Goal: Task Accomplishment & Management: Manage account settings

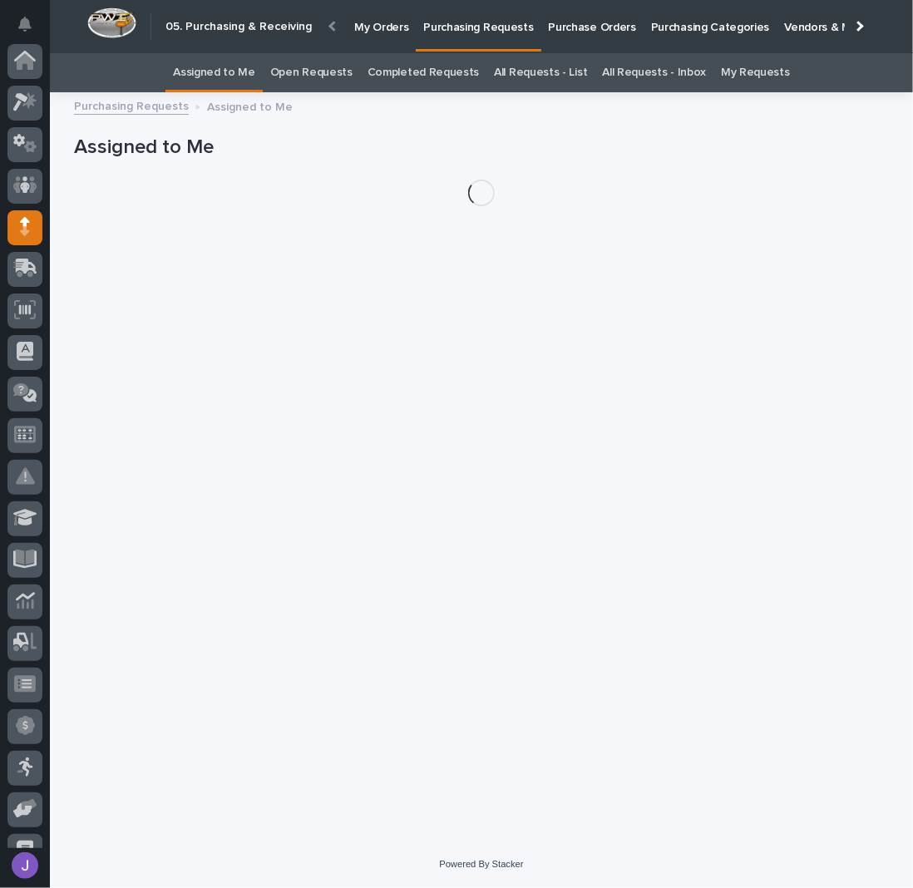
scroll to position [151, 0]
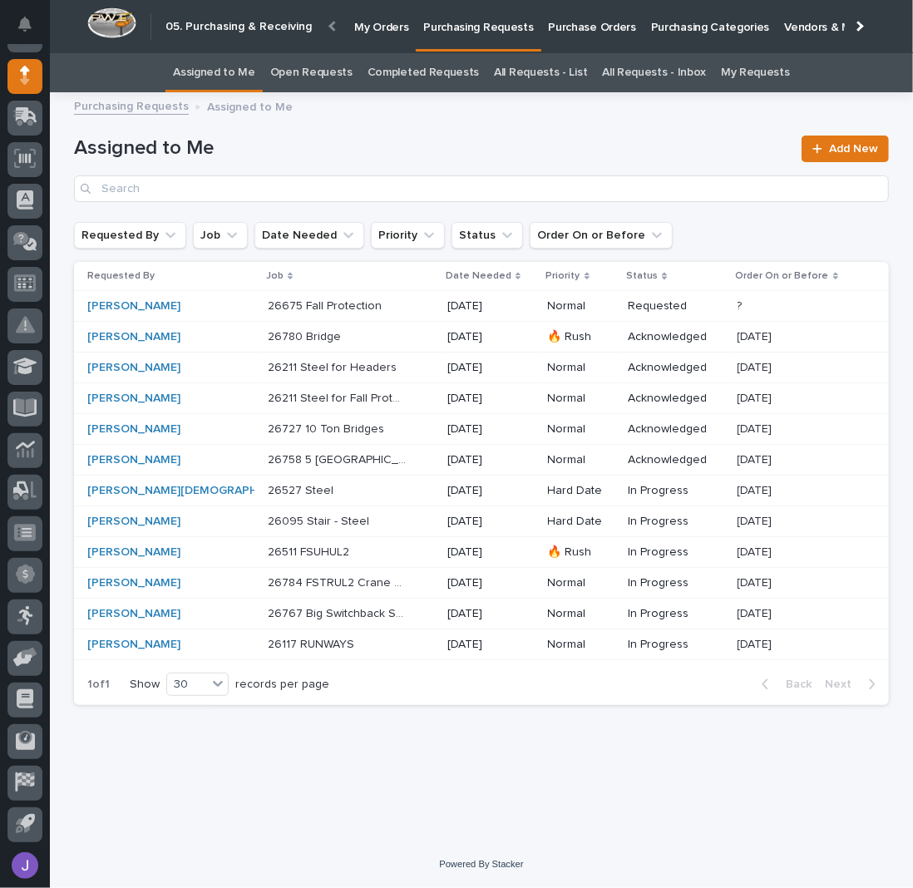
click at [555, 17] on p "Purchase Orders" at bounding box center [592, 17] width 87 height 35
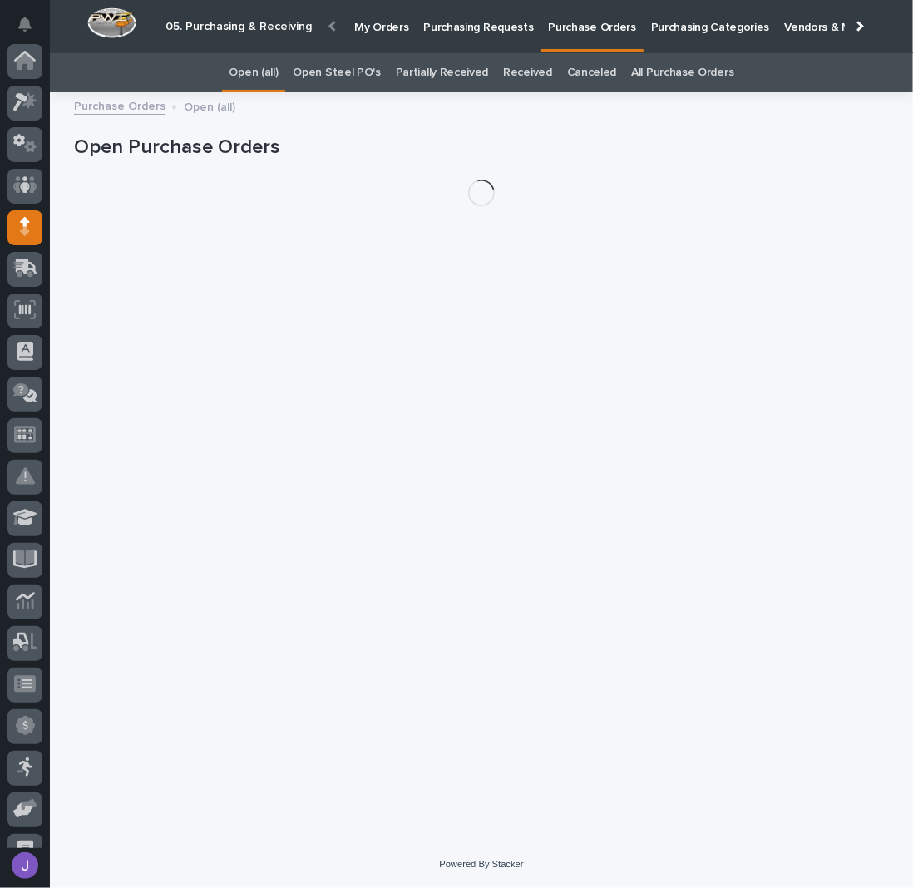
scroll to position [151, 0]
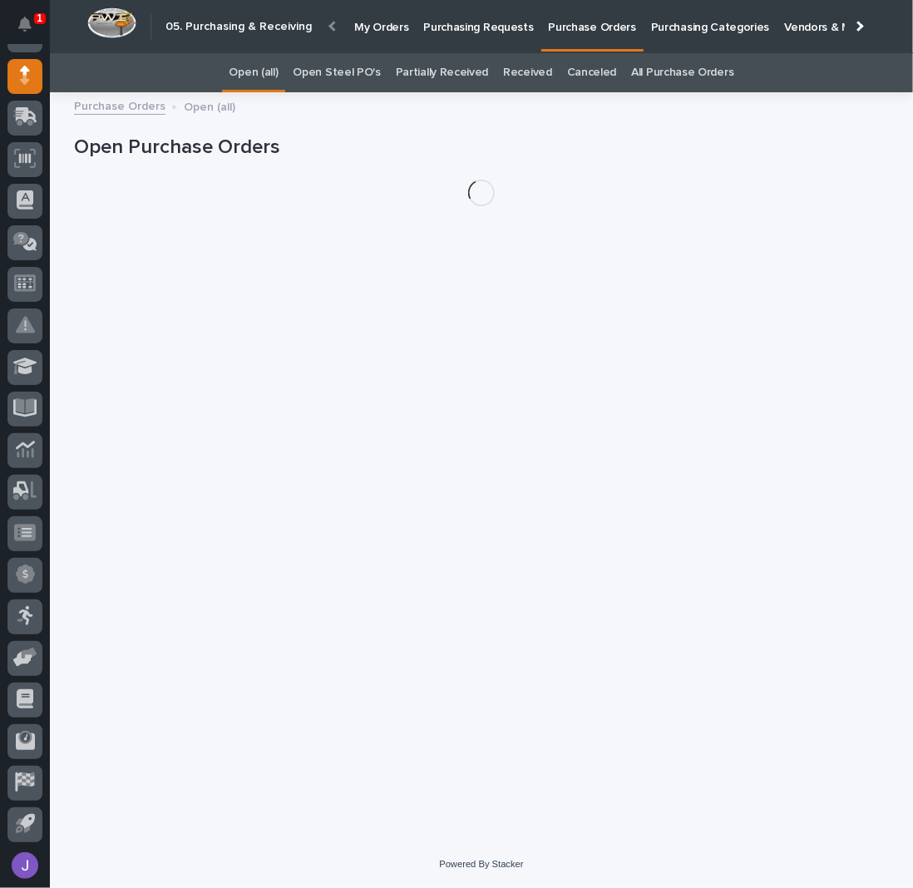
click at [361, 71] on link "Open Steel PO's" at bounding box center [336, 72] width 87 height 39
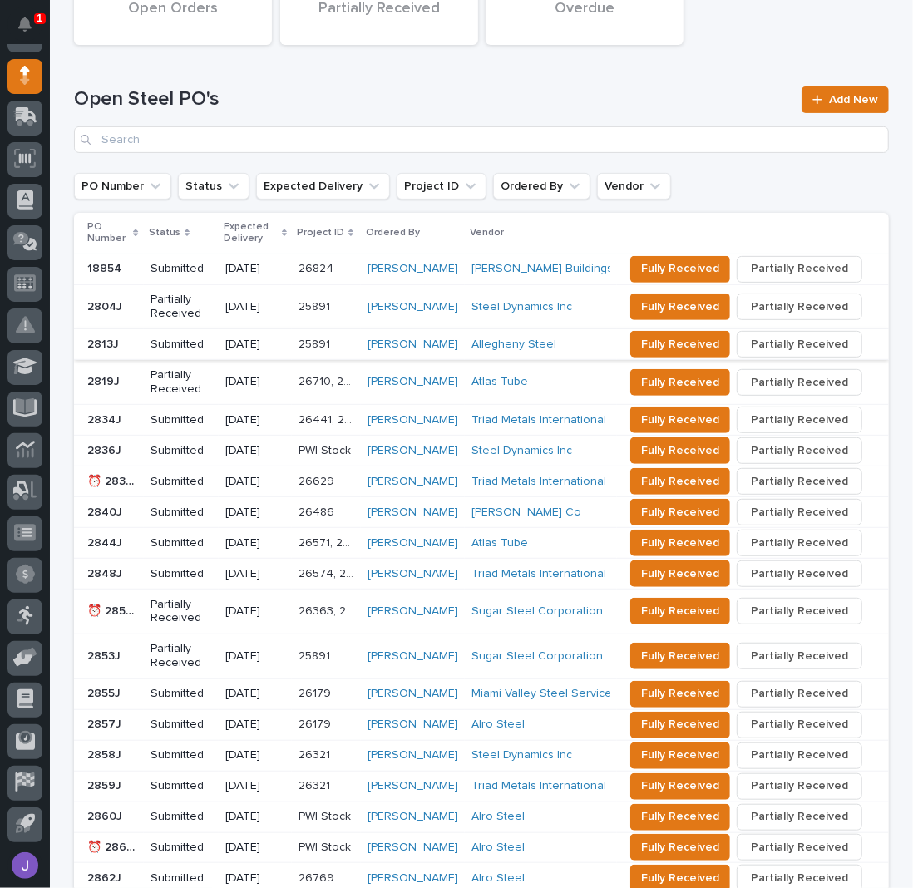
scroll to position [408, 0]
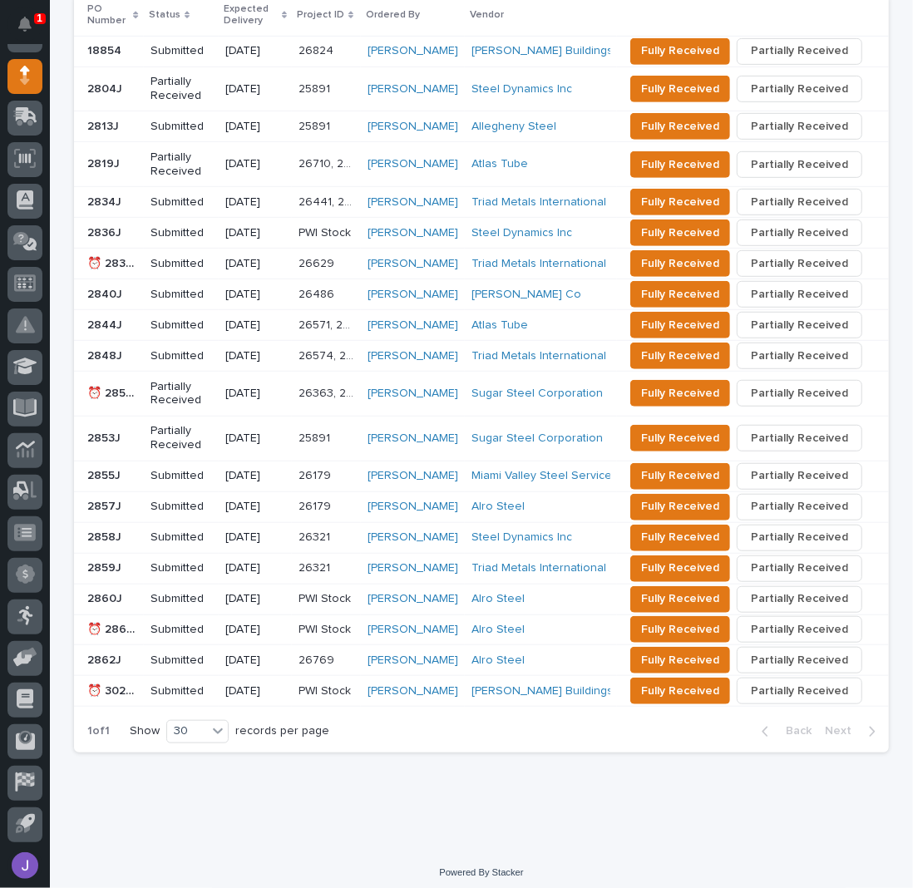
click at [155, 684] on p "Submitted" at bounding box center [181, 691] width 62 height 14
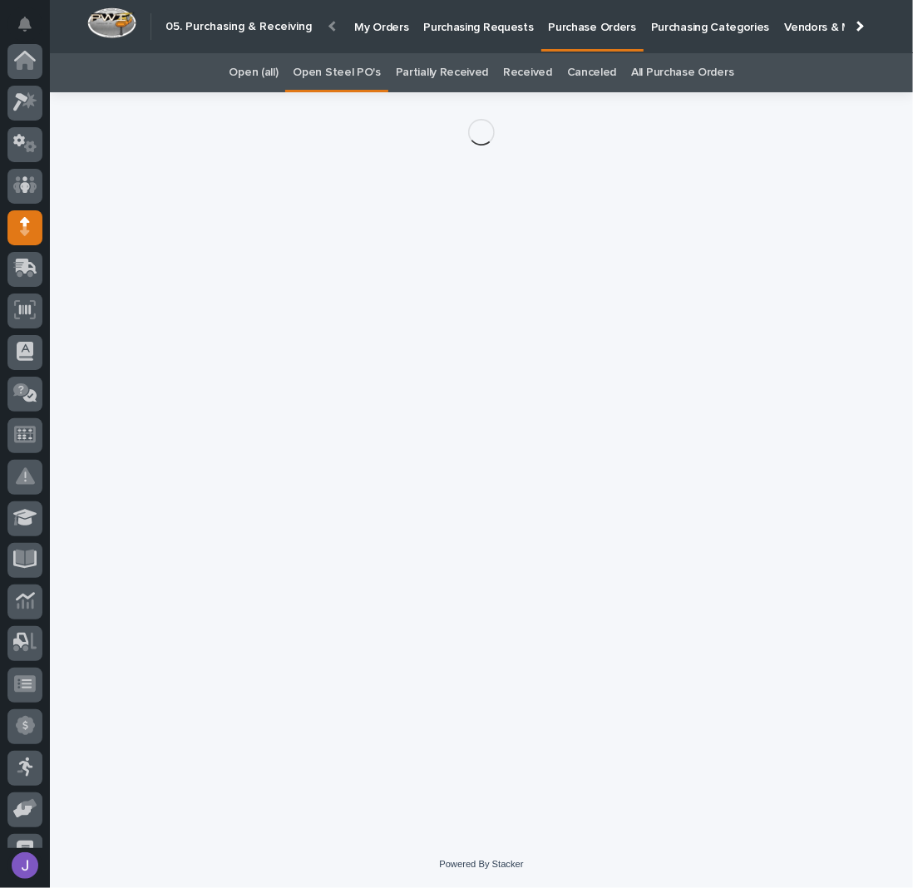
scroll to position [151, 0]
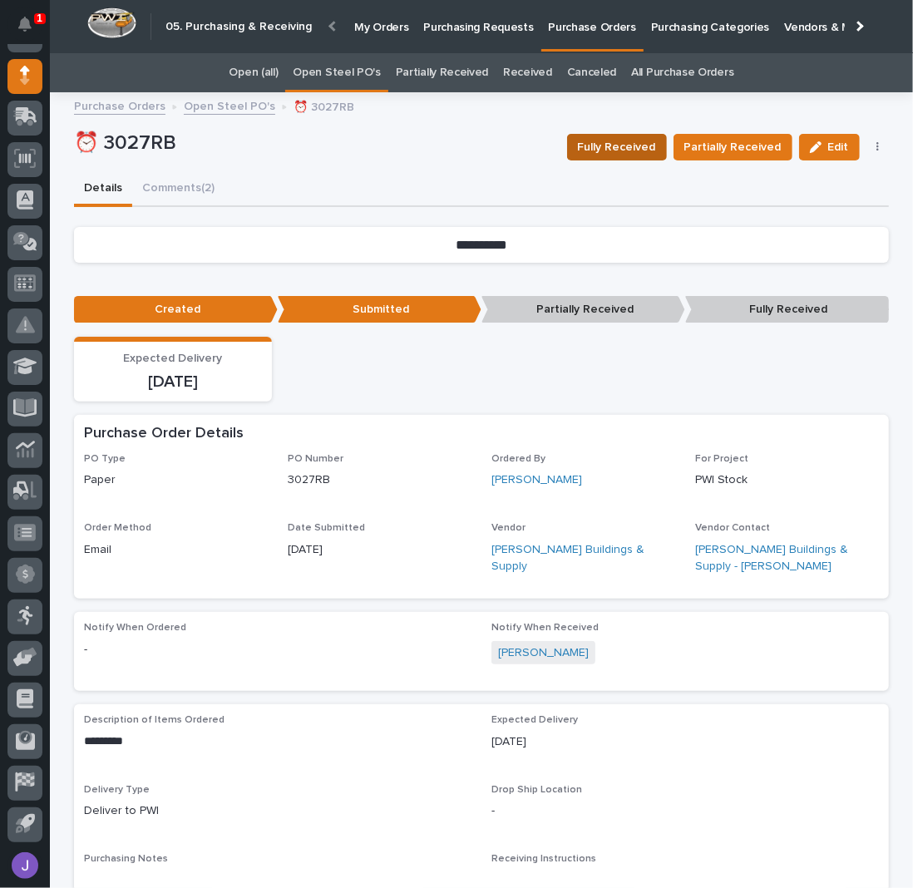
click at [654, 144] on span "Fully Received" at bounding box center [617, 147] width 78 height 20
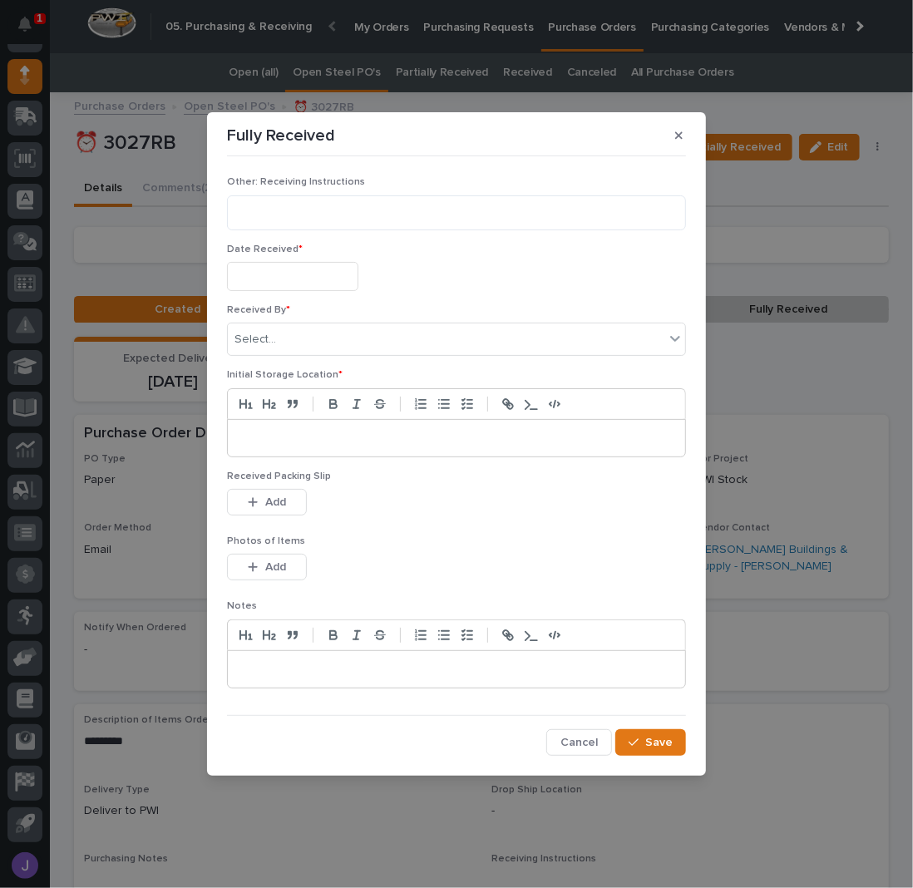
click at [284, 271] on input "text" at bounding box center [292, 276] width 131 height 29
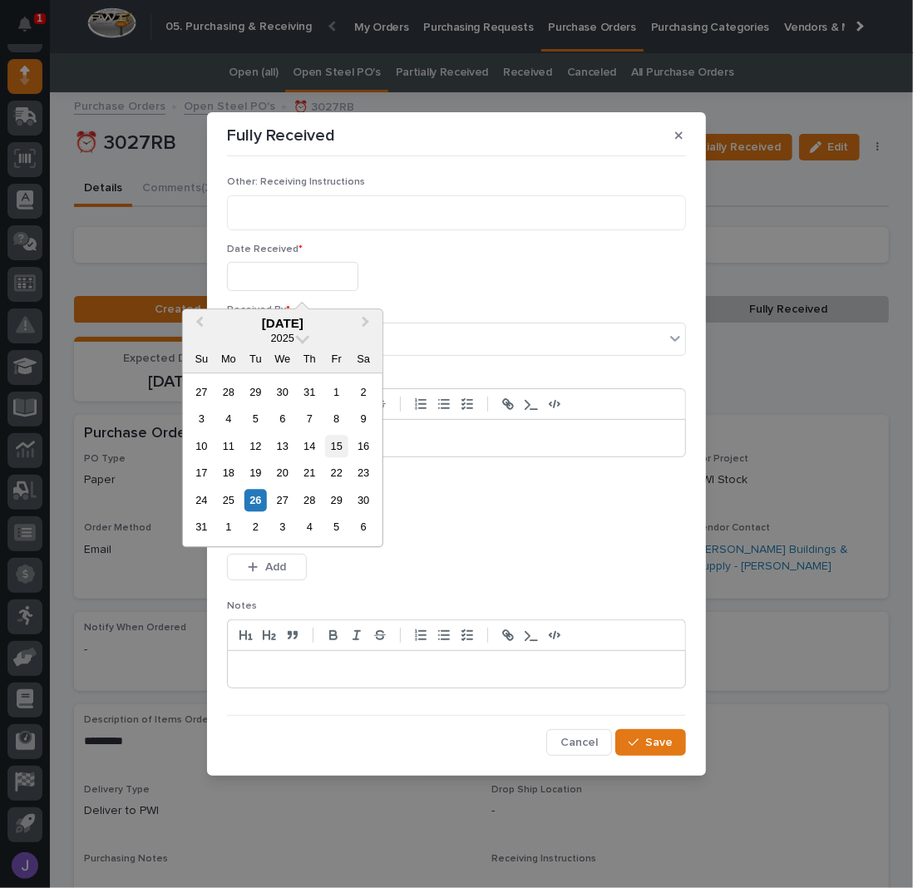
click at [338, 443] on div "15" at bounding box center [336, 446] width 22 height 22
type input "**********"
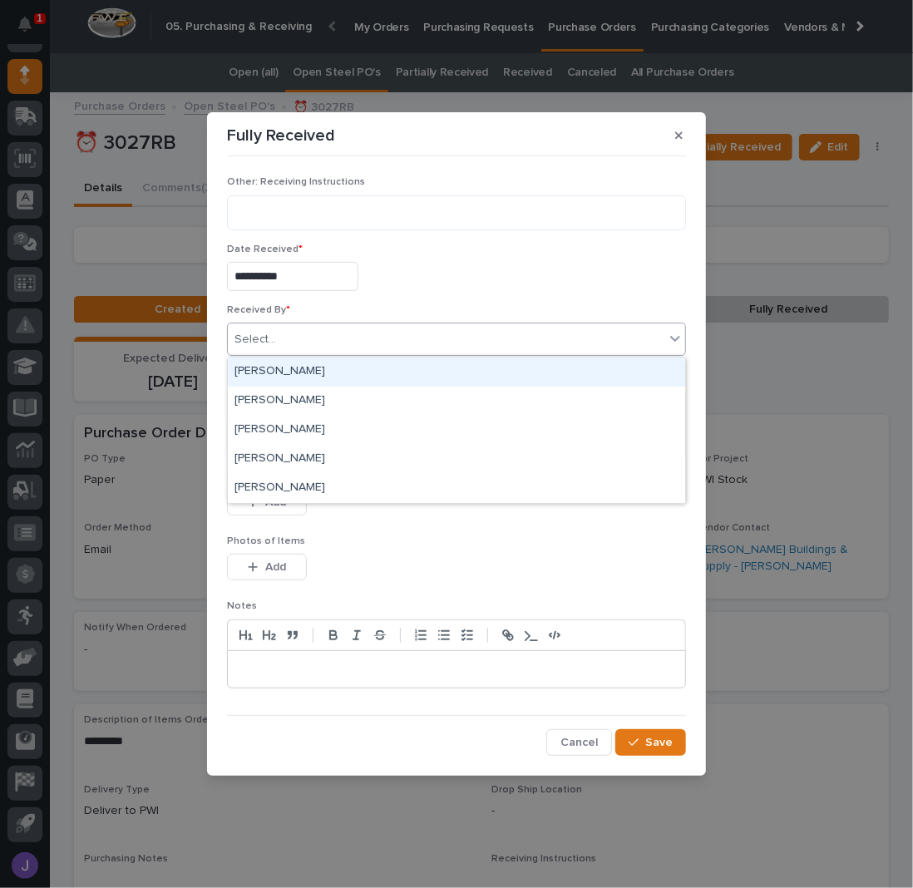
click at [289, 336] on div "Select..." at bounding box center [446, 339] width 436 height 27
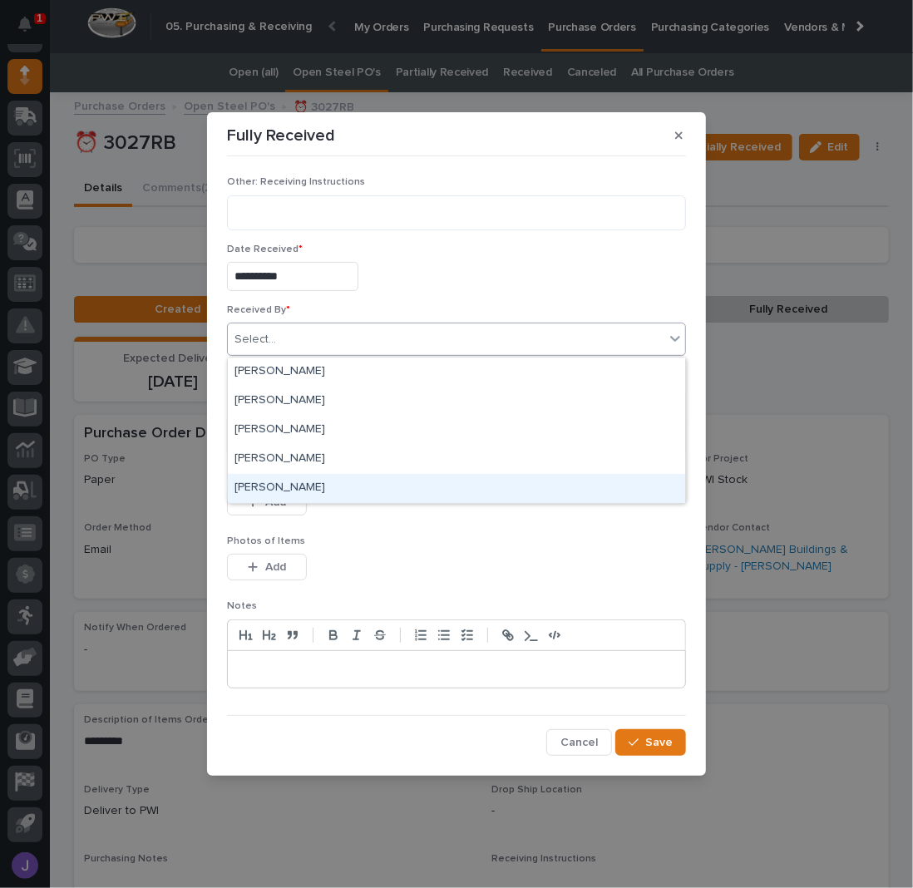
click at [273, 485] on div "[PERSON_NAME]" at bounding box center [456, 488] width 457 height 29
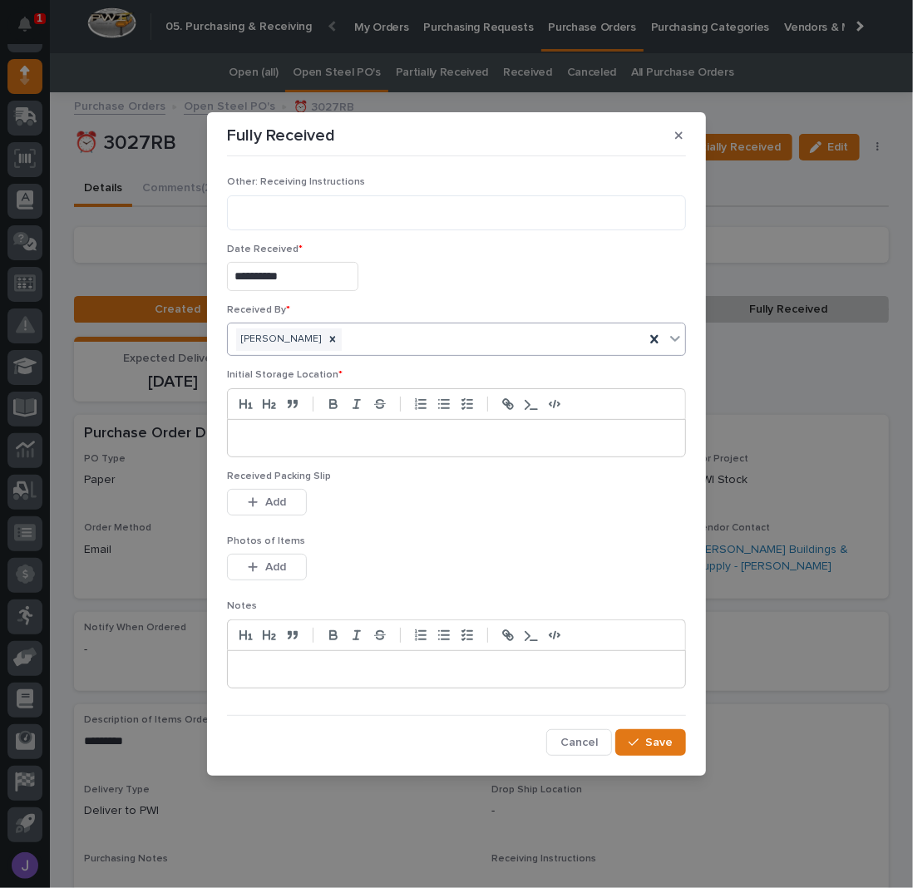
drag, startPoint x: 286, startPoint y: 428, endPoint x: 281, endPoint y: 414, distance: 15.0
click at [286, 425] on div at bounding box center [456, 438] width 457 height 37
click at [639, 731] on button "Save" at bounding box center [650, 742] width 71 height 27
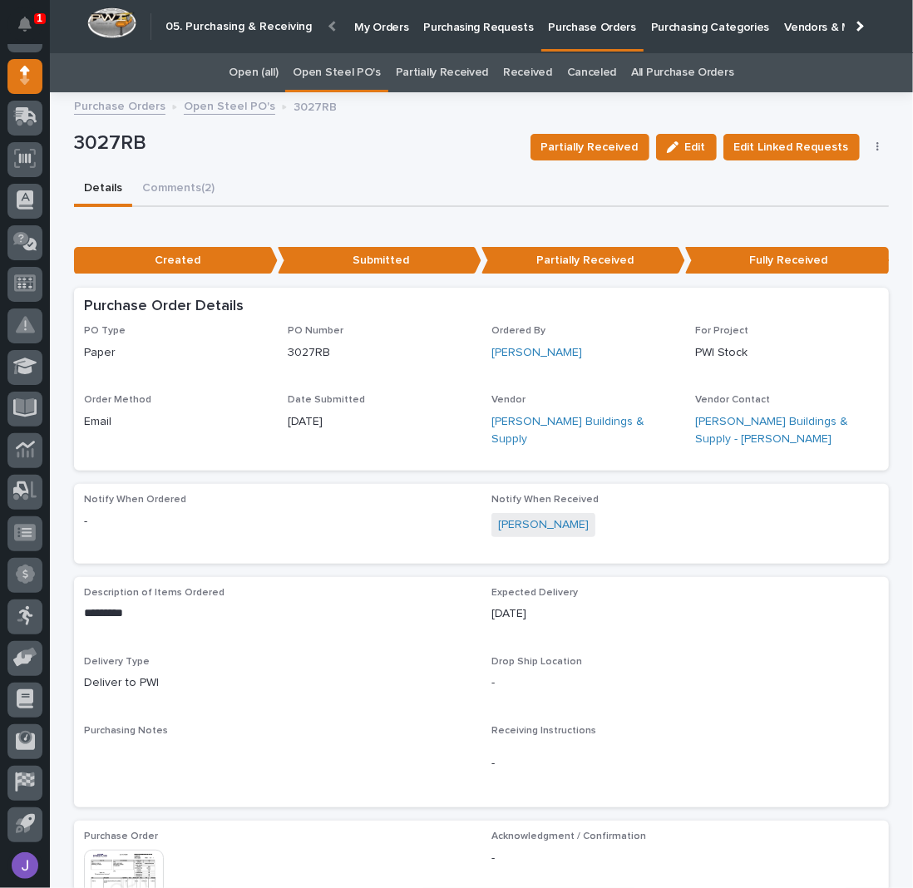
click at [431, 39] on link "Purchasing Requests" at bounding box center [478, 26] width 125 height 52
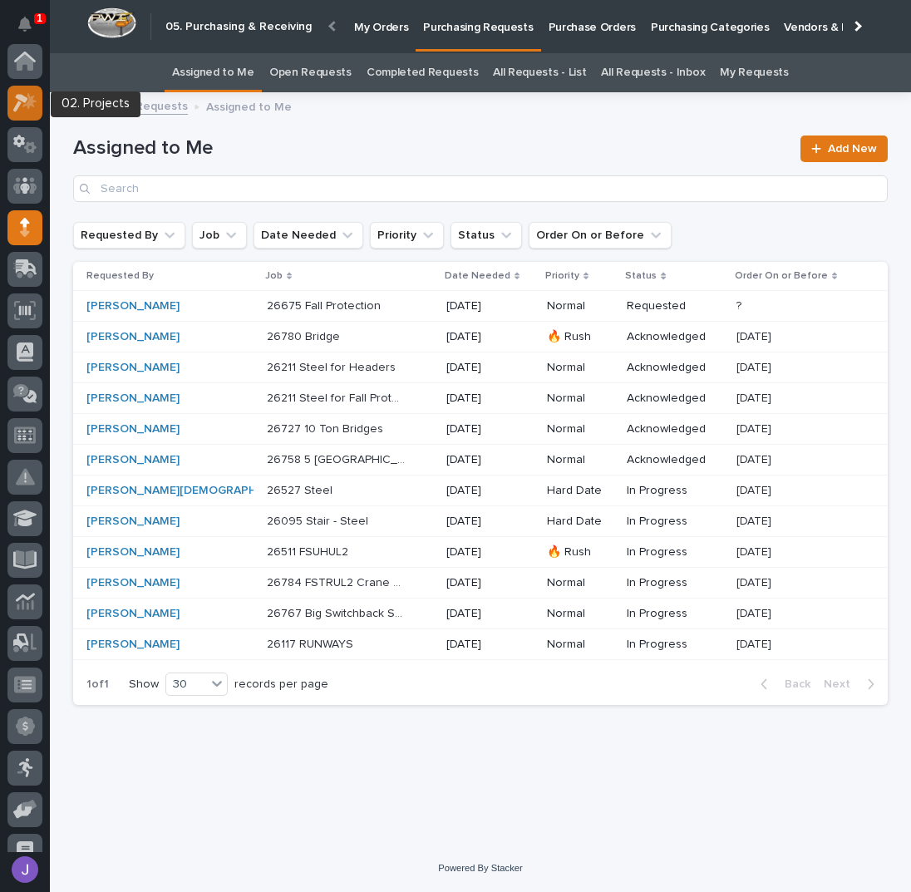
click at [25, 102] on icon at bounding box center [25, 102] width 24 height 19
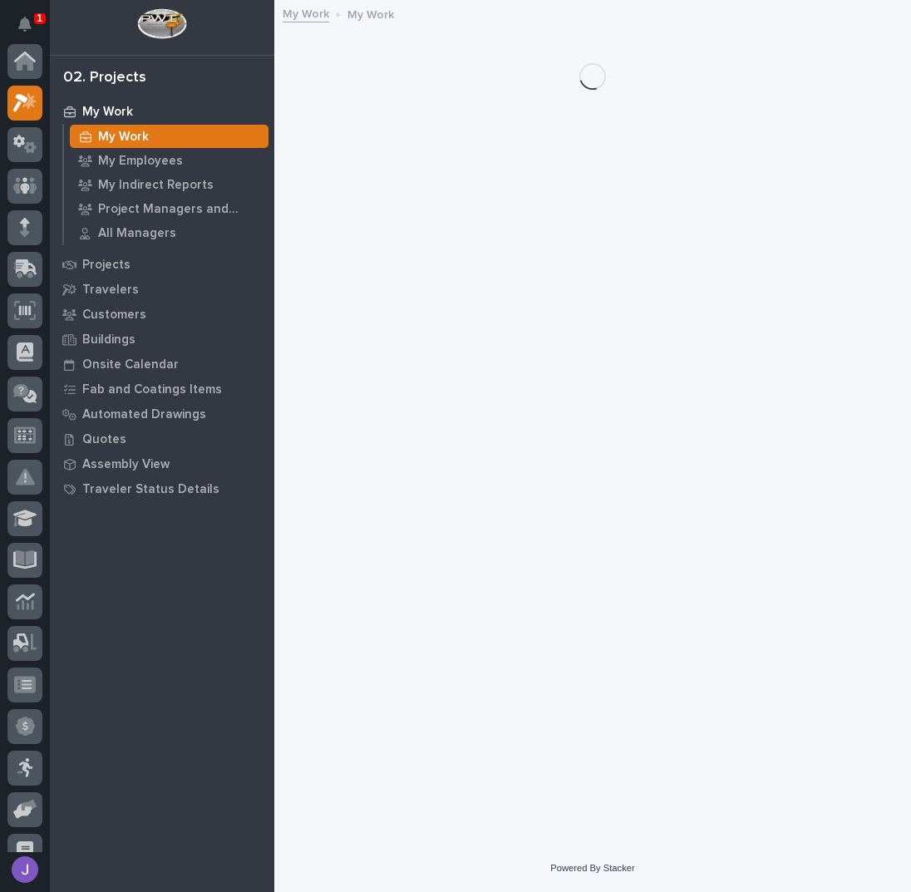
scroll to position [42, 0]
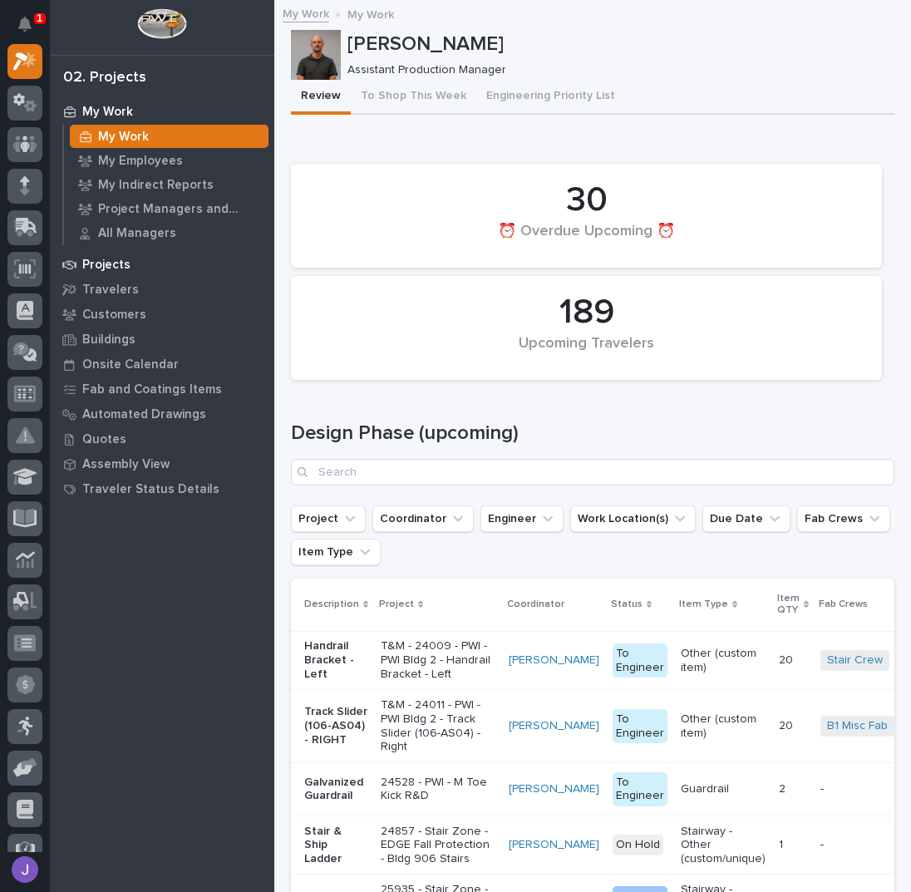
click at [127, 268] on p "Projects" at bounding box center [106, 265] width 48 height 15
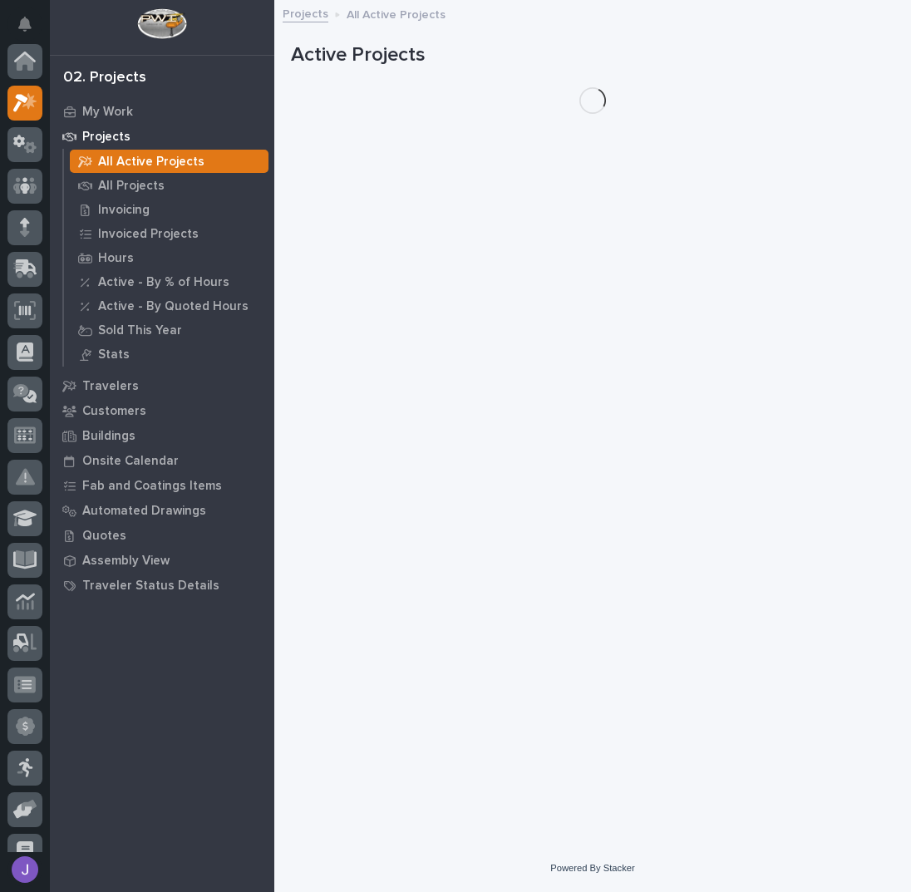
scroll to position [42, 0]
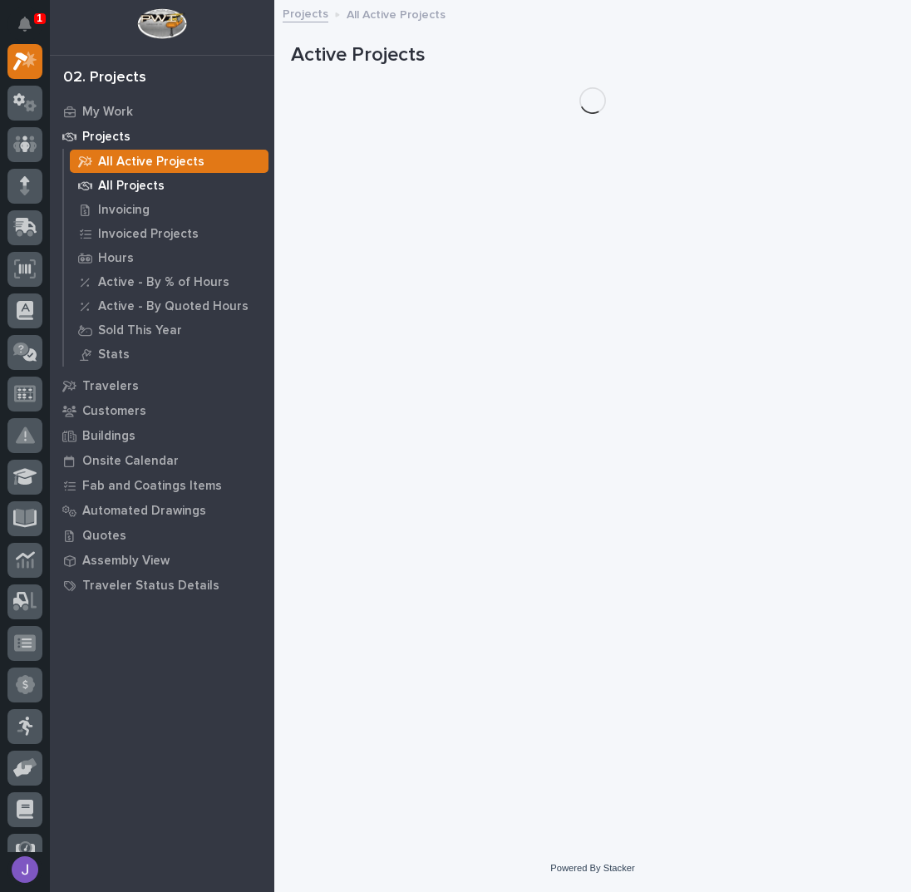
click at [134, 182] on p "All Projects" at bounding box center [131, 186] width 67 height 15
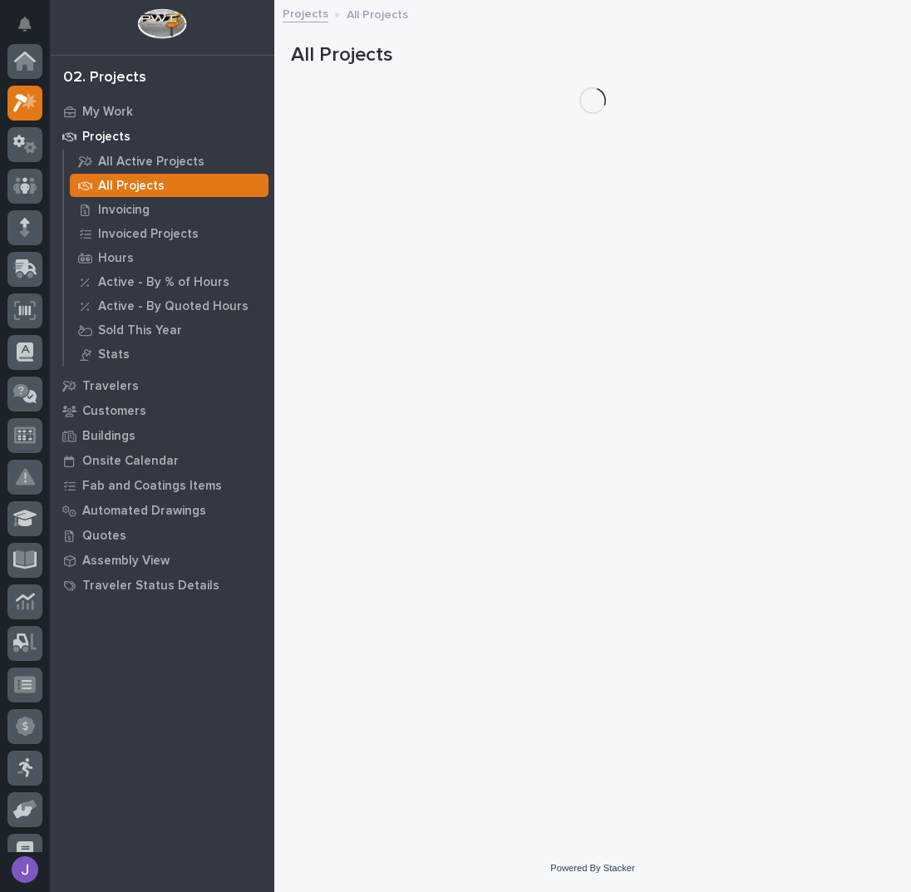
scroll to position [42, 0]
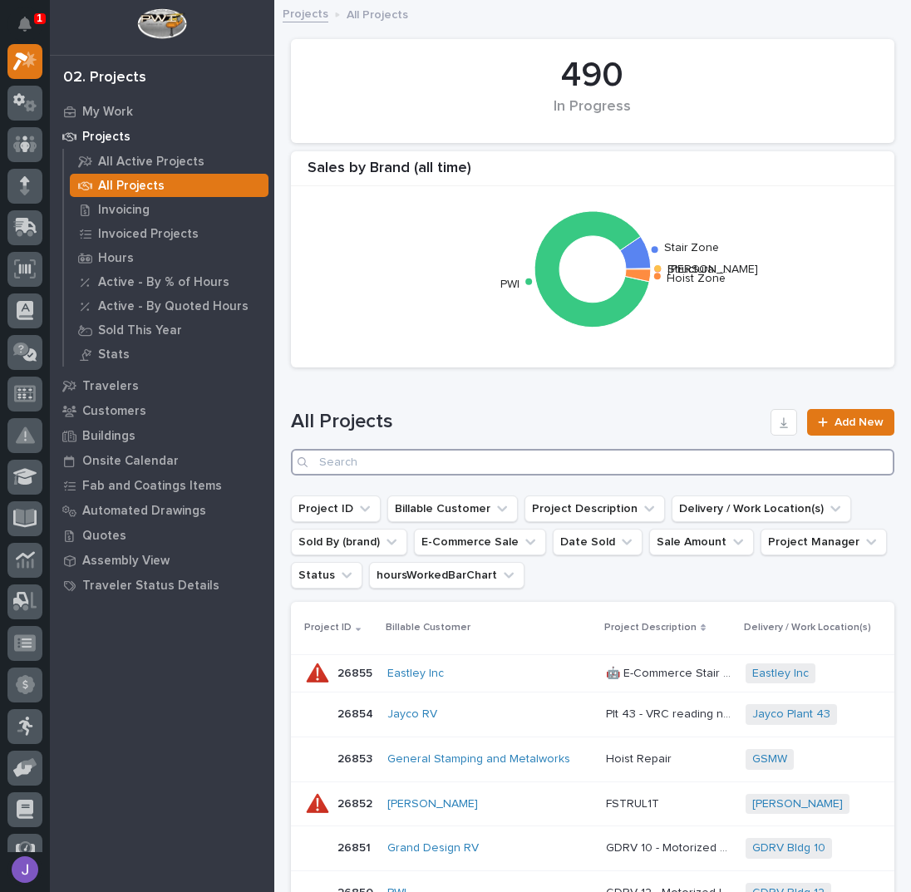
click at [378, 468] on input "Search" at bounding box center [593, 462] width 604 height 27
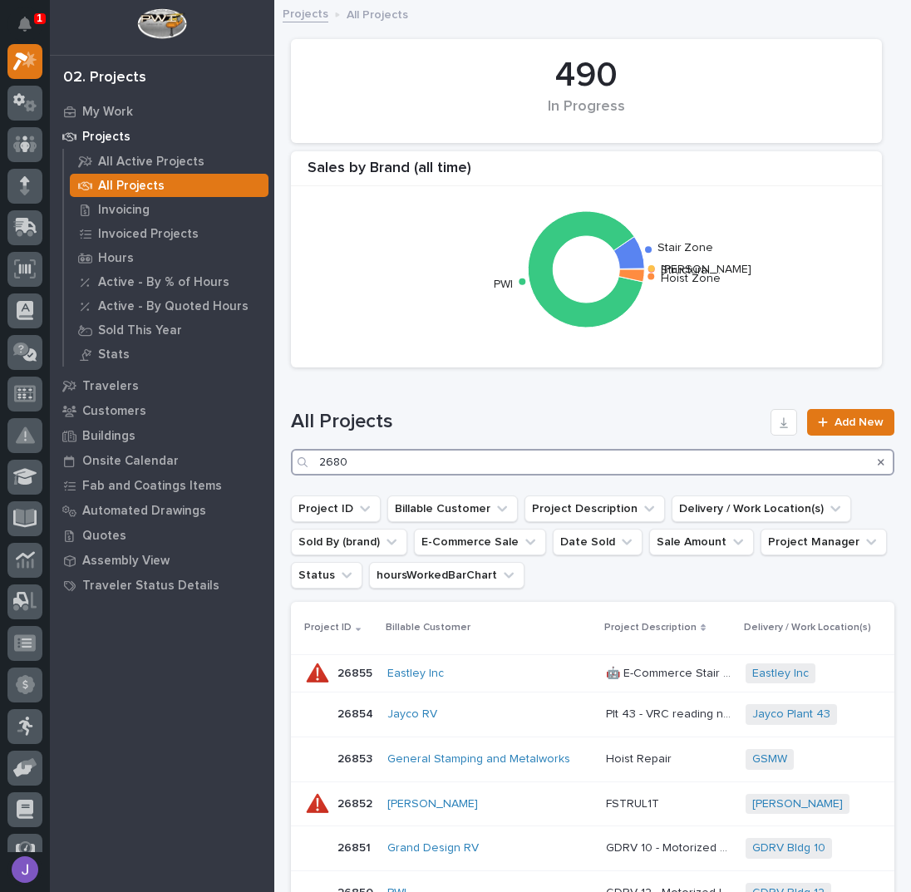
type input "26808"
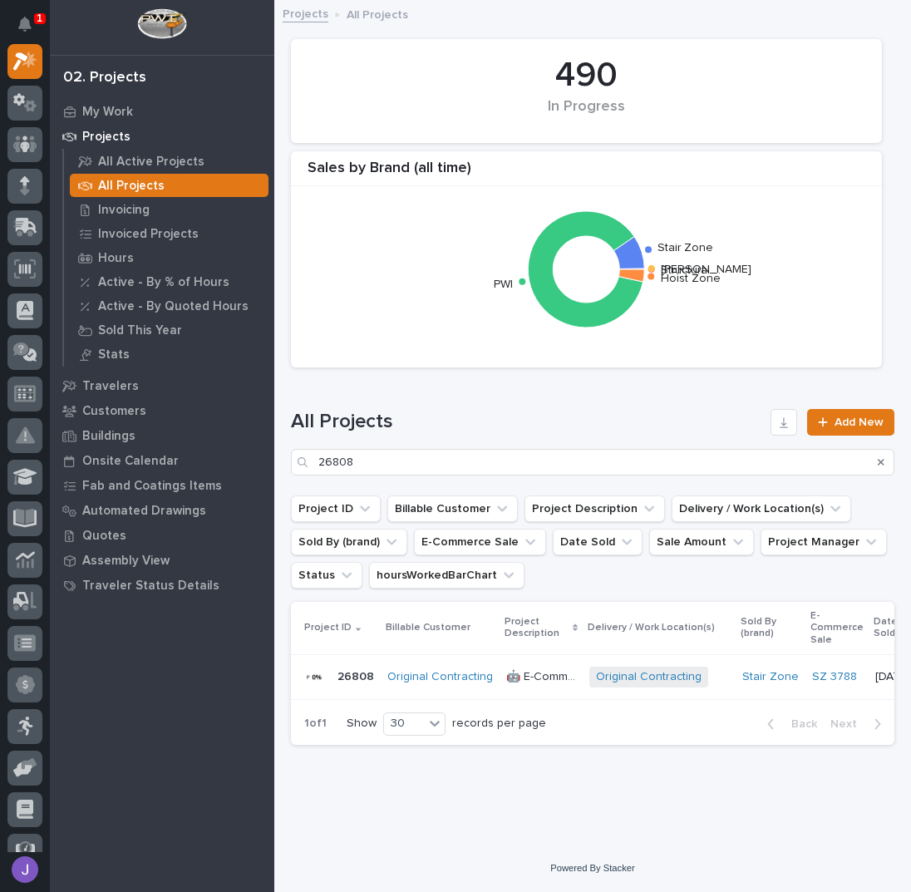
click at [540, 675] on p "🤖 E-Commerce Stair Order" at bounding box center [542, 675] width 73 height 17
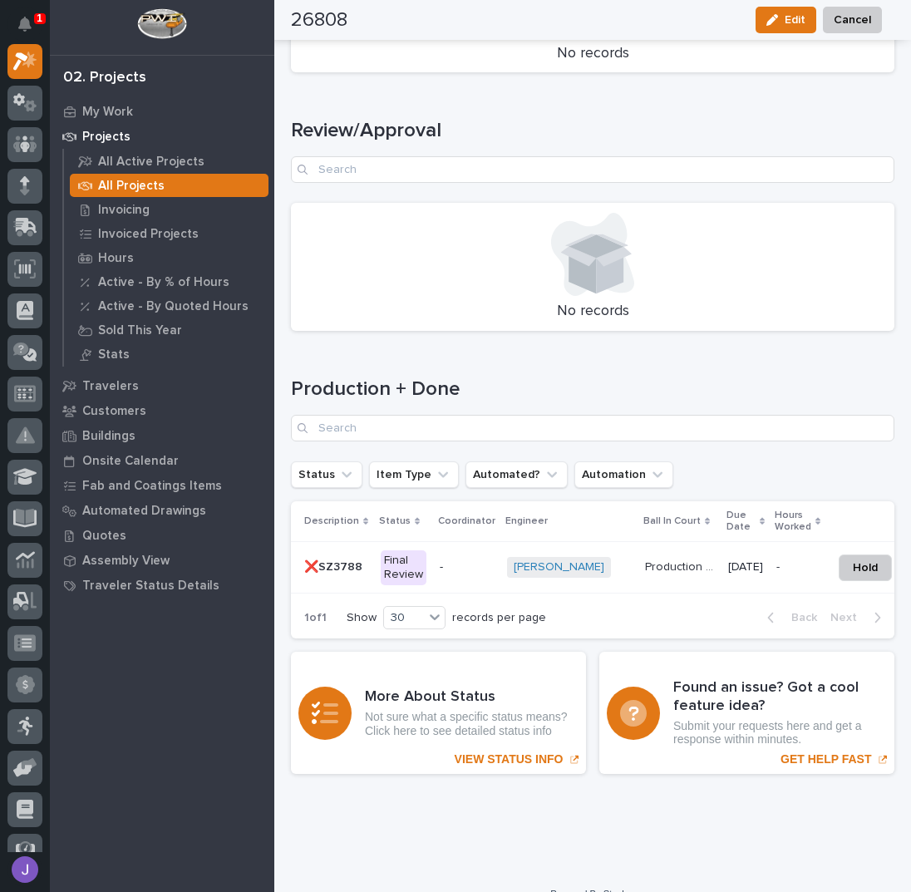
scroll to position [2139, 0]
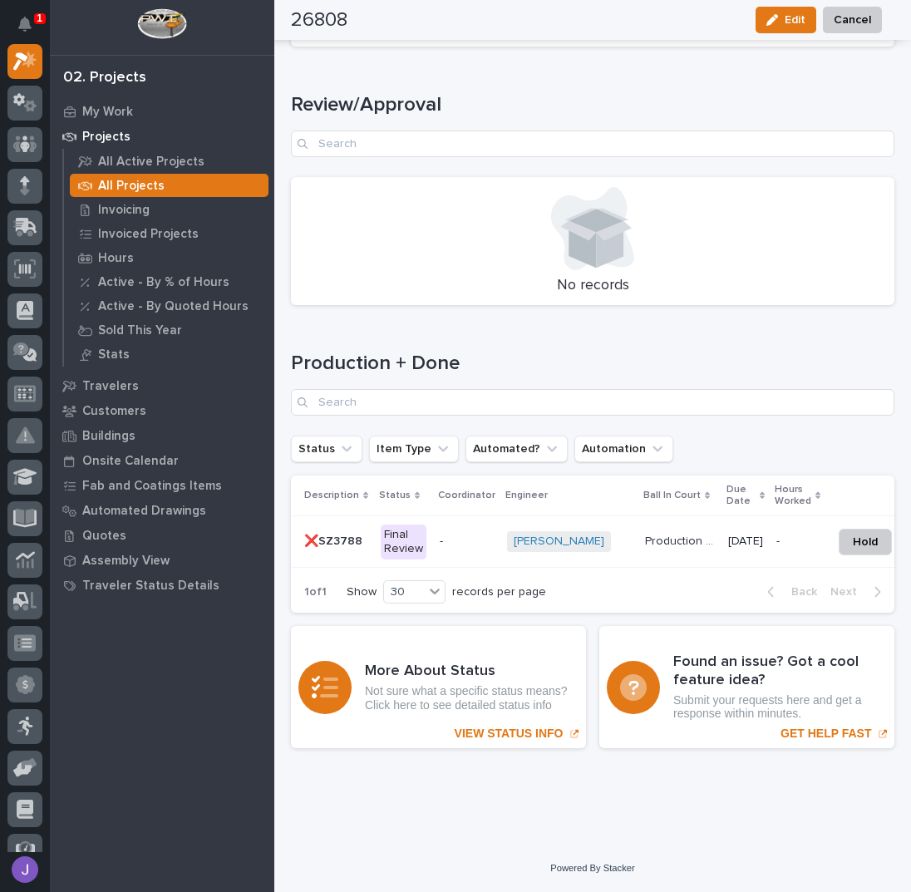
click at [425, 536] on td "Final Review" at bounding box center [403, 542] width 59 height 52
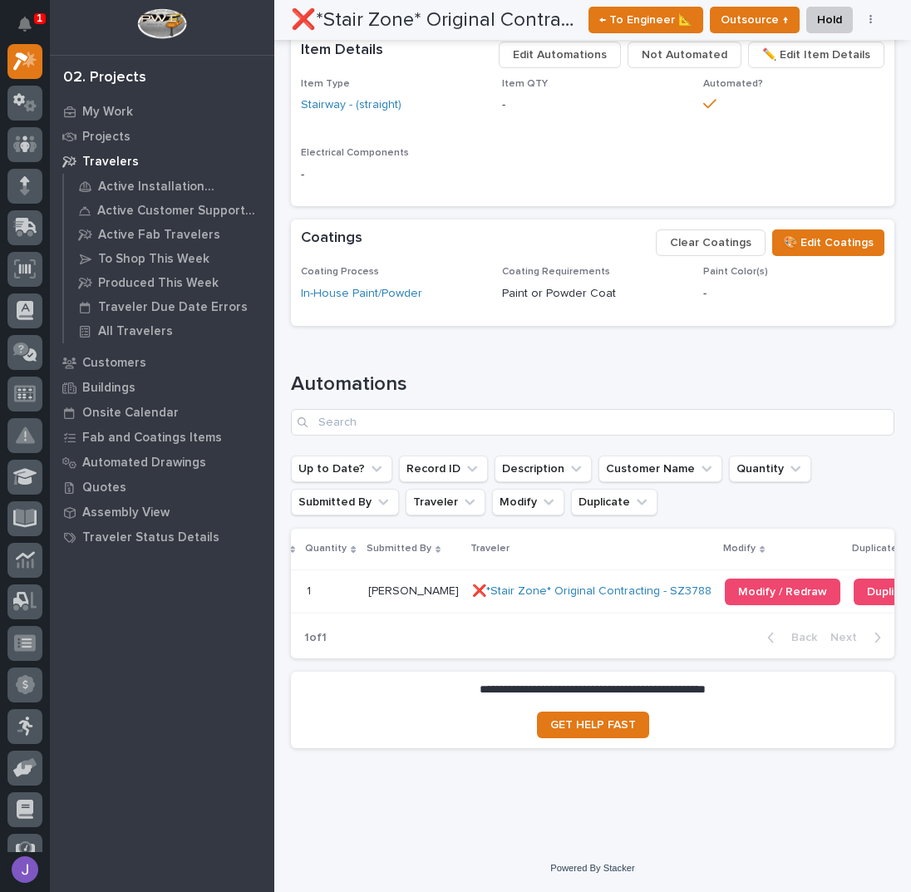
scroll to position [0, 305]
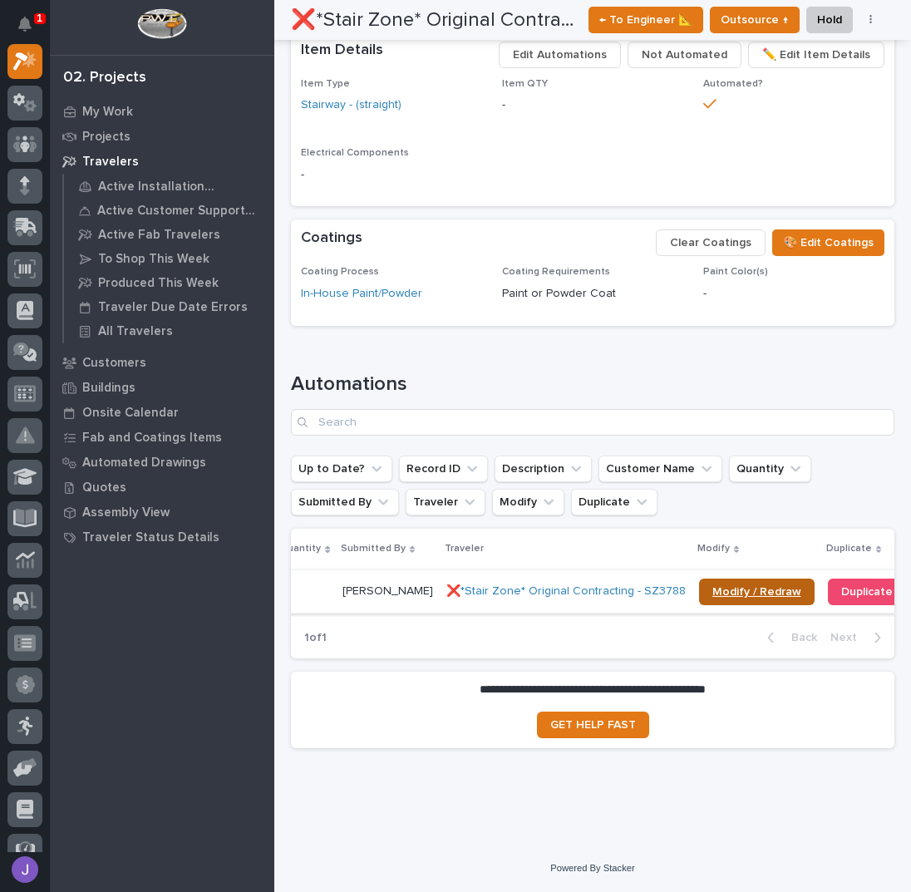
click at [717, 586] on span "Modify / Redraw" at bounding box center [756, 592] width 89 height 12
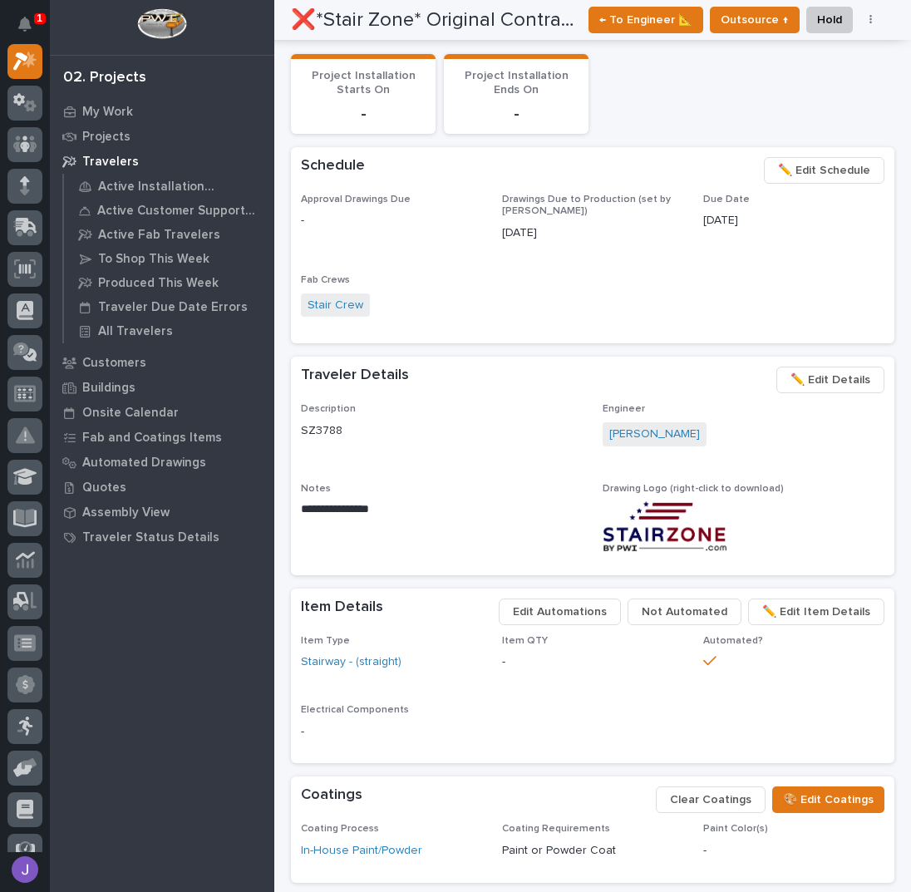
scroll to position [0, 0]
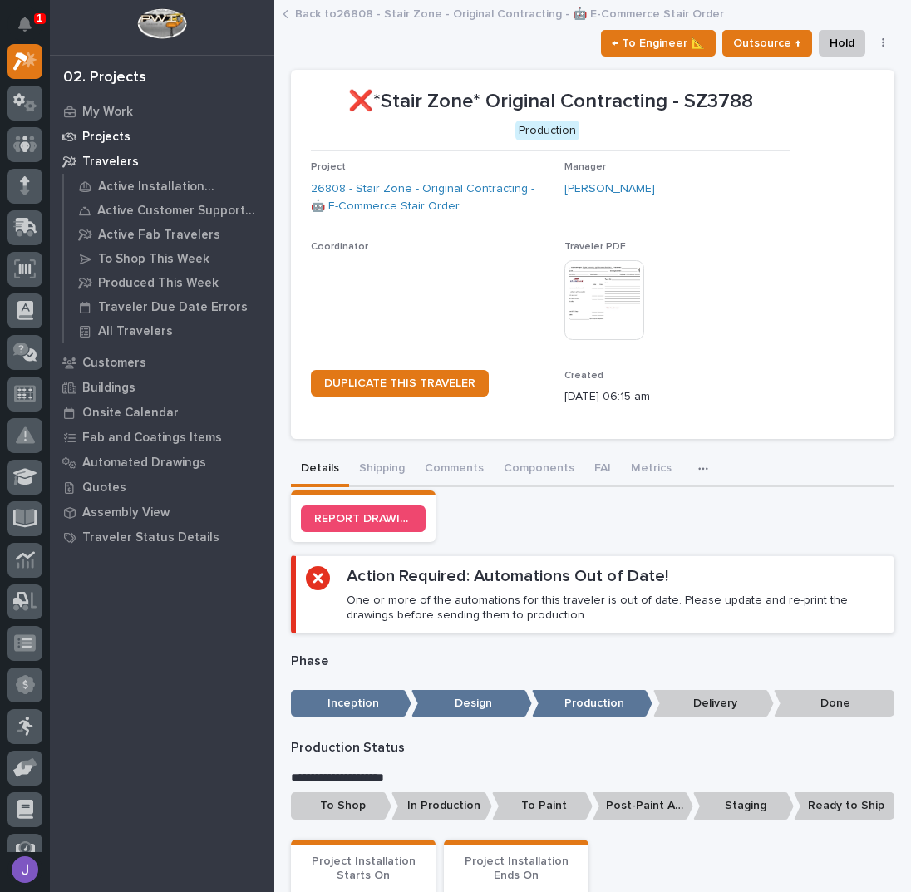
click at [108, 140] on p "Projects" at bounding box center [106, 137] width 48 height 15
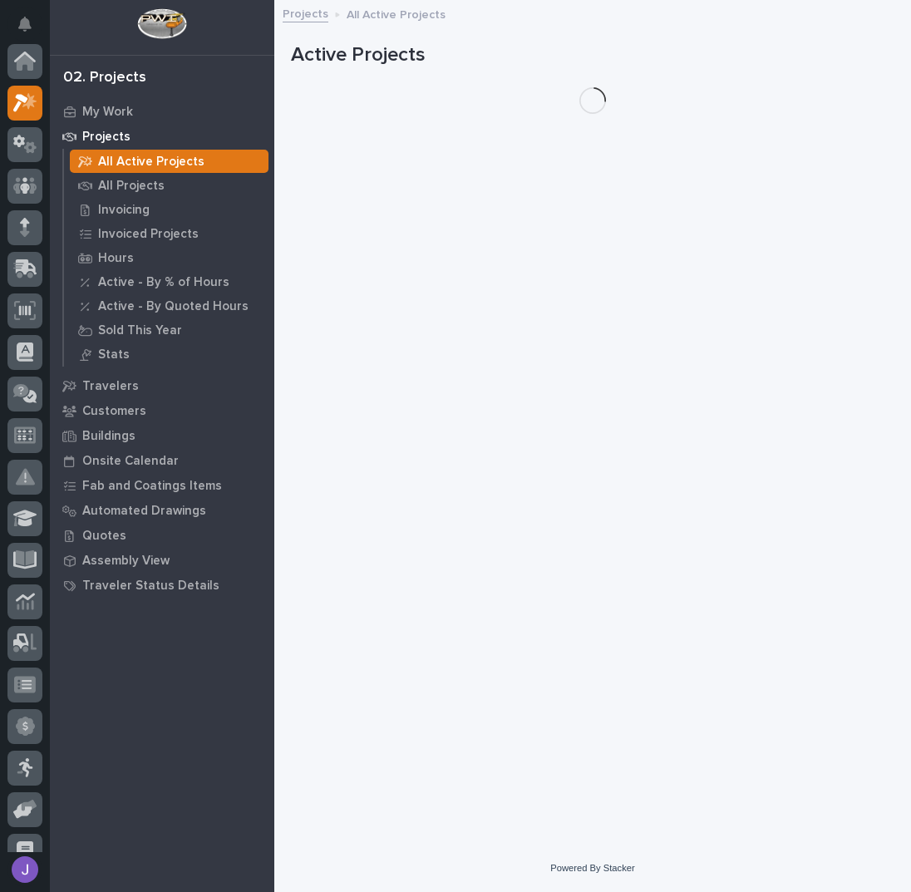
scroll to position [42, 0]
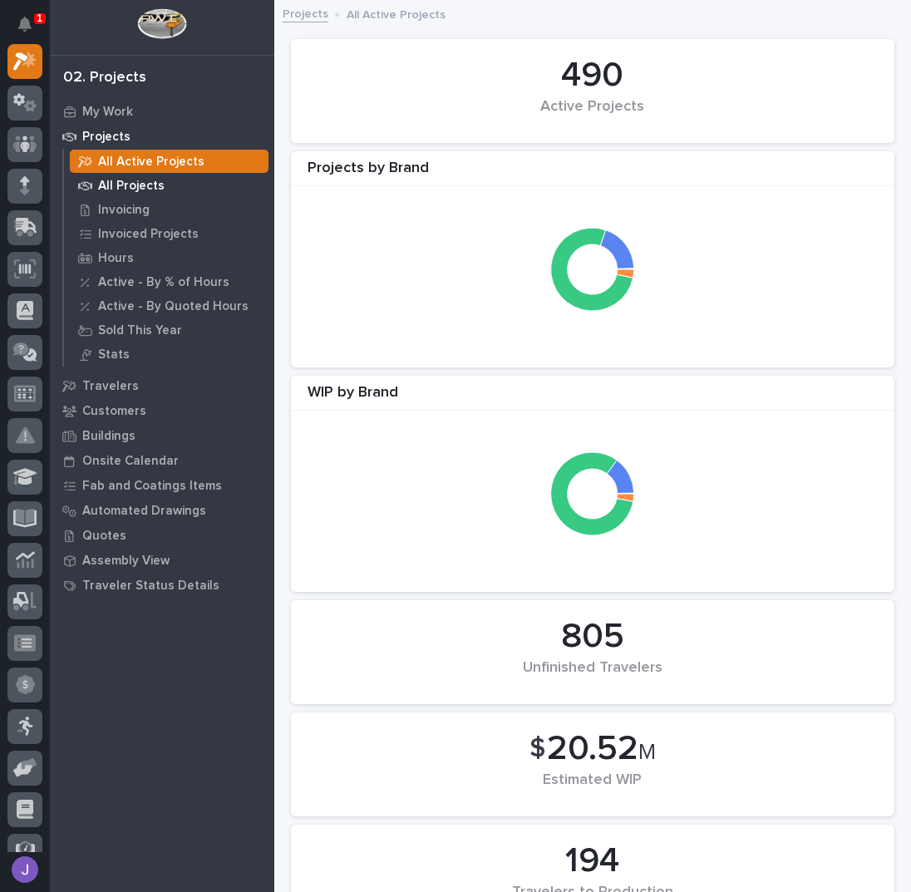
click at [120, 184] on p "All Projects" at bounding box center [131, 186] width 67 height 15
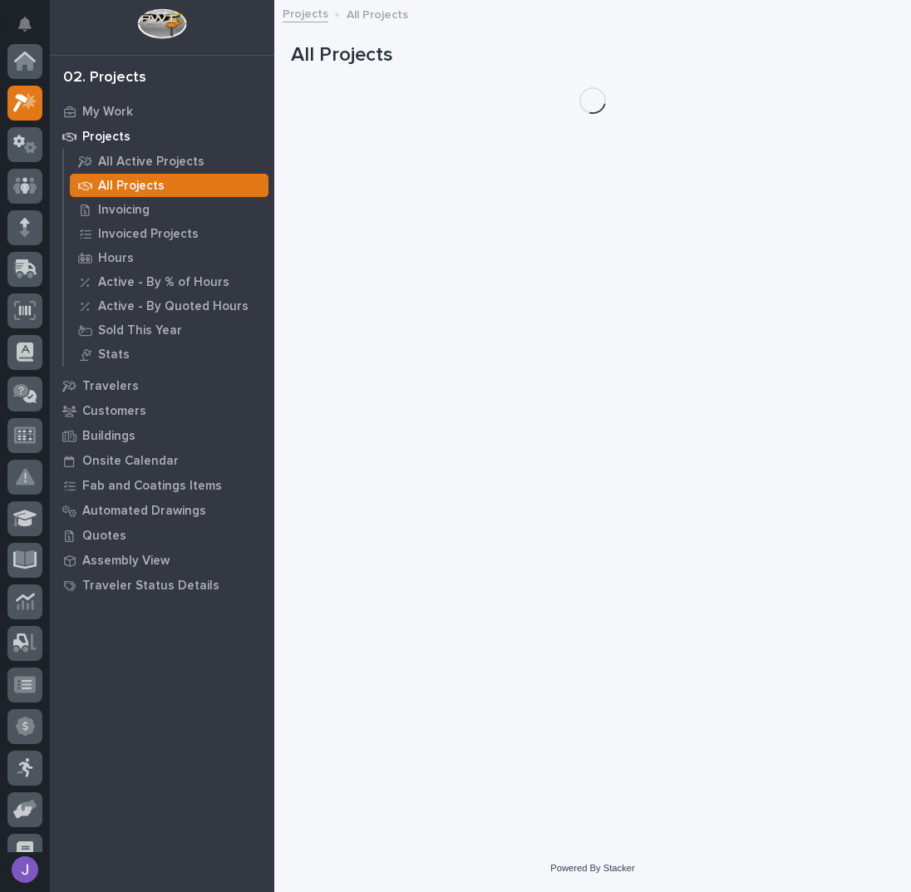
scroll to position [42, 0]
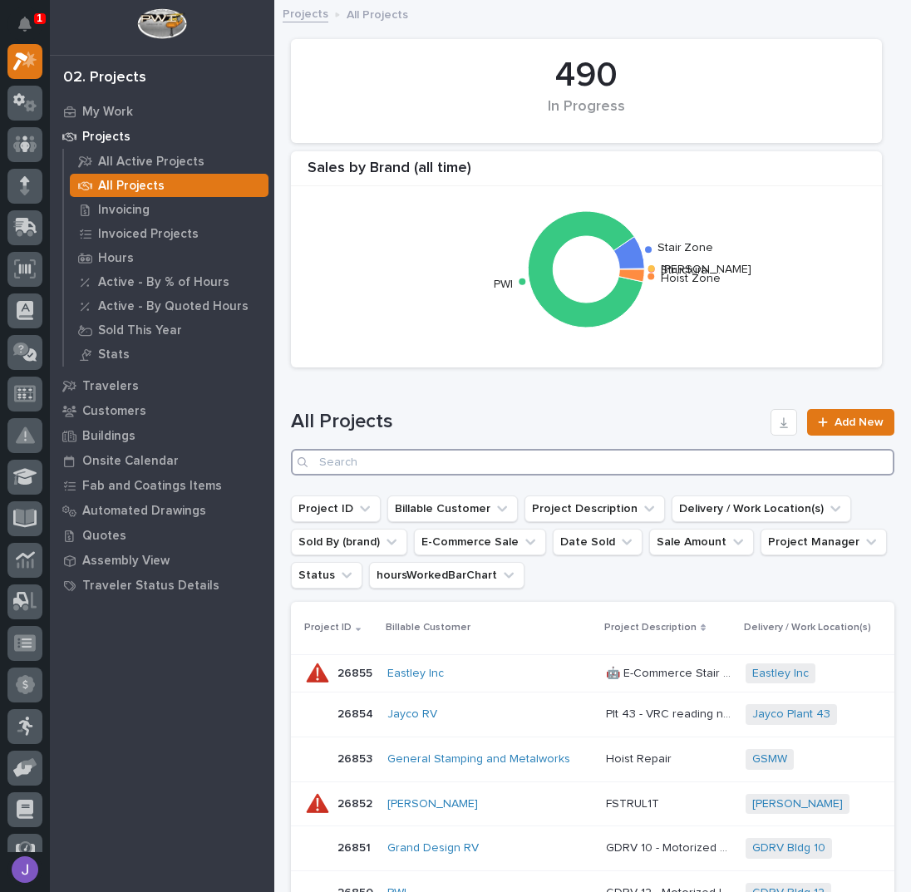
click at [367, 449] on input "Search" at bounding box center [593, 462] width 604 height 27
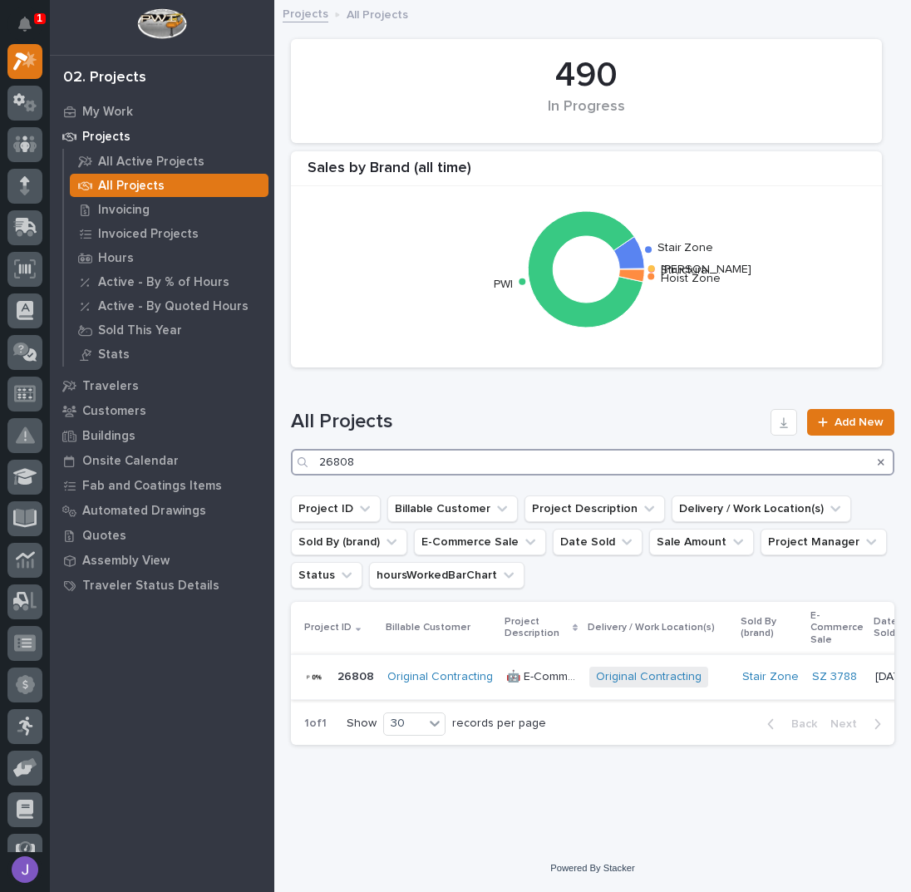
type input "26808"
click at [532, 680] on p "🤖 E-Commerce Stair Order" at bounding box center [542, 675] width 73 height 17
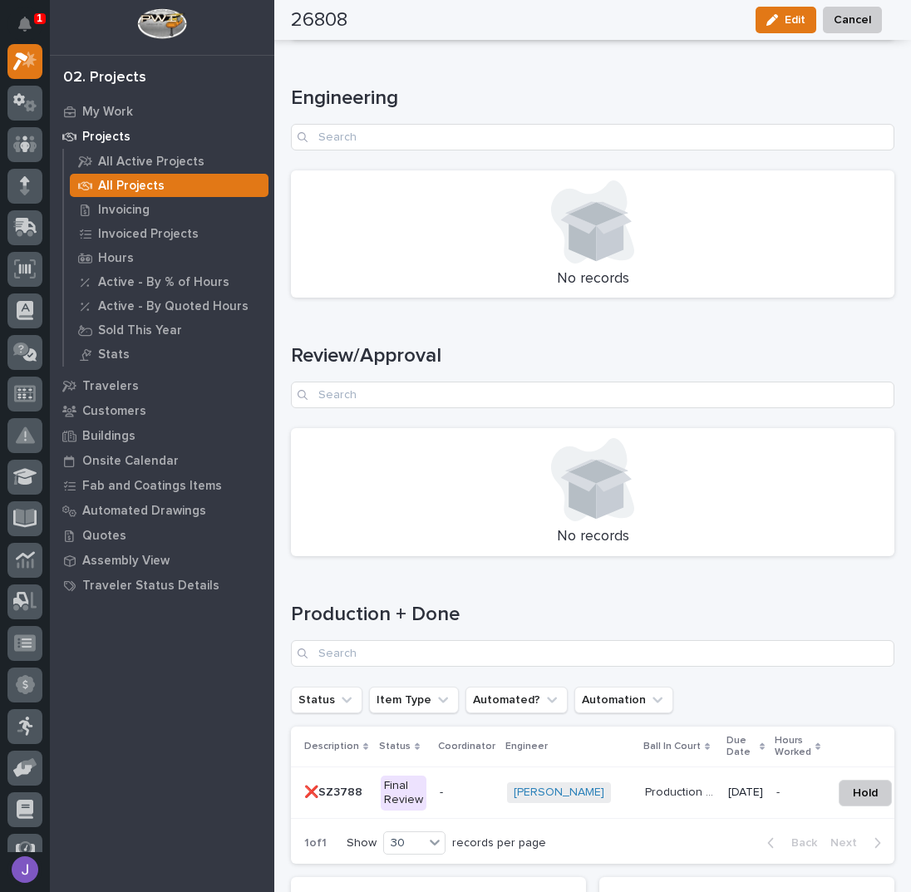
scroll to position [1884, 0]
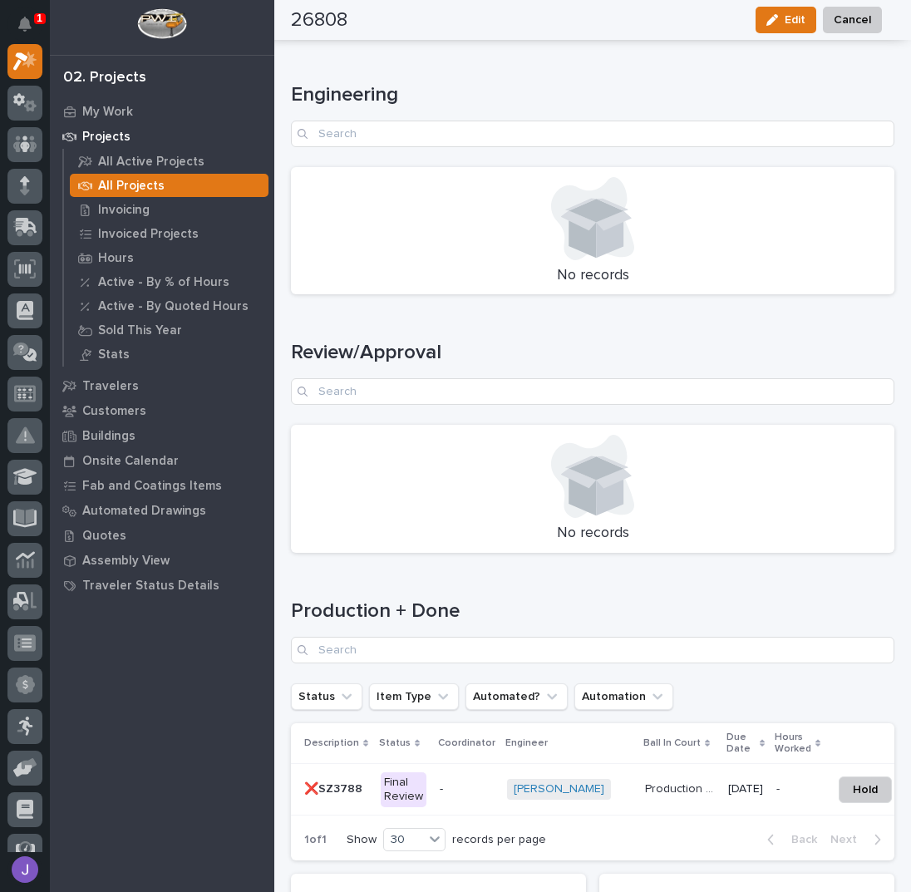
click at [414, 787] on div "Final Review" at bounding box center [404, 789] width 46 height 35
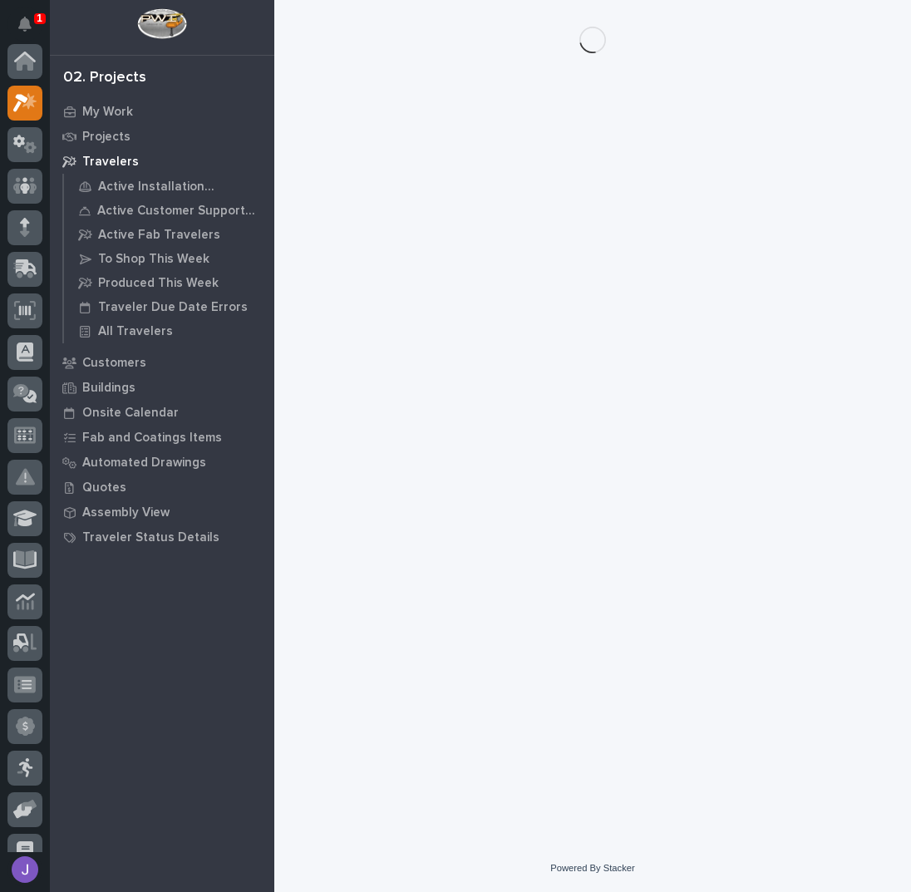
scroll to position [42, 0]
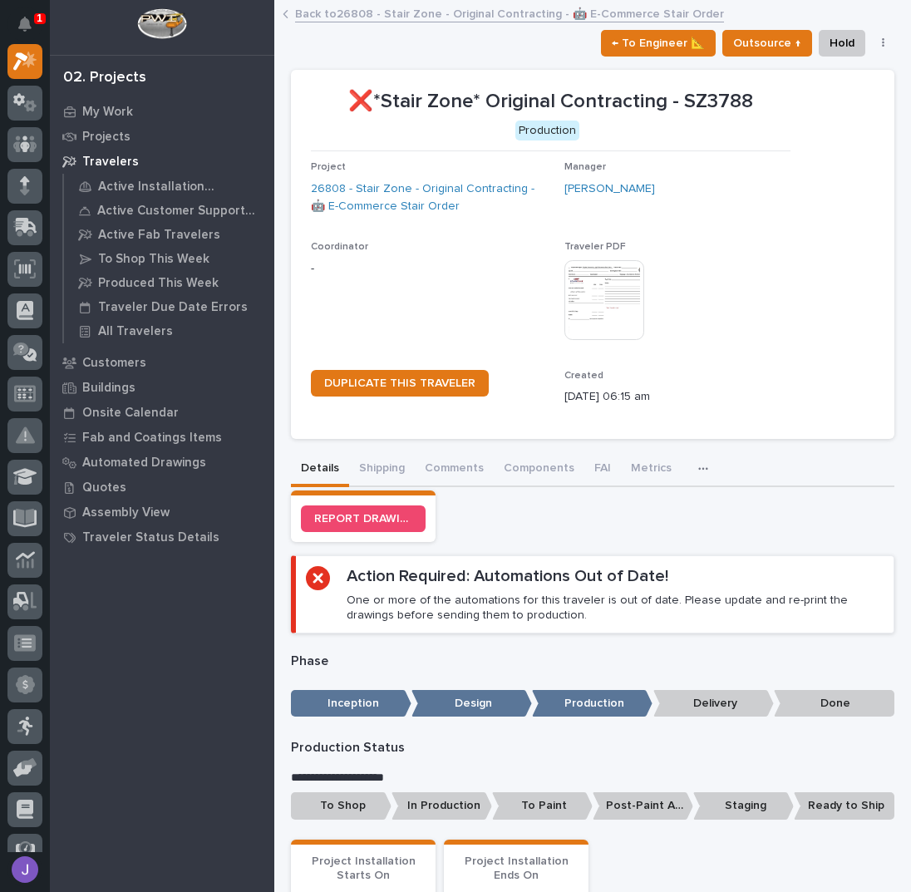
click at [357, 806] on p "To Shop" at bounding box center [341, 805] width 101 height 27
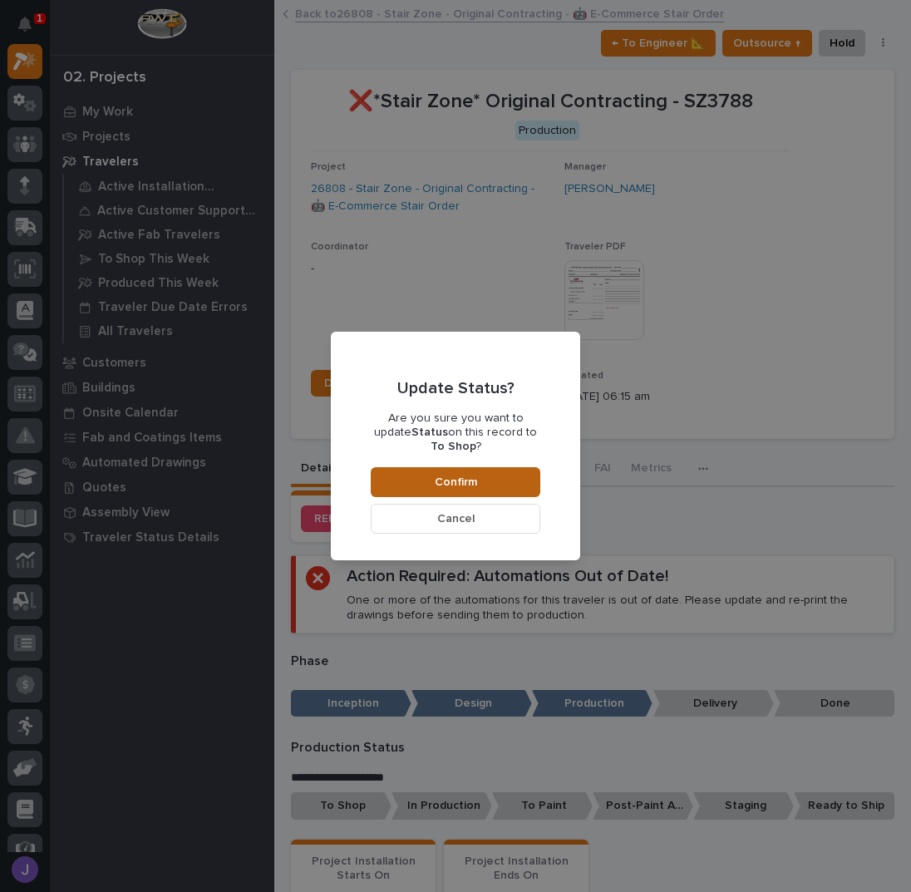
click at [480, 475] on button "Confirm" at bounding box center [456, 482] width 170 height 30
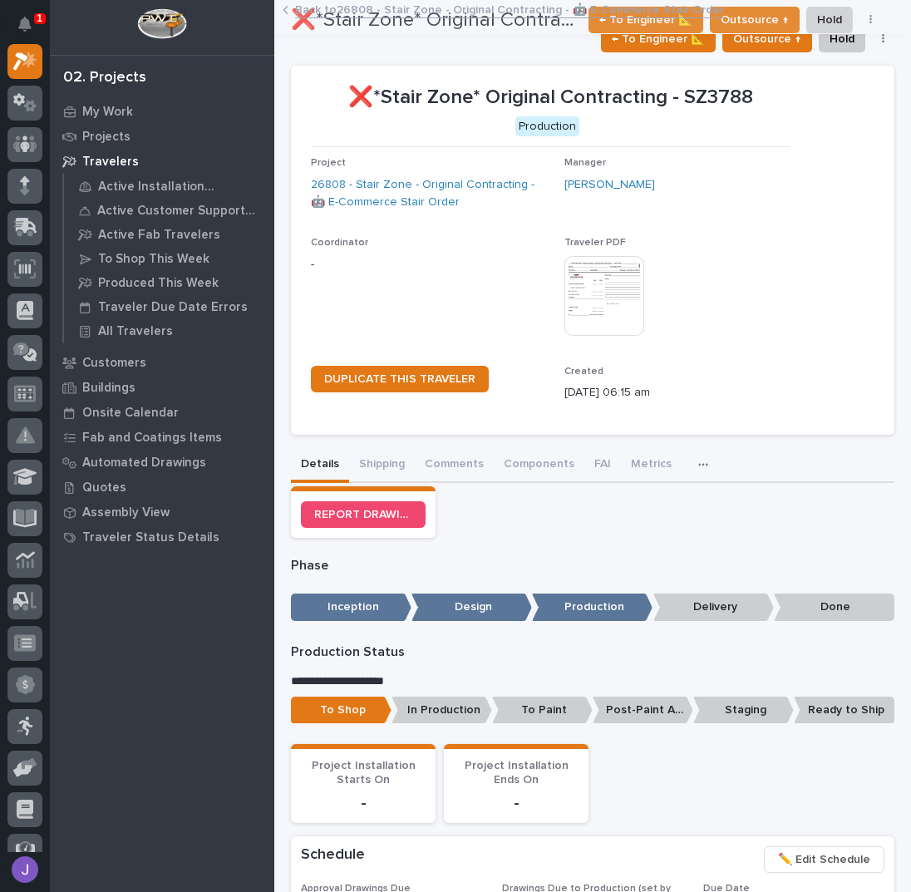
scroll to position [0, 0]
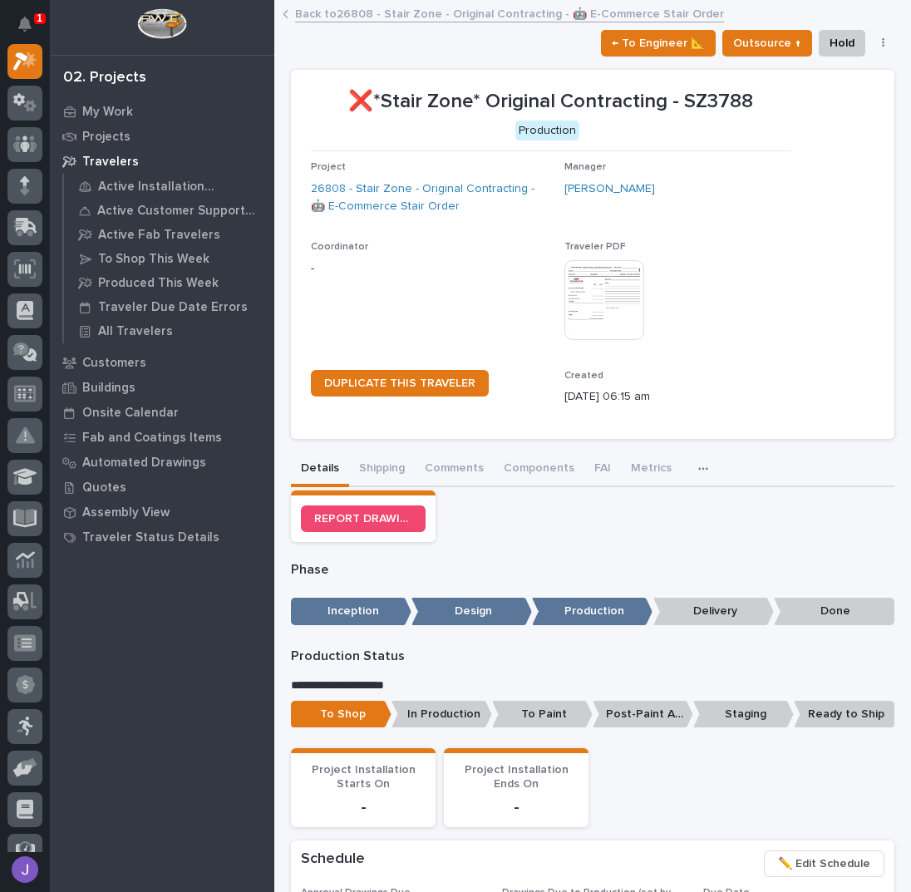
click at [343, 7] on link "Back to 26808 - Stair Zone - Original Contracting - 🤖 E-Commerce Stair Order" at bounding box center [509, 12] width 429 height 19
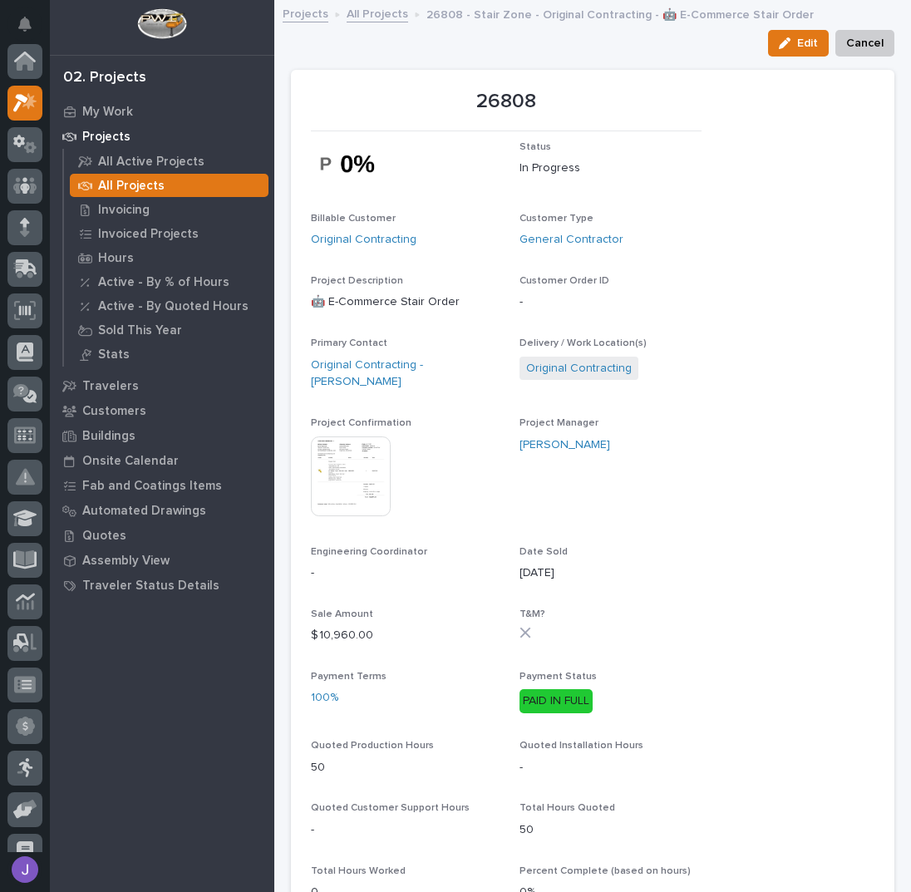
scroll to position [42, 0]
click at [361, 17] on link "All Projects" at bounding box center [378, 12] width 62 height 19
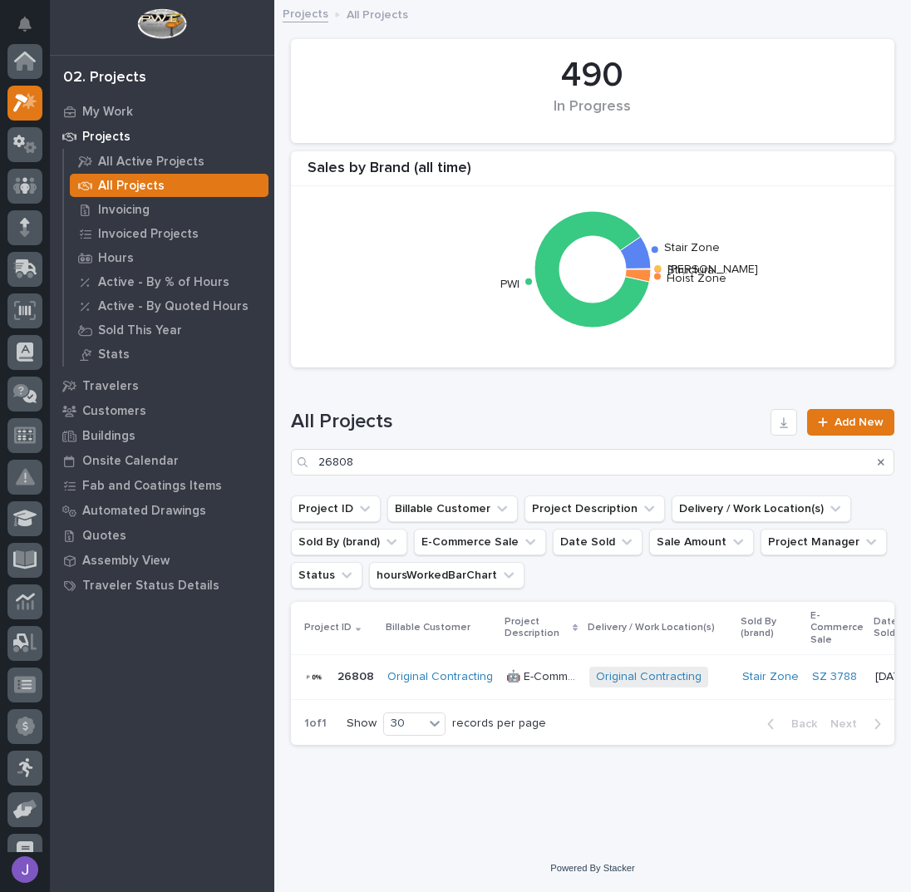
scroll to position [42, 0]
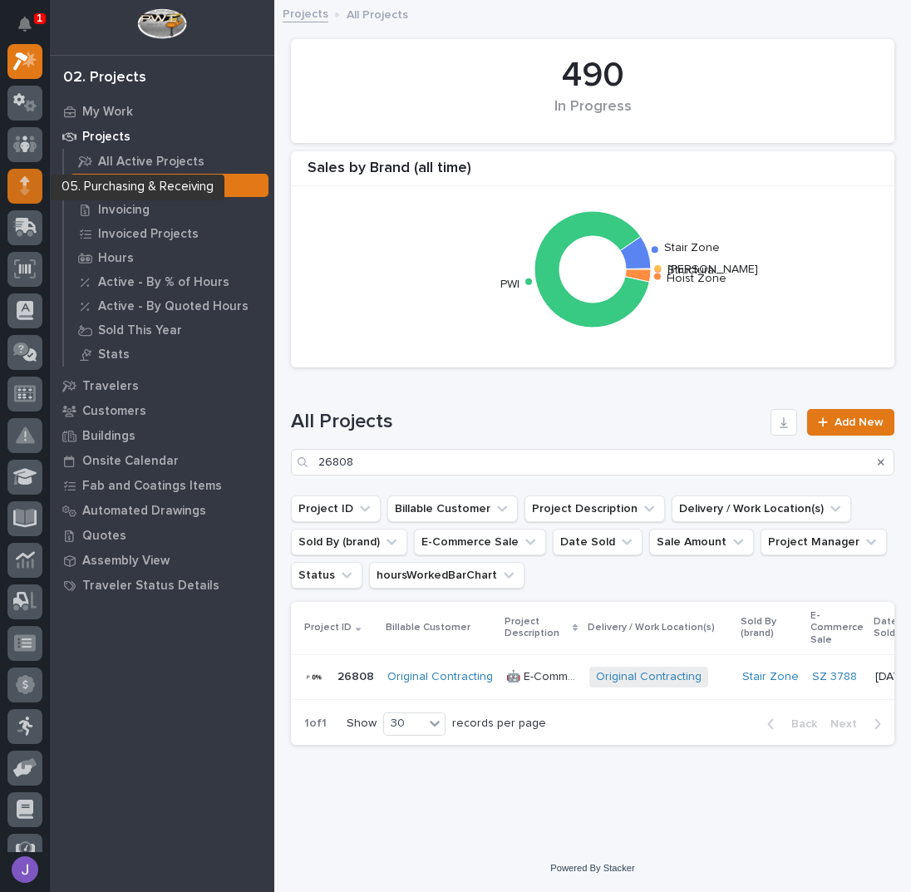
click at [22, 180] on icon at bounding box center [25, 180] width 10 height 9
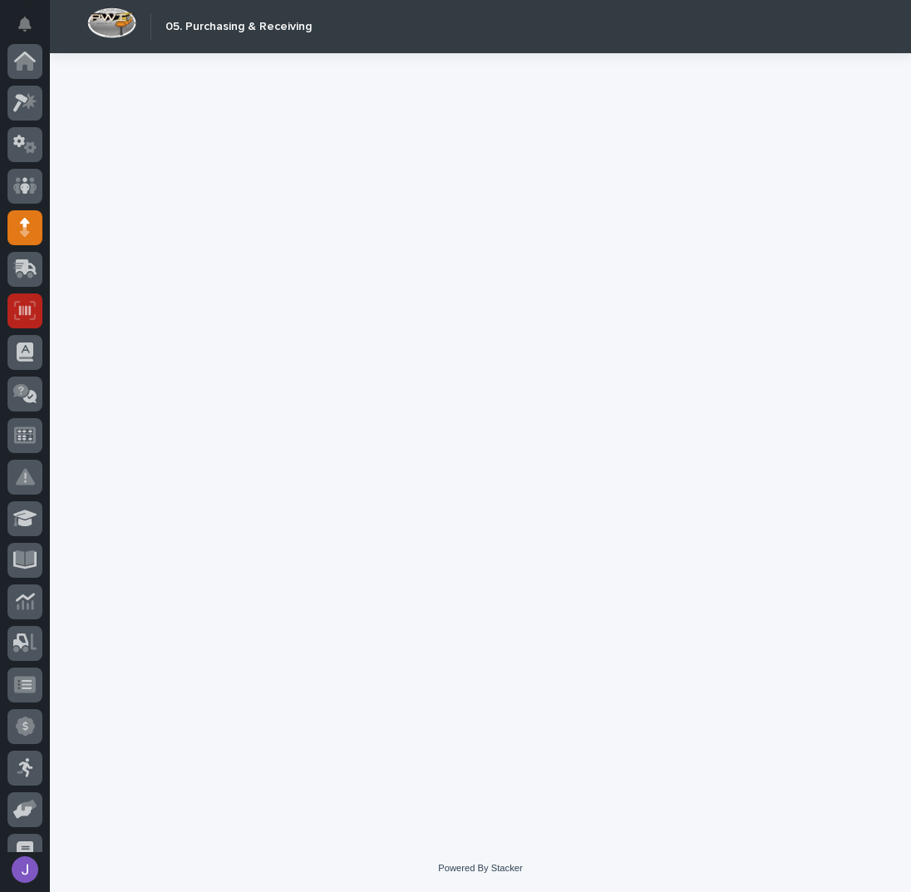
scroll to position [148, 0]
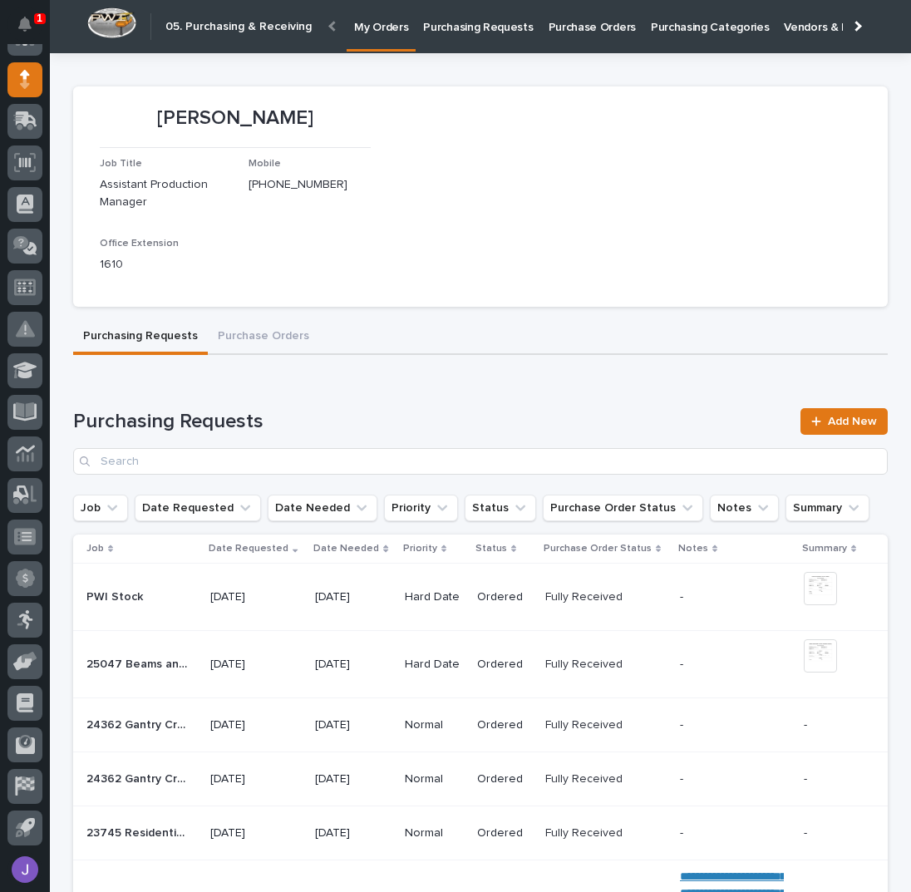
click at [586, 27] on p "Purchase Orders" at bounding box center [592, 17] width 87 height 35
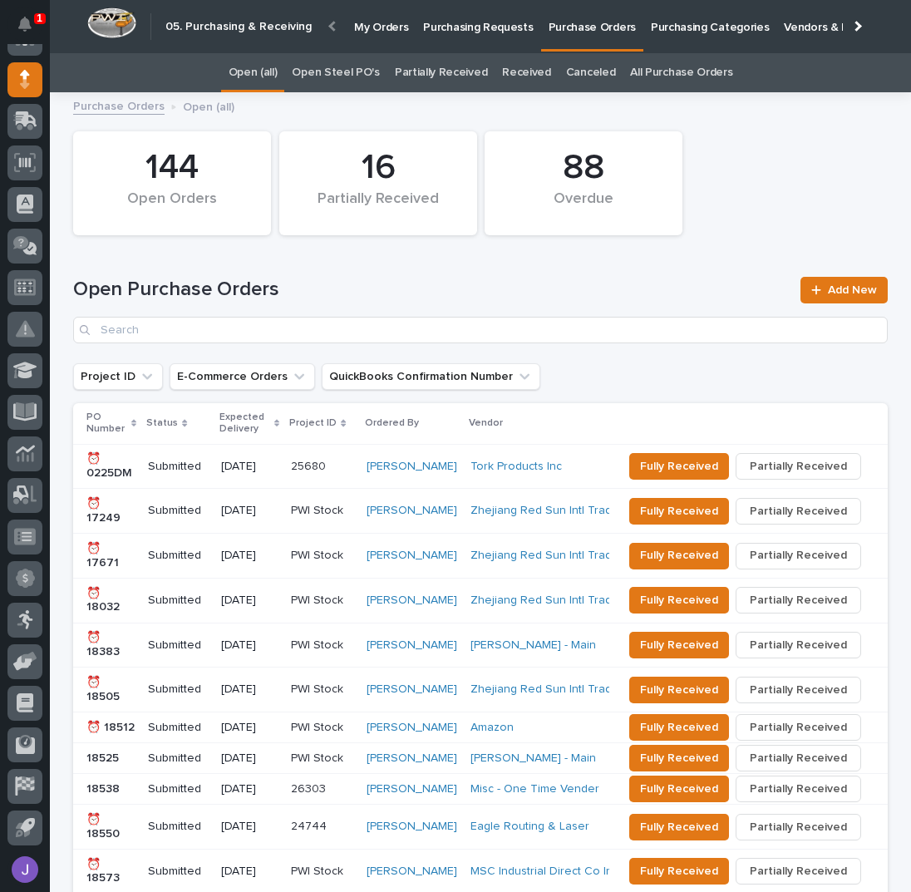
click at [320, 76] on link "Open Steel PO's" at bounding box center [335, 72] width 87 height 39
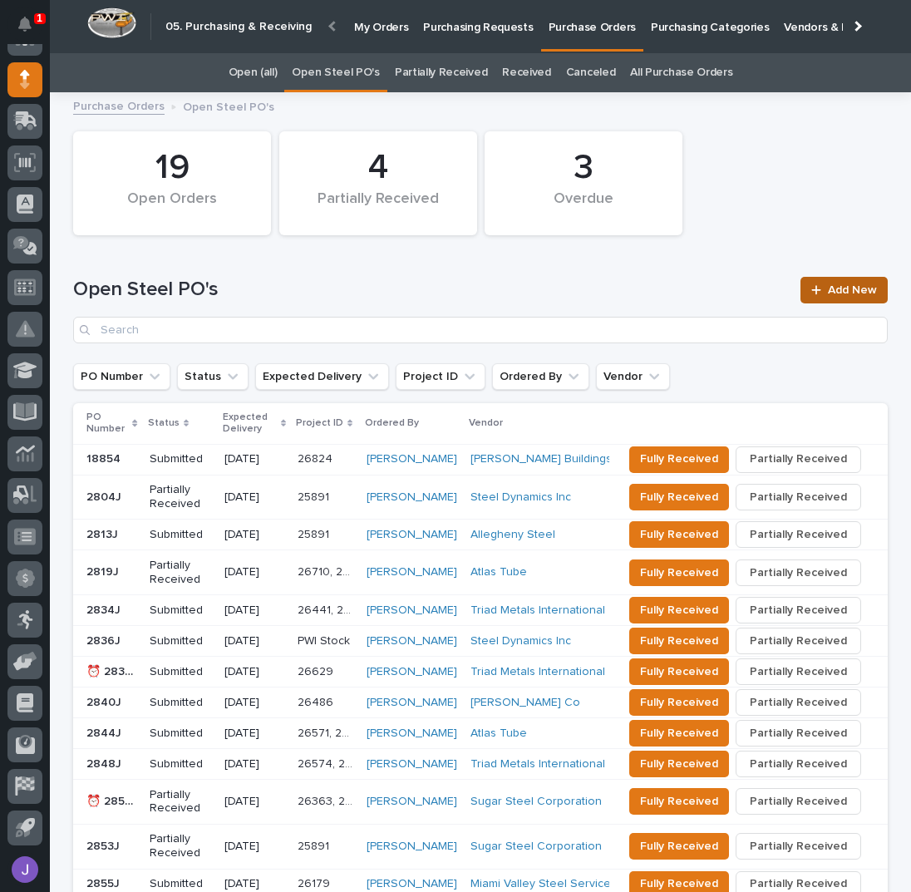
click at [831, 288] on span "Add New" at bounding box center [852, 290] width 49 height 12
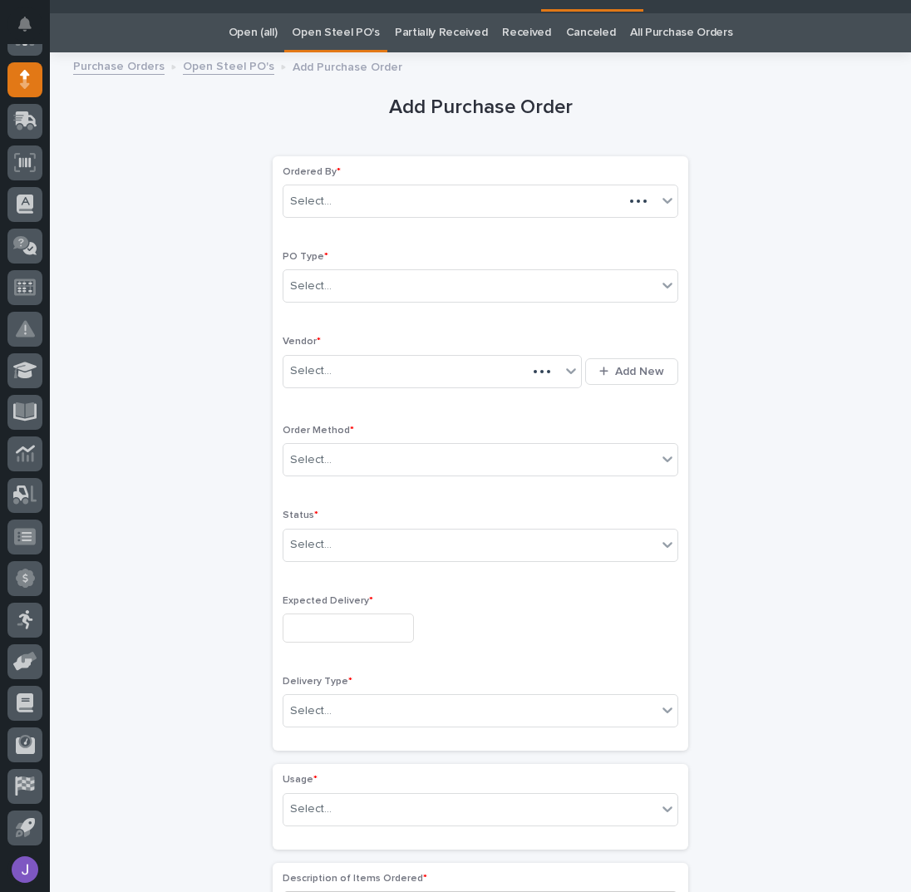
scroll to position [52, 0]
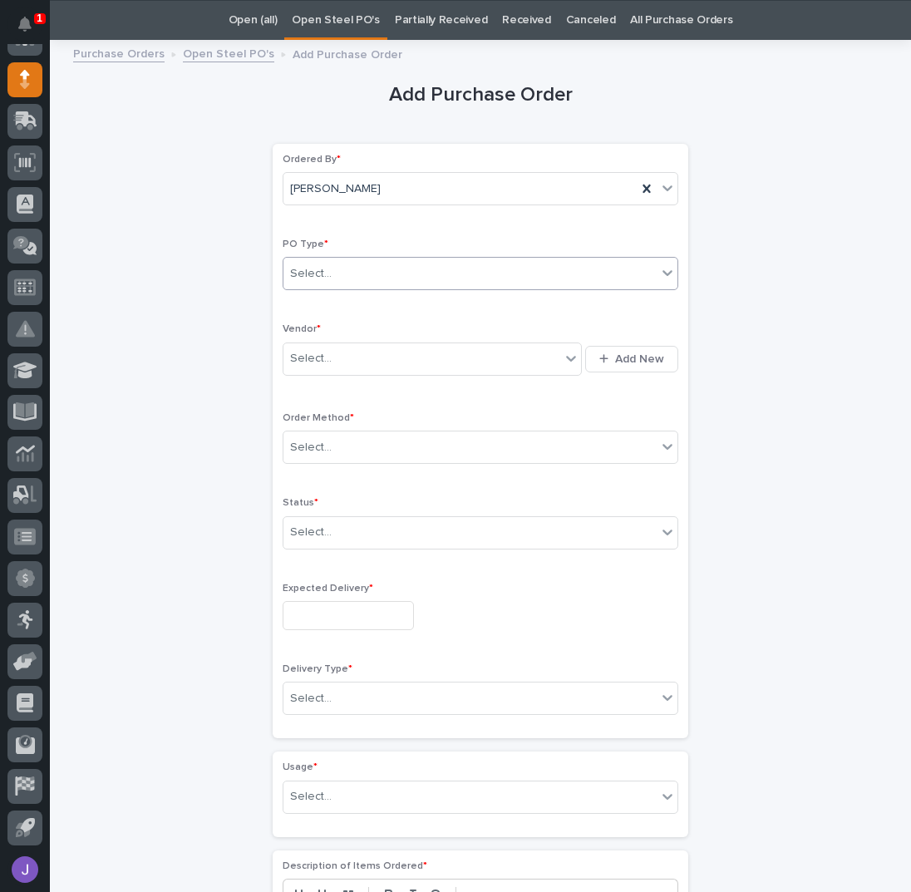
click at [333, 272] on div "Select..." at bounding box center [469, 273] width 373 height 27
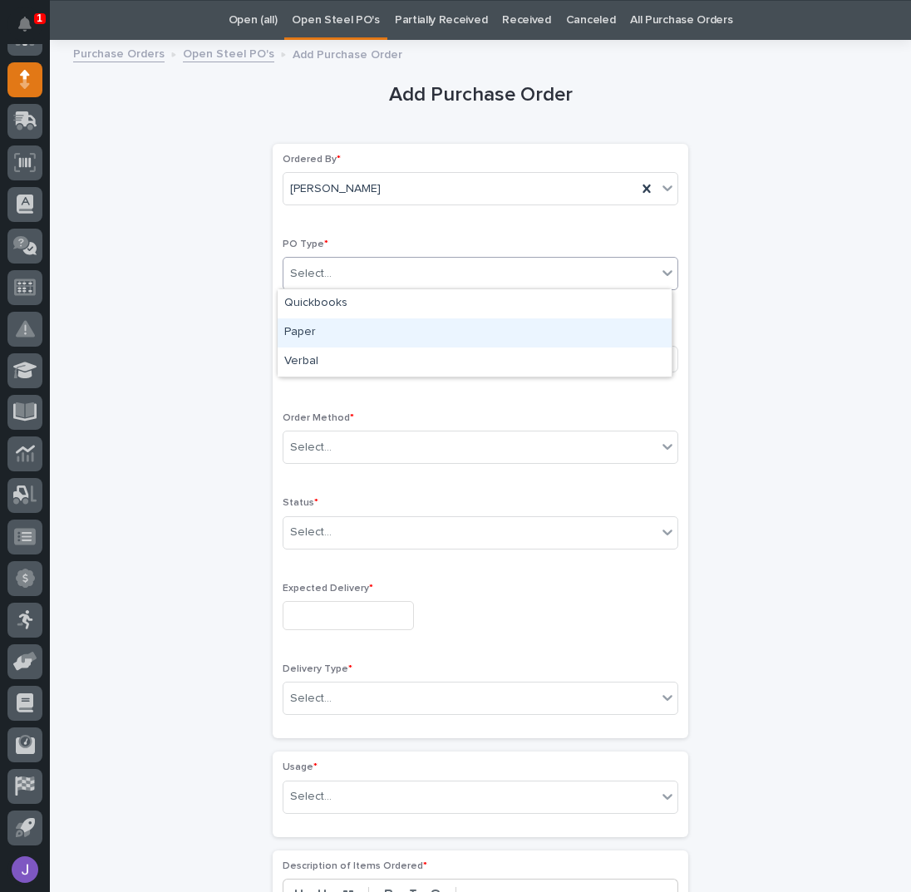
click at [313, 329] on div "Paper" at bounding box center [475, 332] width 394 height 29
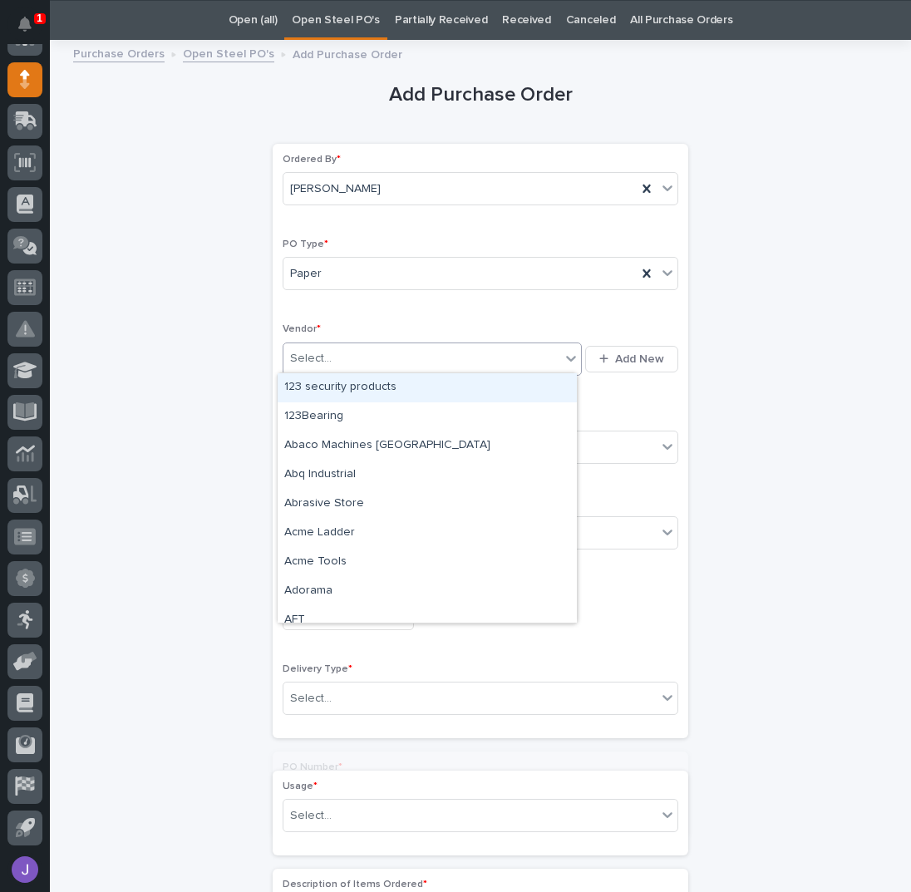
click at [322, 357] on div "Select..." at bounding box center [311, 358] width 42 height 17
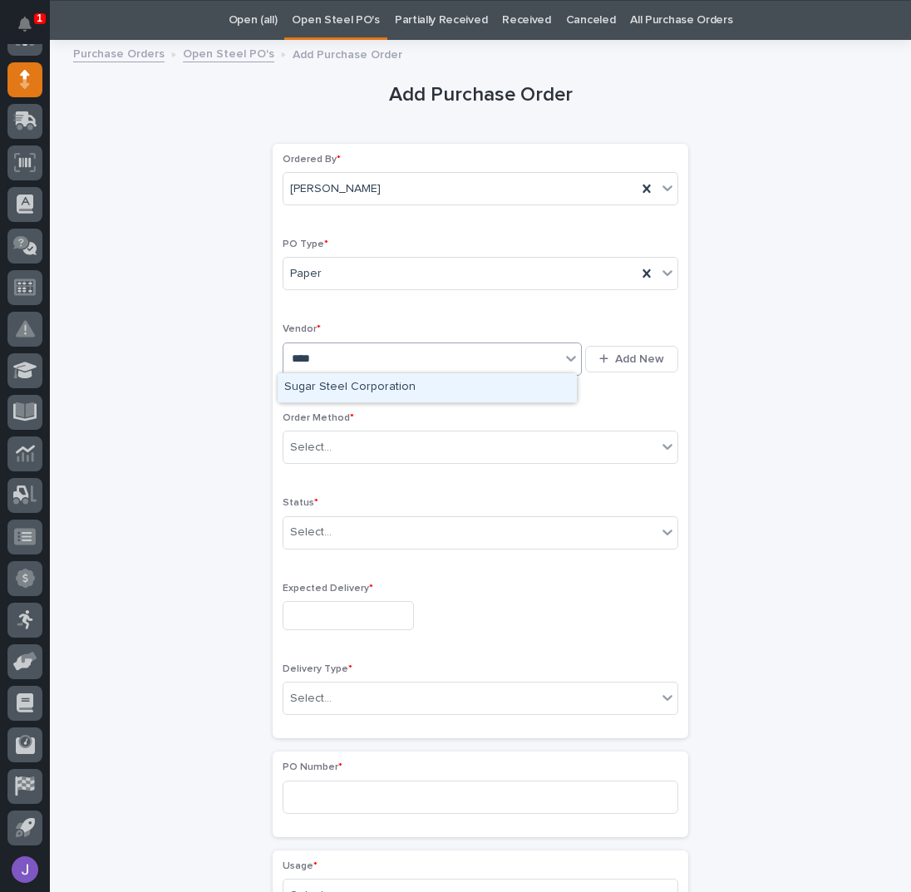
type input "*****"
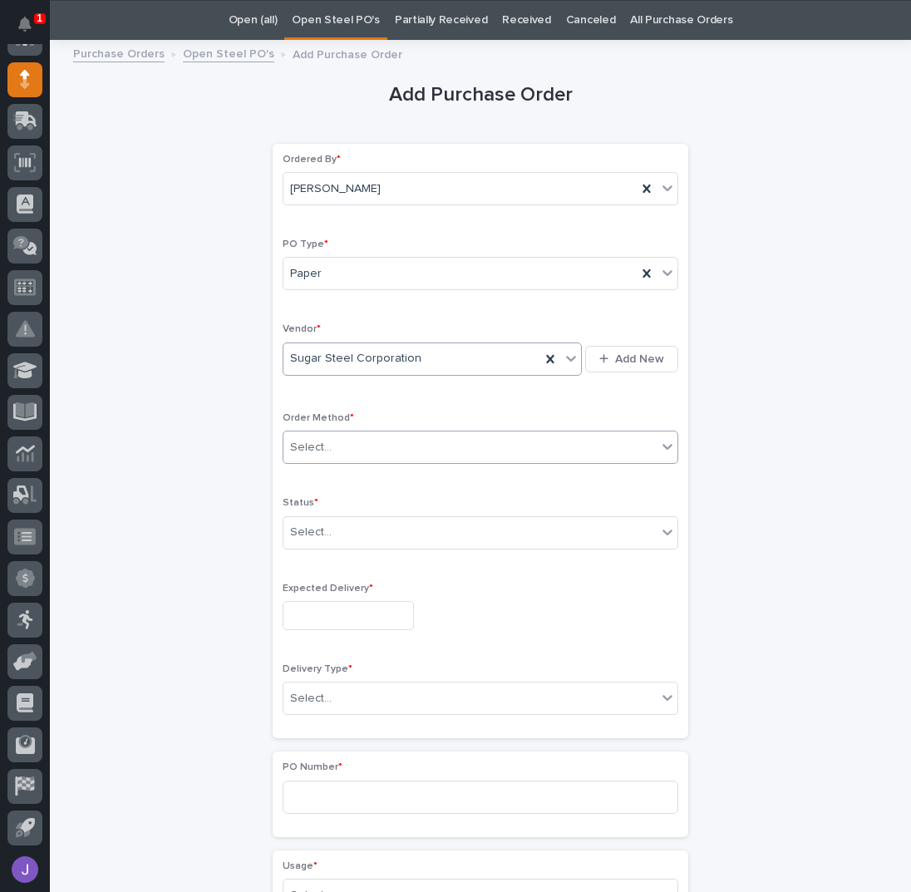
click at [283, 445] on div "Select..." at bounding box center [469, 447] width 373 height 27
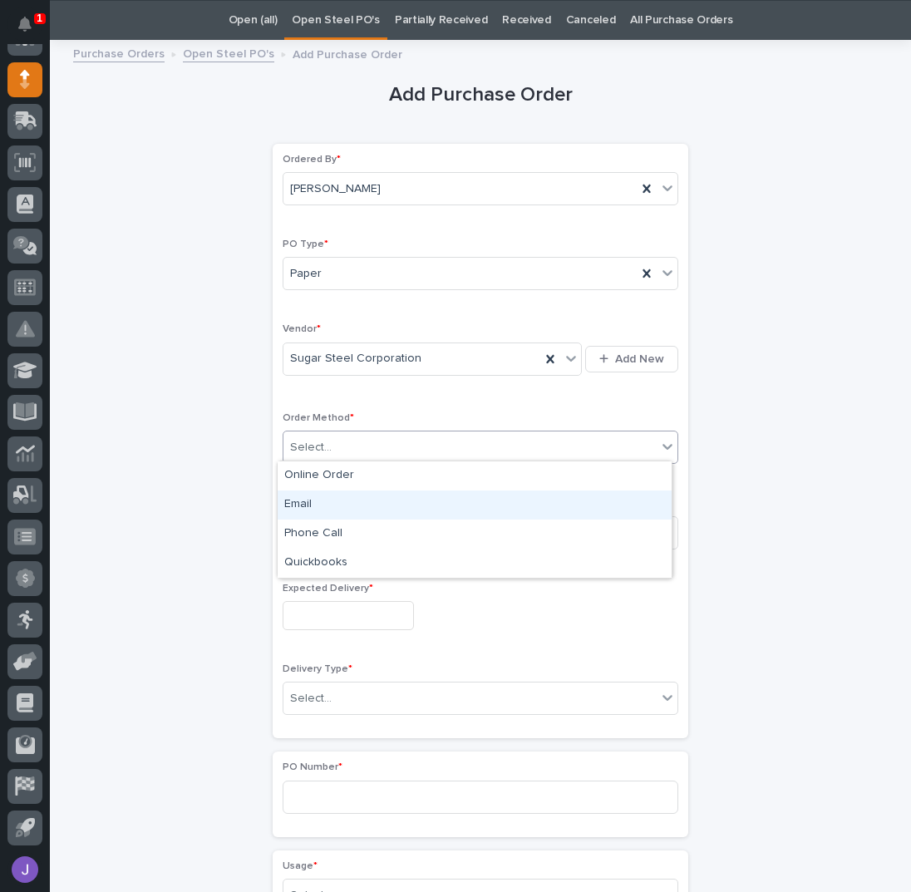
click at [305, 500] on div "Email" at bounding box center [475, 504] width 394 height 29
click at [323, 528] on div "Select..." at bounding box center [311, 532] width 42 height 17
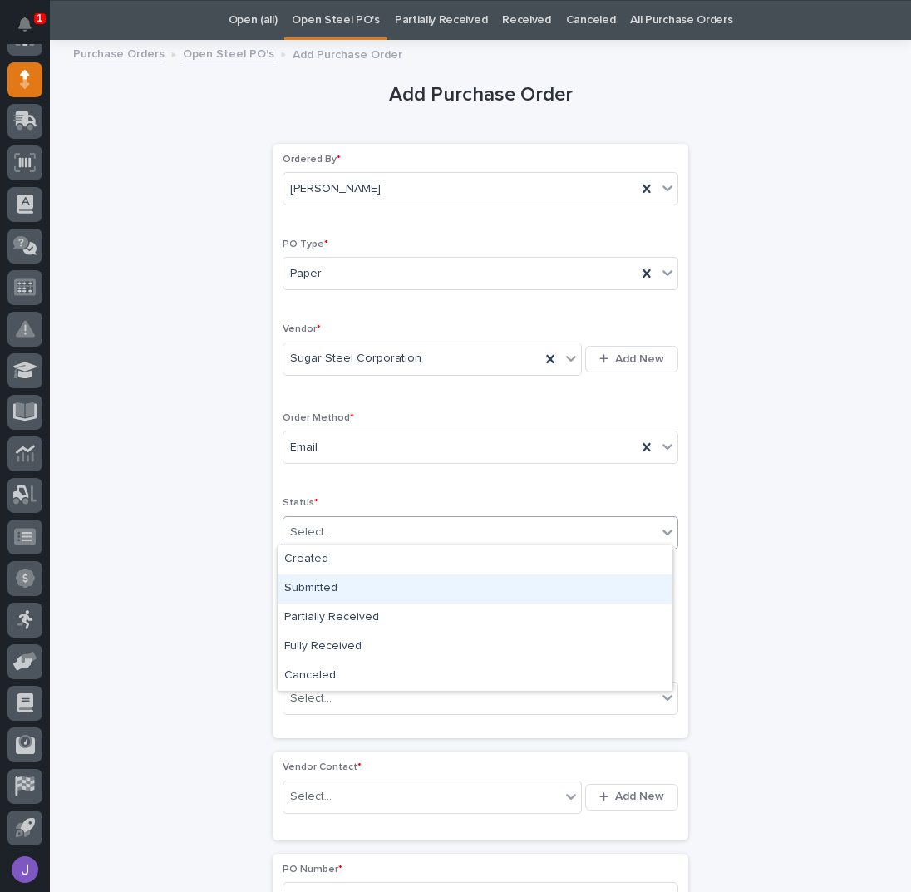
click at [321, 587] on div "Submitted" at bounding box center [475, 588] width 394 height 29
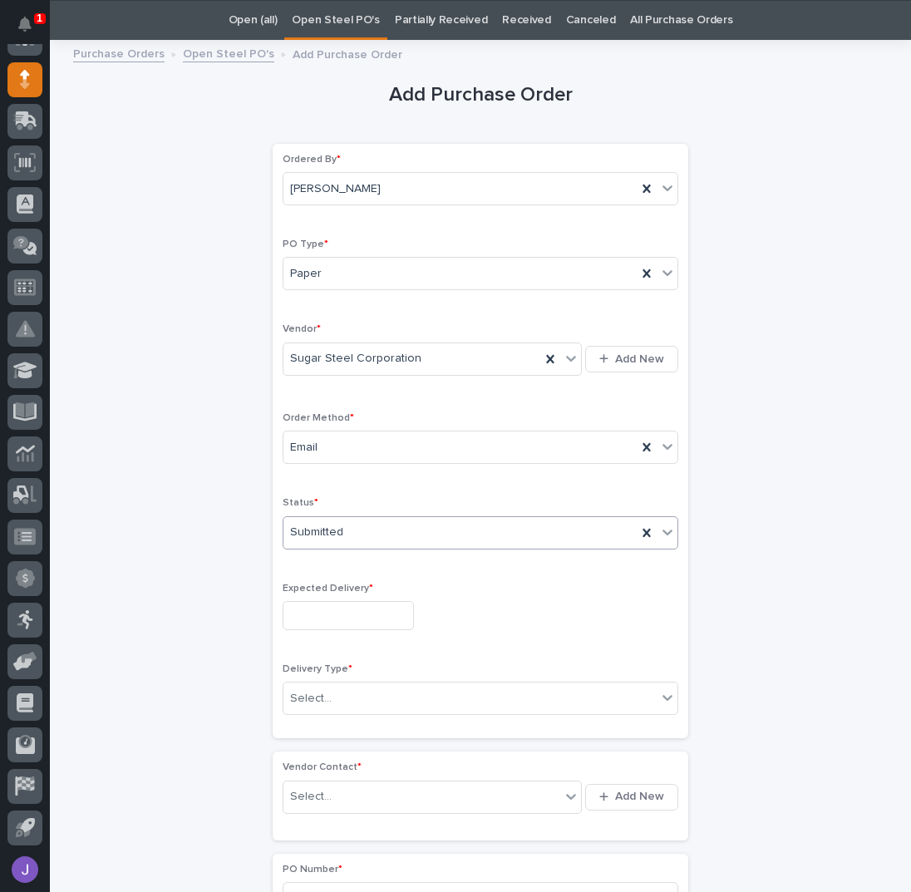
click at [327, 614] on input "text" at bounding box center [348, 615] width 131 height 29
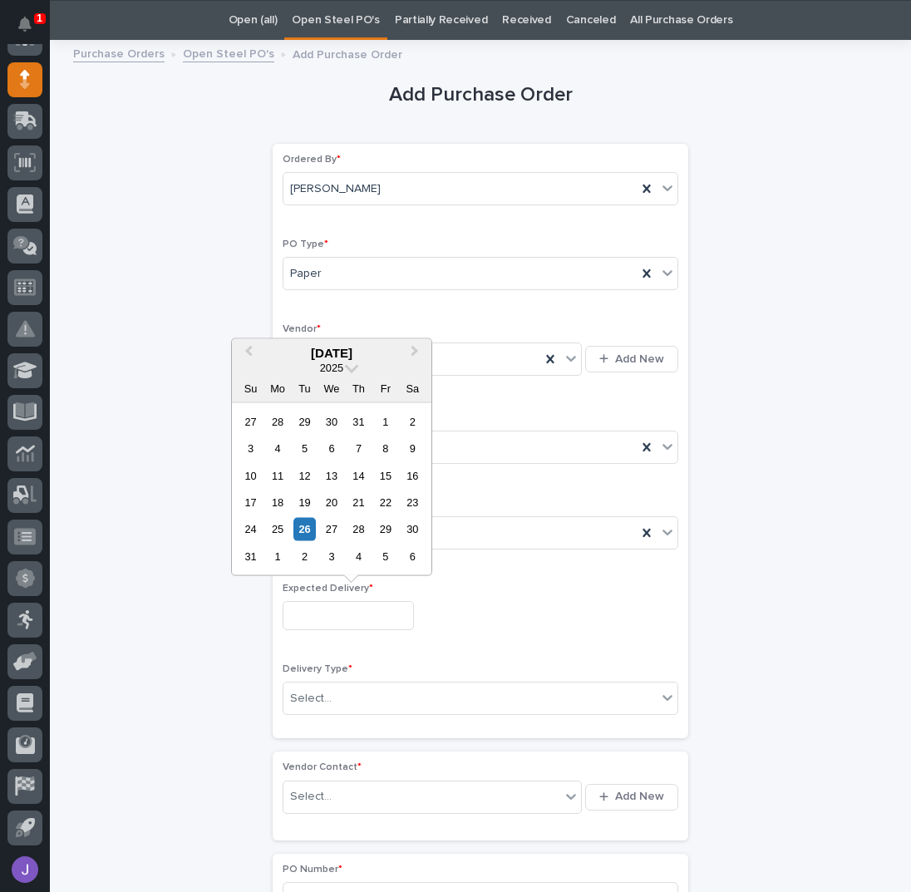
click at [336, 562] on div "3" at bounding box center [331, 556] width 22 height 22
type input "**********"
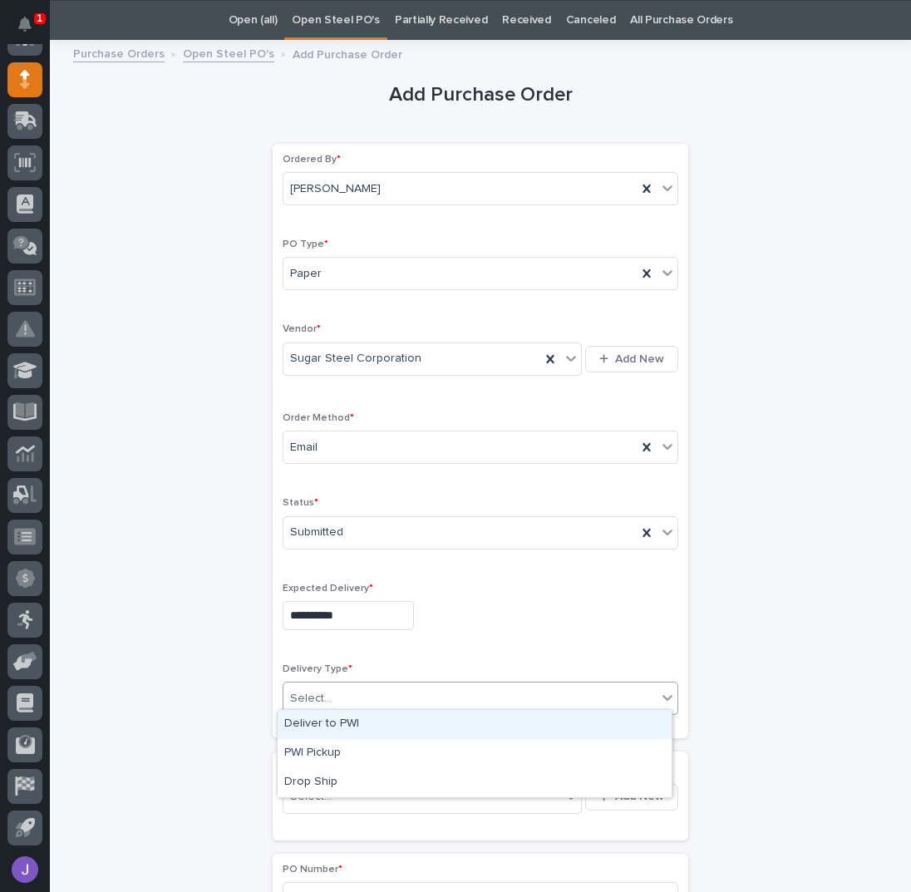
click at [345, 696] on div "Select..." at bounding box center [469, 698] width 373 height 27
click at [339, 723] on div "Deliver to PWI" at bounding box center [475, 724] width 394 height 29
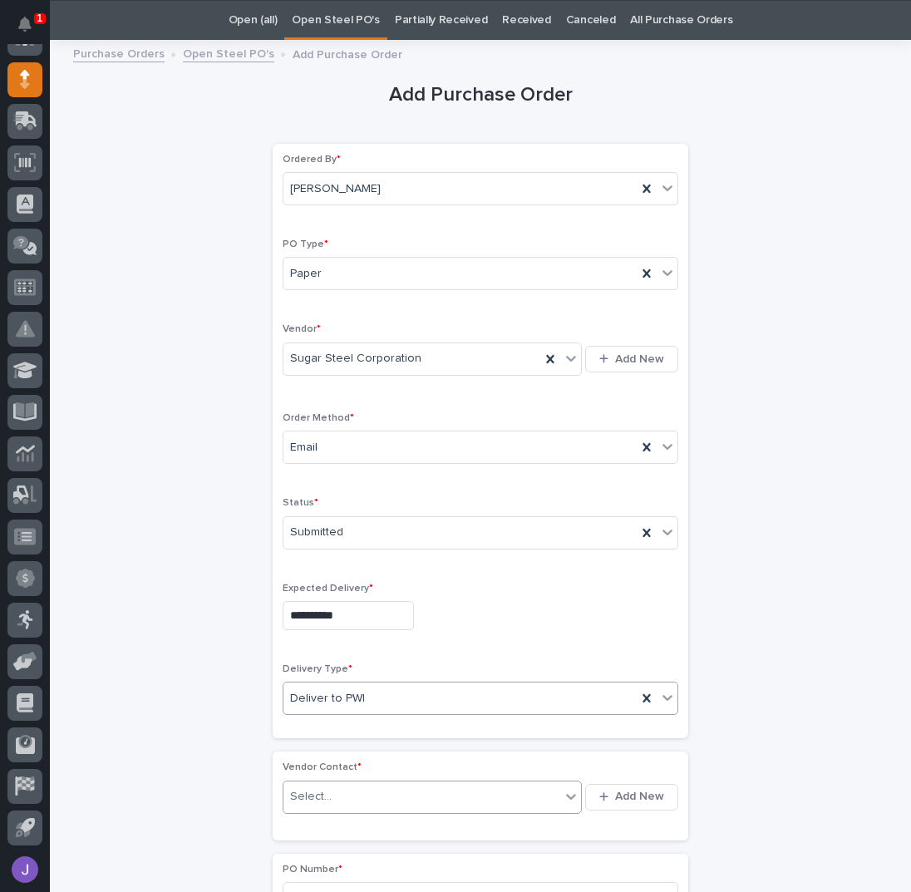
click at [323, 788] on div "Select..." at bounding box center [311, 796] width 42 height 17
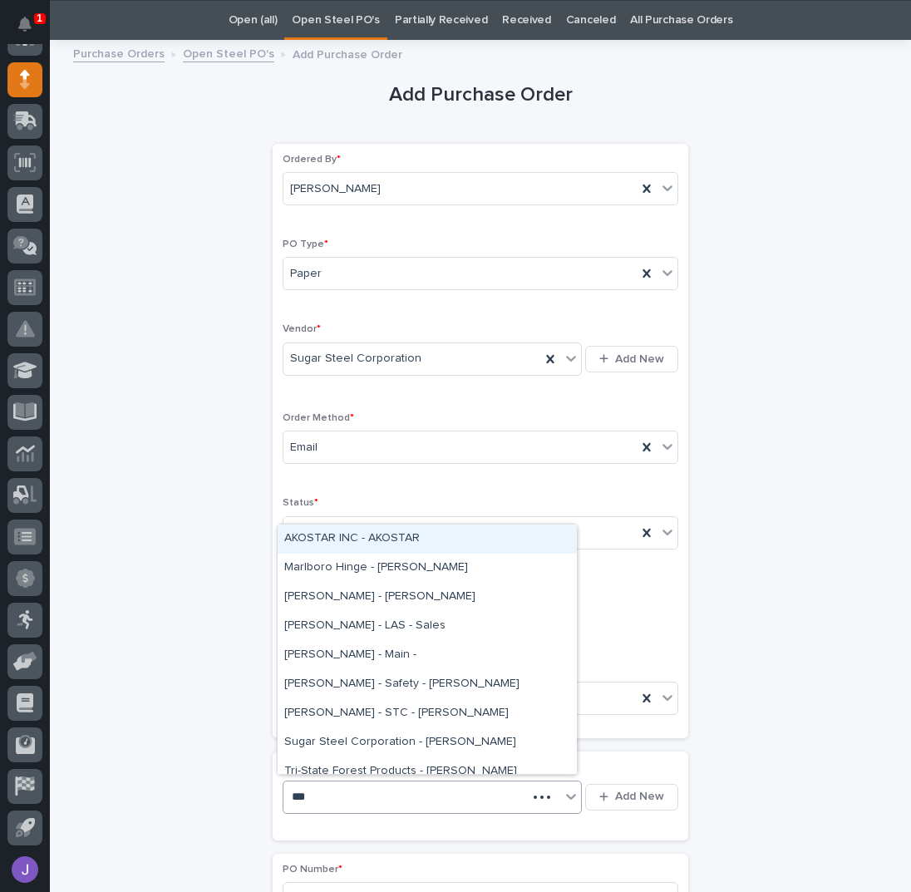
type input "****"
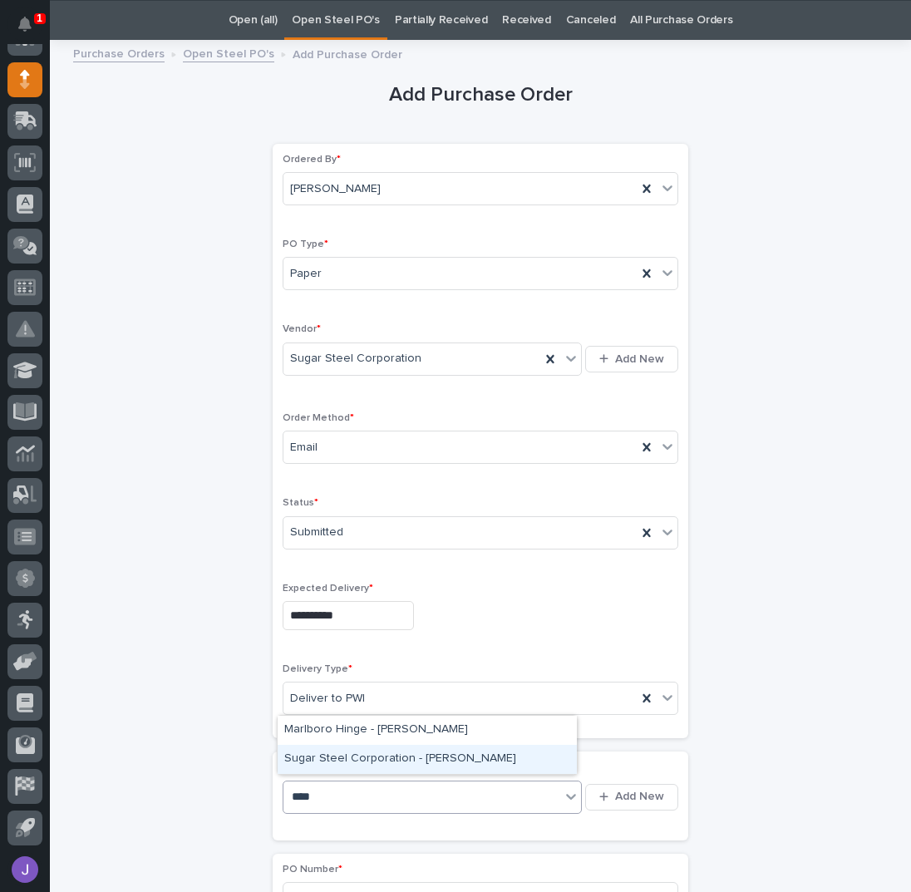
click at [348, 765] on div "Sugar Steel Corporation - [PERSON_NAME]" at bounding box center [427, 759] width 299 height 29
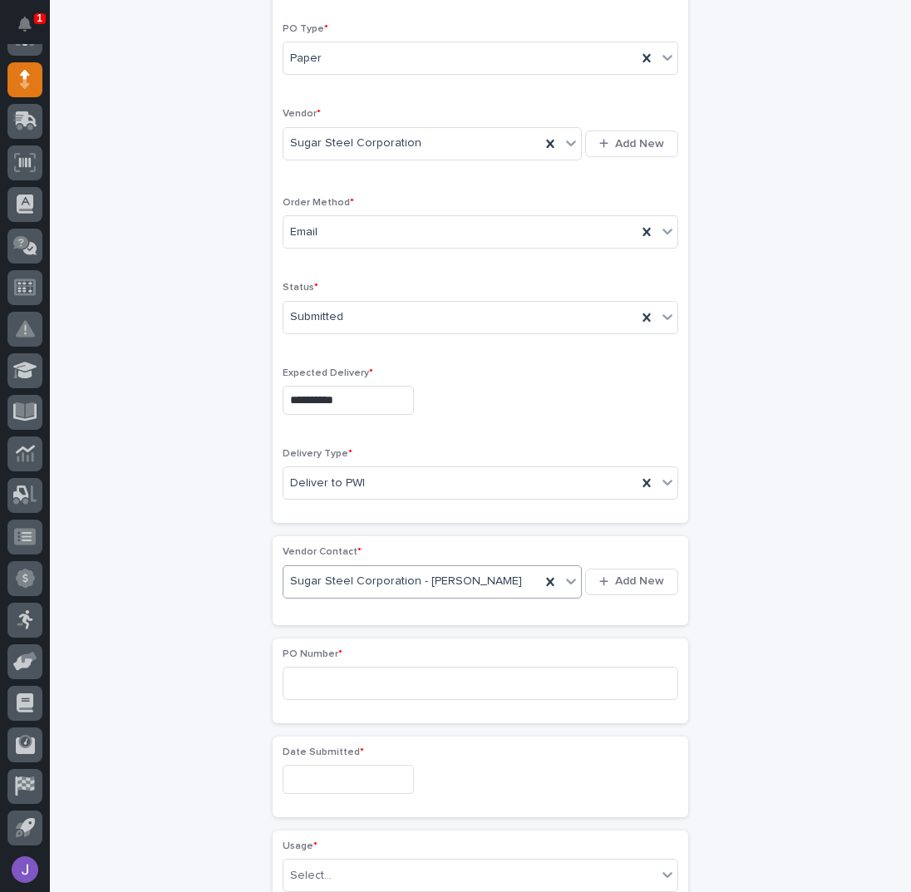
scroll to position [274, 0]
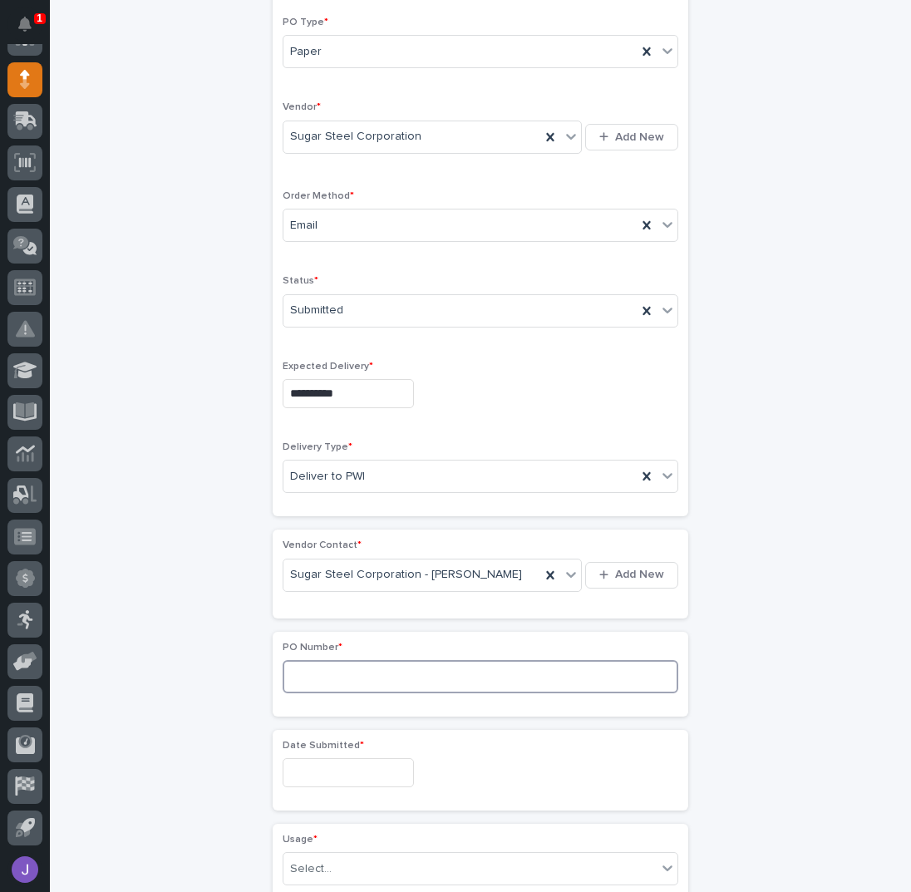
click at [326, 676] on input at bounding box center [481, 676] width 396 height 33
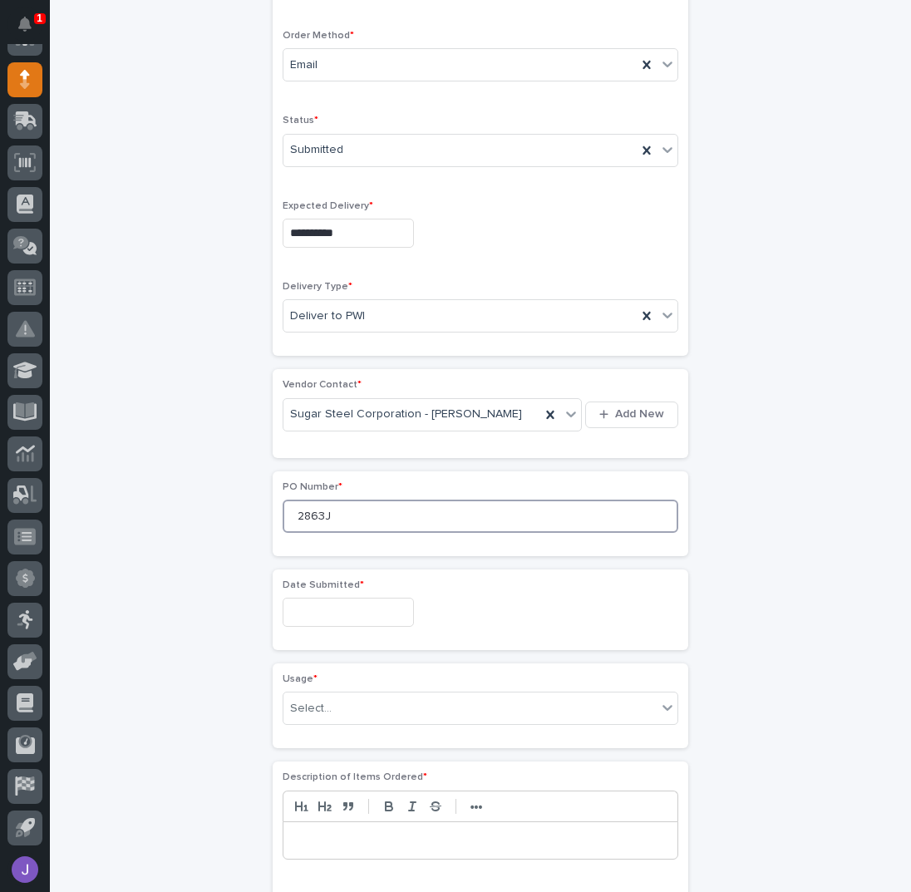
scroll to position [495, 0]
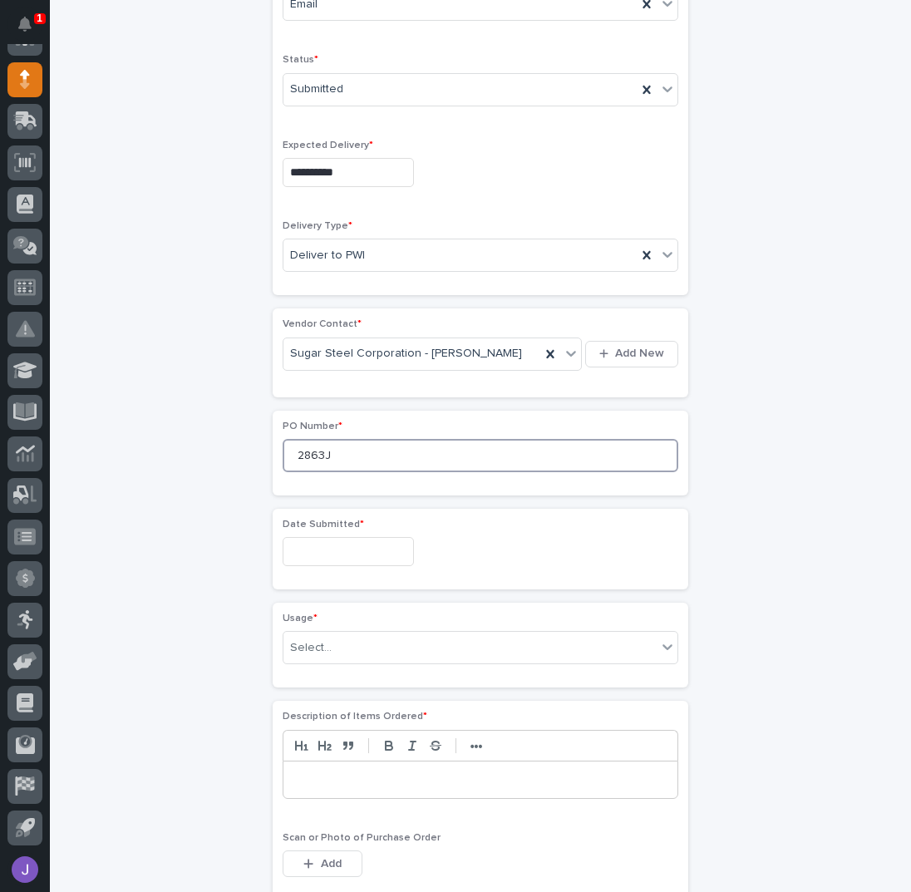
type input "2863J"
click at [338, 541] on input "text" at bounding box center [348, 551] width 131 height 29
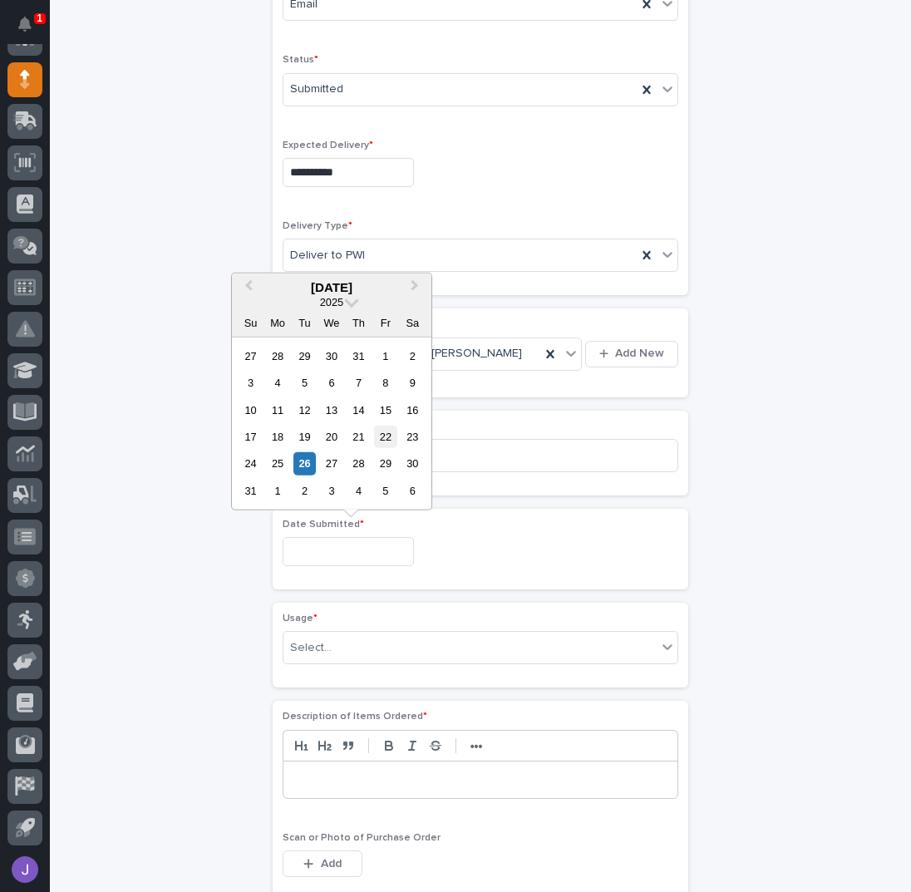
click at [377, 443] on div "22" at bounding box center [385, 437] width 22 height 22
type input "**********"
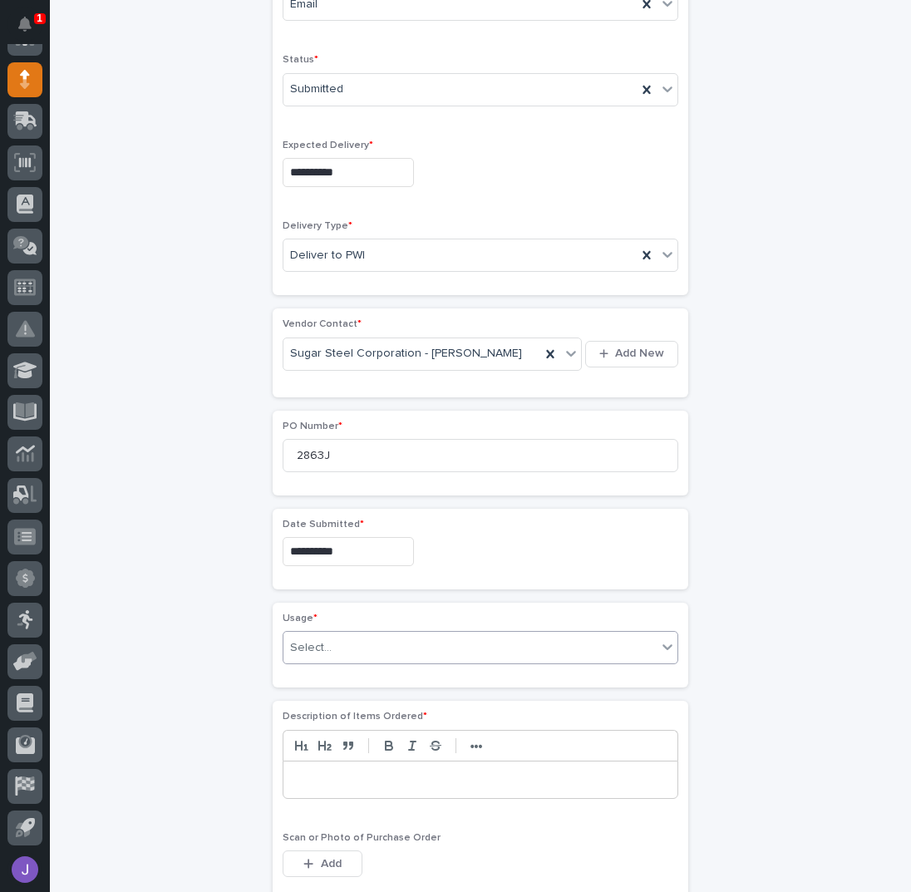
click at [362, 648] on div "Select..." at bounding box center [469, 647] width 373 height 27
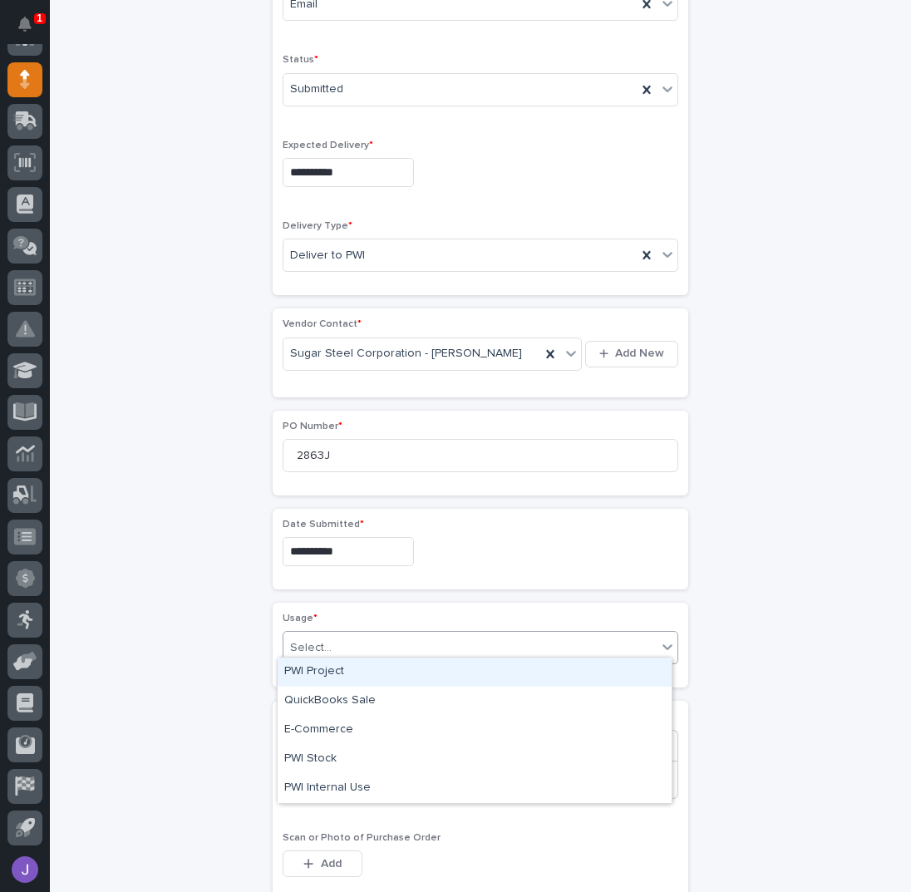
click at [322, 678] on div "PWI Project" at bounding box center [475, 672] width 394 height 29
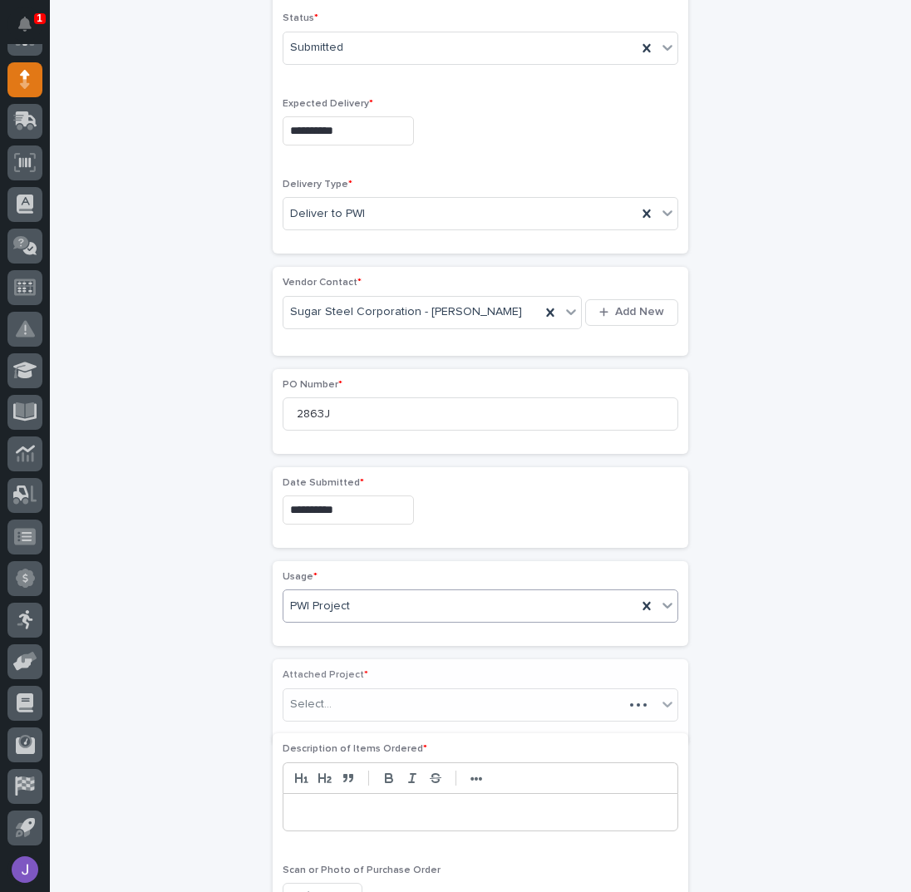
scroll to position [545, 0]
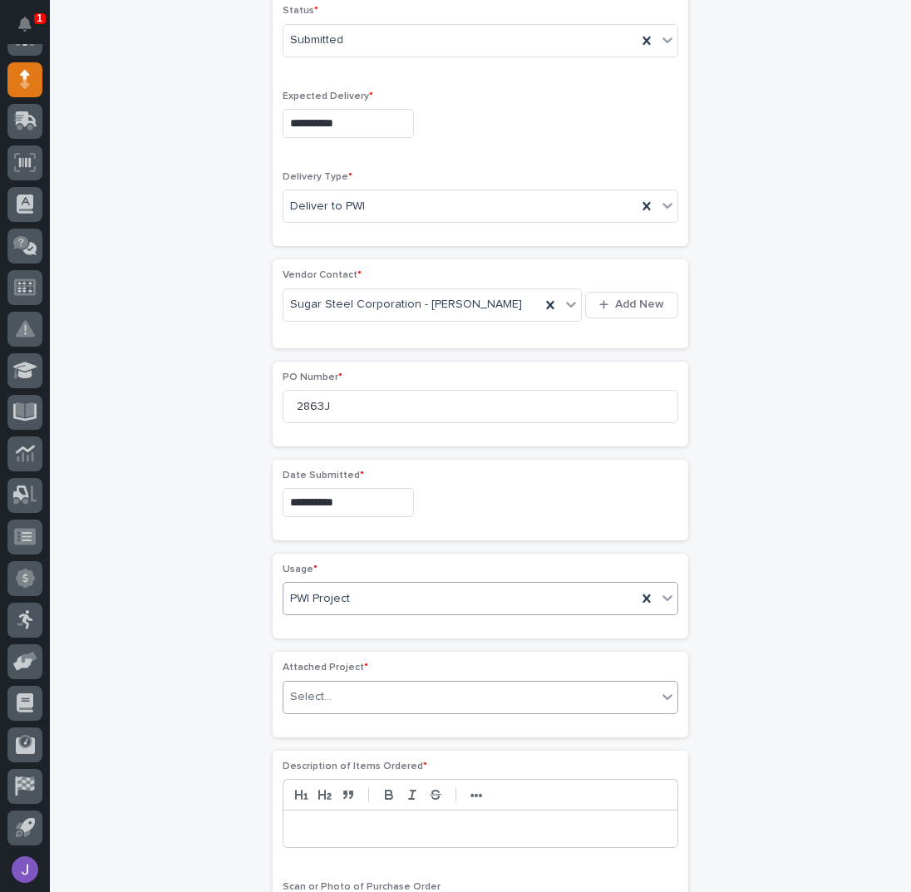
click at [324, 687] on div "Select..." at bounding box center [469, 696] width 373 height 27
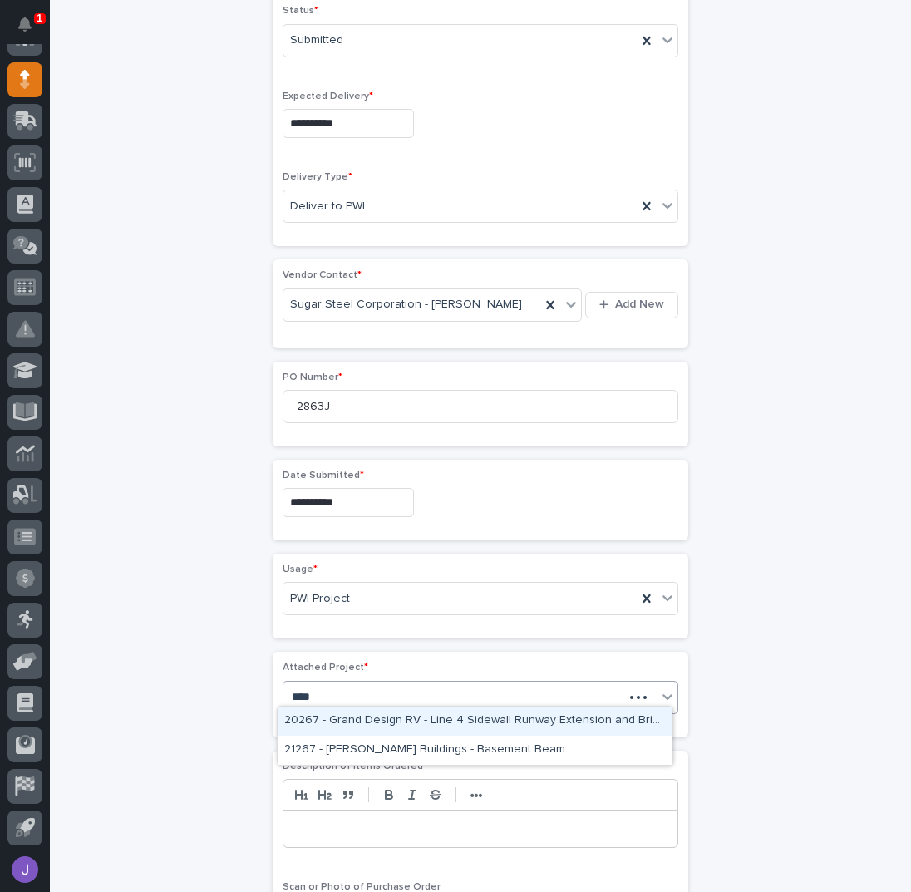
type input "*****"
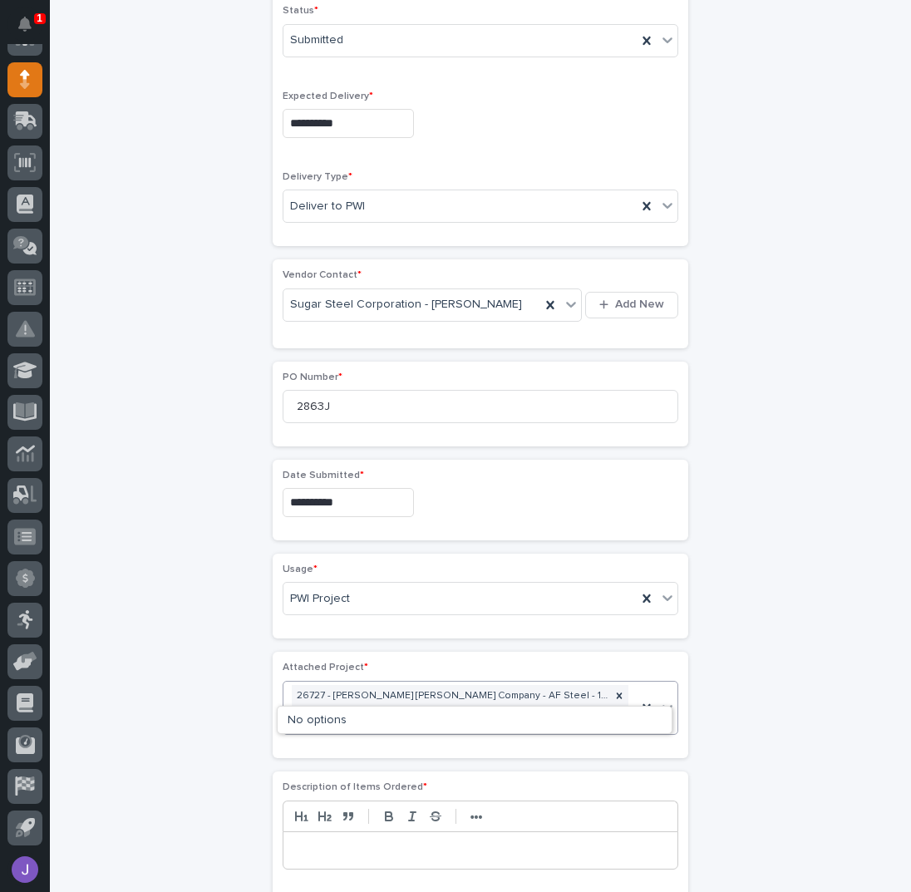
type input "*****"
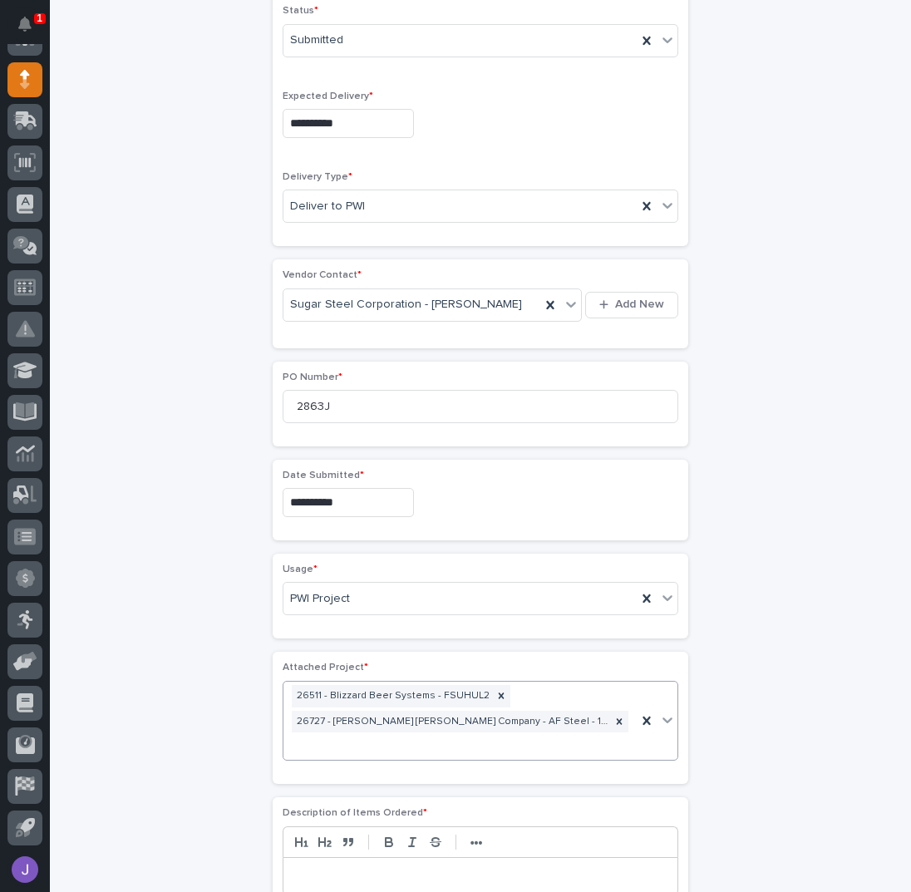
scroll to position [556, 0]
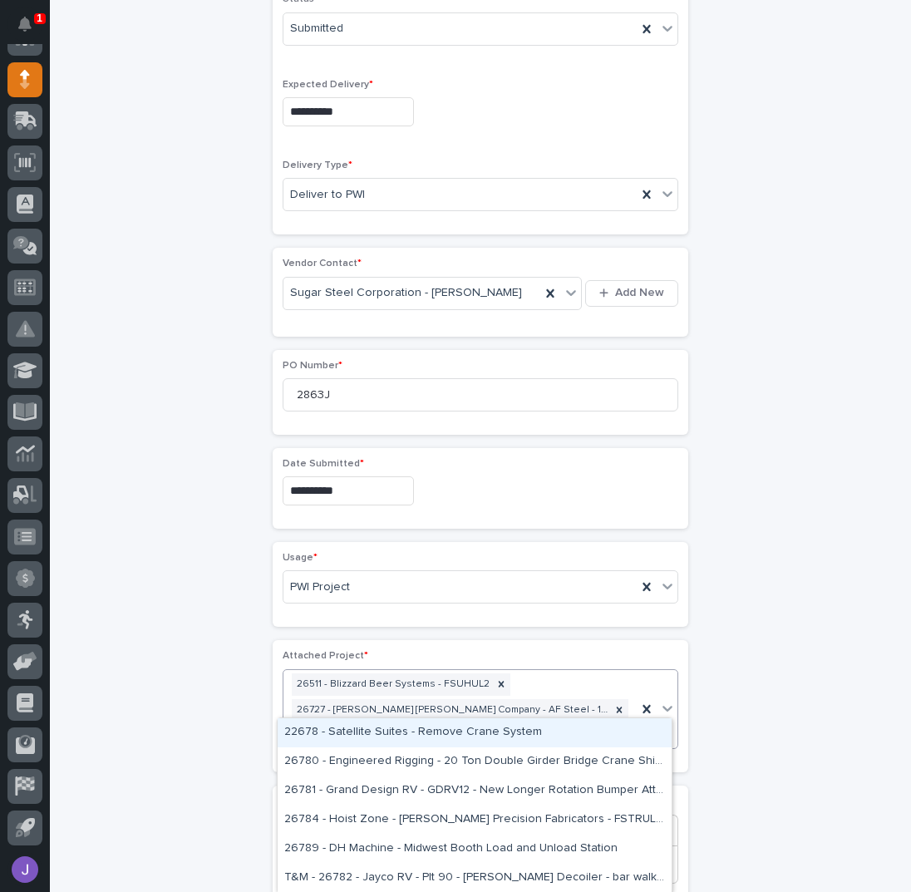
type input "*****"
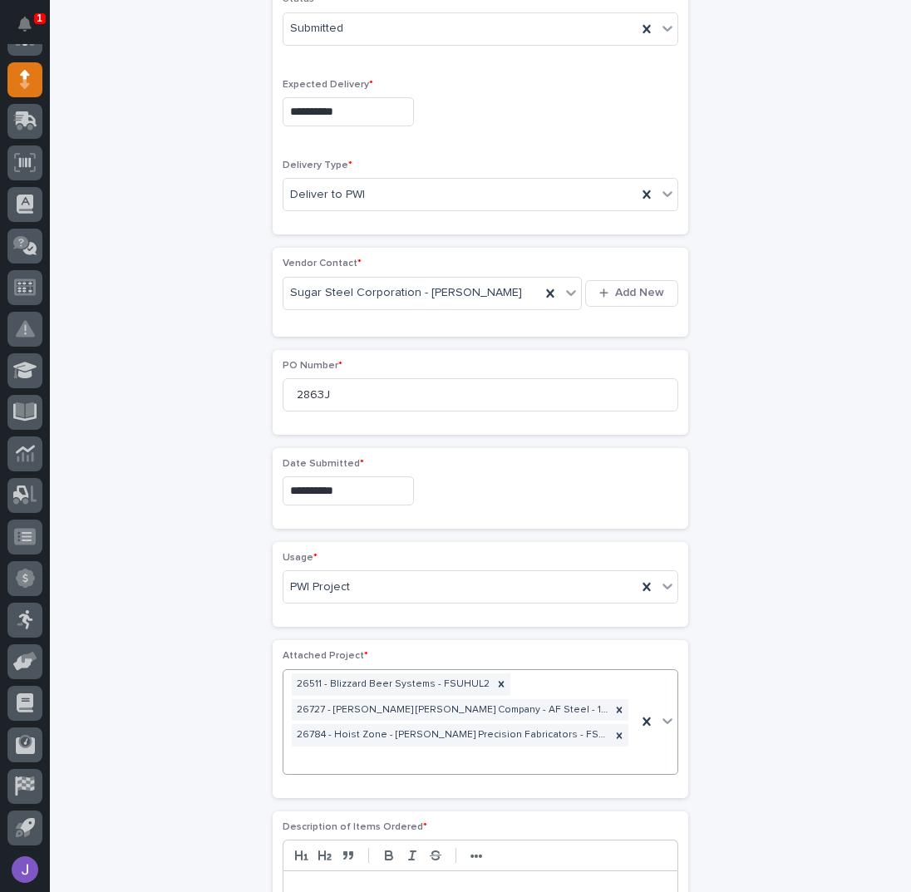
scroll to position [580, 0]
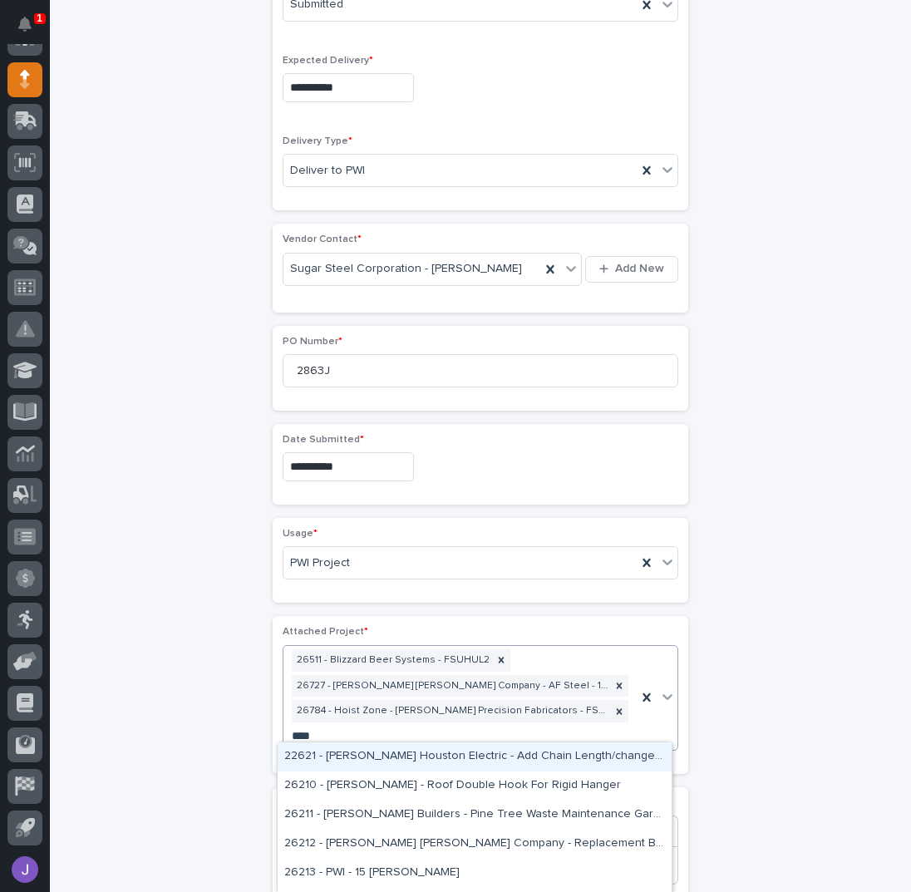
type input "*****"
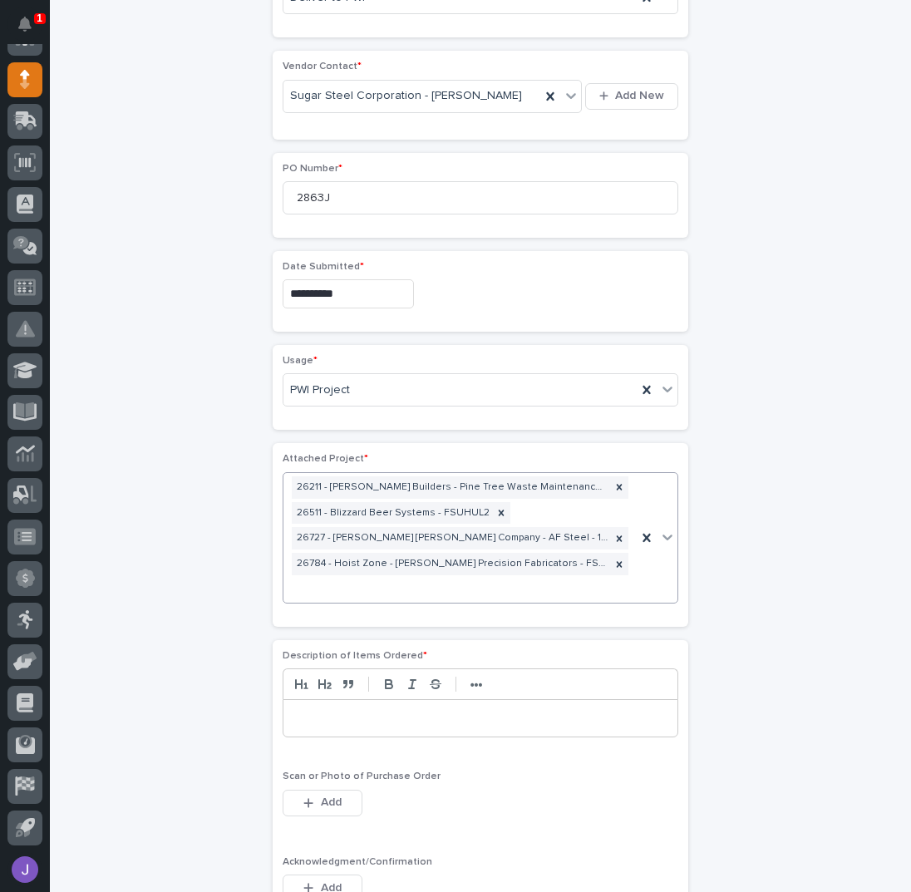
scroll to position [926, 0]
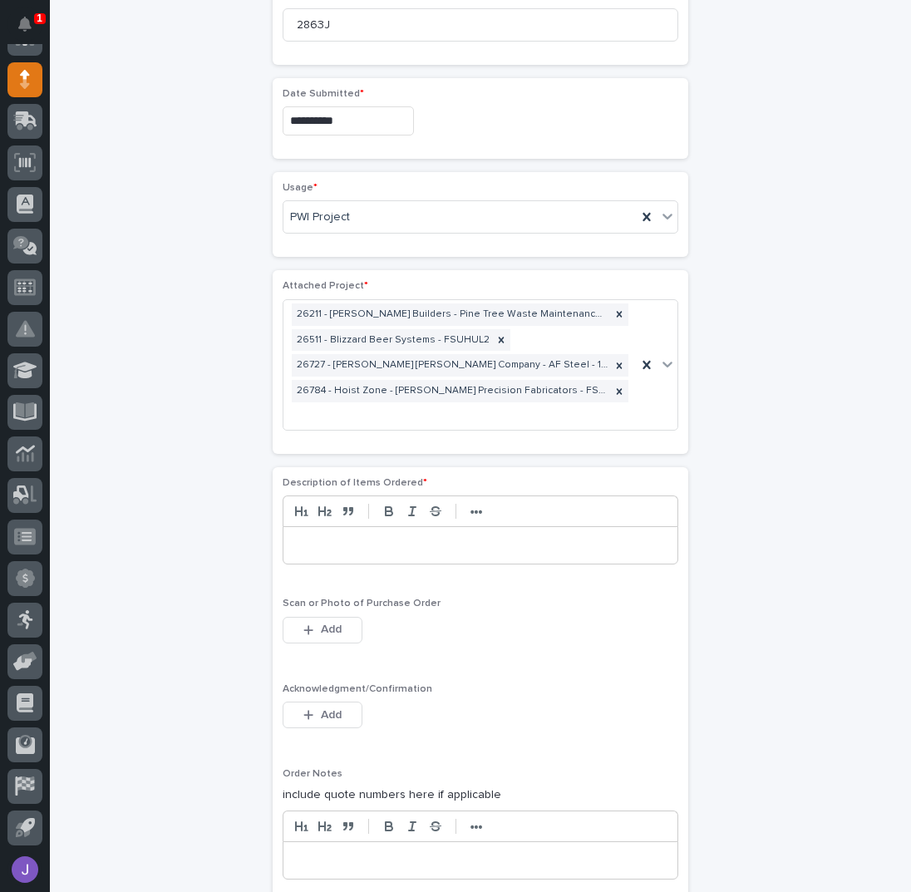
click at [384, 537] on p at bounding box center [480, 545] width 369 height 17
click at [325, 710] on span "Add" at bounding box center [331, 714] width 21 height 15
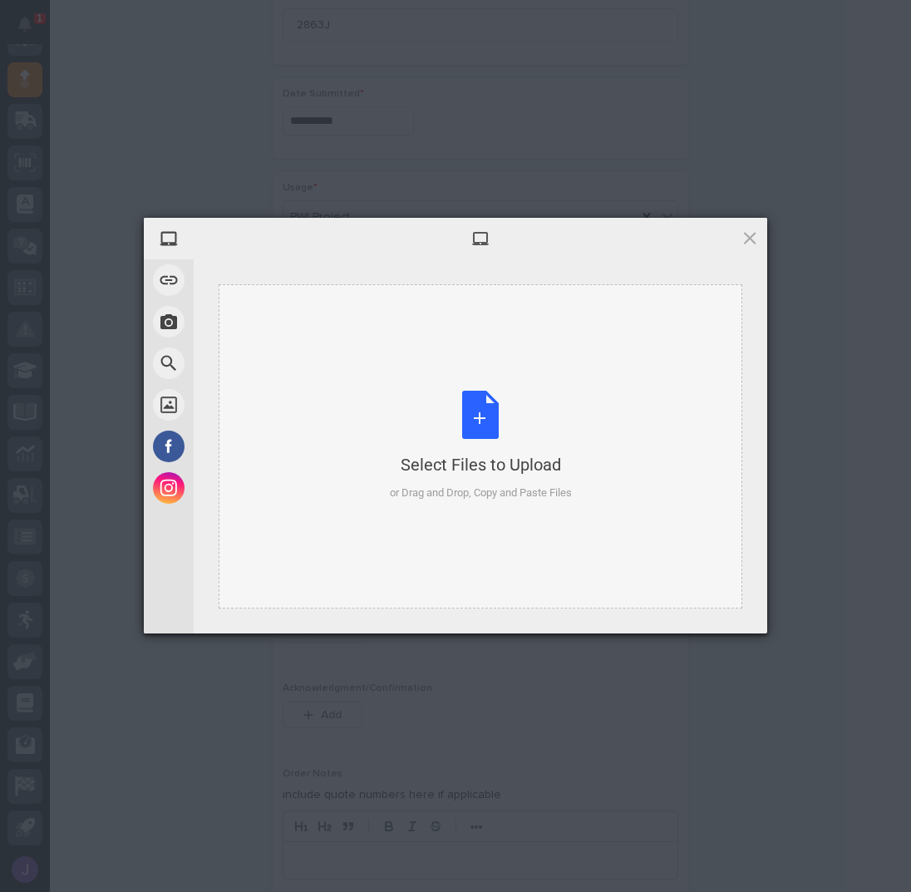
click at [474, 441] on div "Select Files to Upload or Drag and Drop, Copy and Paste Files" at bounding box center [481, 446] width 182 height 111
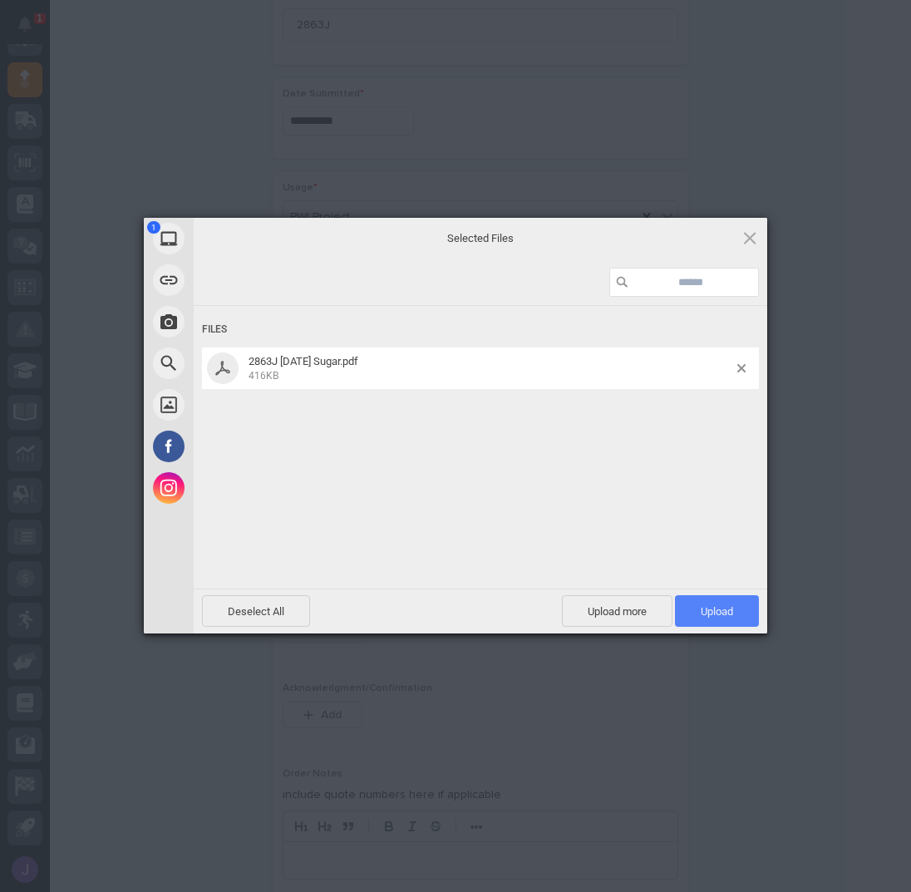
click at [703, 613] on span "Upload 1" at bounding box center [717, 611] width 32 height 12
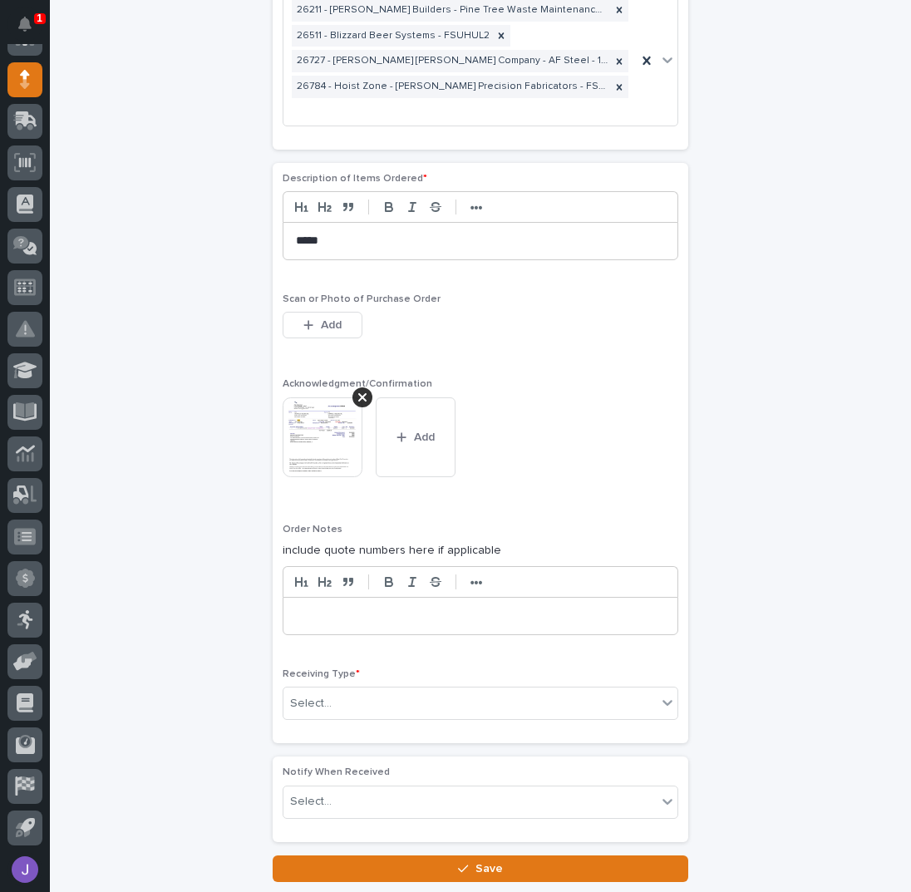
scroll to position [1338, 0]
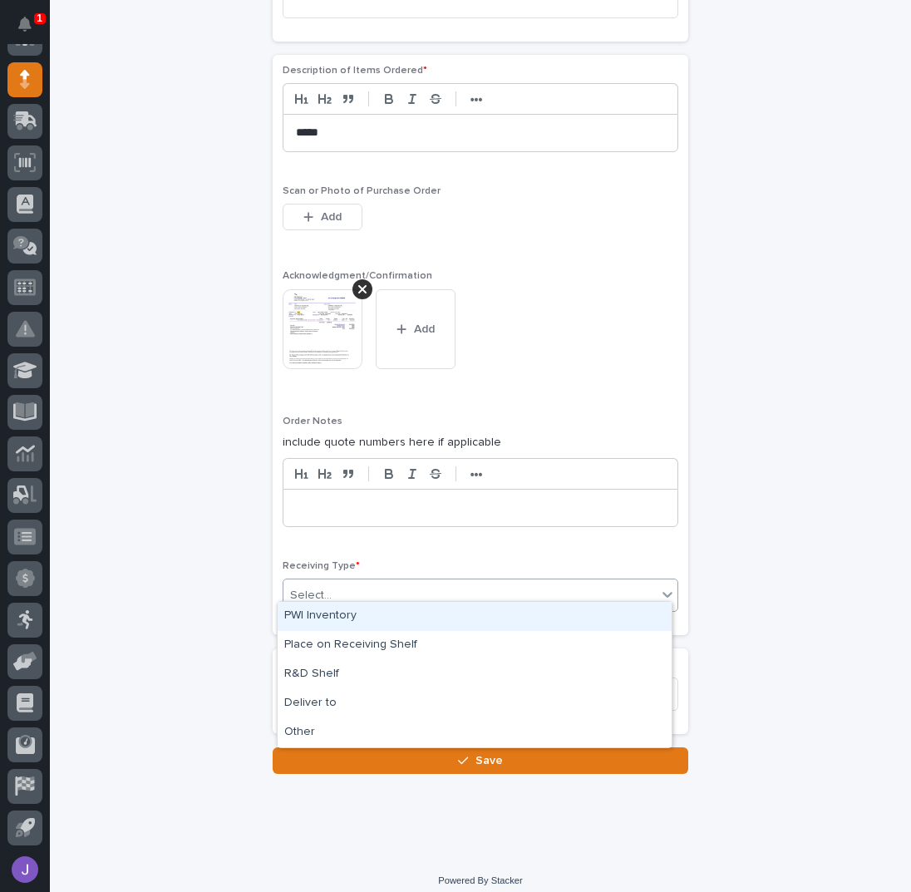
click at [342, 584] on div "Select..." at bounding box center [469, 595] width 373 height 27
click at [326, 613] on div "PWI Inventory" at bounding box center [475, 616] width 394 height 29
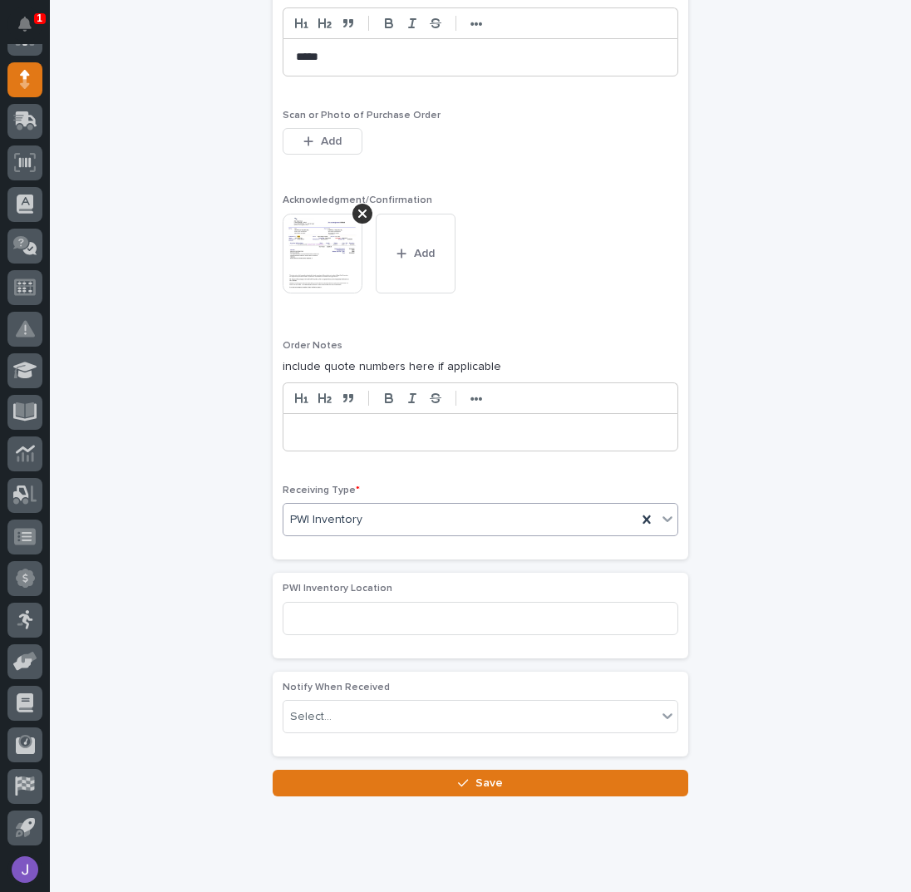
scroll to position [1436, 0]
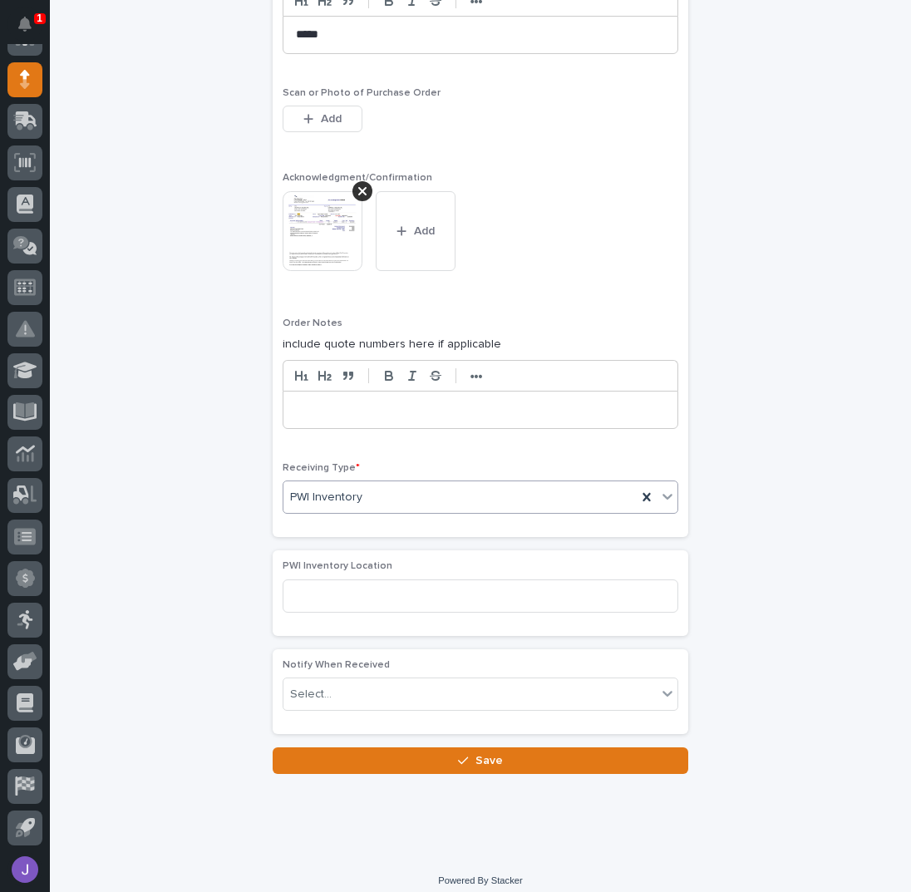
click at [379, 747] on button "Save" at bounding box center [481, 760] width 416 height 27
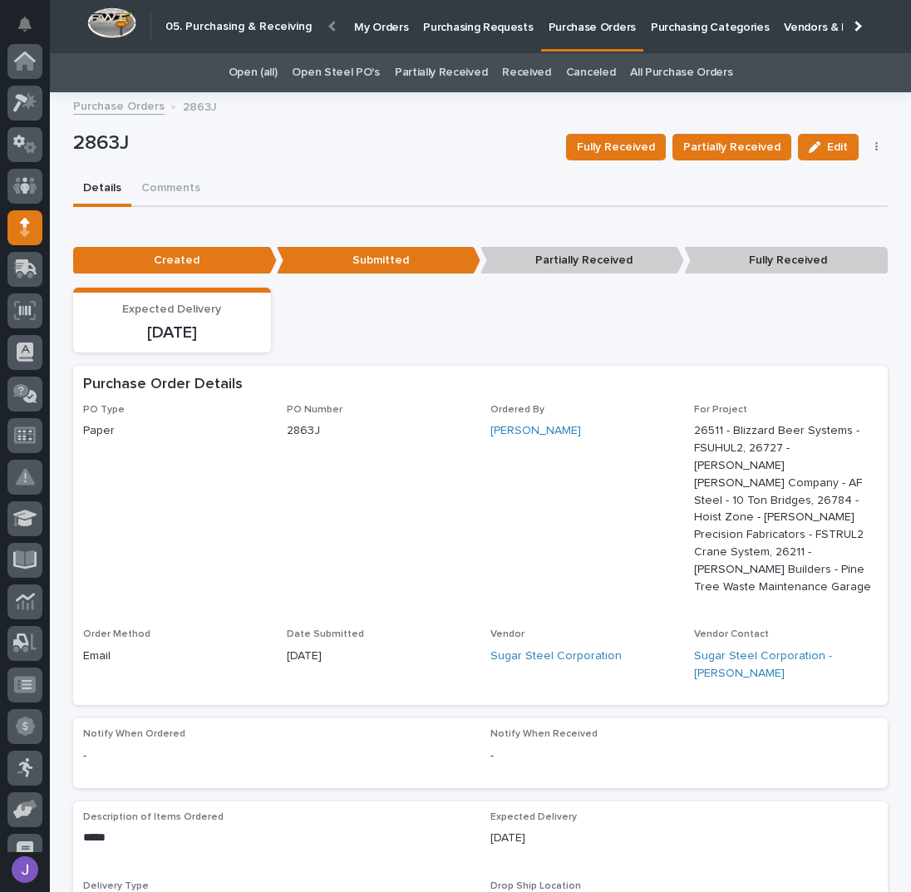
scroll to position [148, 0]
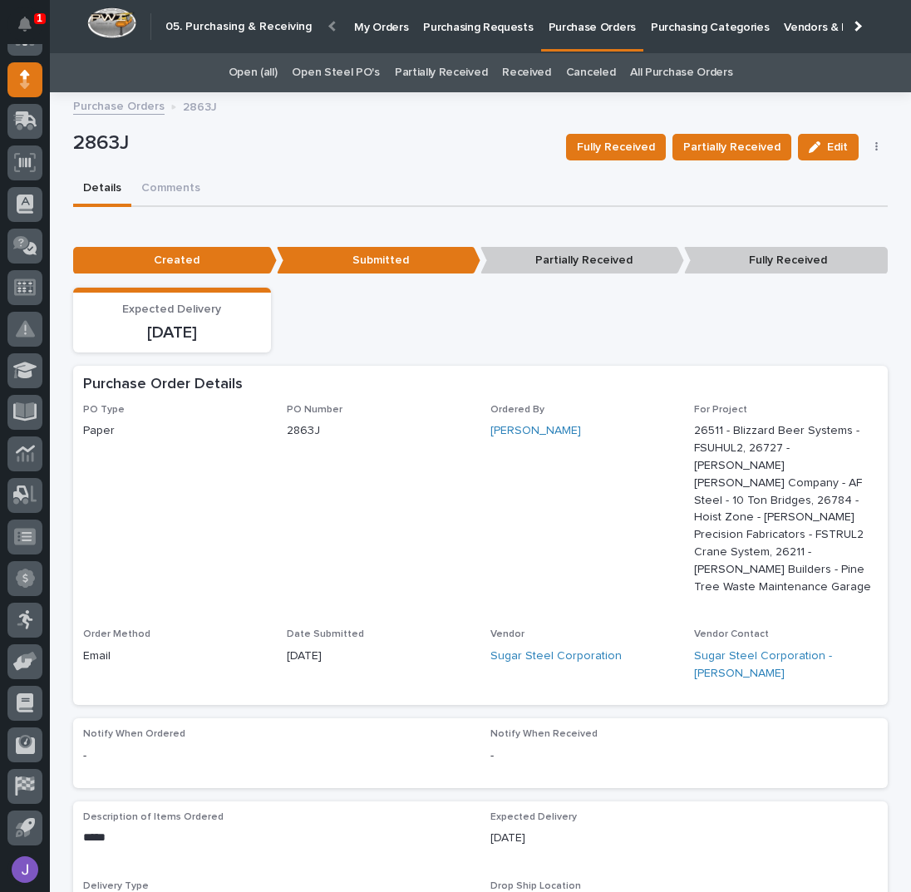
click at [341, 64] on link "Open Steel PO's" at bounding box center [335, 72] width 87 height 39
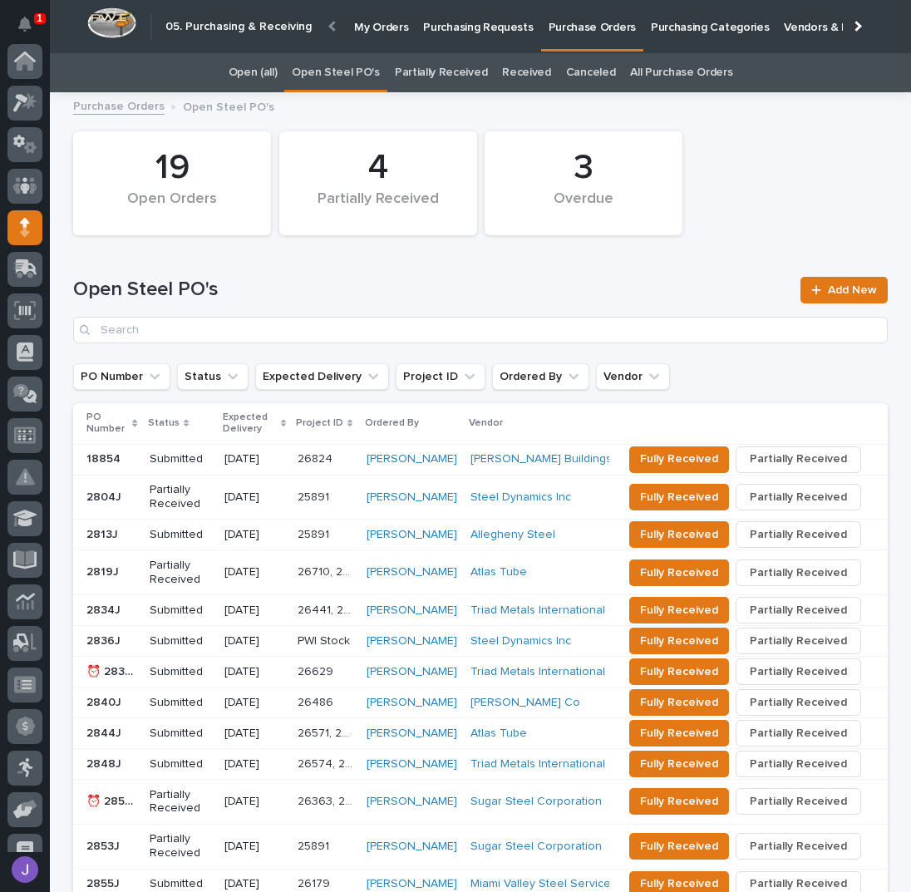
scroll to position [148, 0]
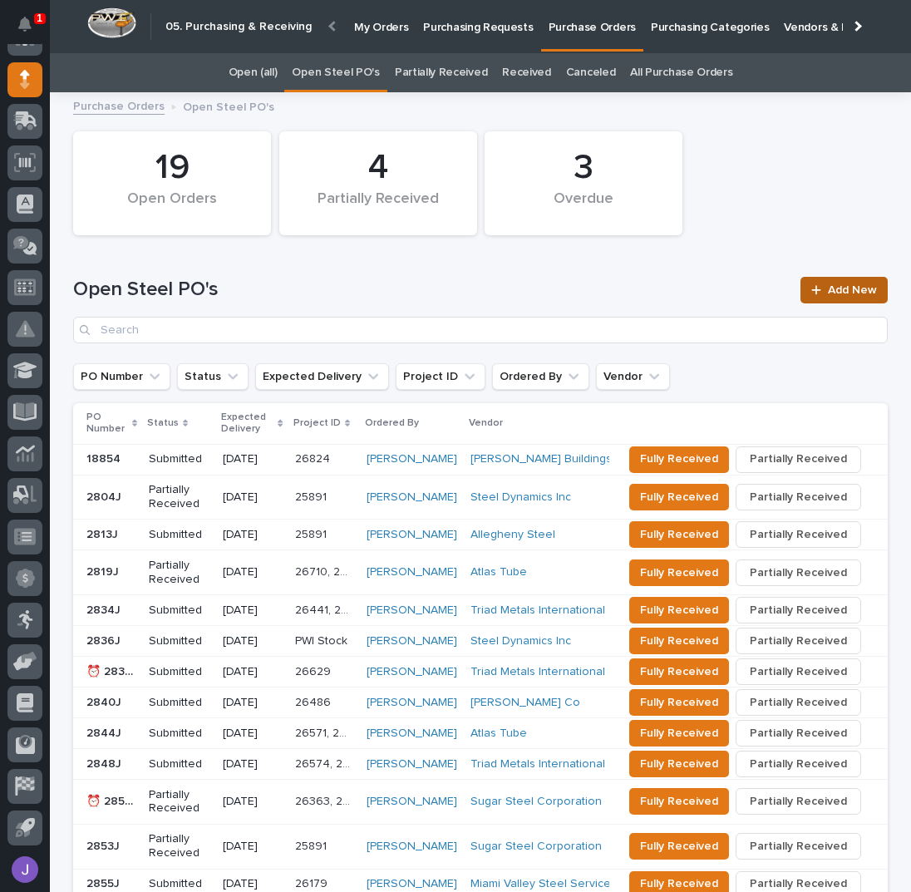
click at [851, 298] on link "Add New" at bounding box center [844, 290] width 87 height 27
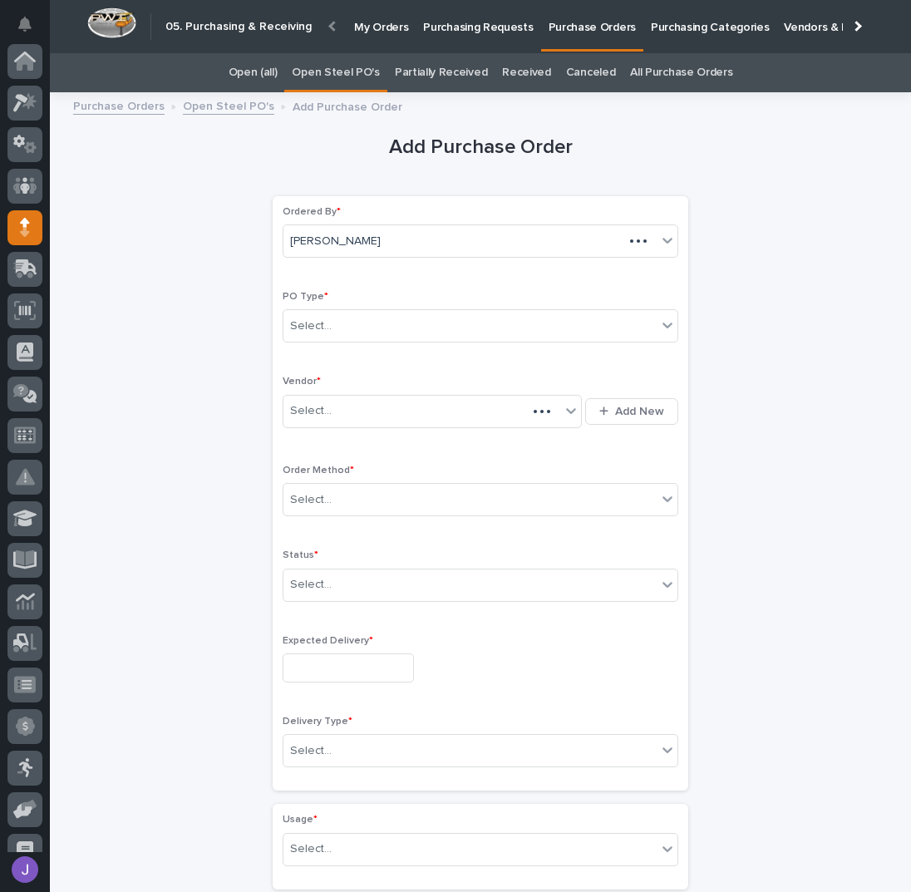
scroll to position [148, 0]
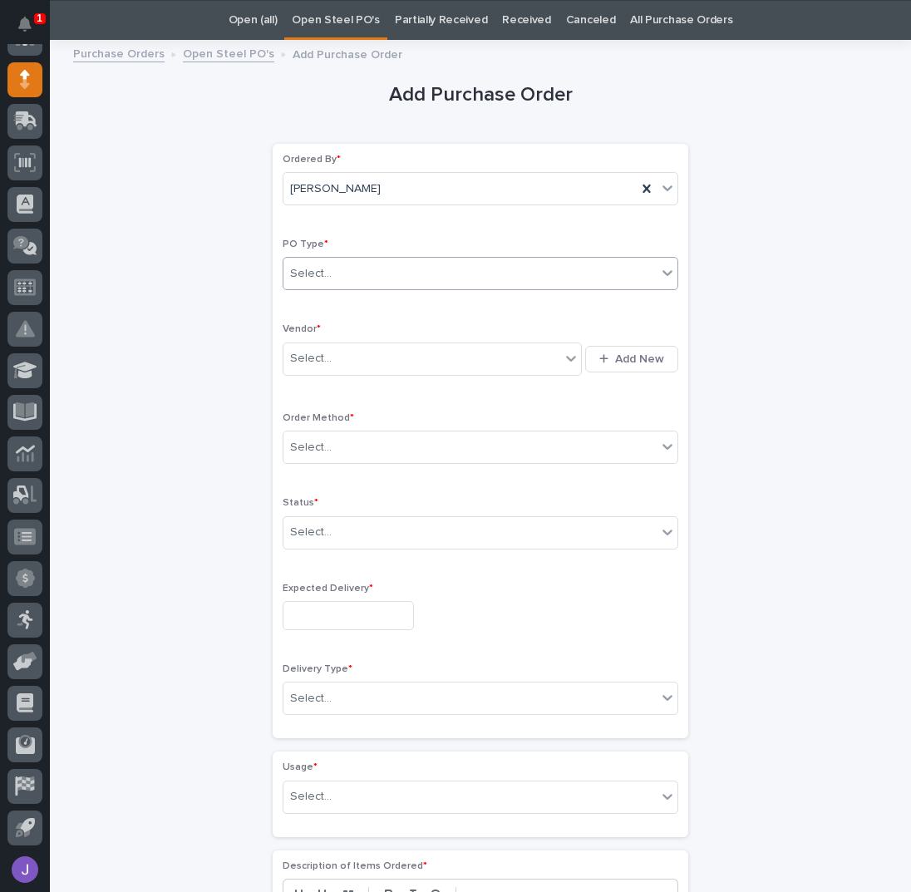
click at [404, 270] on div "Select..." at bounding box center [469, 273] width 373 height 27
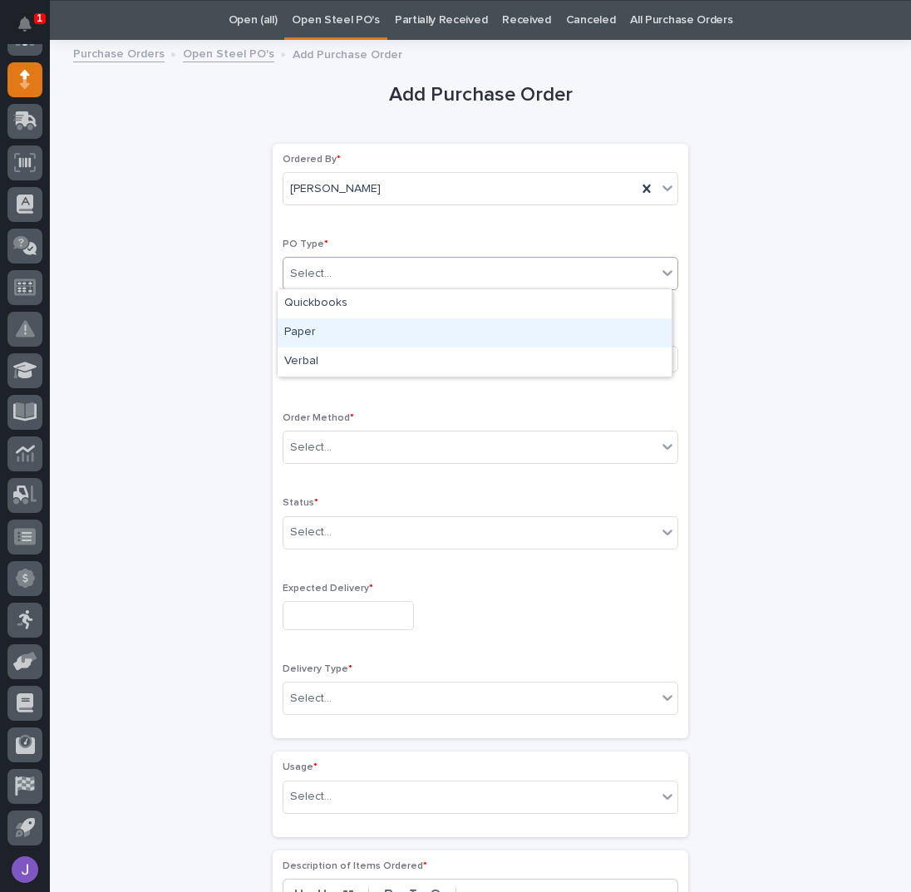
click at [344, 323] on div "Paper" at bounding box center [475, 332] width 394 height 29
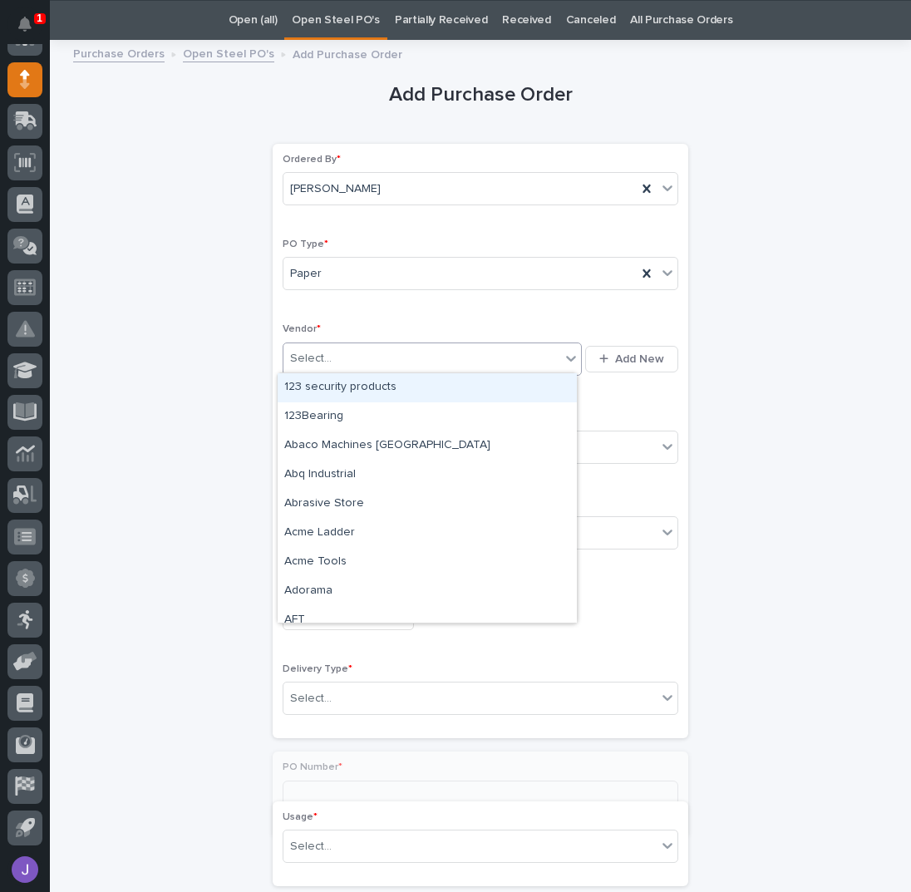
click at [329, 352] on div "Select..." at bounding box center [421, 358] width 277 height 27
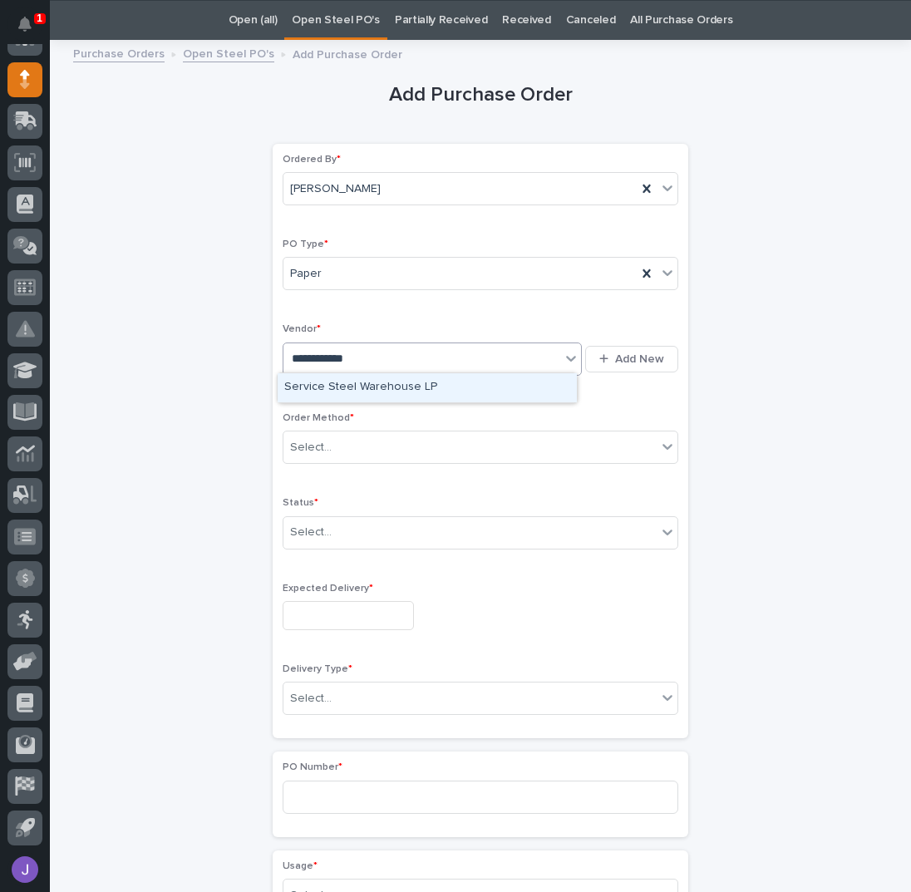
type input "**********"
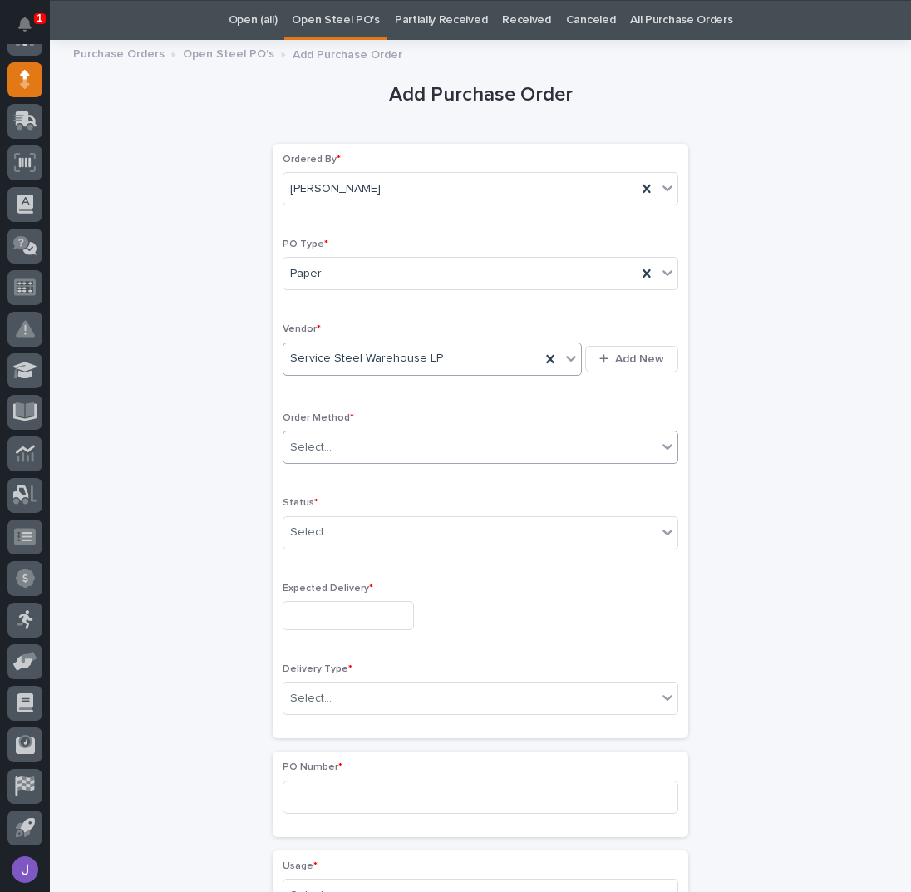
click at [364, 450] on div "Select..." at bounding box center [469, 447] width 373 height 27
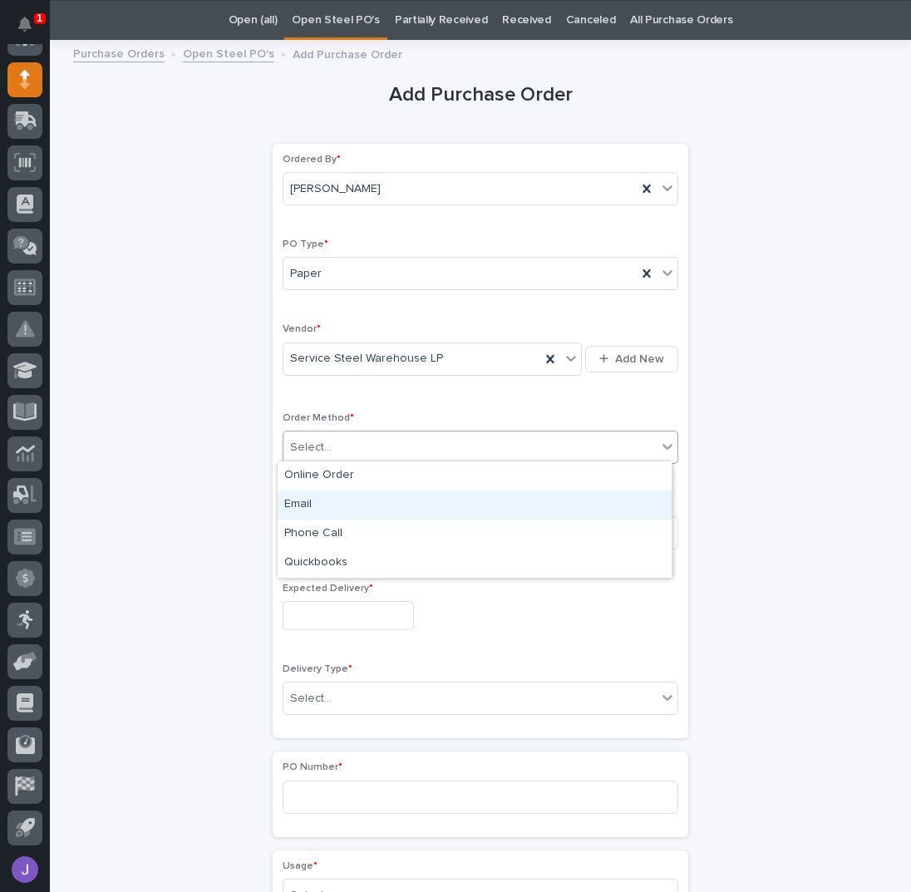
click at [310, 495] on div "Email" at bounding box center [475, 504] width 394 height 29
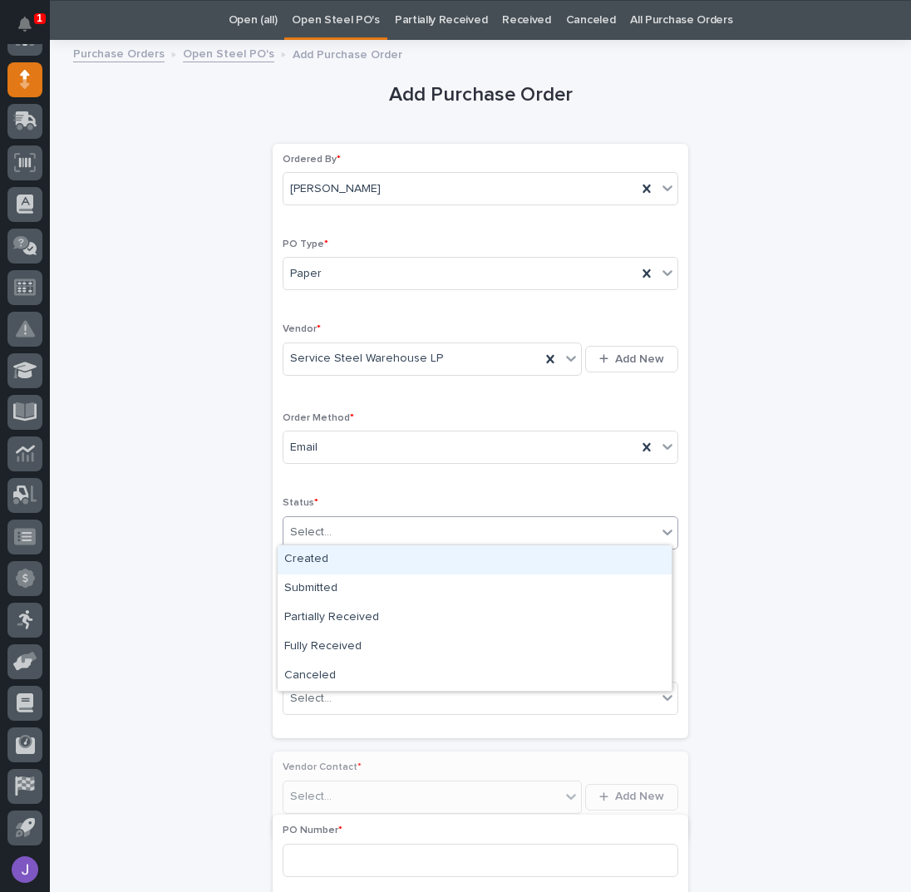
drag, startPoint x: 320, startPoint y: 527, endPoint x: 340, endPoint y: 557, distance: 36.0
click at [323, 527] on div "Select..." at bounding box center [311, 532] width 42 height 17
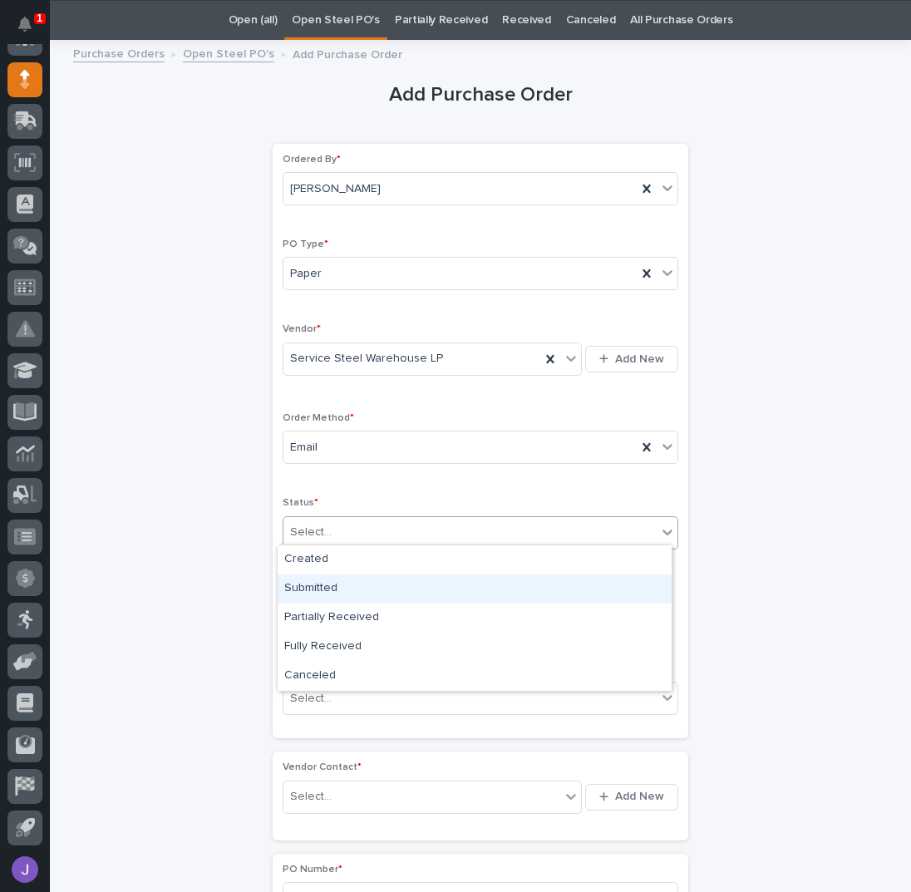
click at [336, 589] on div "Submitted" at bounding box center [475, 588] width 394 height 29
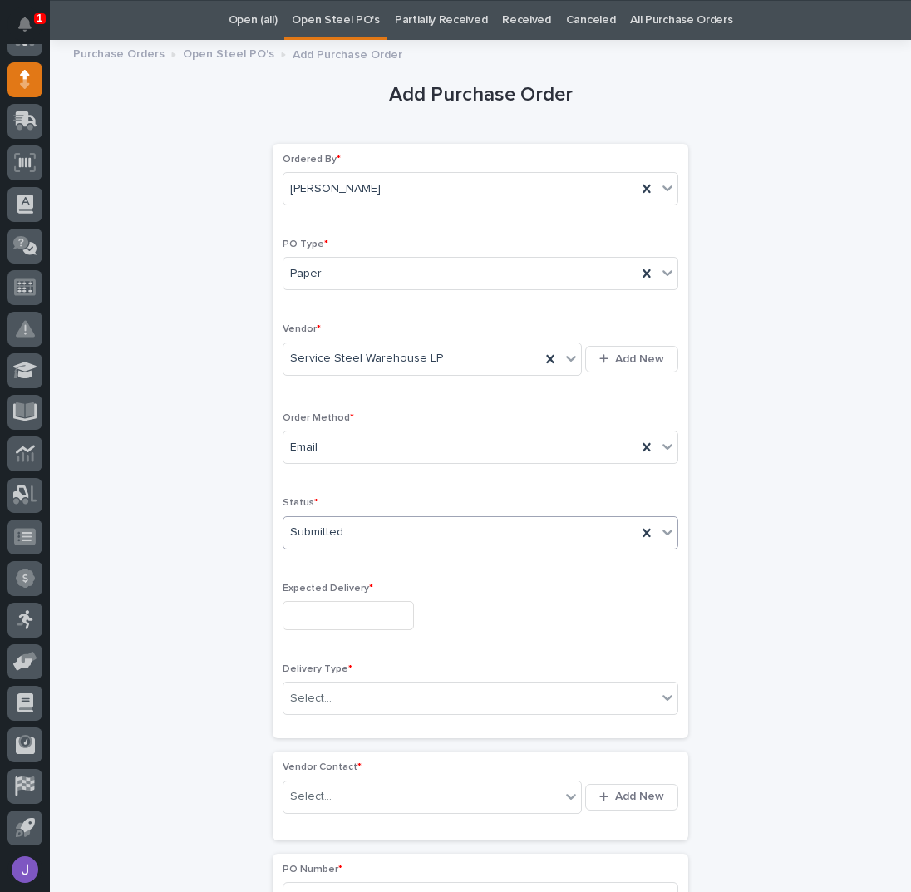
click at [324, 606] on input "text" at bounding box center [348, 615] width 131 height 29
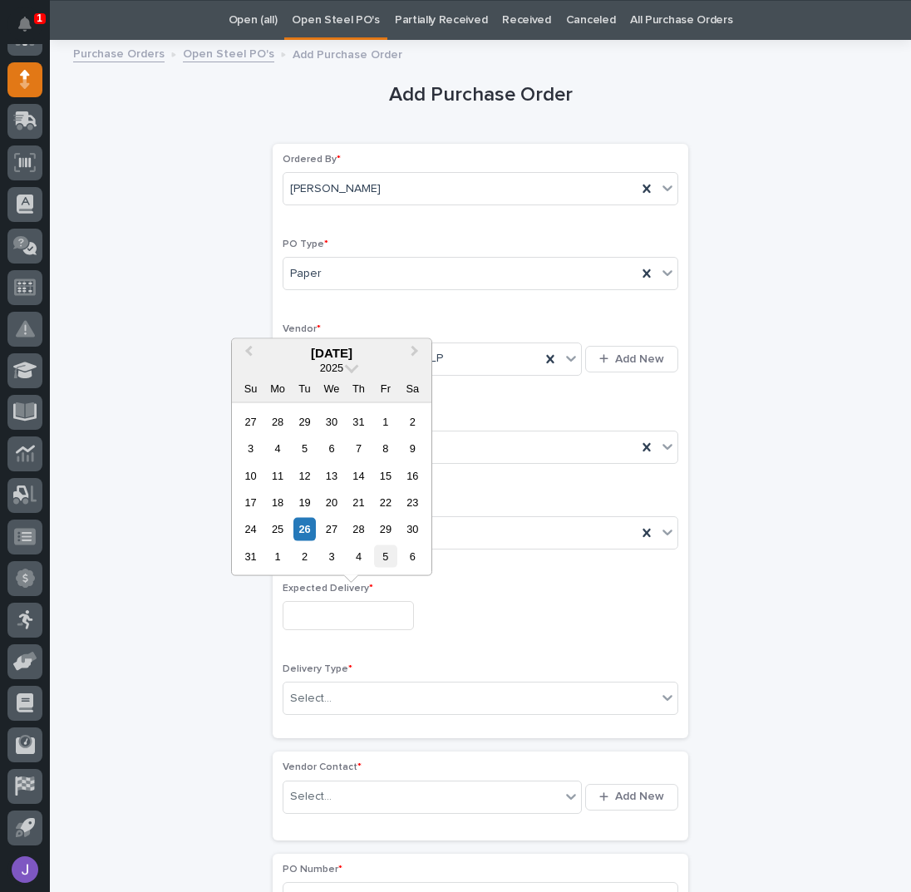
click at [382, 556] on div "5" at bounding box center [385, 556] width 22 height 22
type input "**********"
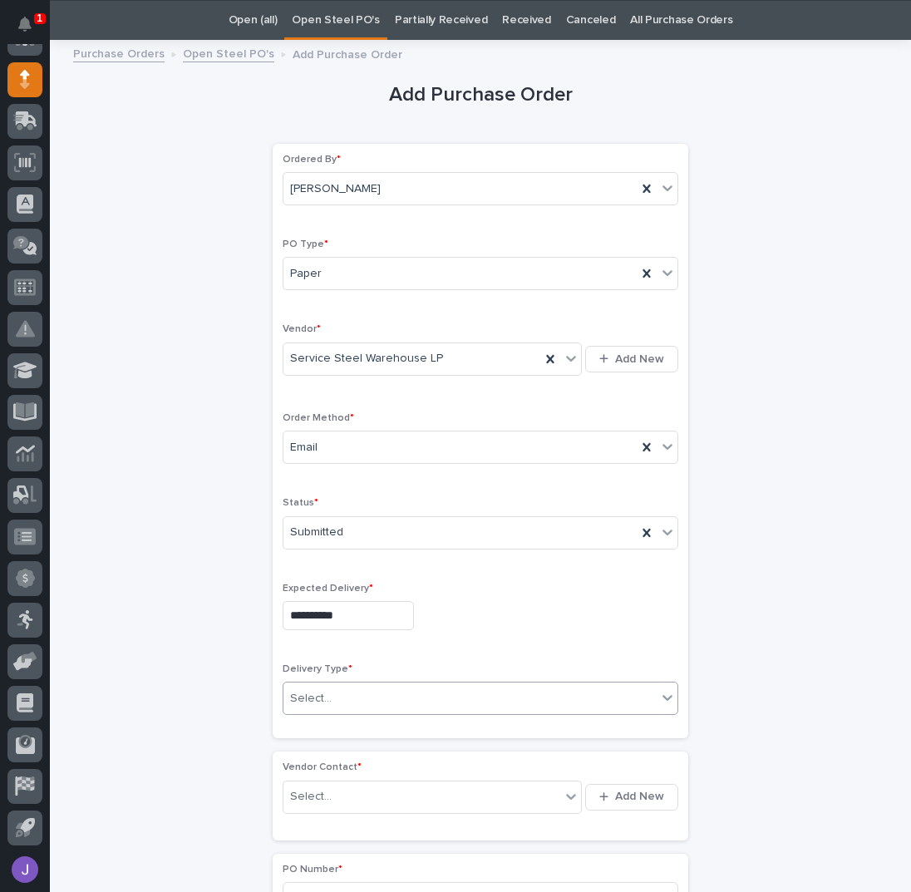
click at [361, 702] on div "Select..." at bounding box center [469, 698] width 373 height 27
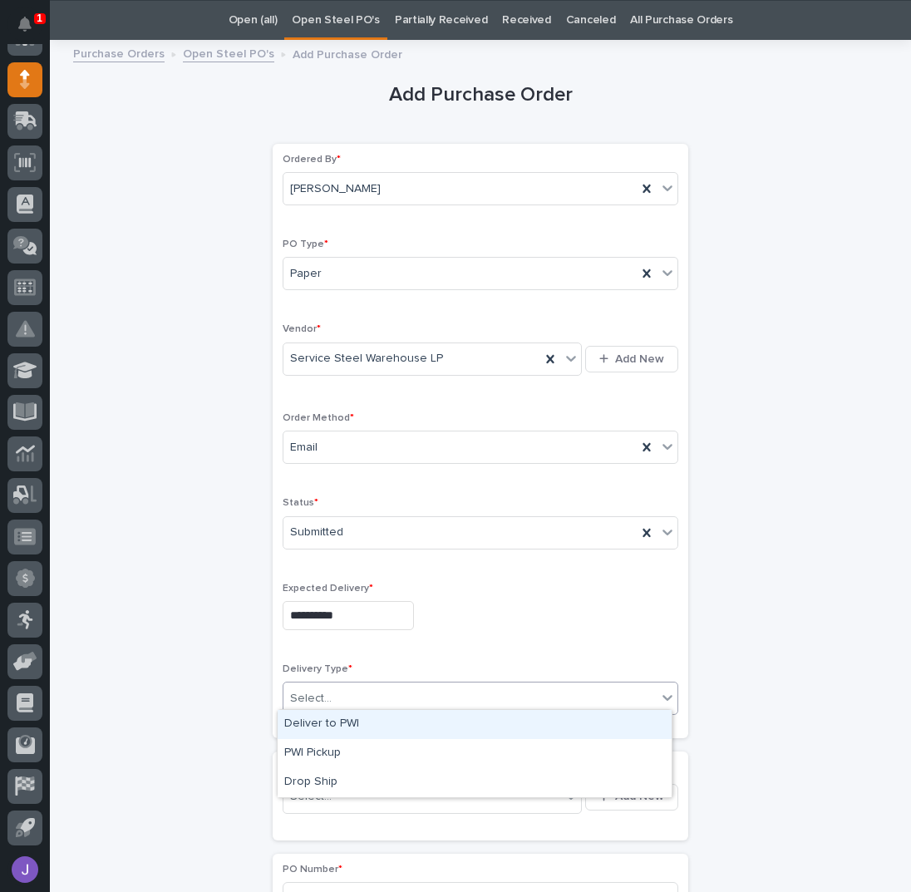
click at [320, 729] on div "Deliver to PWI" at bounding box center [475, 724] width 394 height 29
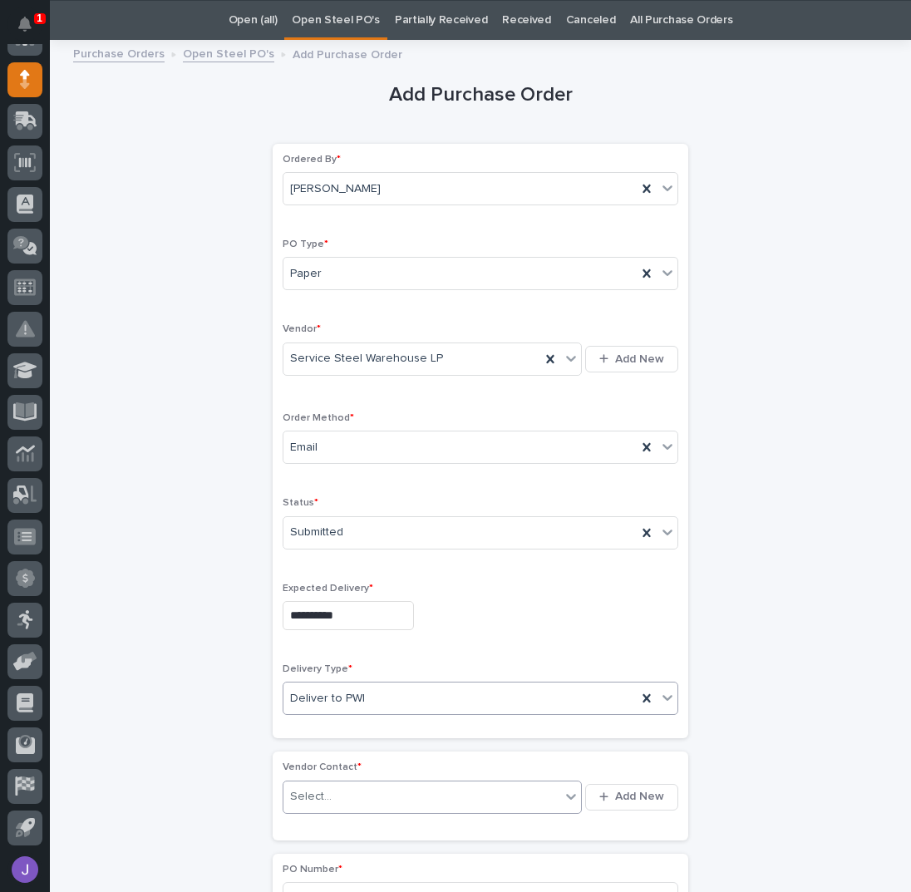
click at [316, 797] on div "Select..." at bounding box center [311, 796] width 42 height 17
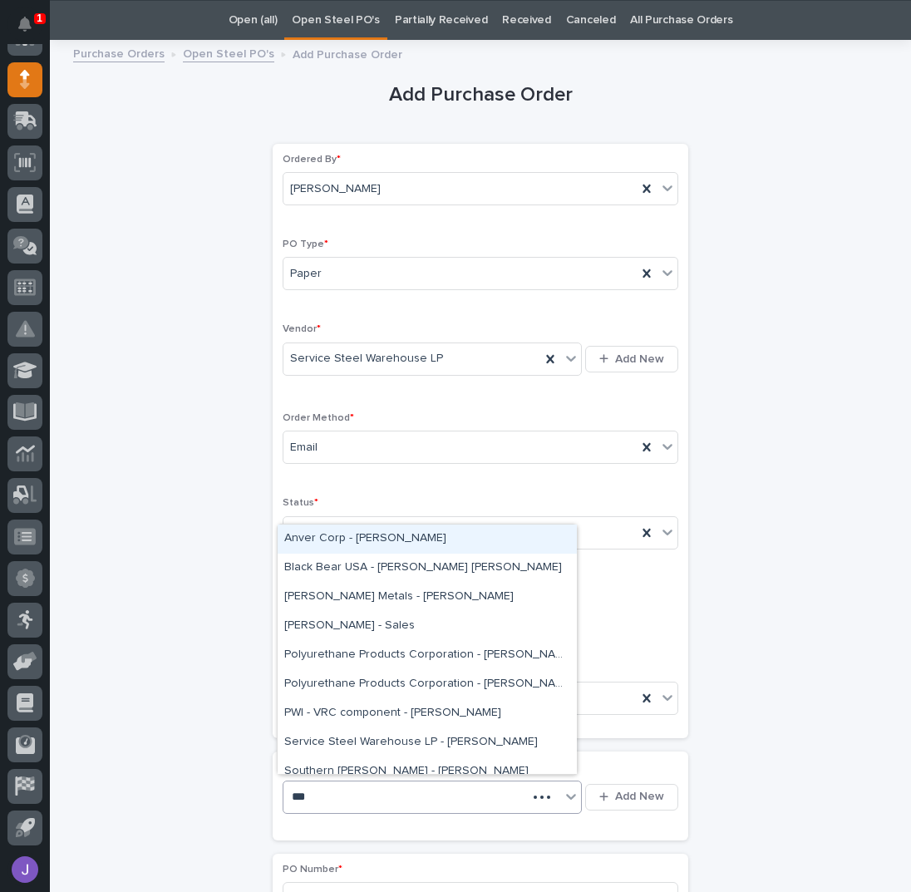
type input "****"
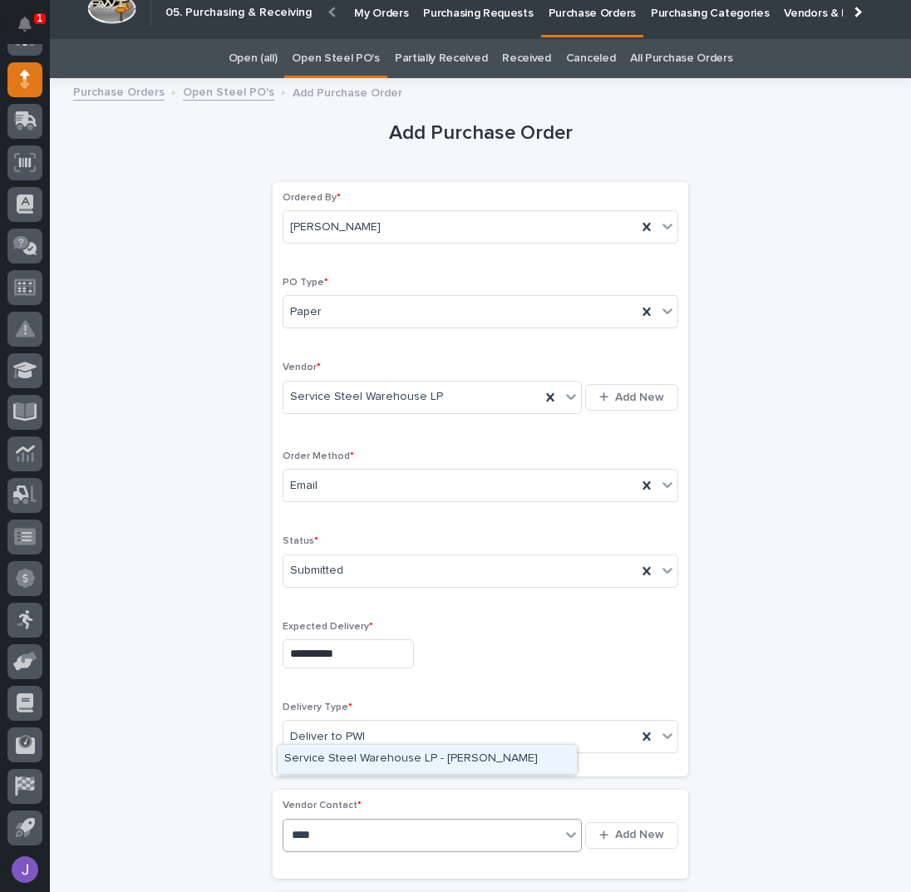
scroll to position [0, 0]
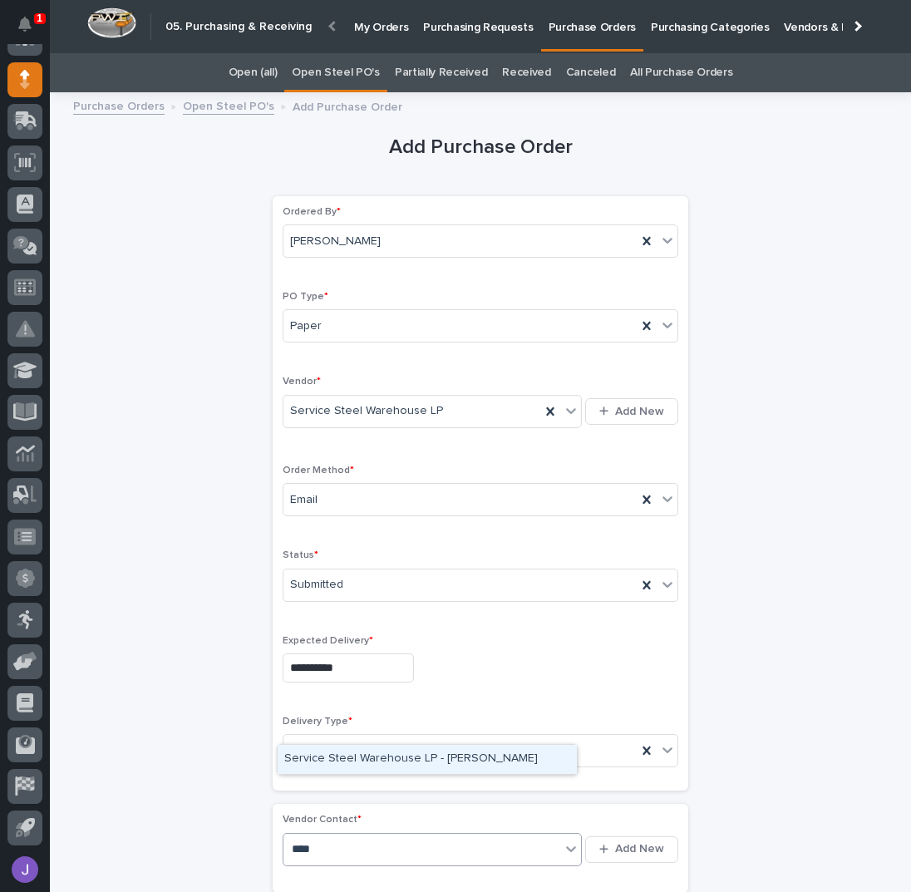
click at [337, 757] on div "Service Steel Warehouse LP - [PERSON_NAME]" at bounding box center [427, 759] width 299 height 29
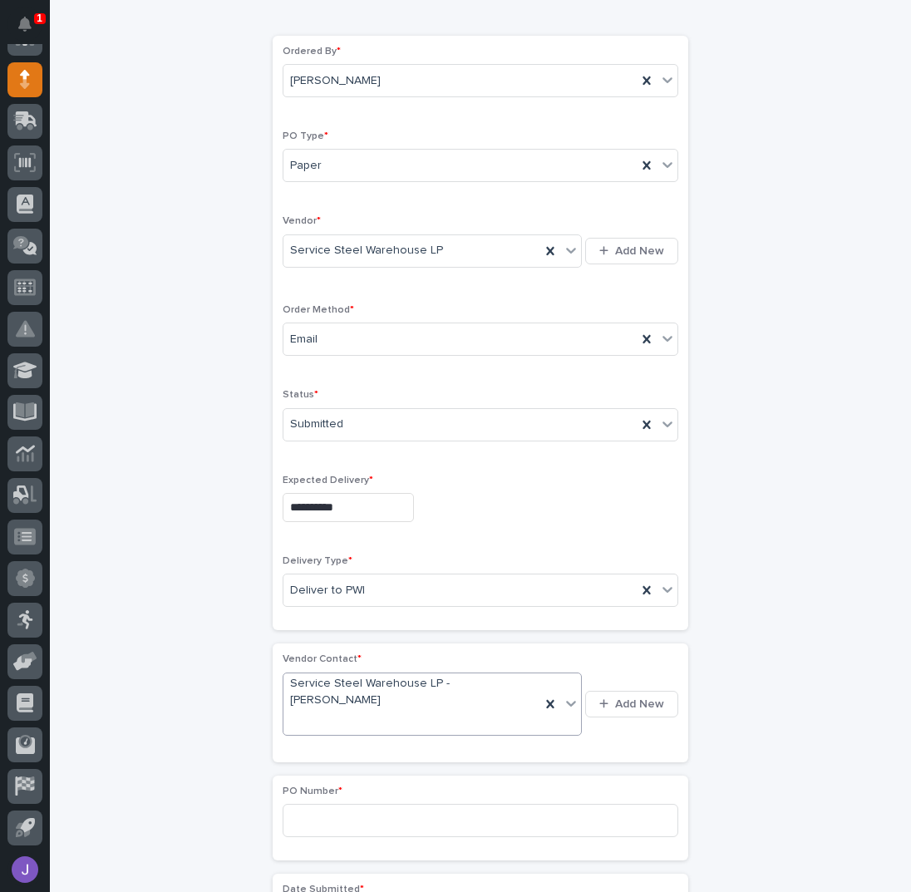
scroll to position [333, 0]
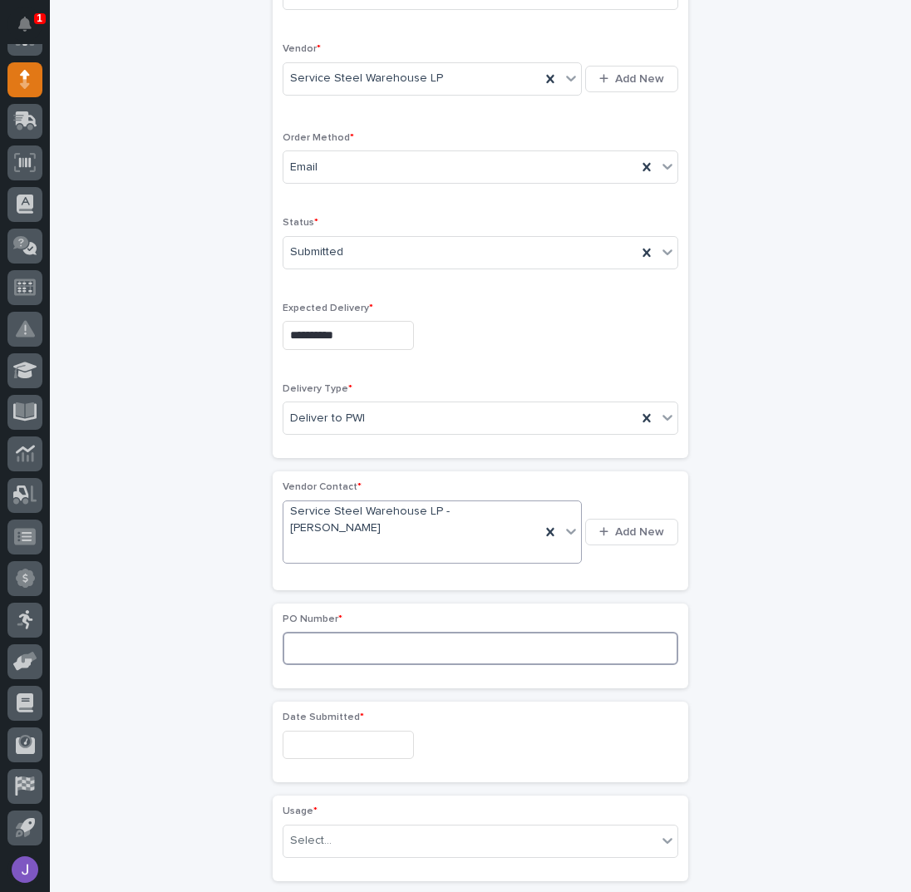
click at [322, 632] on input at bounding box center [481, 648] width 396 height 33
type input "2864J"
click at [323, 712] on div "Date Submitted *" at bounding box center [481, 742] width 396 height 61
click at [319, 731] on input "text" at bounding box center [348, 745] width 131 height 29
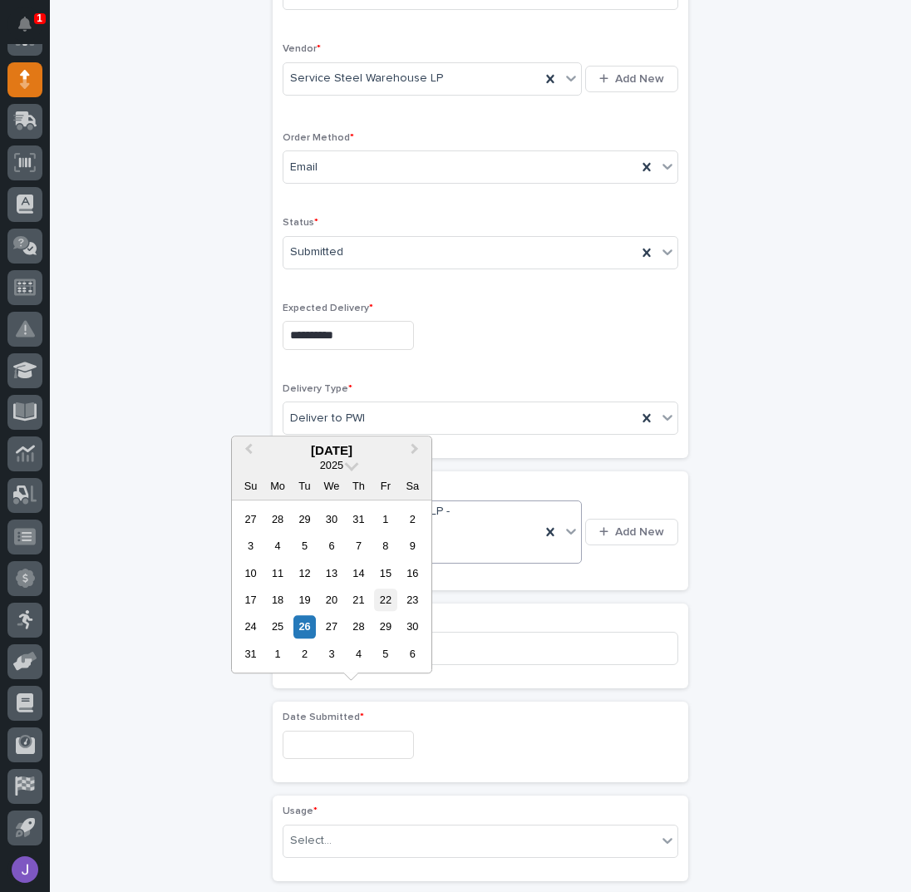
click at [385, 602] on div "22" at bounding box center [385, 600] width 22 height 22
type input "**********"
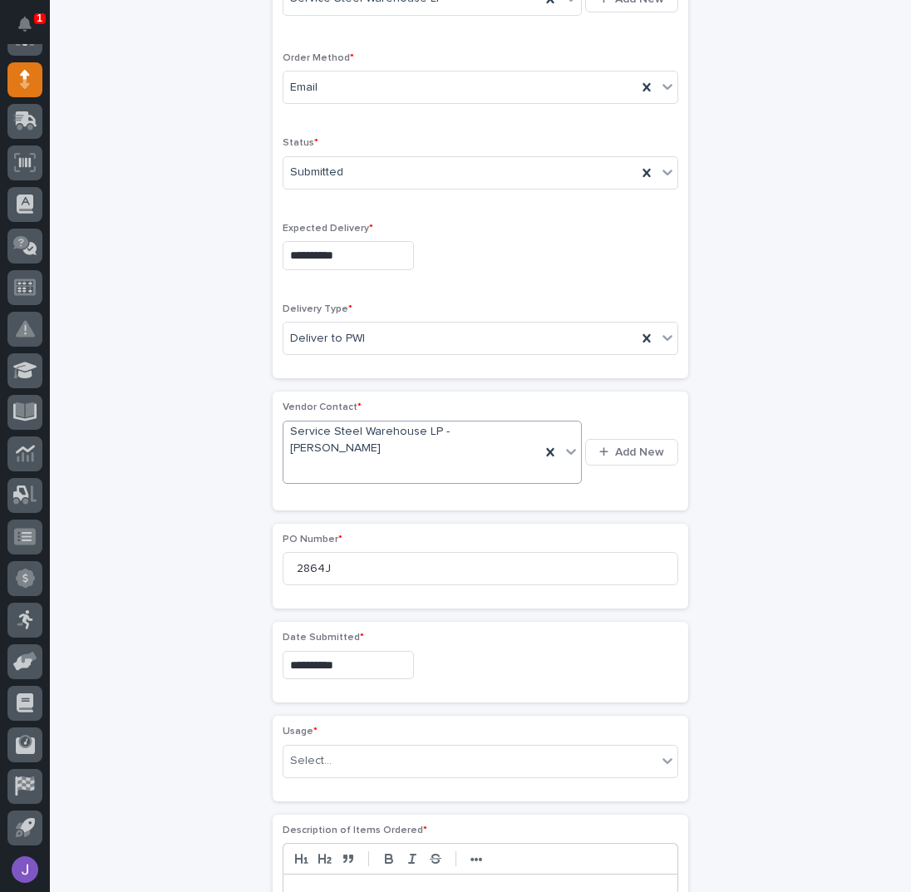
scroll to position [554, 0]
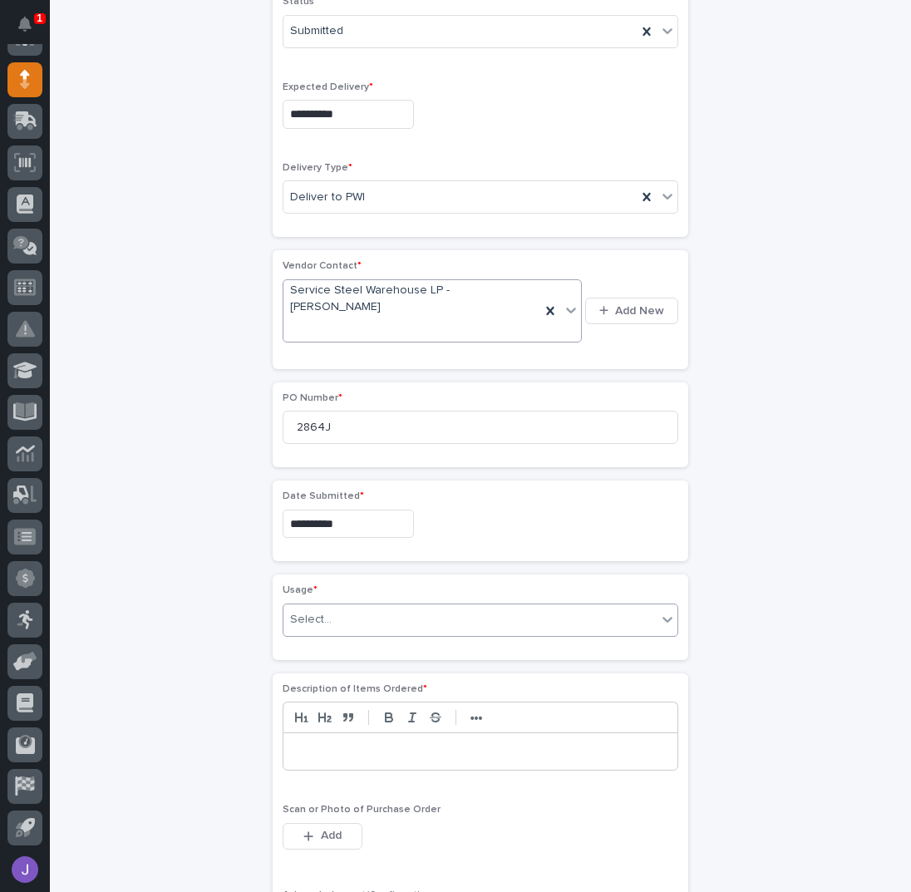
click at [334, 606] on div "Select..." at bounding box center [469, 619] width 373 height 27
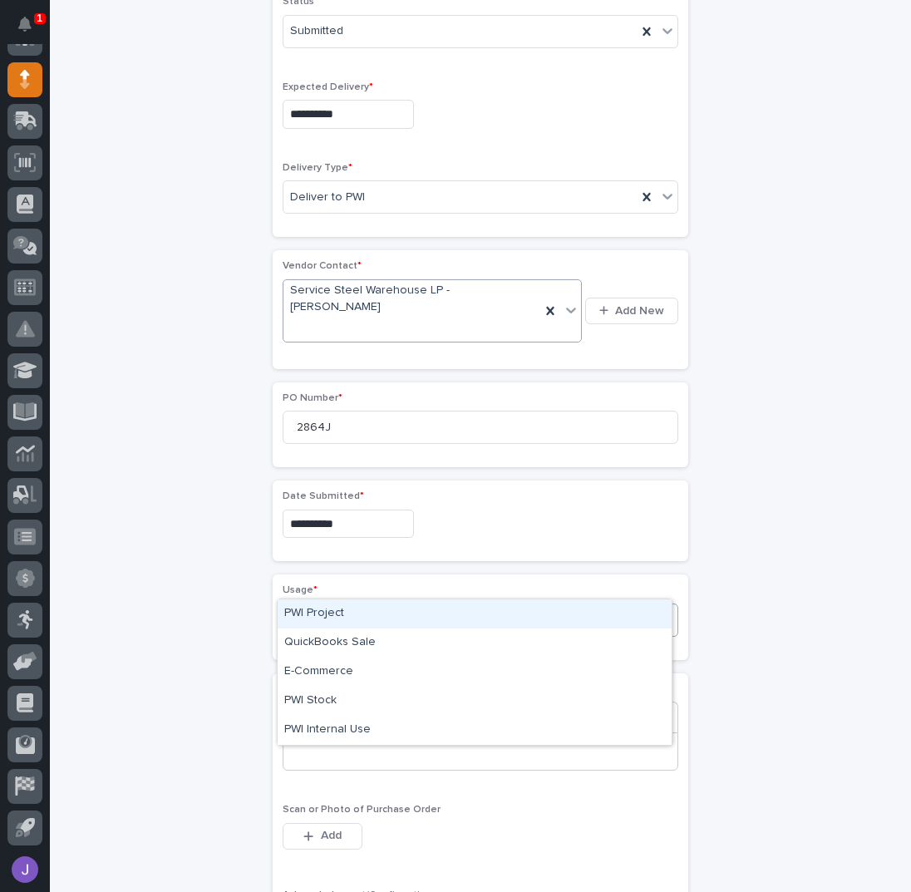
click at [323, 607] on div "PWI Project" at bounding box center [475, 613] width 394 height 29
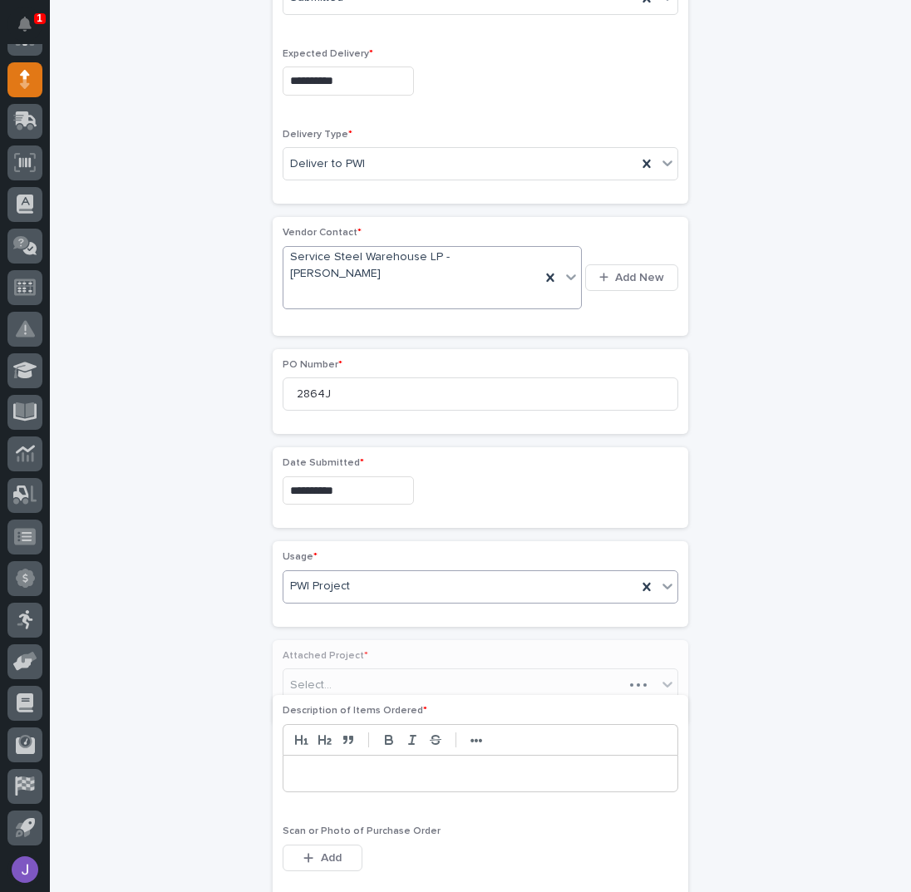
scroll to position [603, 0]
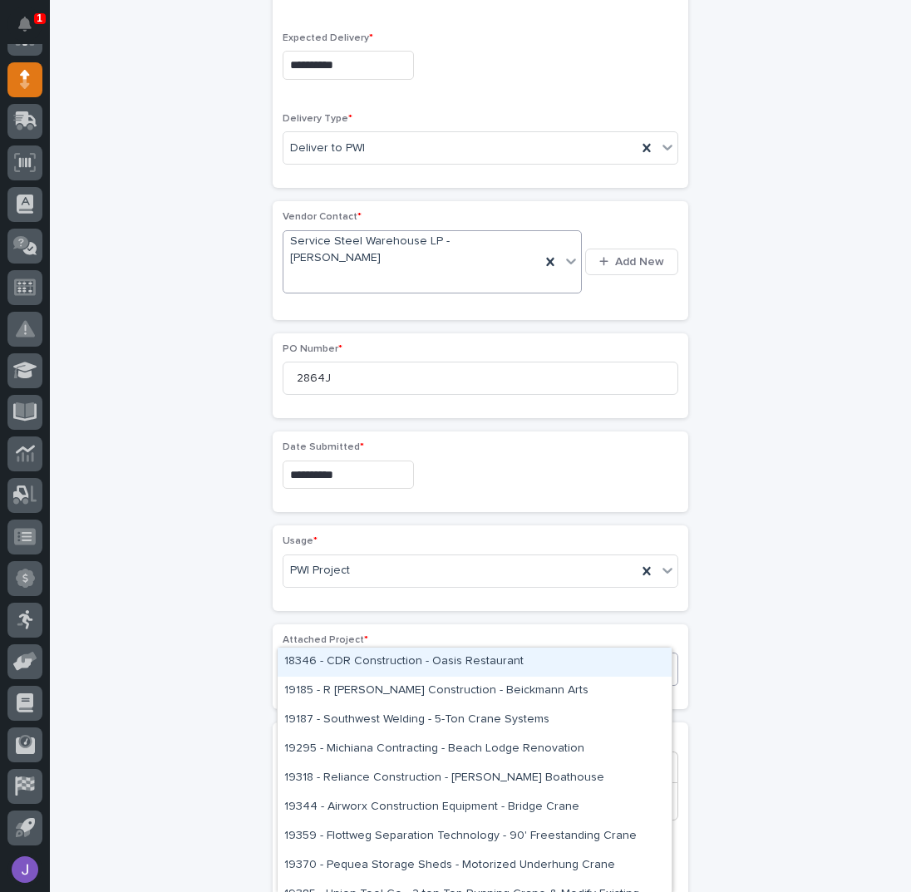
click at [329, 656] on div "Select..." at bounding box center [469, 669] width 373 height 27
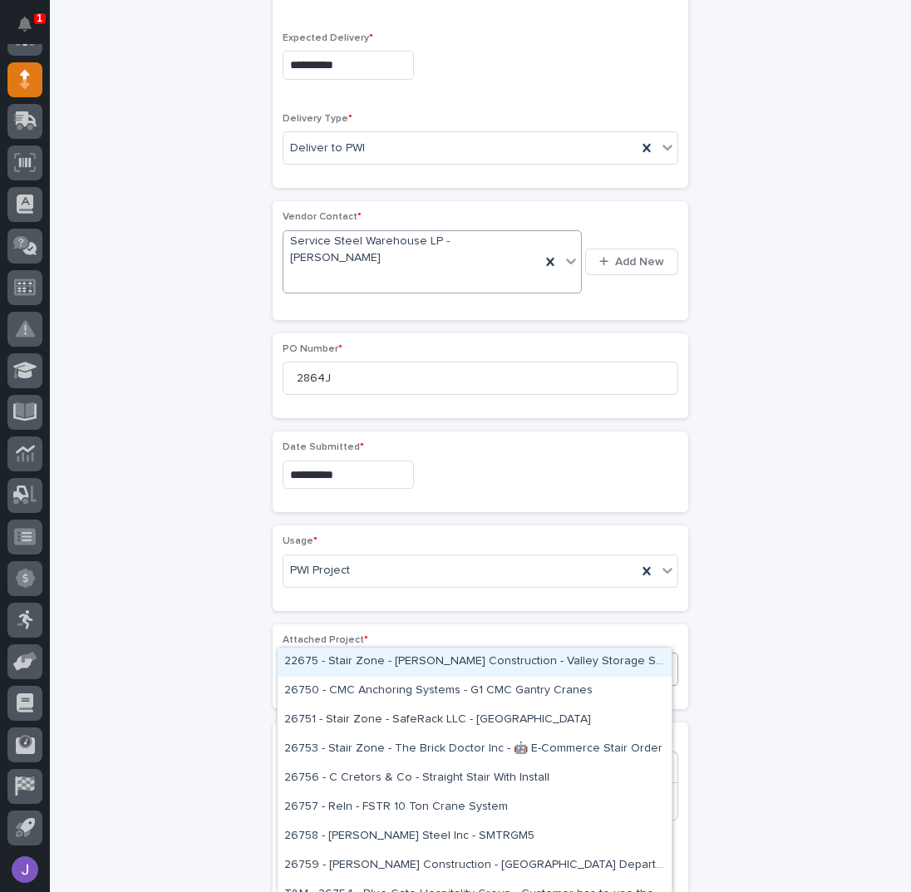
type input "*****"
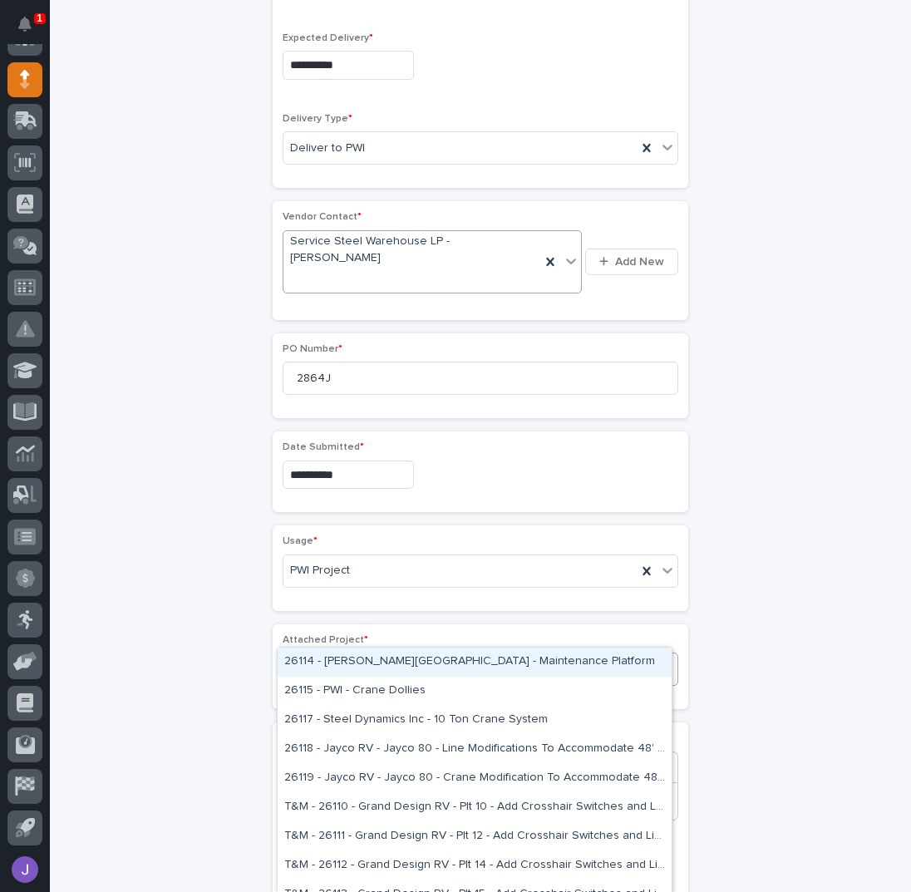
type input "*****"
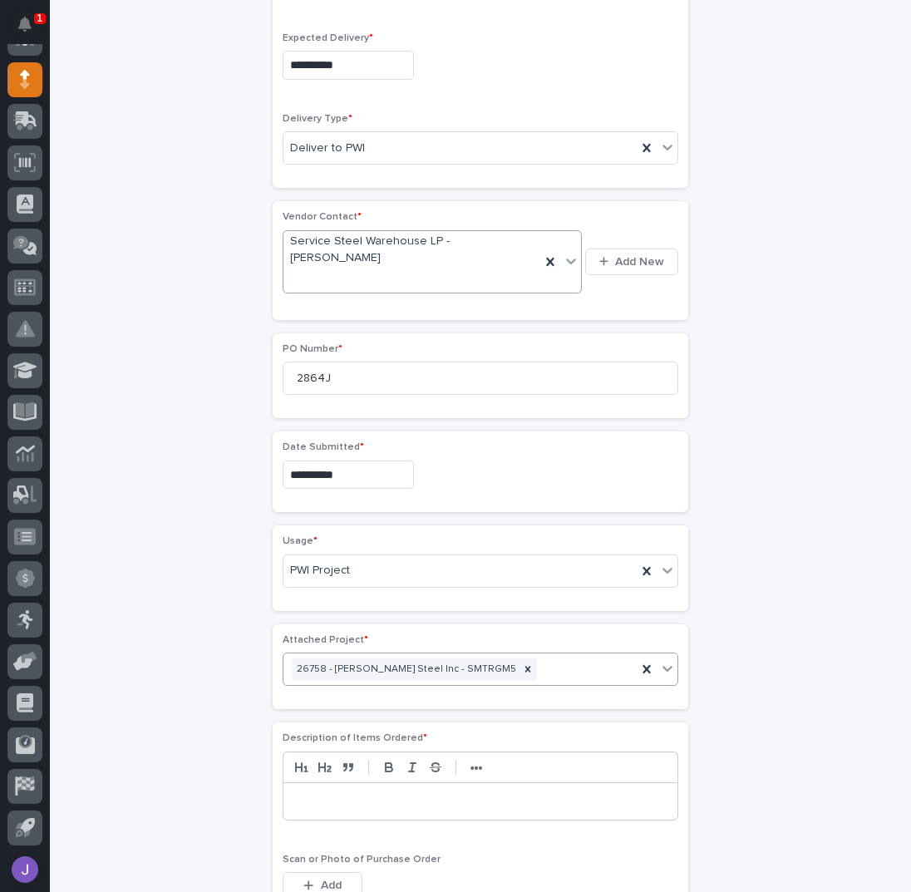
scroll to position [614, 0]
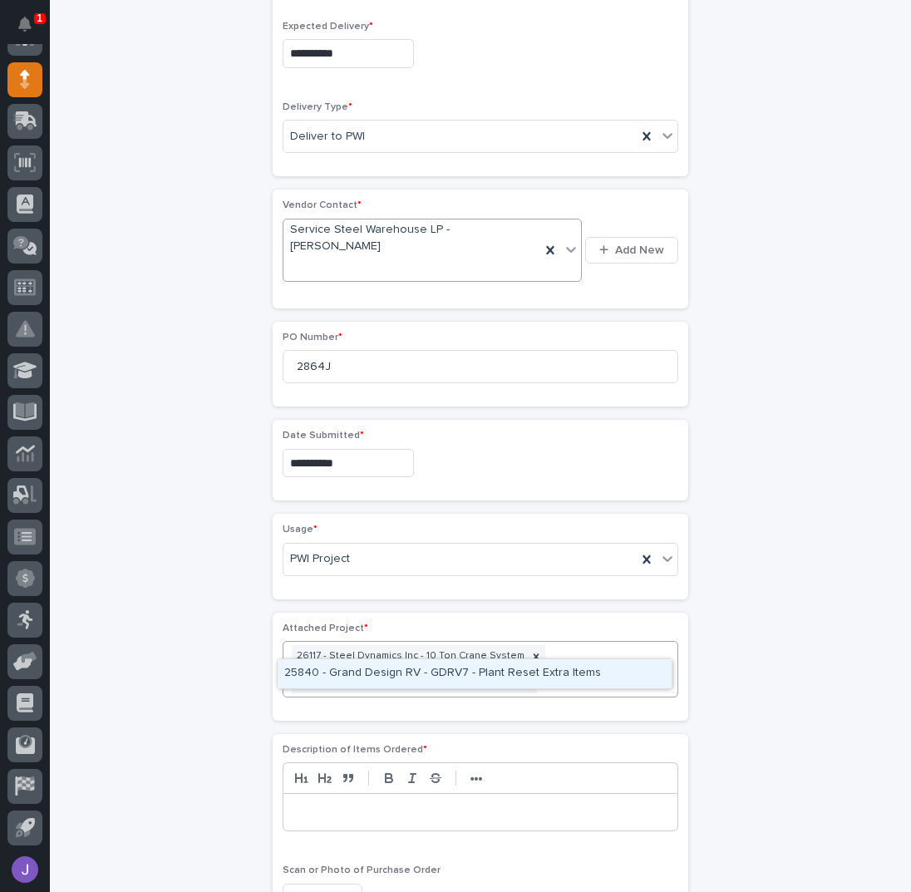
type input "*"
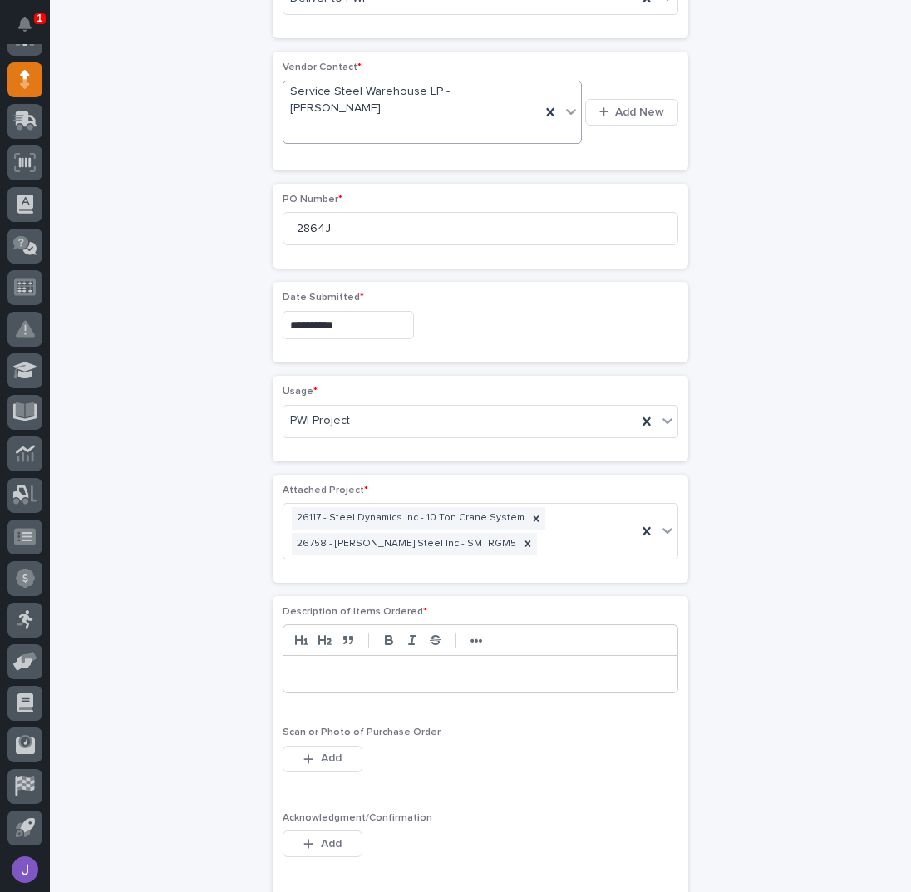
scroll to position [835, 0]
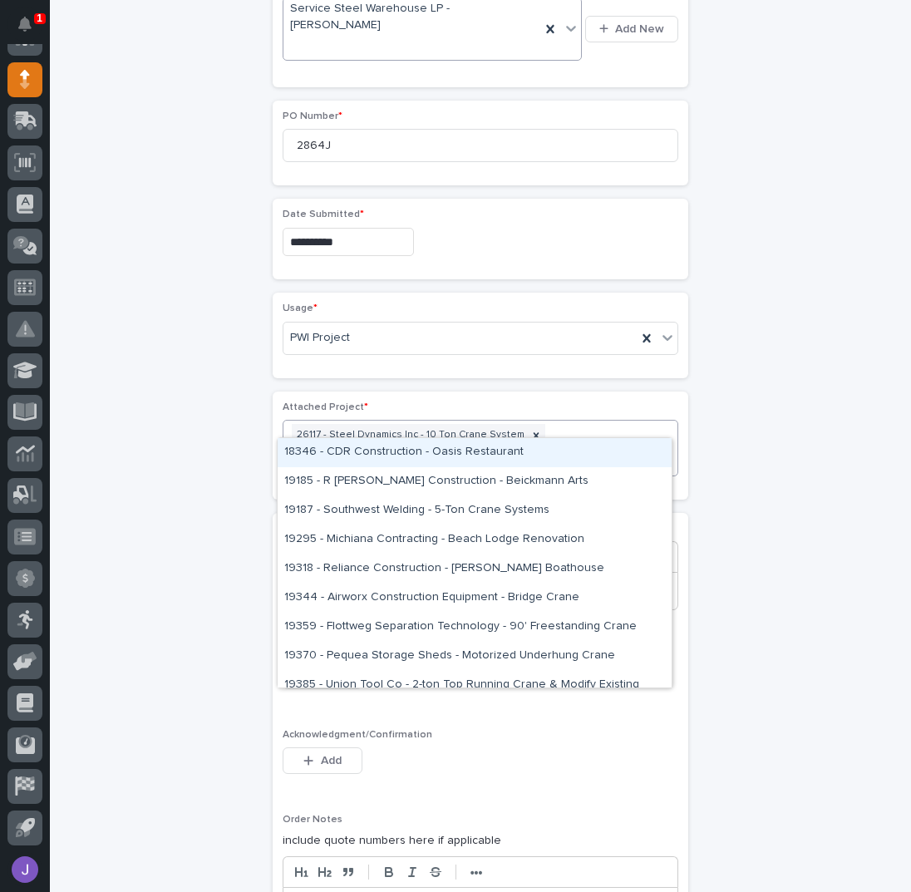
click at [520, 421] on div "26117 - Steel Dynamics Inc - 10 Ton Crane System 26758 - [PERSON_NAME] Steel In…" at bounding box center [459, 448] width 353 height 55
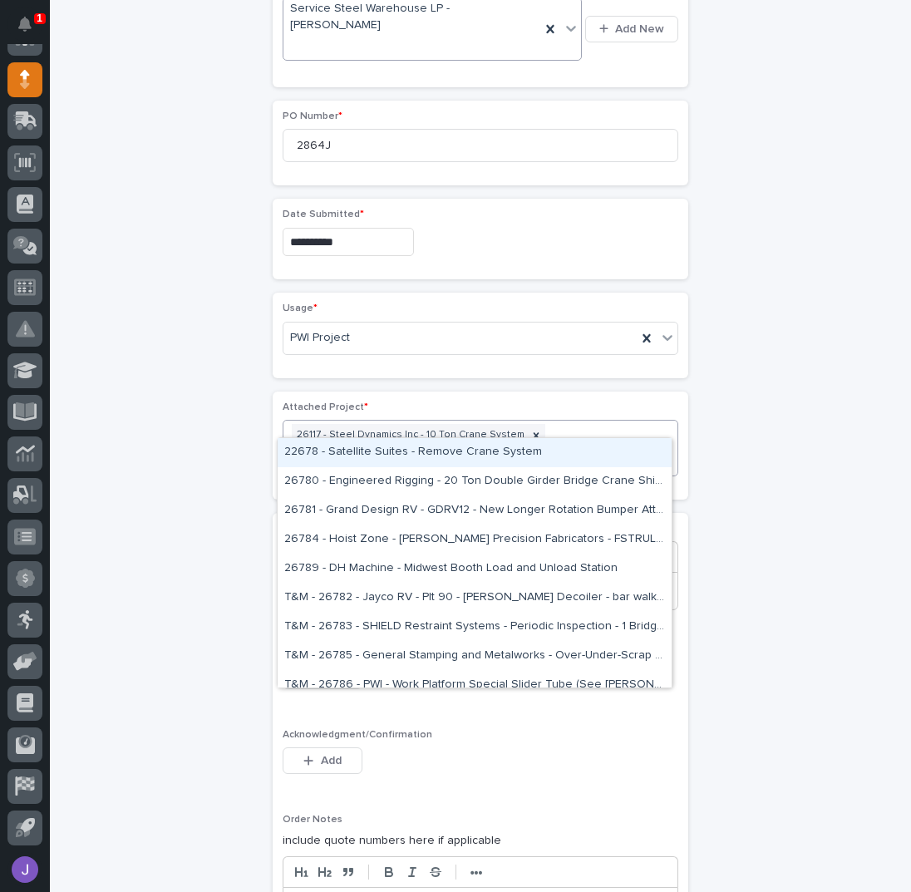
type input "*****"
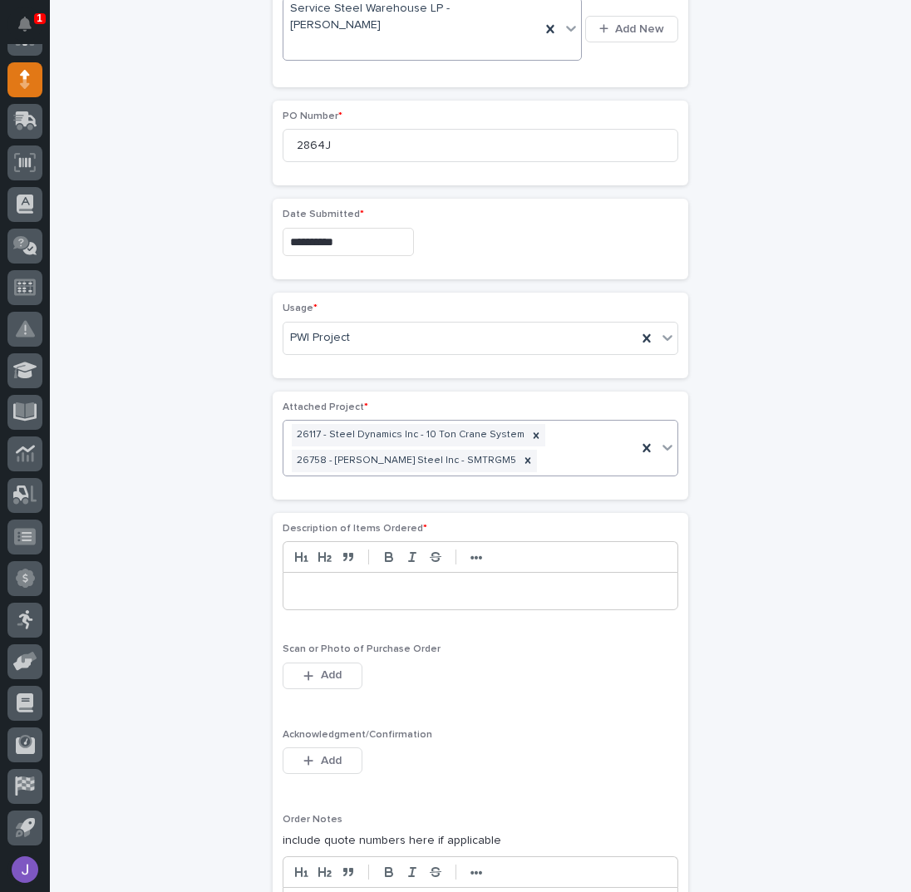
scroll to position [860, 0]
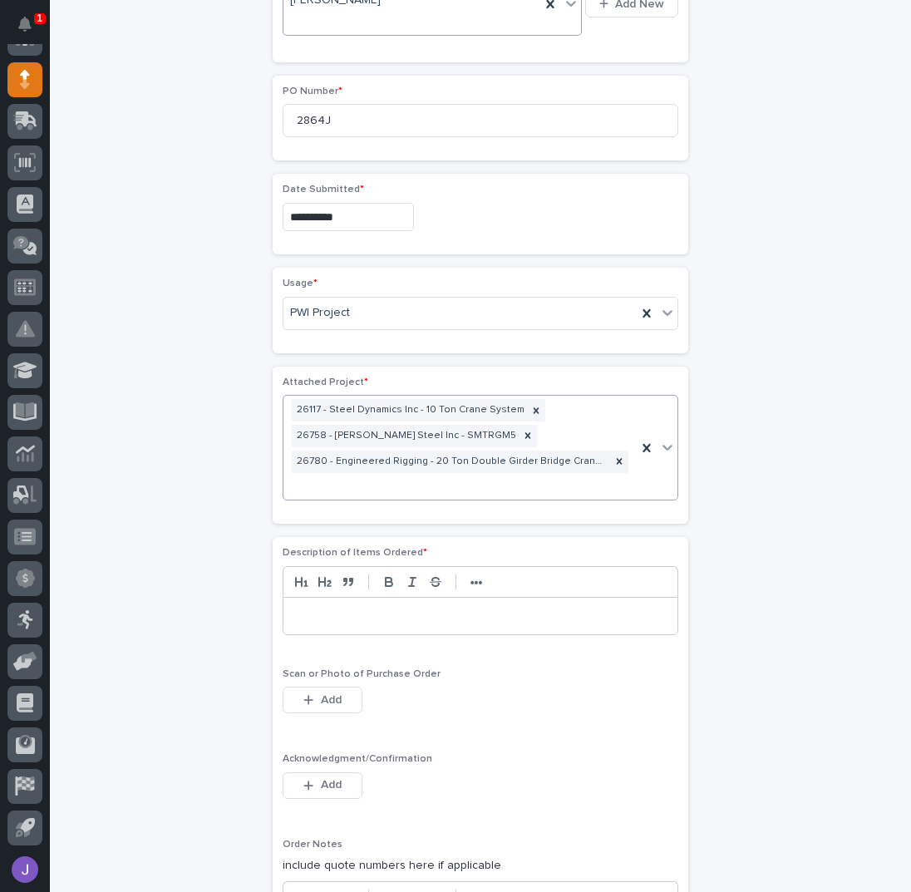
click at [421, 598] on div at bounding box center [480, 616] width 394 height 37
click at [324, 777] on span "Add" at bounding box center [331, 784] width 21 height 15
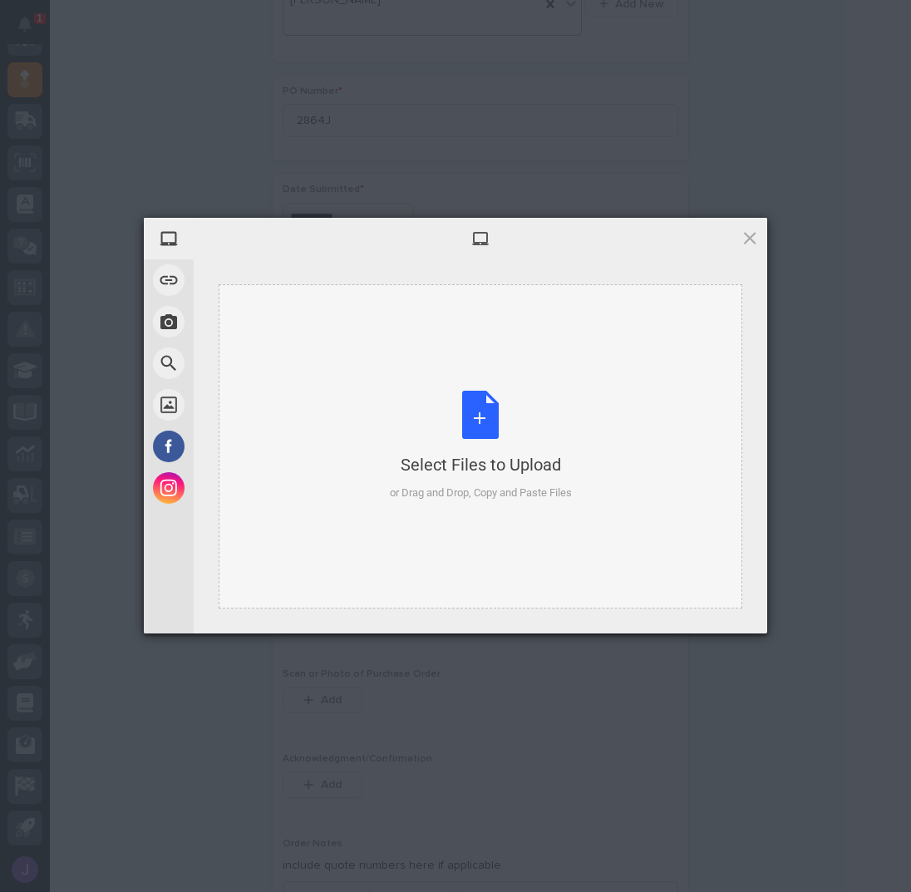
click at [469, 433] on div "Select Files to Upload or Drag and Drop, Copy and Paste Files" at bounding box center [481, 446] width 182 height 111
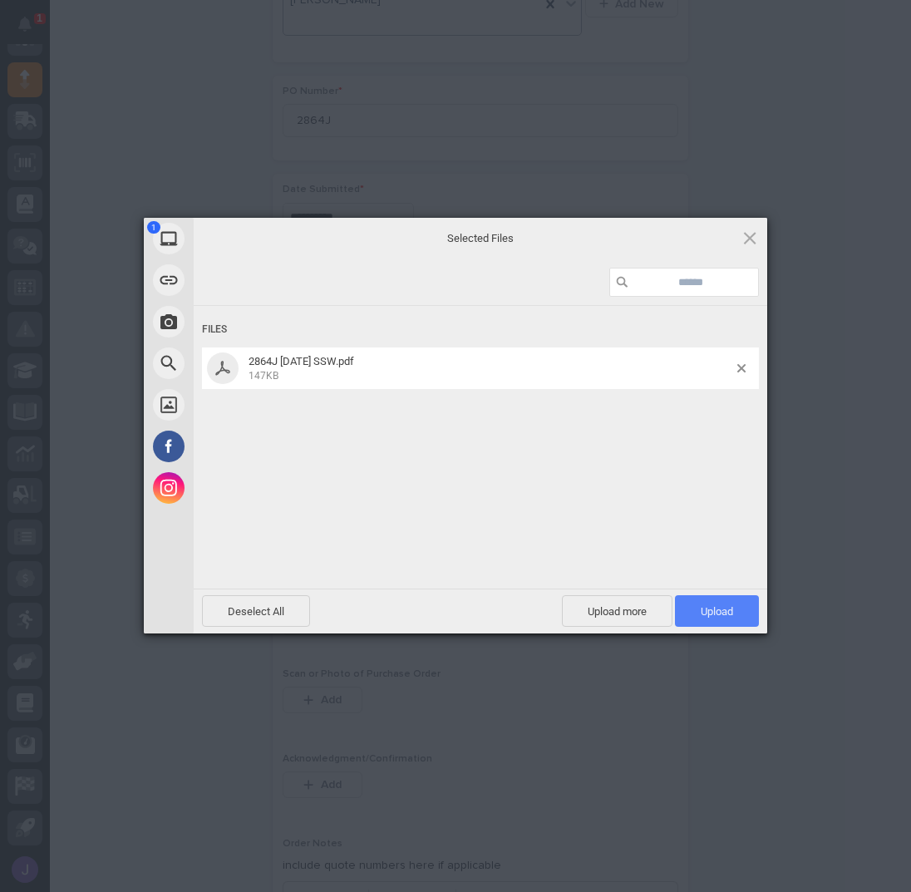
click at [700, 601] on span "Upload 1" at bounding box center [717, 611] width 84 height 32
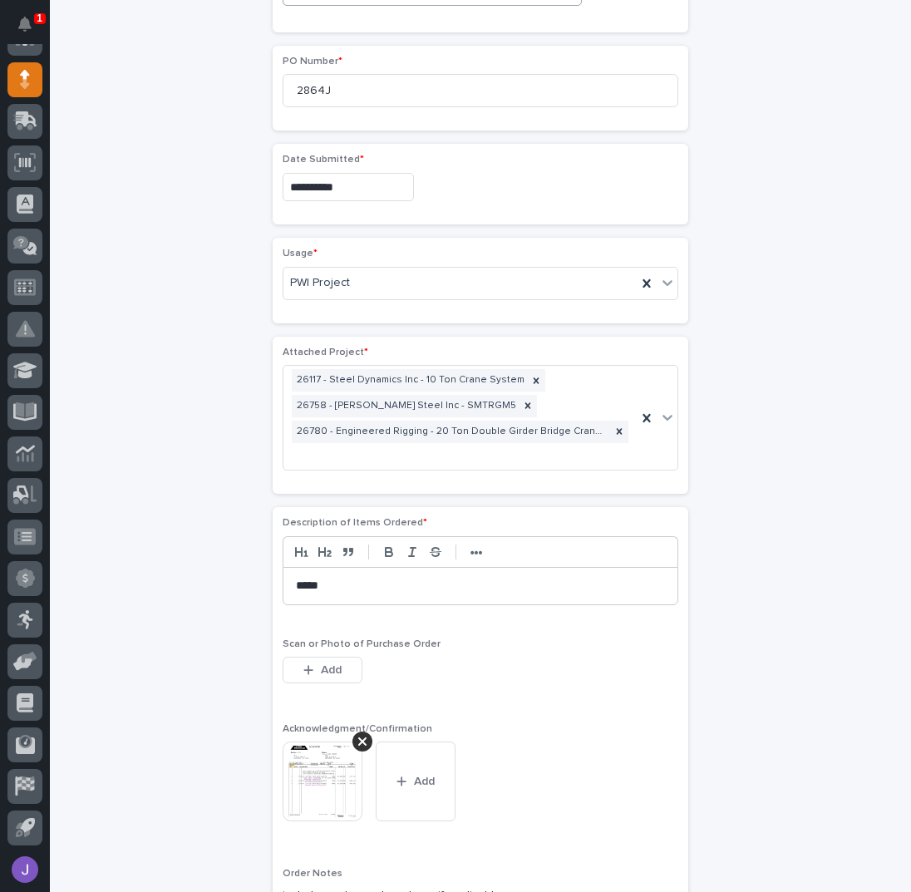
scroll to position [1313, 0]
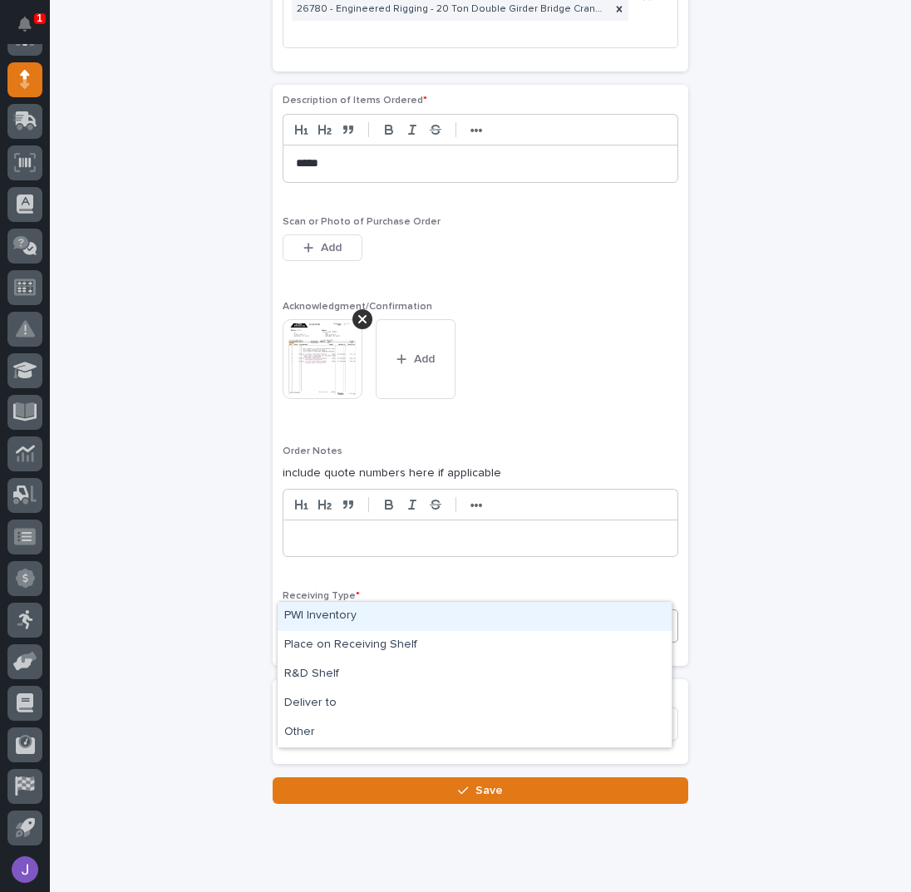
click at [374, 609] on div "Select..." at bounding box center [481, 625] width 396 height 33
drag, startPoint x: 340, startPoint y: 616, endPoint x: 321, endPoint y: 632, distance: 24.8
click at [340, 616] on div "PWI Inventory" at bounding box center [475, 616] width 394 height 29
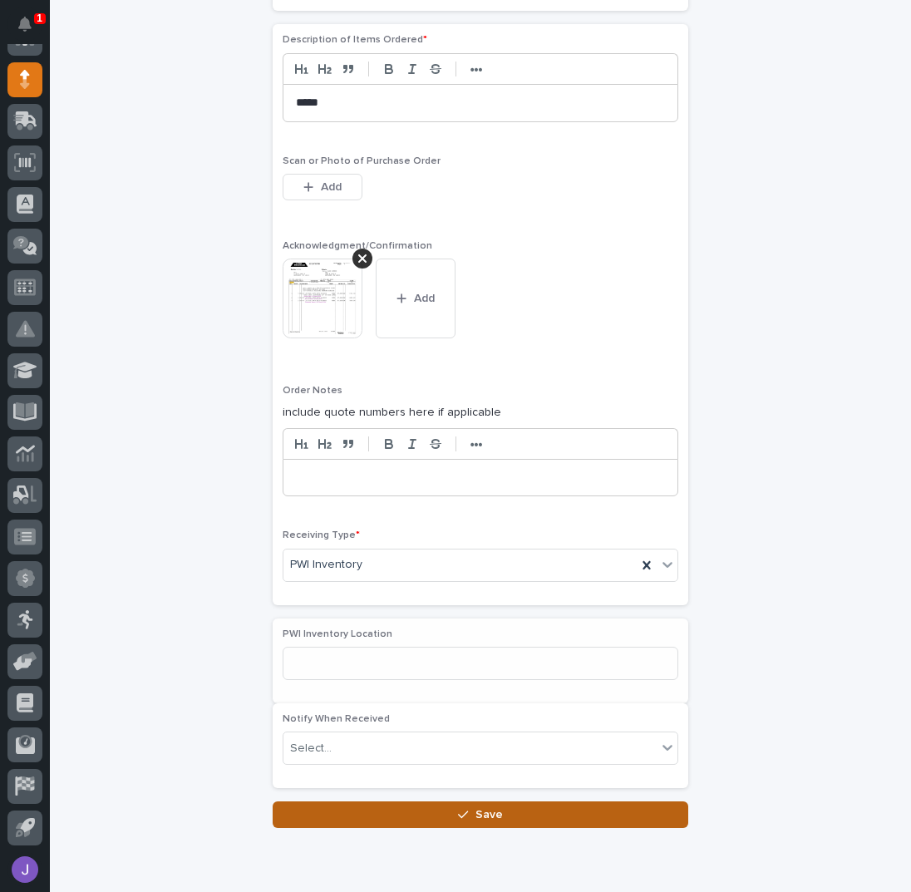
scroll to position [1383, 0]
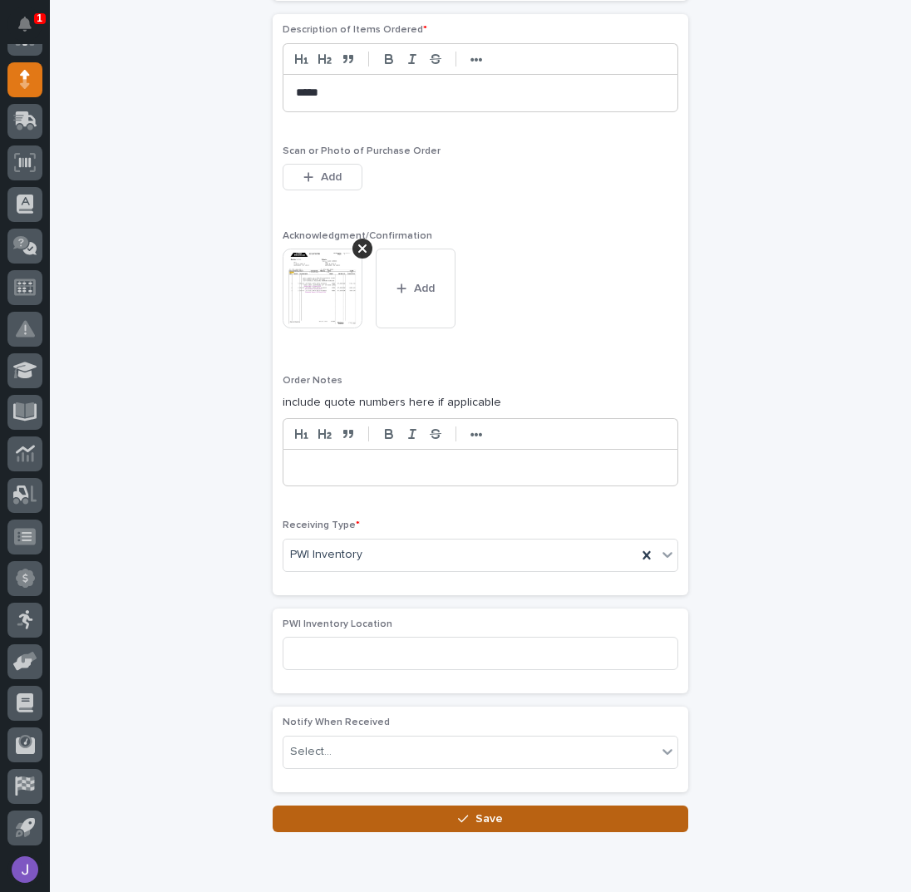
click at [420, 806] on button "Save" at bounding box center [481, 819] width 416 height 27
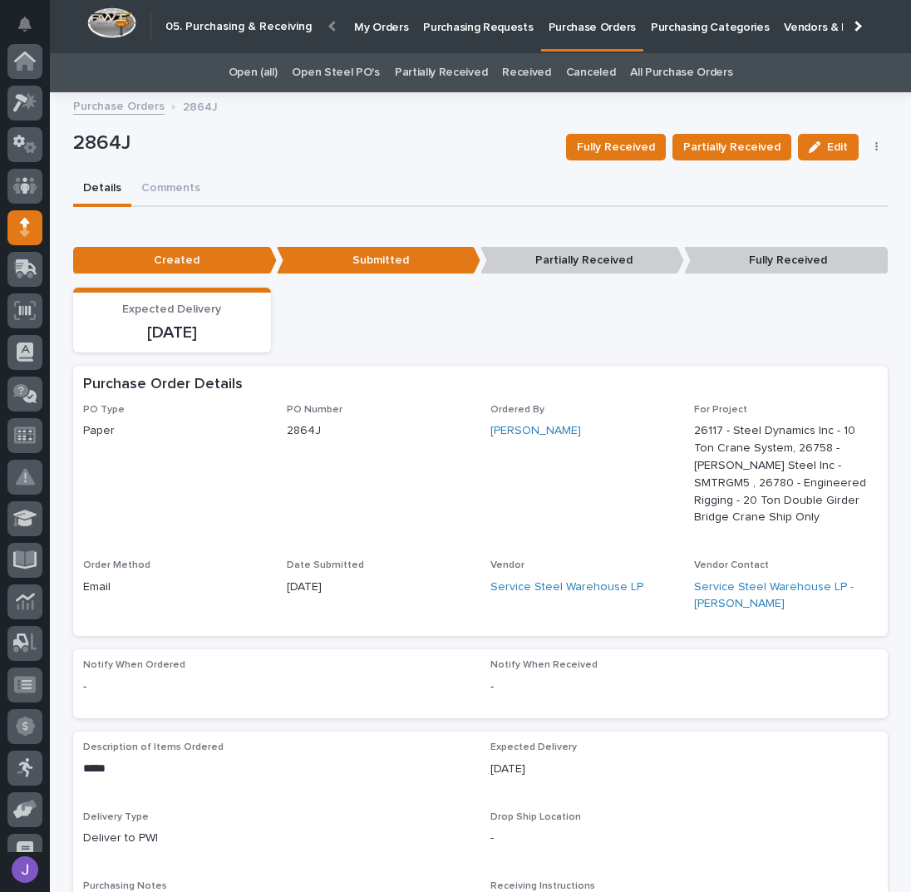
scroll to position [148, 0]
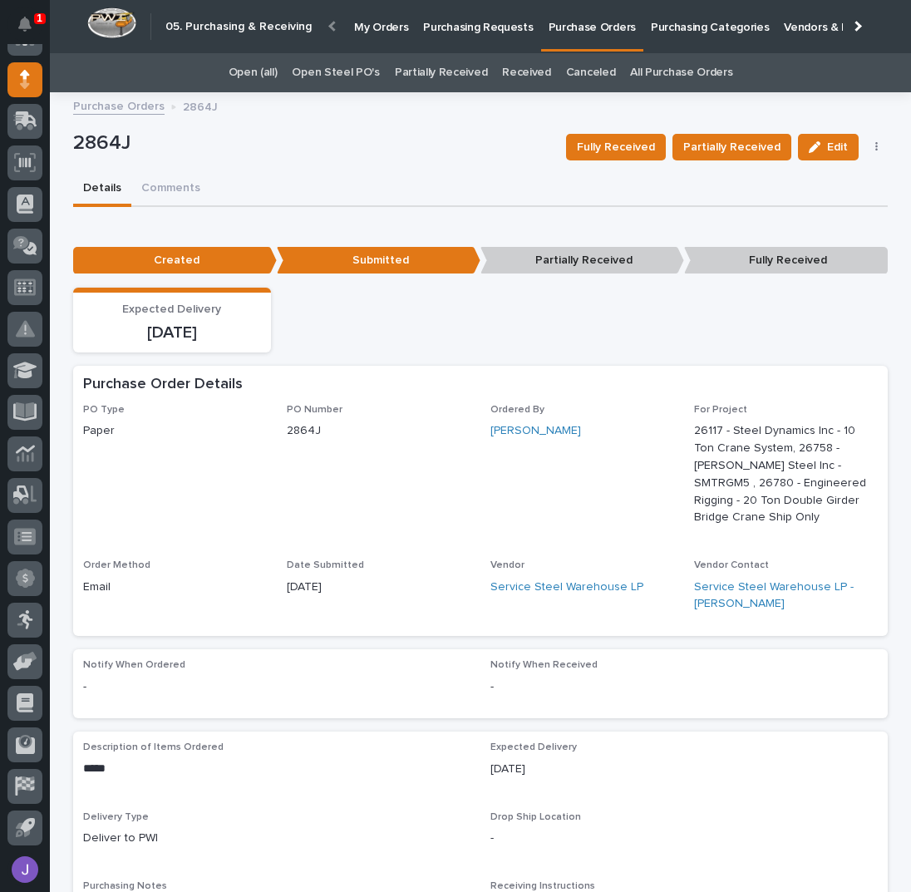
click at [485, 27] on p "Purchasing Requests" at bounding box center [478, 17] width 110 height 35
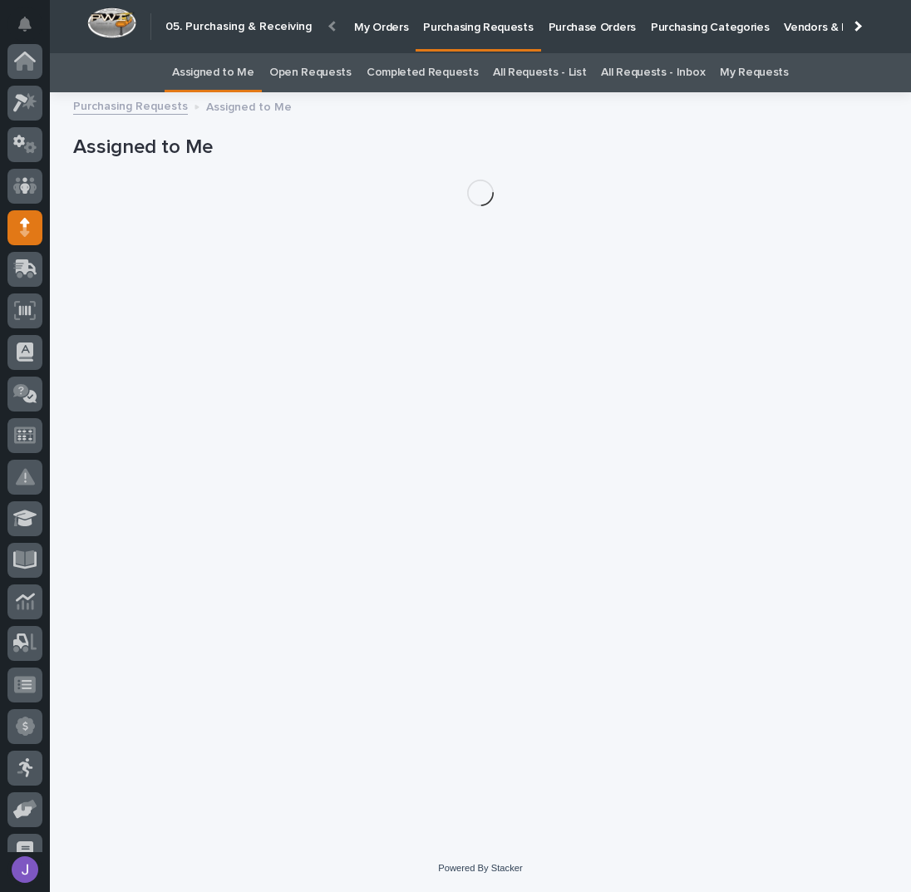
scroll to position [148, 0]
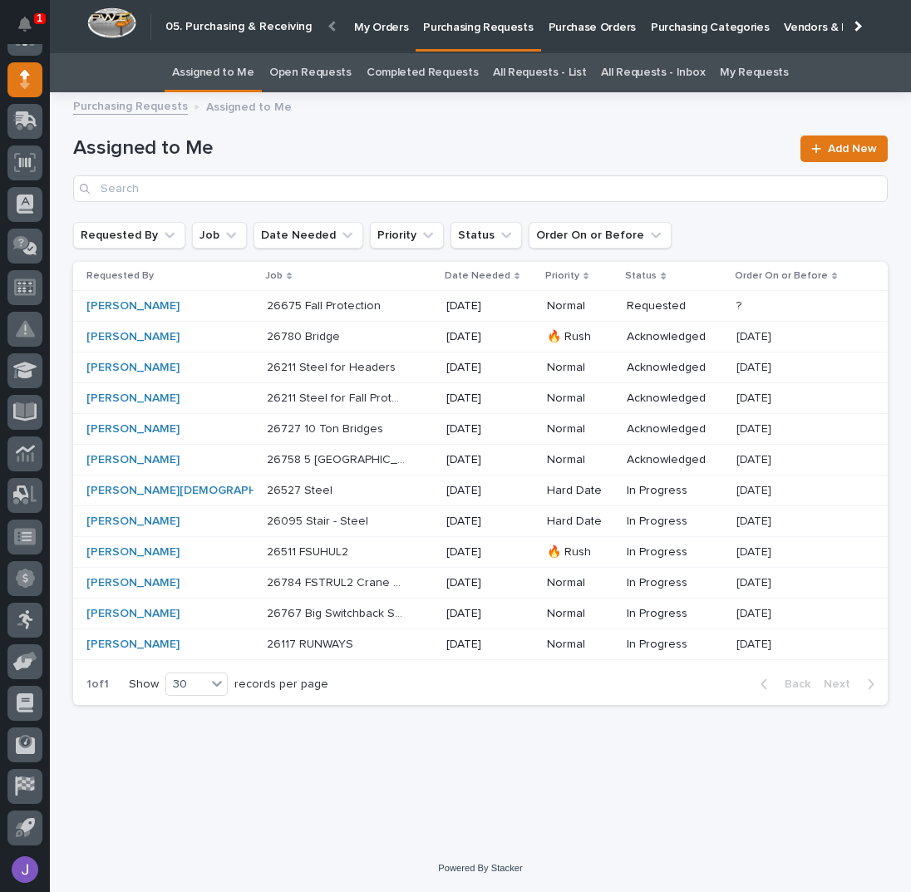
click at [193, 520] on div "[PERSON_NAME]" at bounding box center [155, 522] width 139 height 14
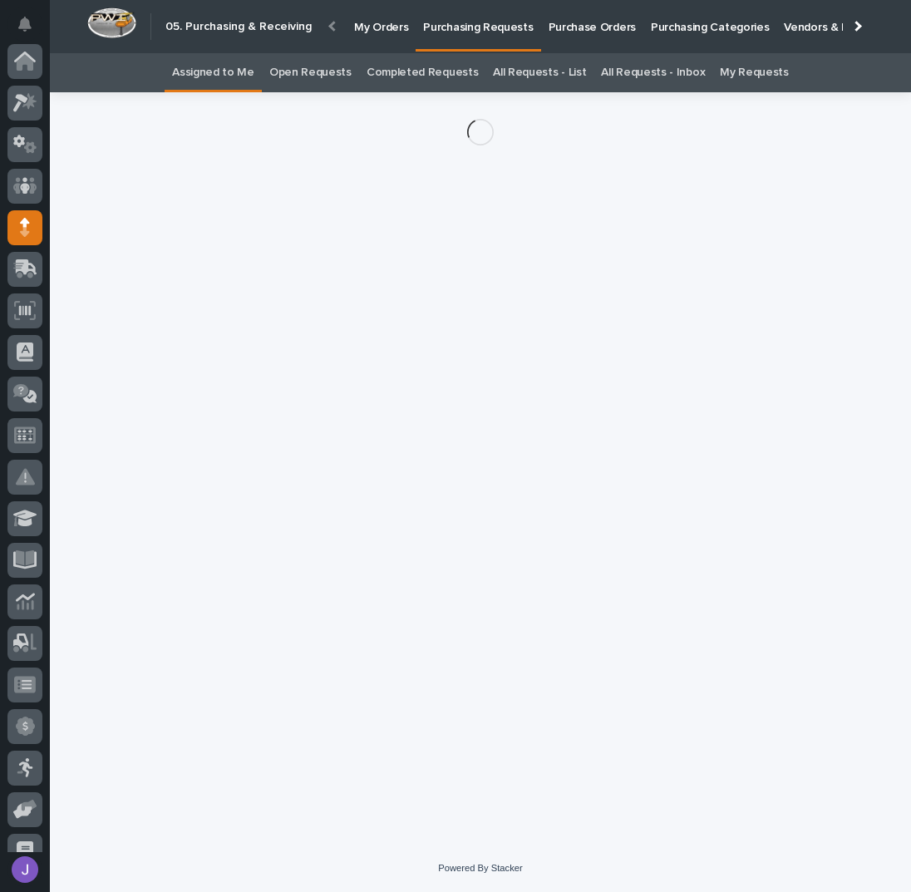
scroll to position [148, 0]
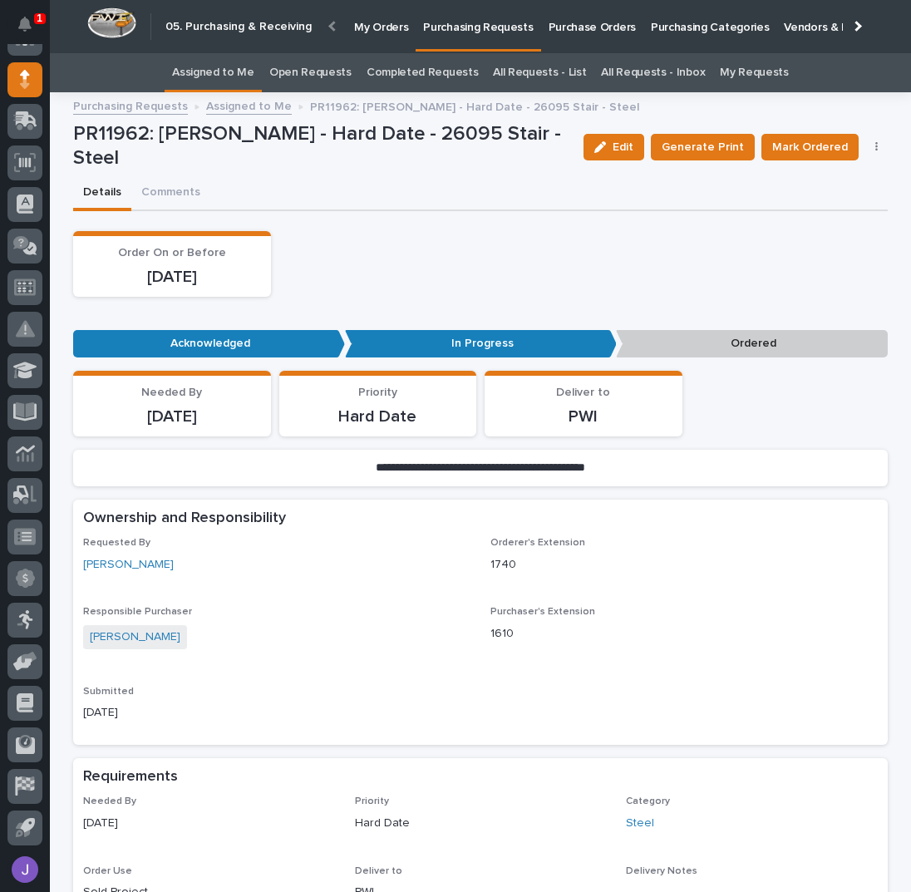
click at [875, 149] on icon "button" at bounding box center [876, 147] width 3 height 12
click at [820, 200] on span "Edit Linked PO's" at bounding box center [823, 207] width 85 height 20
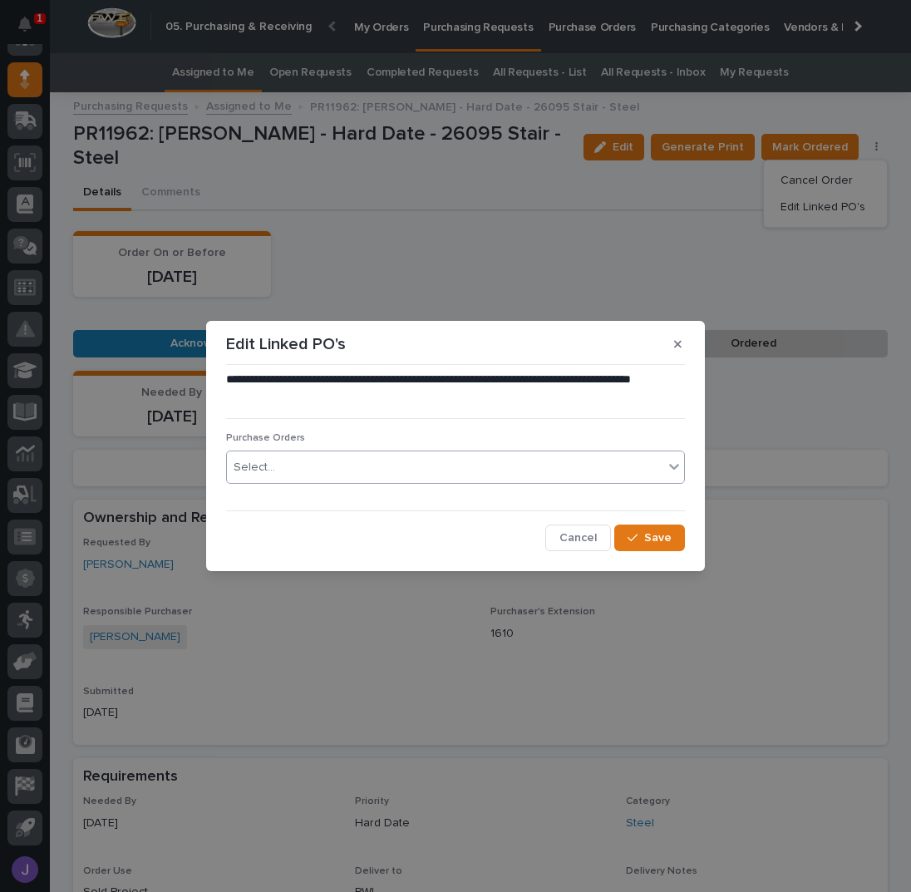
click at [348, 475] on div "Select..." at bounding box center [445, 467] width 436 height 27
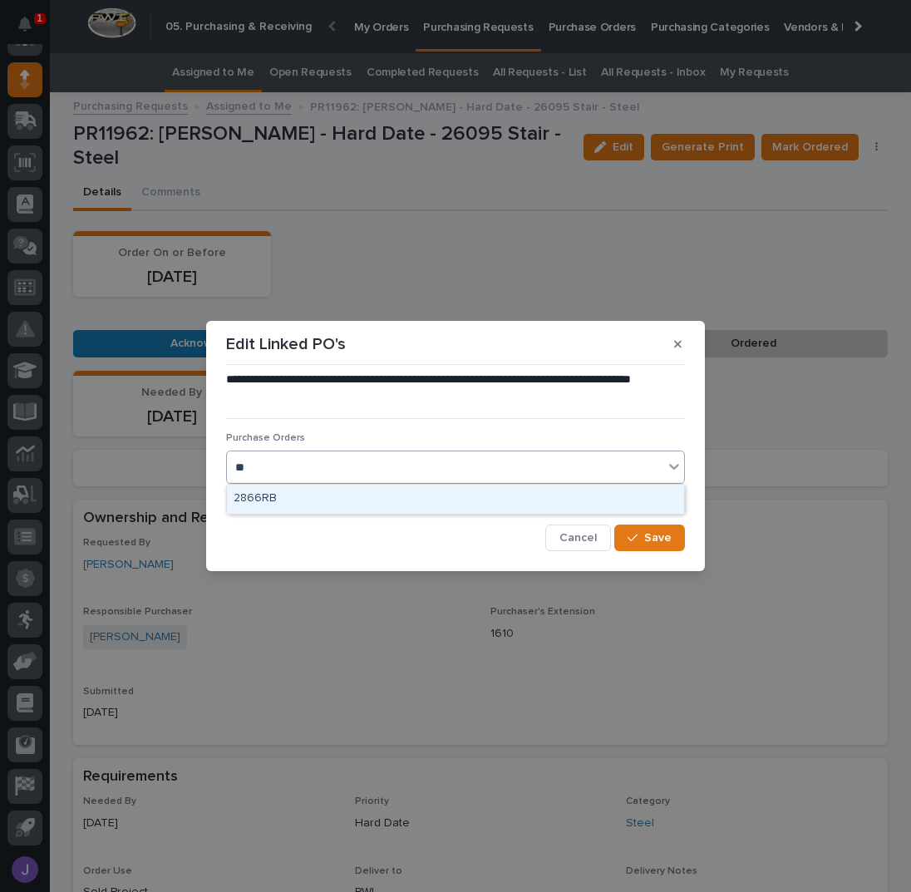
type input "*"
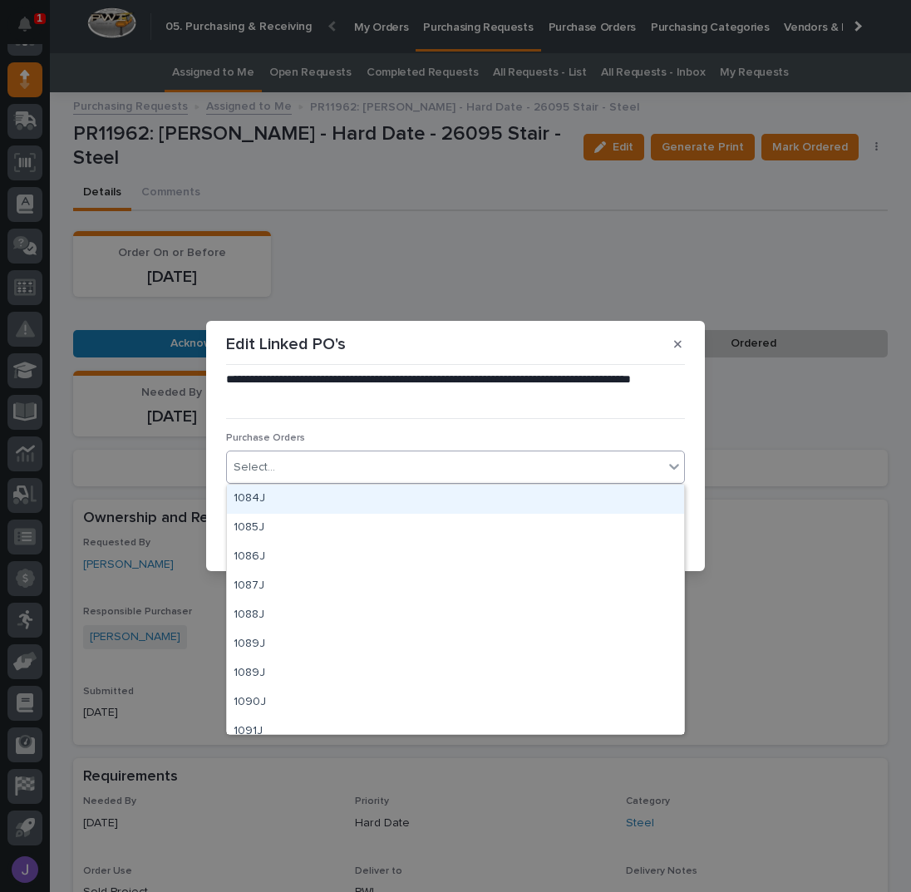
click at [446, 264] on div "**********" at bounding box center [455, 446] width 911 height 892
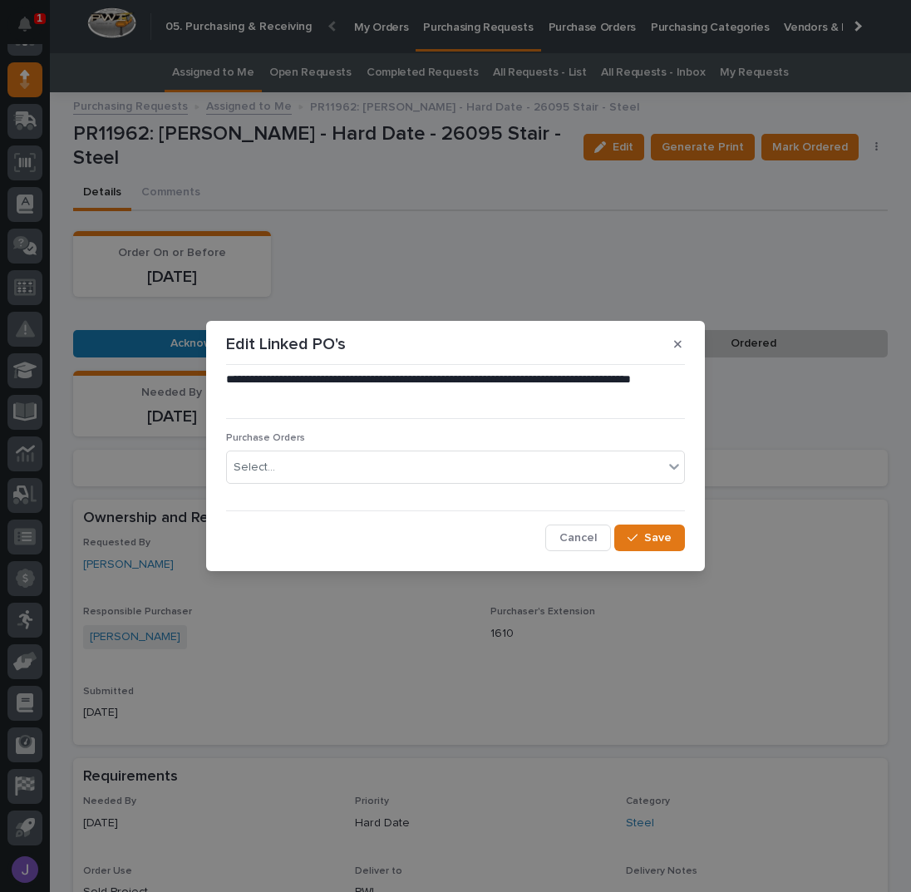
click at [580, 535] on span "Cancel" at bounding box center [577, 537] width 37 height 15
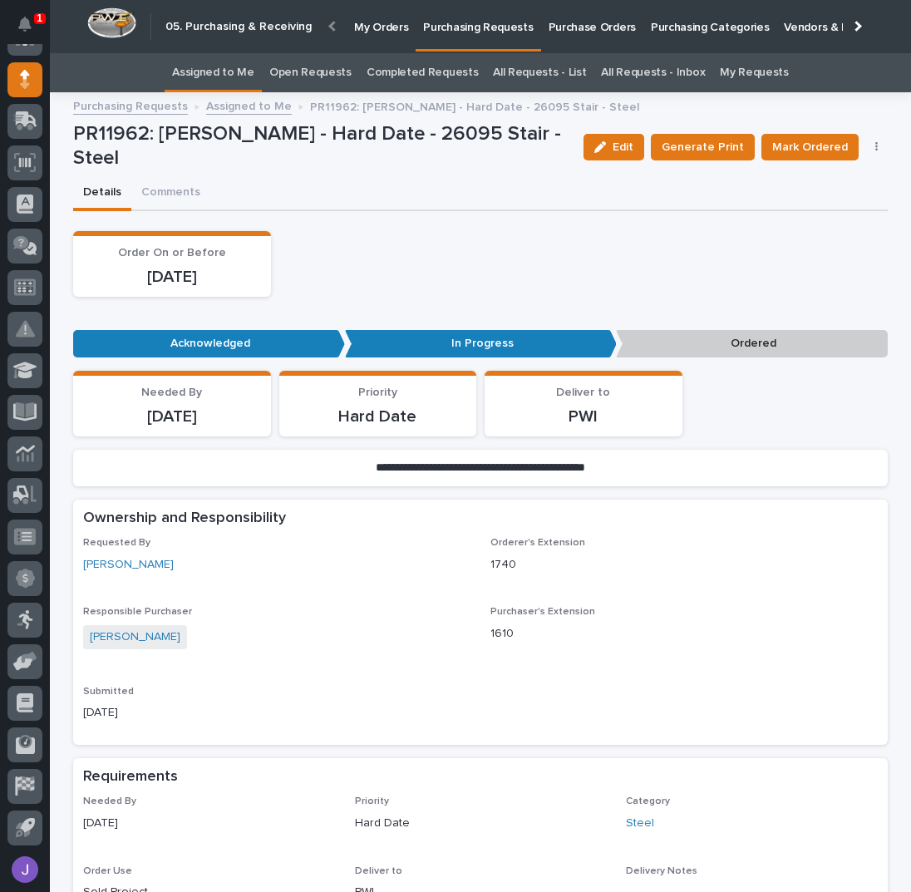
click at [457, 231] on div "Order On or Before [DATE]" at bounding box center [480, 264] width 815 height 66
click at [564, 34] on link "Purchase Orders" at bounding box center [592, 26] width 102 height 52
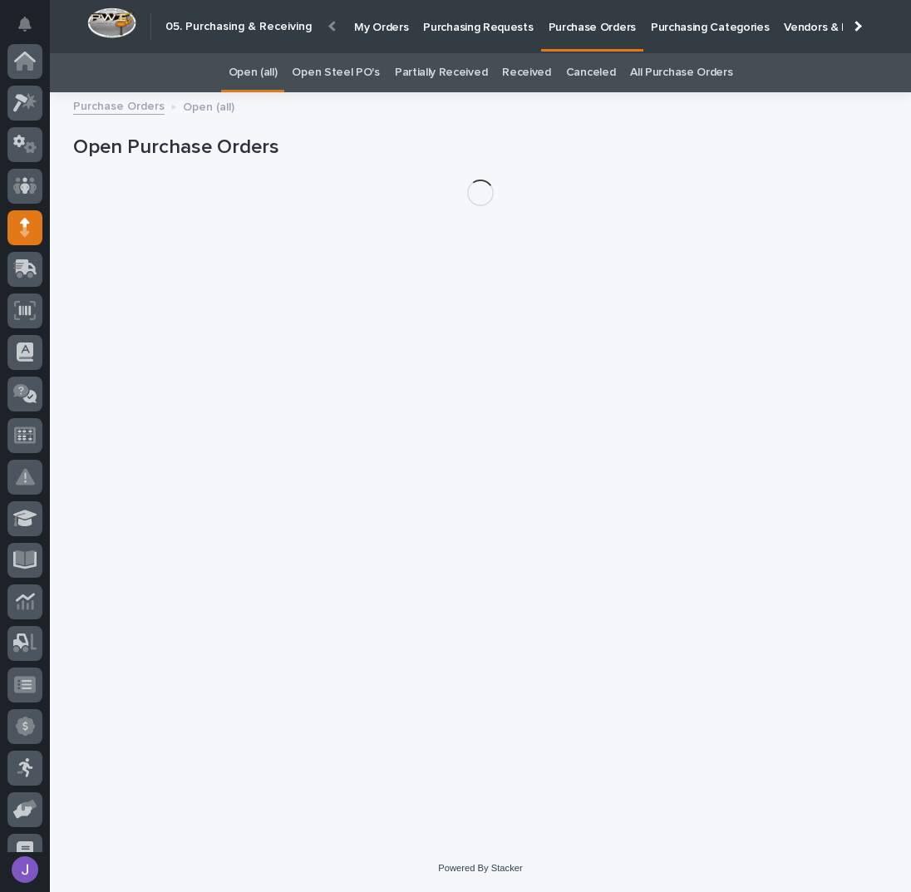
scroll to position [148, 0]
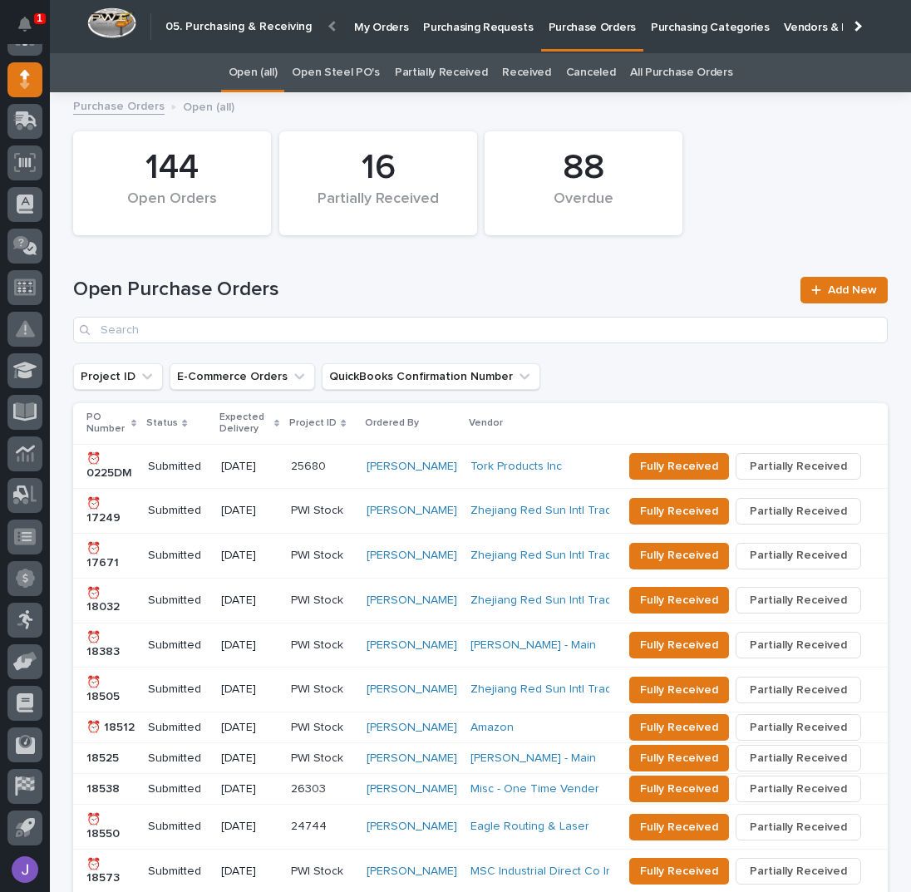
click at [343, 69] on link "Open Steel PO's" at bounding box center [335, 72] width 87 height 39
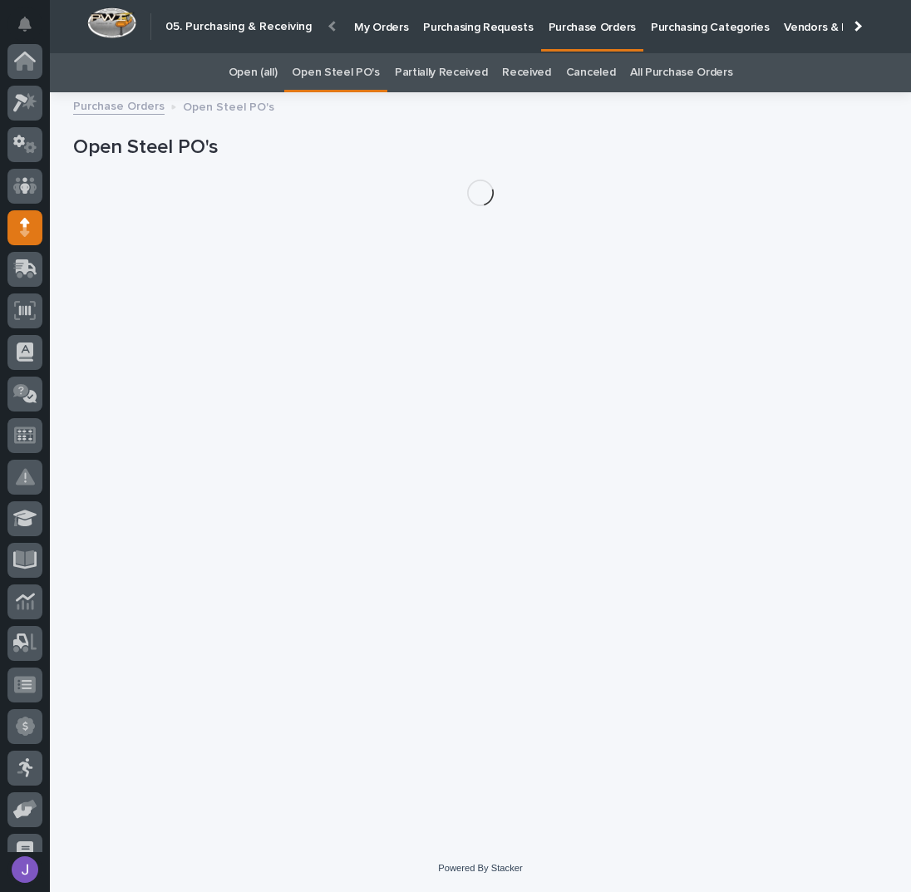
scroll to position [148, 0]
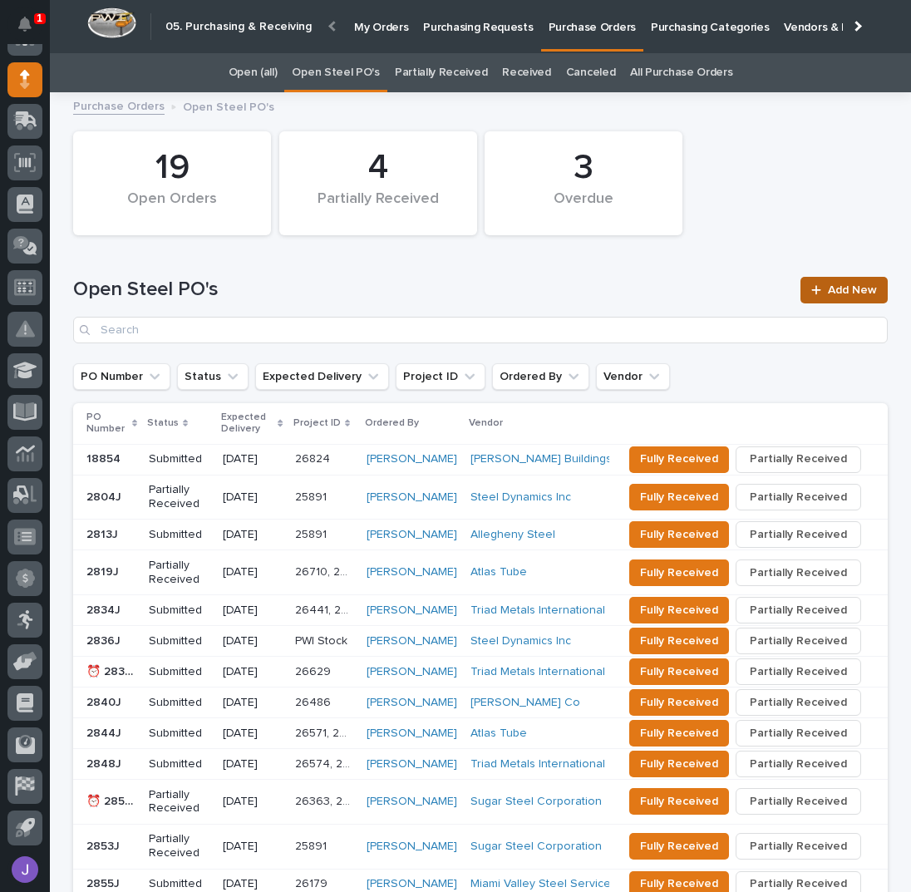
click at [816, 295] on icon at bounding box center [816, 290] width 10 height 12
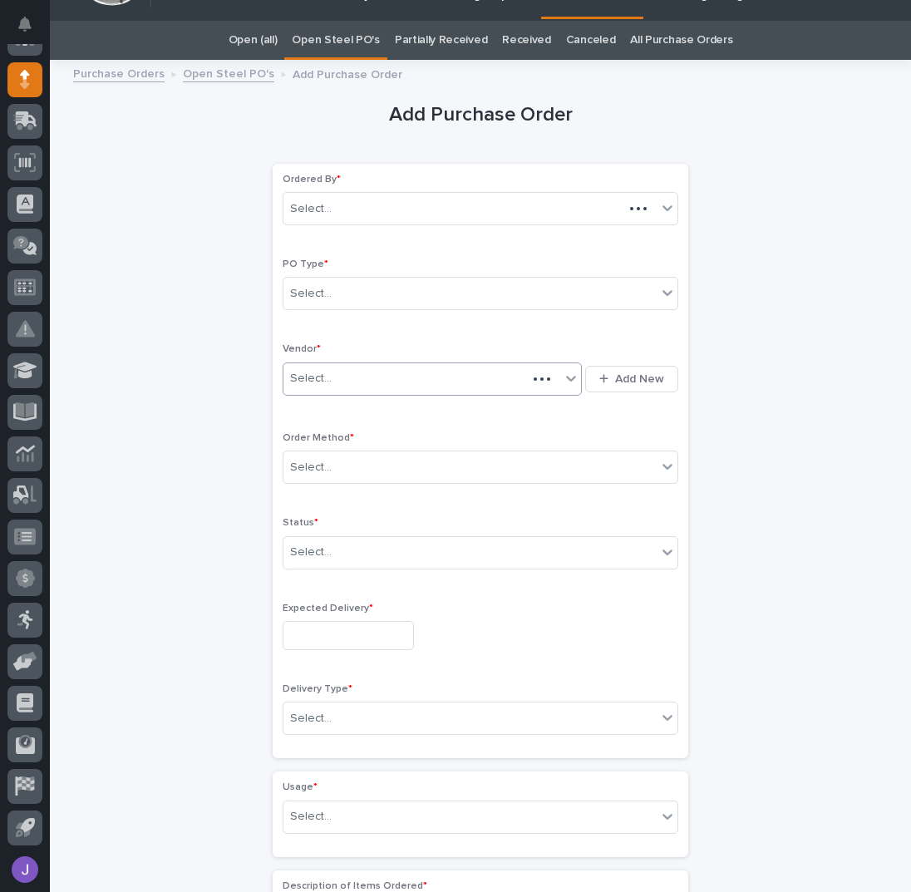
scroll to position [52, 0]
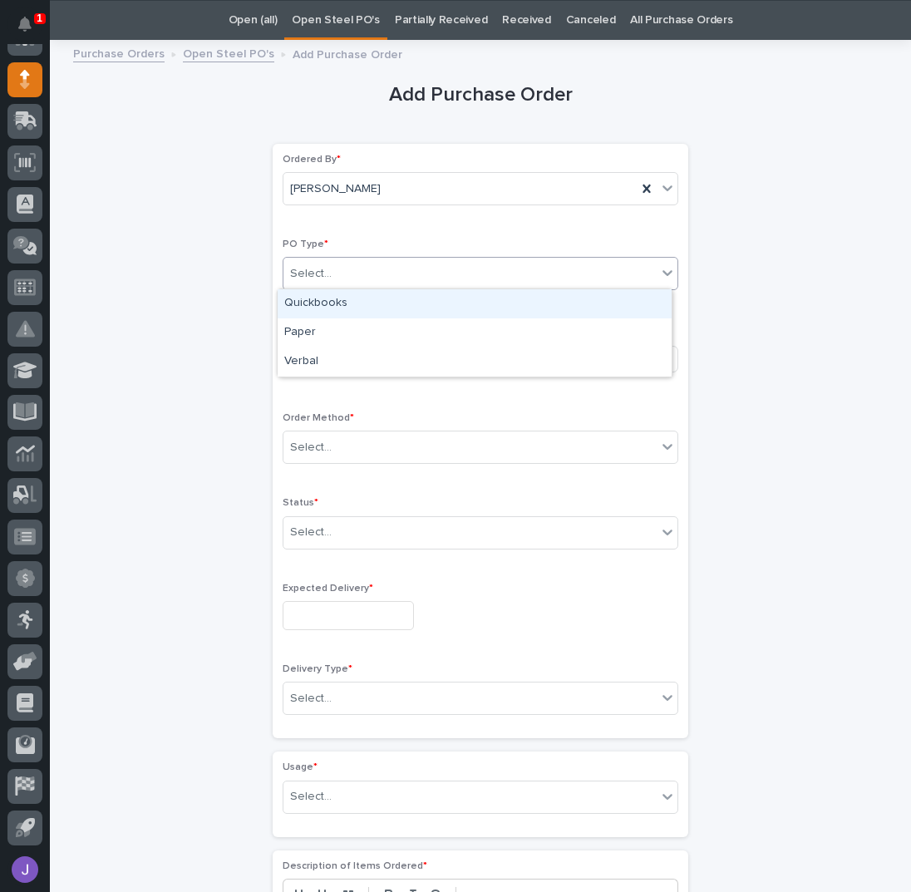
click at [364, 275] on div "Select..." at bounding box center [469, 273] width 373 height 27
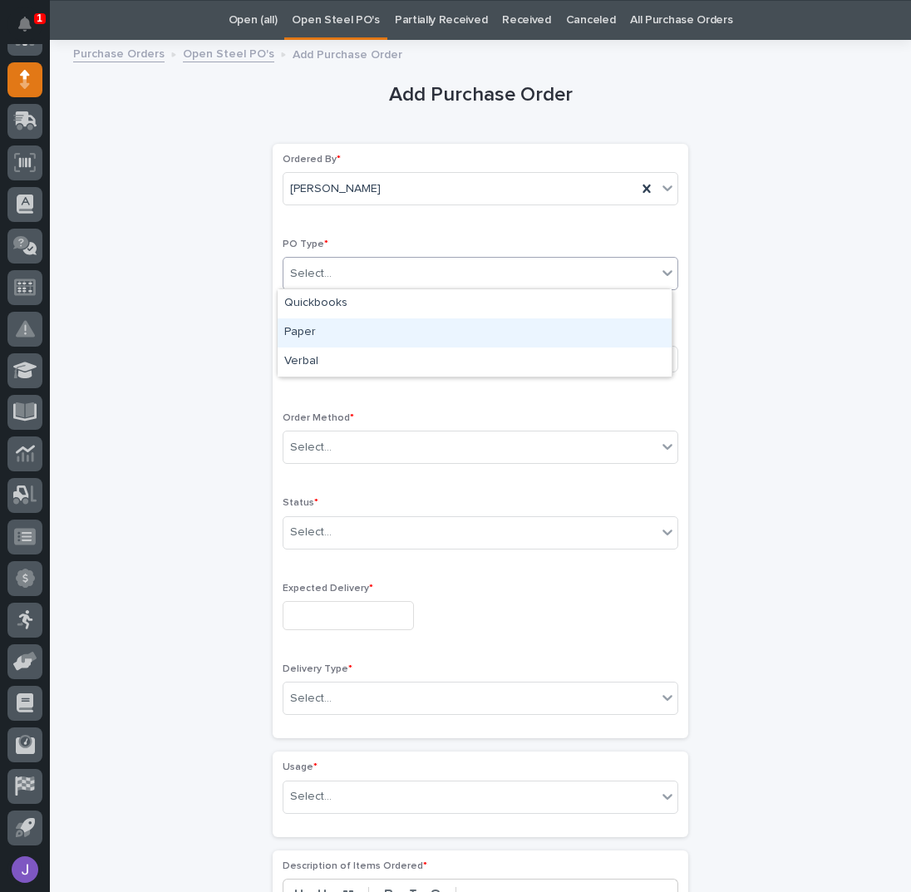
click at [328, 330] on div "Paper" at bounding box center [475, 332] width 394 height 29
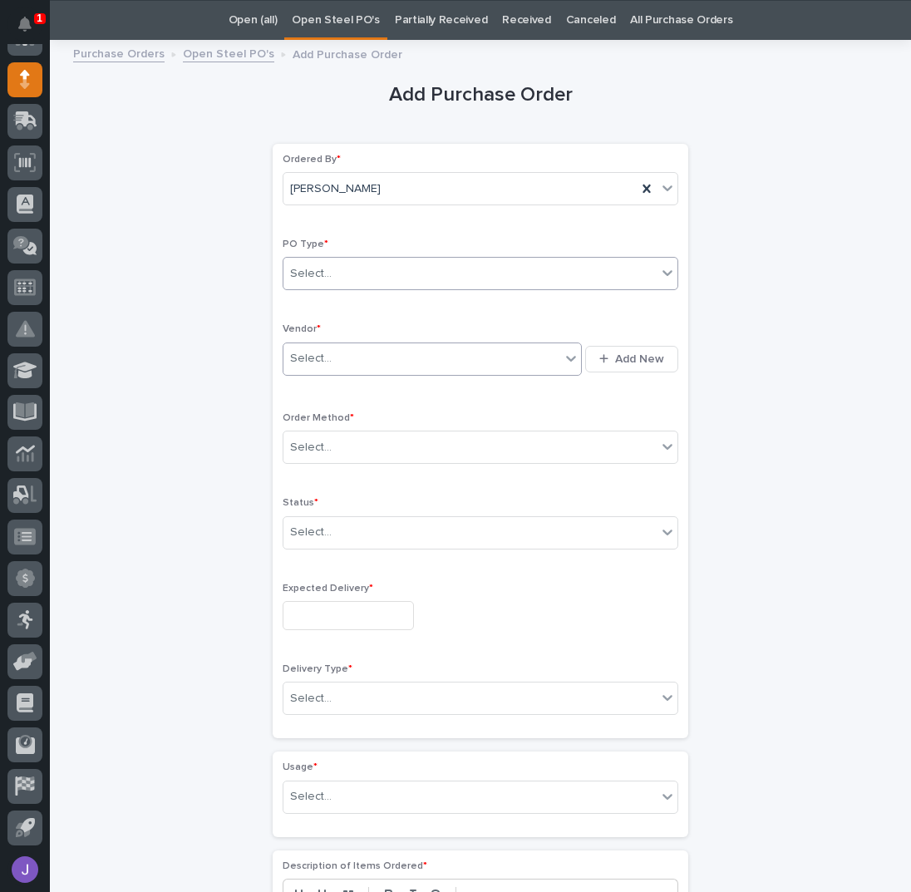
click at [332, 353] on div "Select..." at bounding box center [421, 358] width 277 height 27
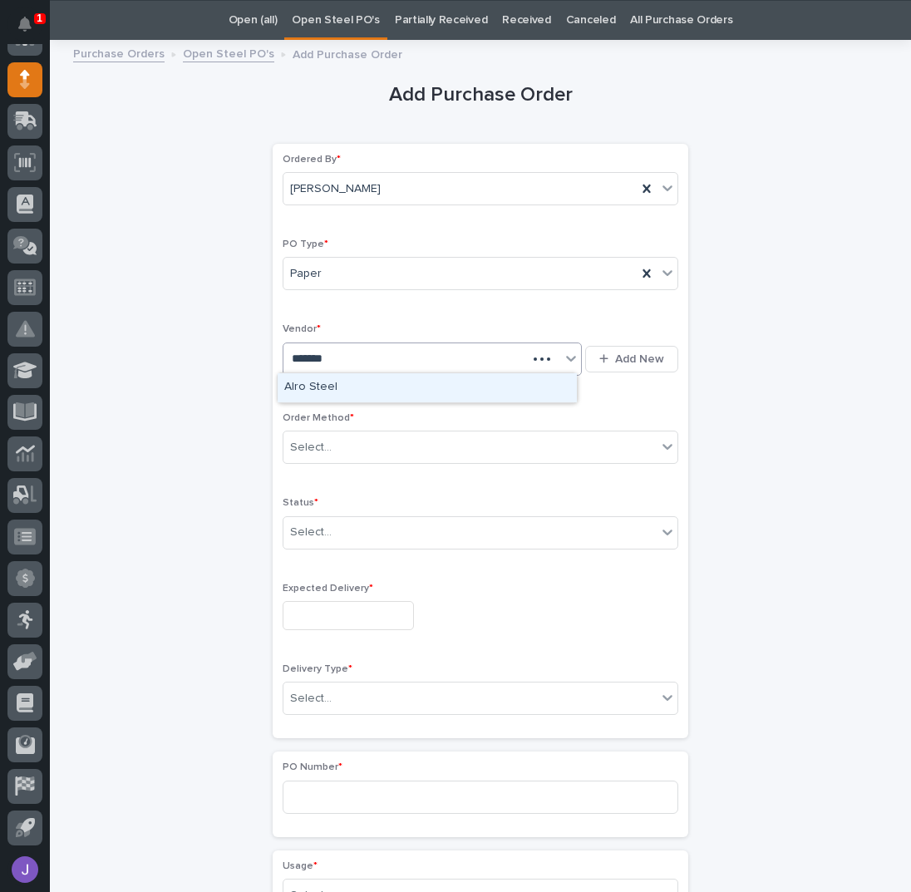
type input "********"
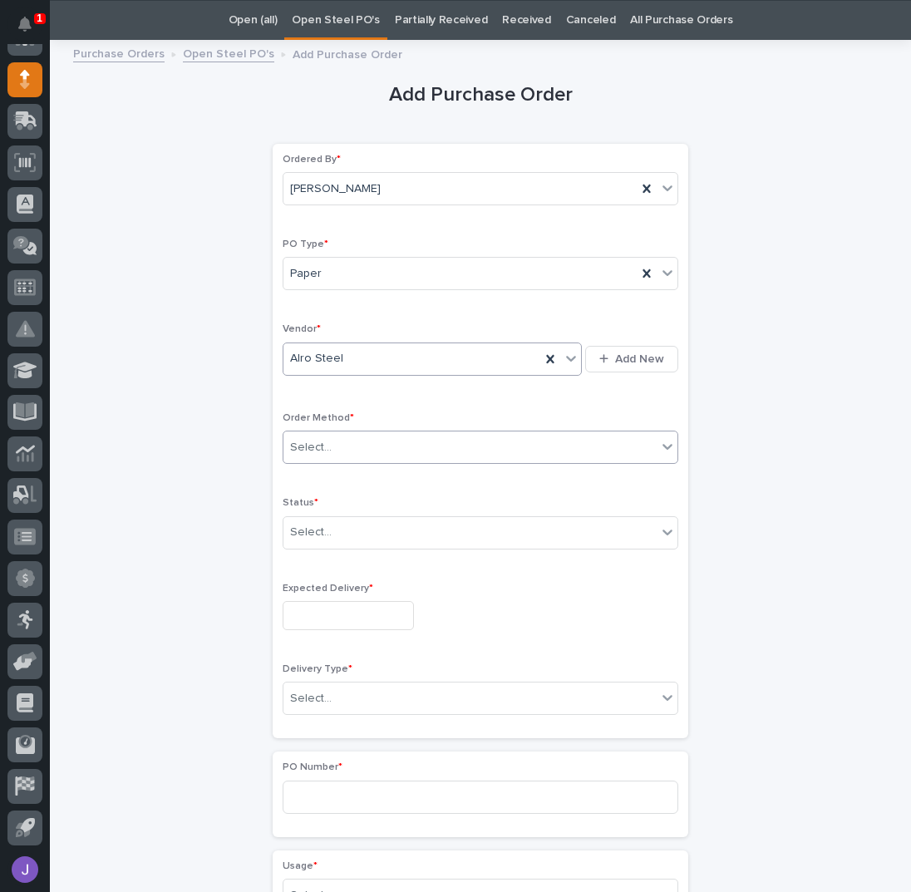
click at [333, 446] on input "text" at bounding box center [334, 448] width 2 height 14
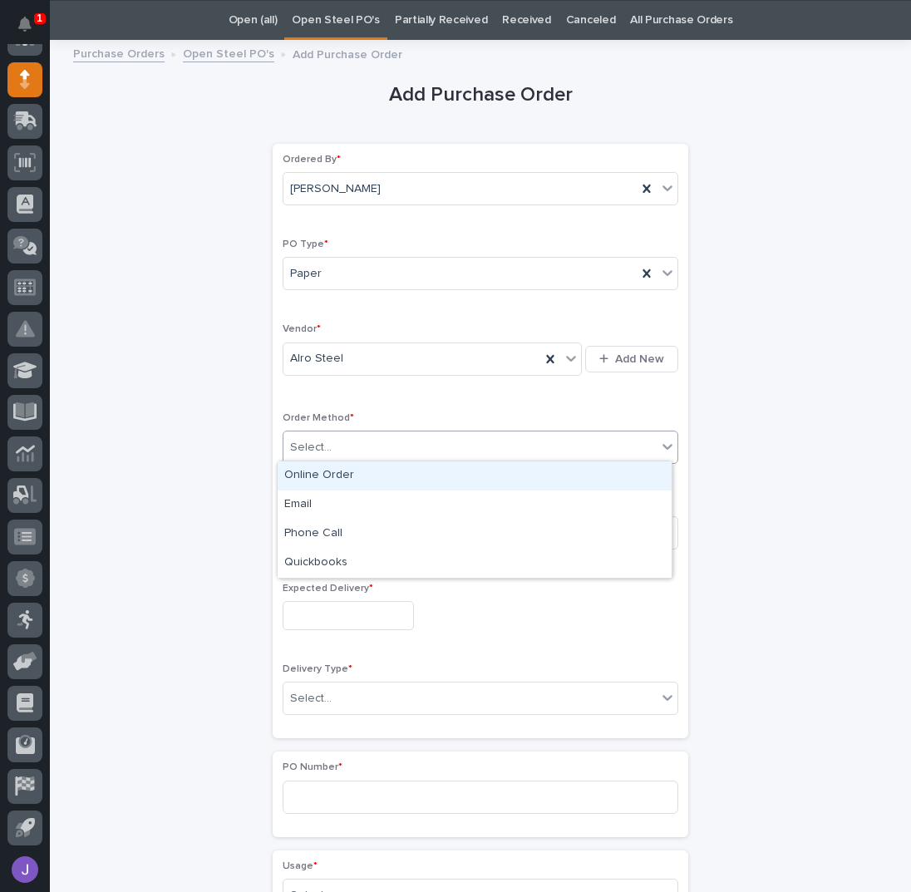
click at [314, 471] on div "Online Order" at bounding box center [475, 475] width 394 height 29
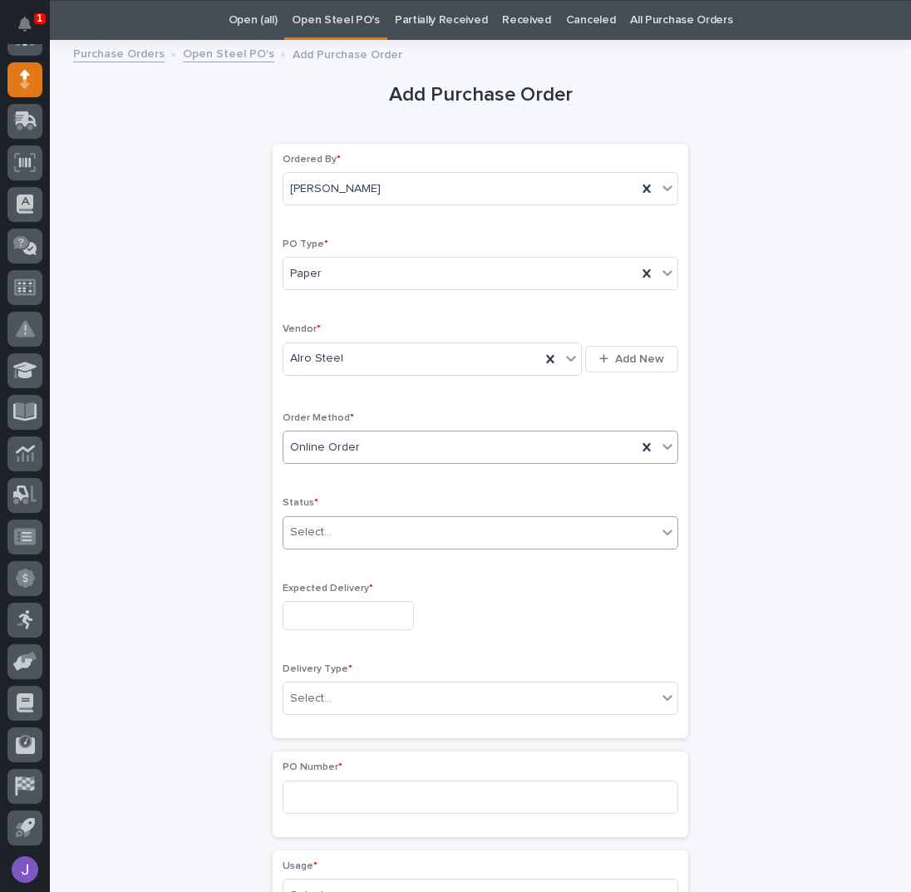
click at [316, 519] on div "Select..." at bounding box center [469, 532] width 373 height 27
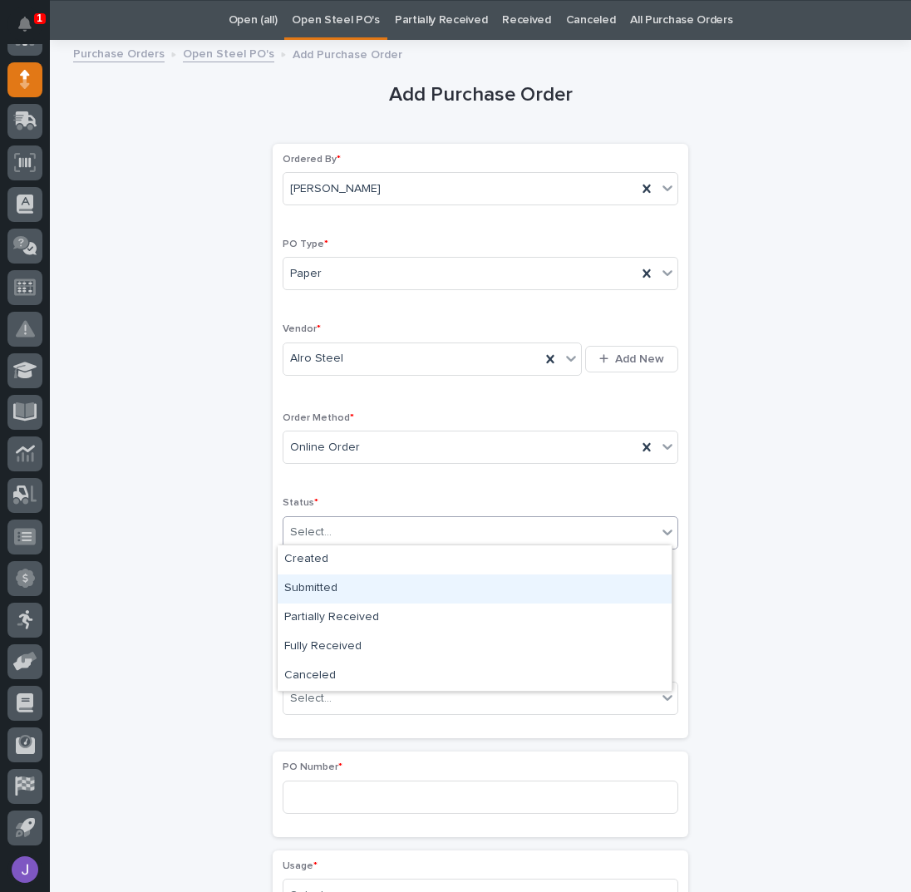
click at [318, 582] on div "Submitted" at bounding box center [475, 588] width 394 height 29
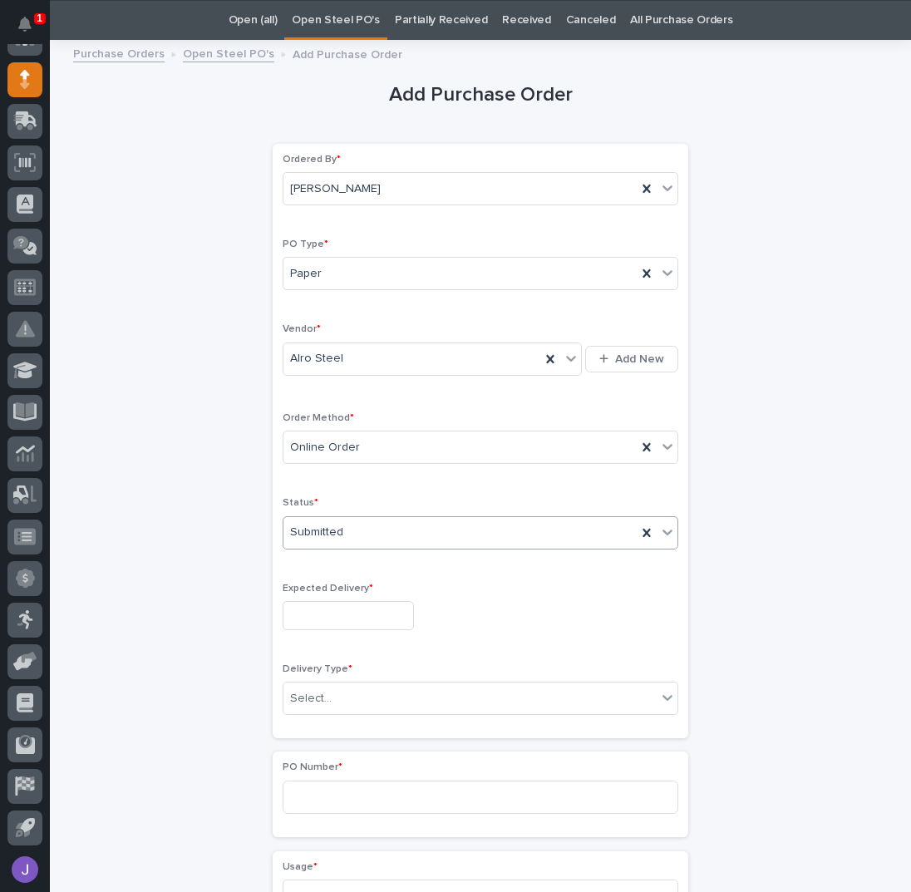
click at [320, 609] on input "text" at bounding box center [348, 615] width 131 height 29
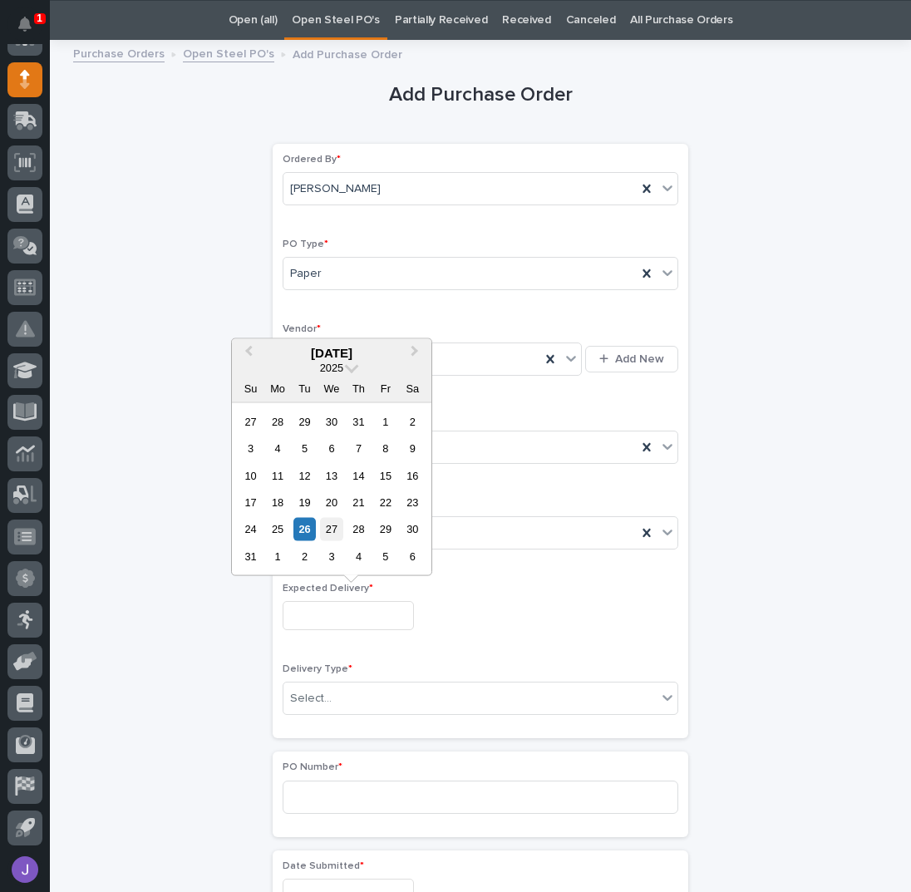
click at [334, 532] on div "27" at bounding box center [331, 529] width 22 height 22
type input "**********"
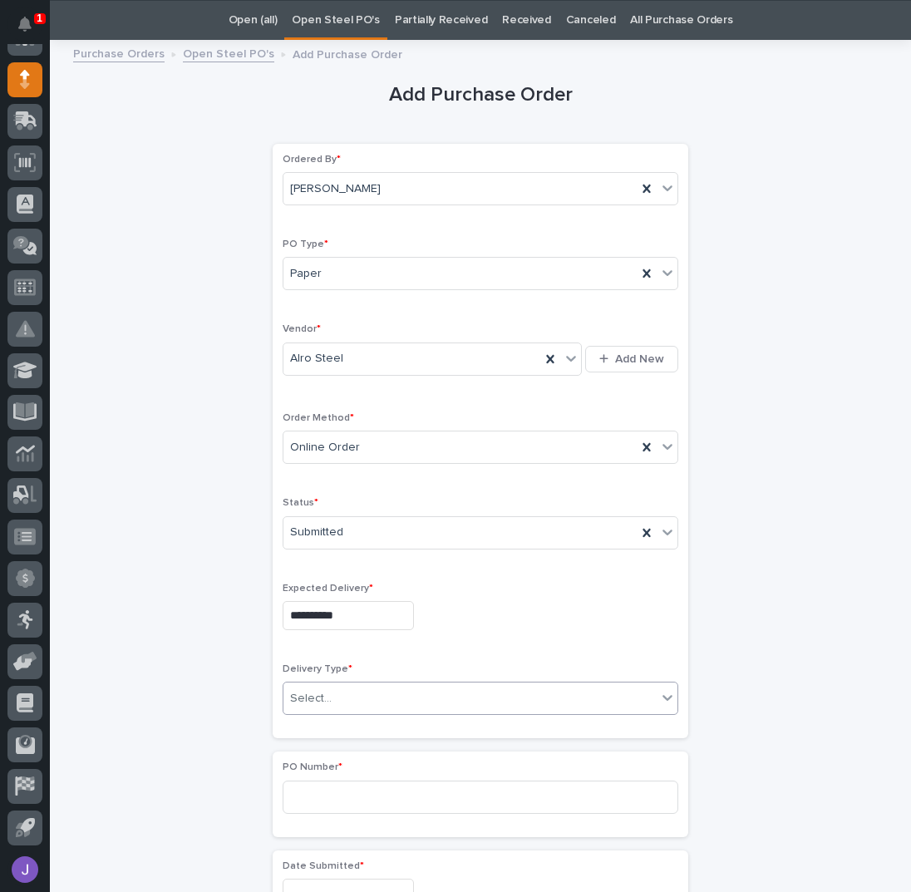
click at [323, 694] on div "Select..." at bounding box center [311, 698] width 42 height 17
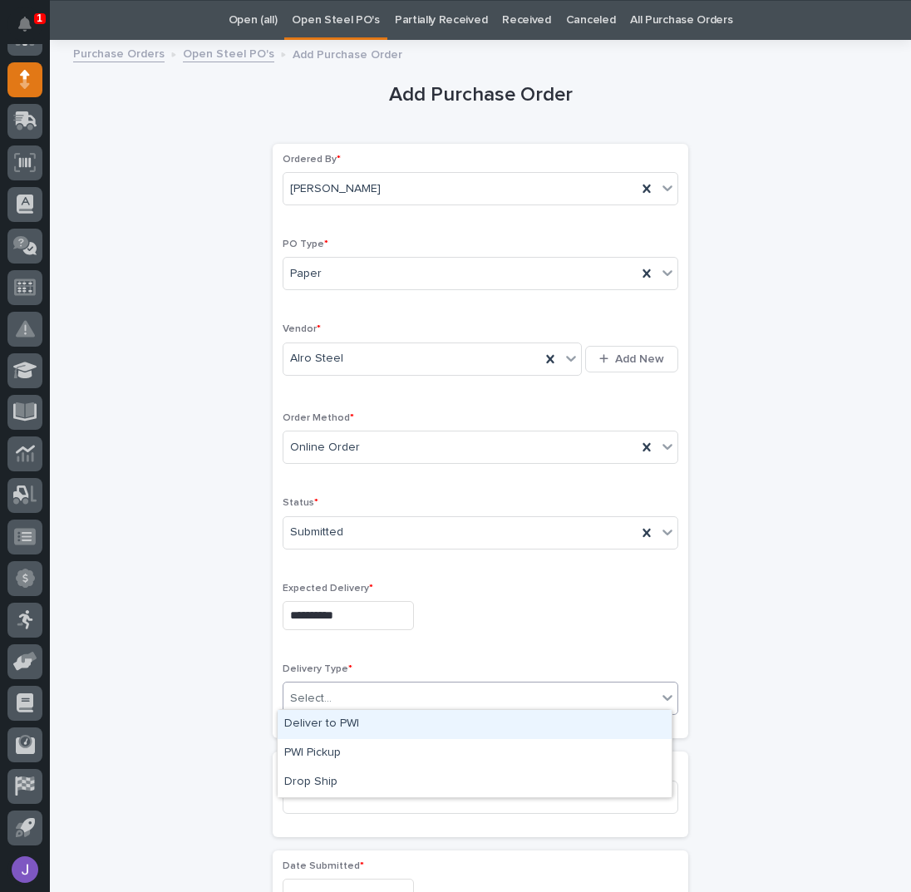
click at [330, 729] on div "Deliver to PWI" at bounding box center [475, 724] width 394 height 29
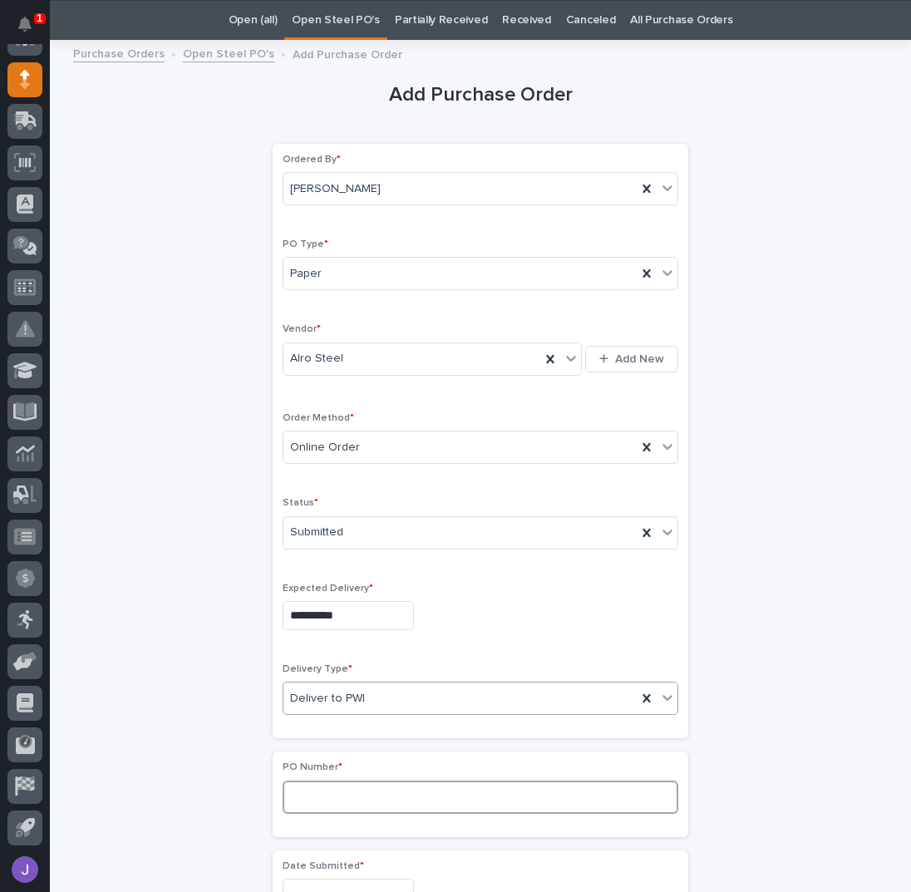
click at [321, 784] on input at bounding box center [481, 797] width 396 height 33
type input "2866J"
click at [219, 634] on div "**********" at bounding box center [480, 876] width 815 height 1652
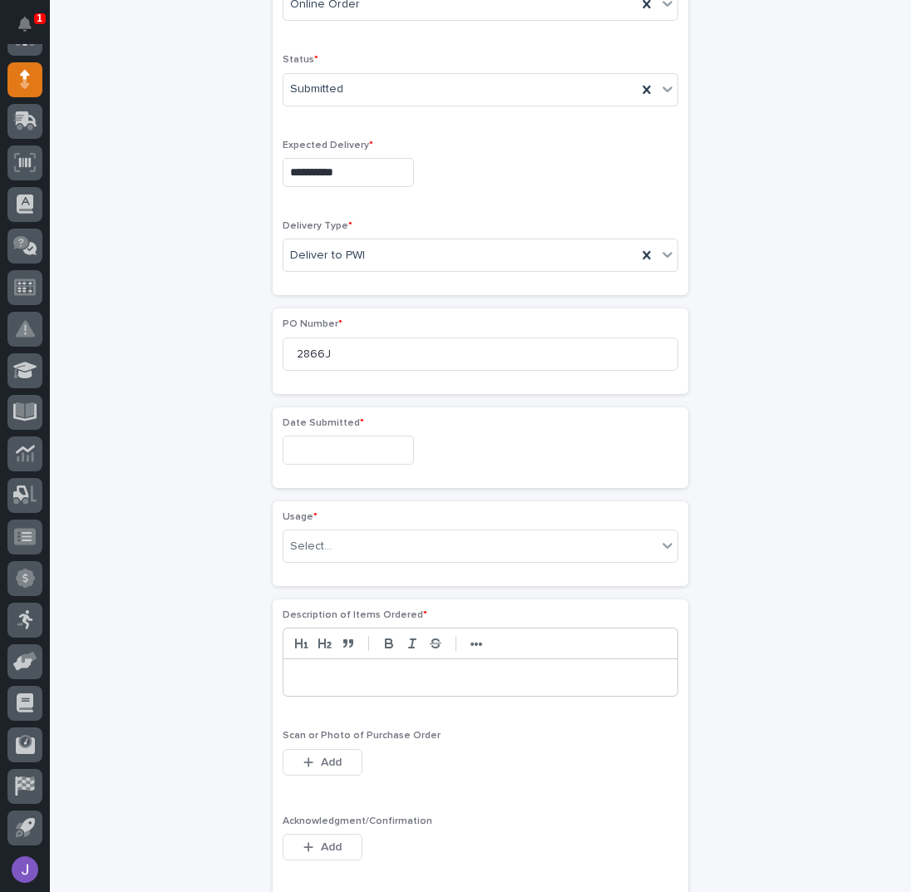
click at [298, 445] on input "text" at bounding box center [348, 450] width 131 height 29
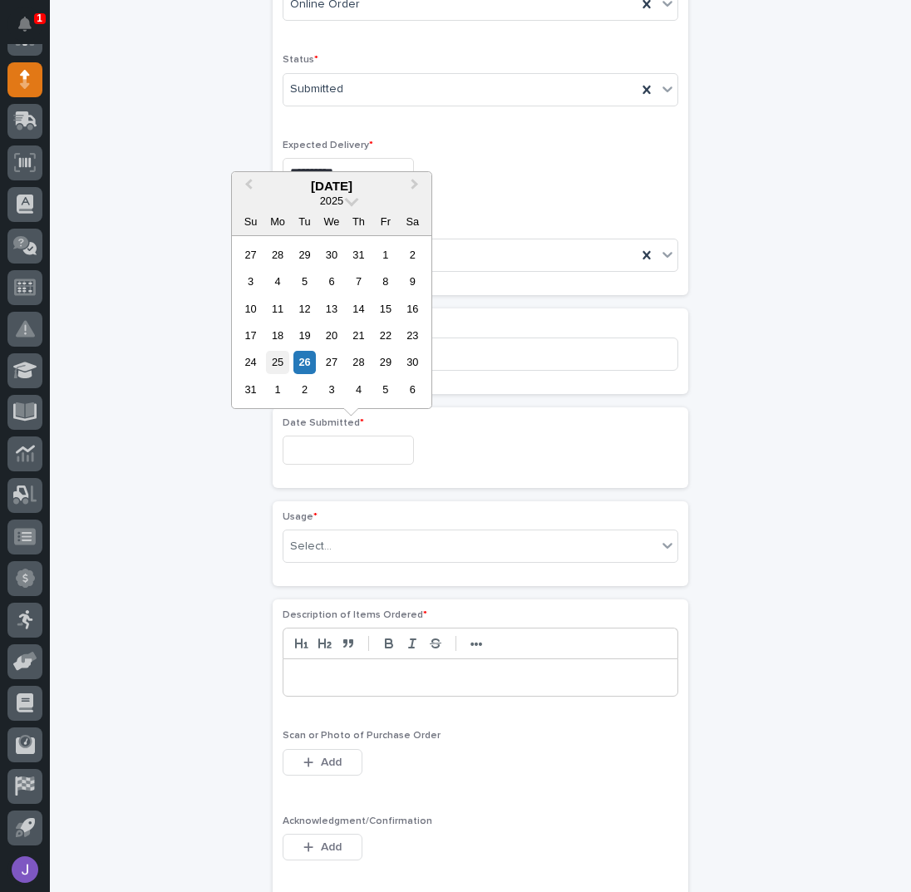
click at [283, 362] on div "25" at bounding box center [277, 362] width 22 height 22
type input "**********"
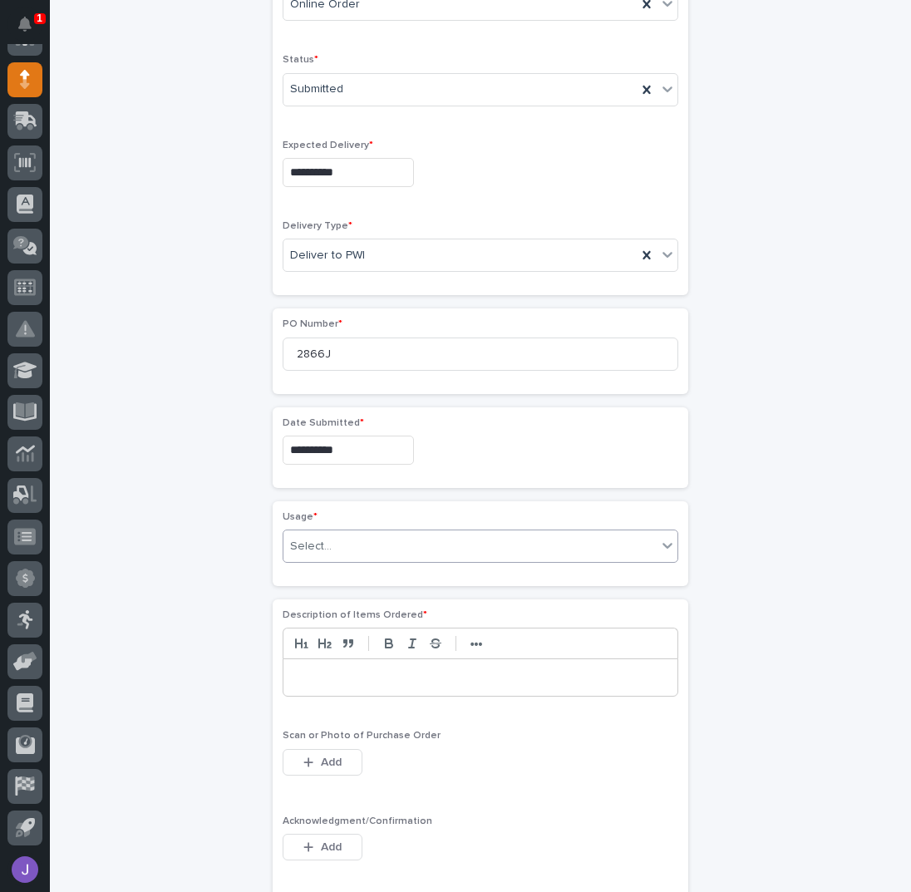
click at [323, 538] on div "Select..." at bounding box center [311, 546] width 42 height 17
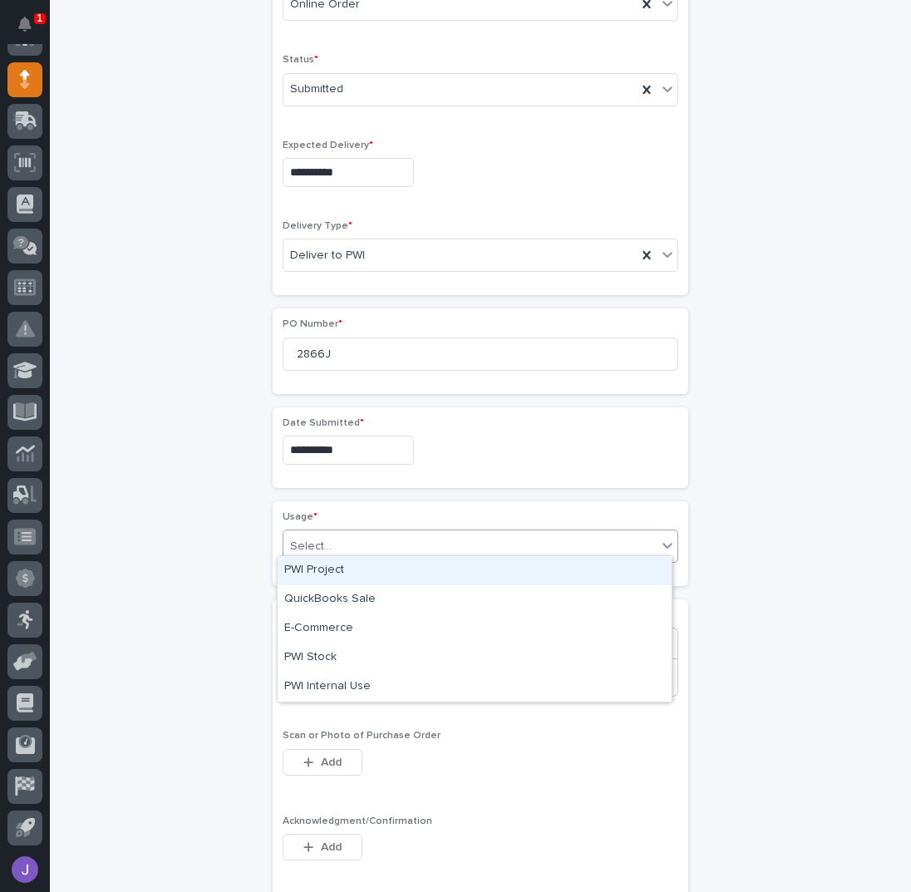
click at [328, 572] on div "PWI Project" at bounding box center [475, 570] width 394 height 29
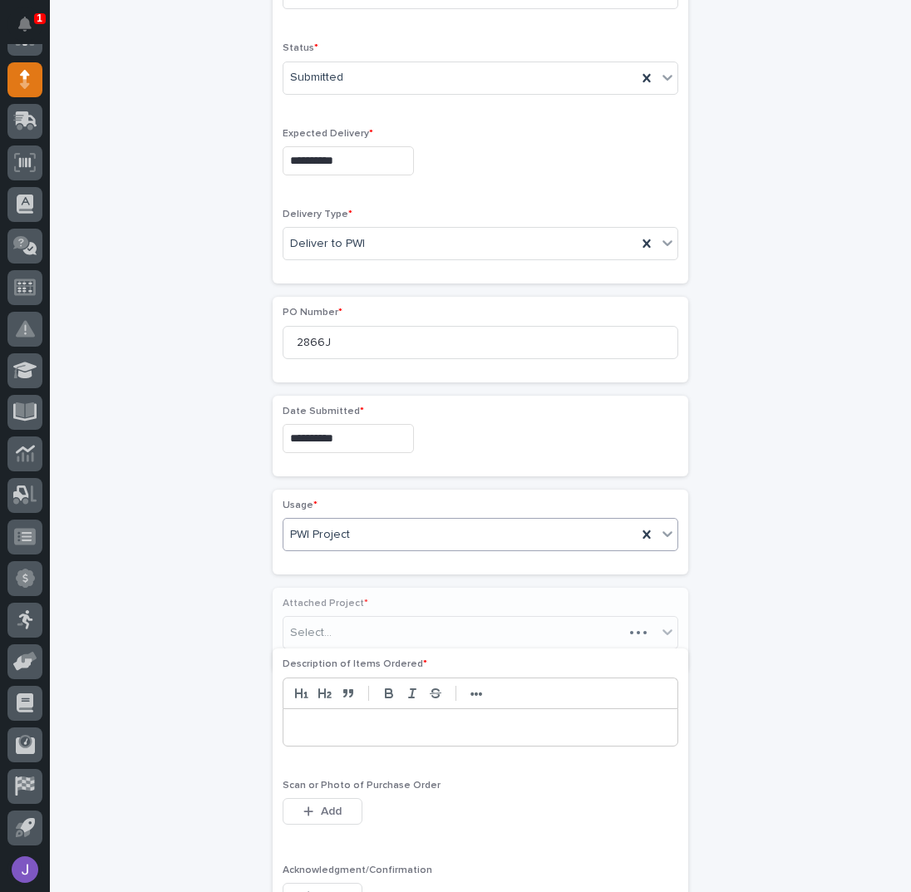
scroll to position [545, 0]
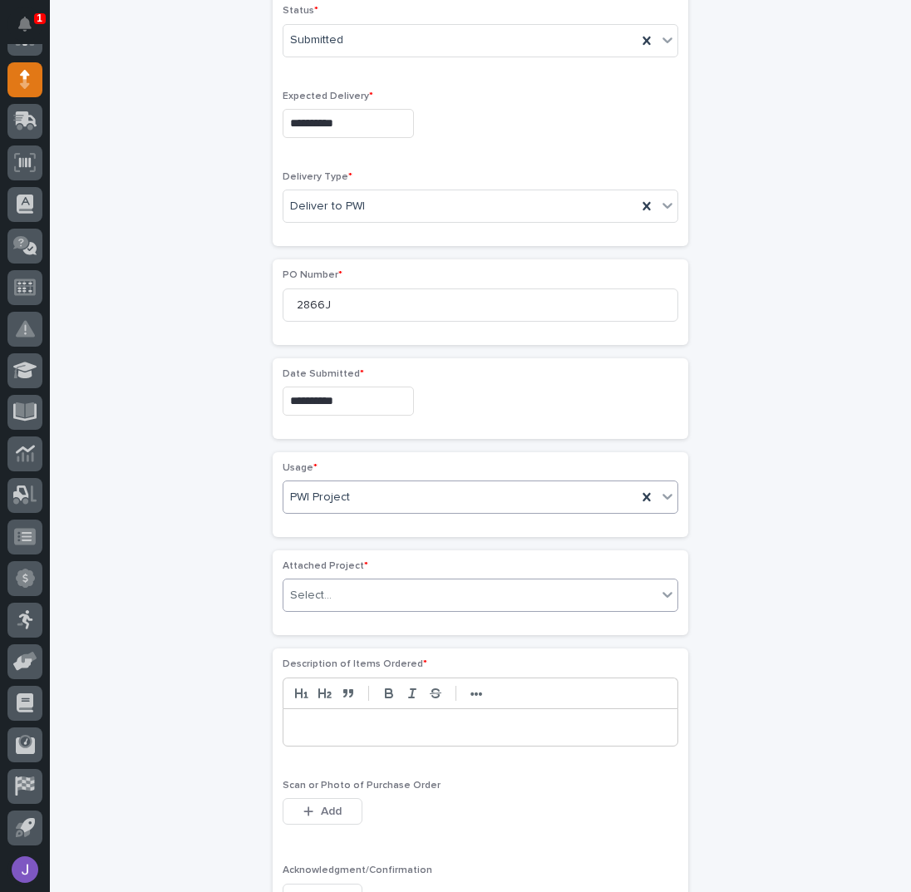
click at [333, 585] on div "Select..." at bounding box center [469, 595] width 373 height 27
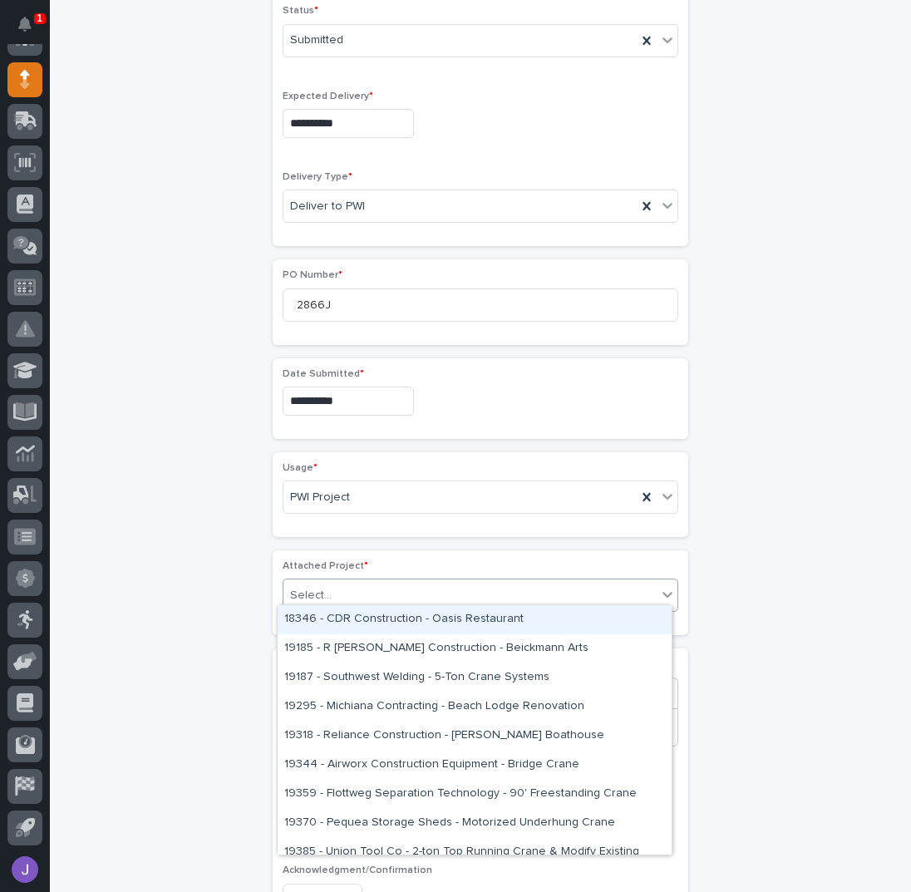
click at [323, 589] on div "Select..." at bounding box center [311, 595] width 42 height 17
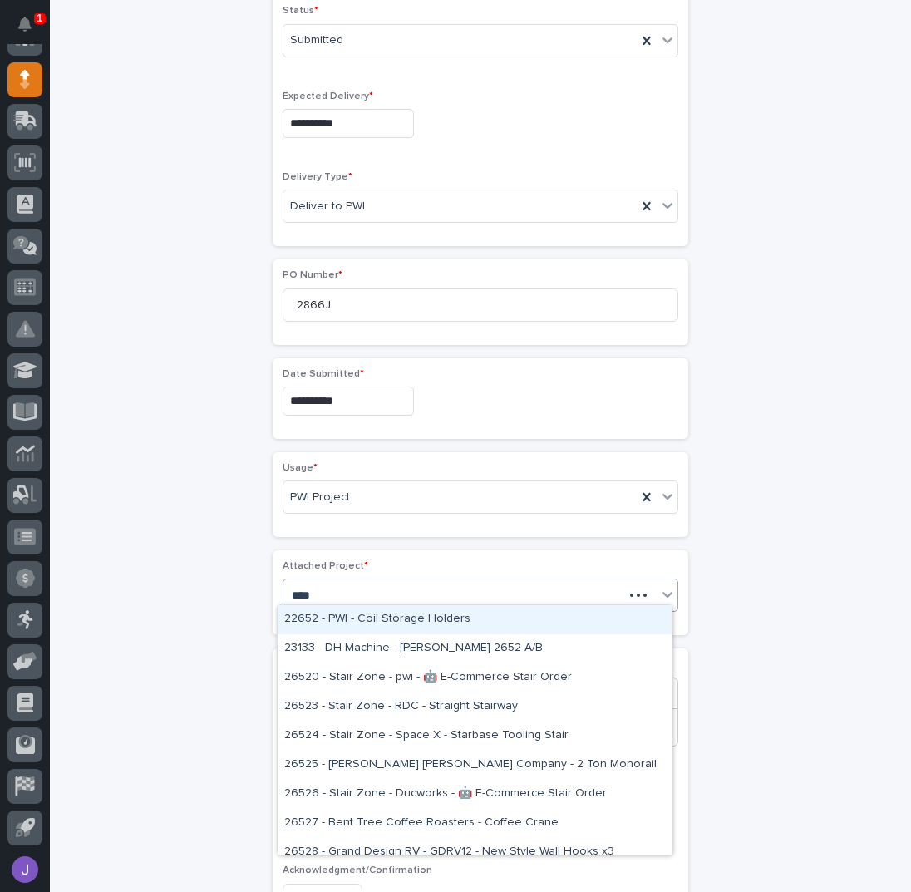
type input "*****"
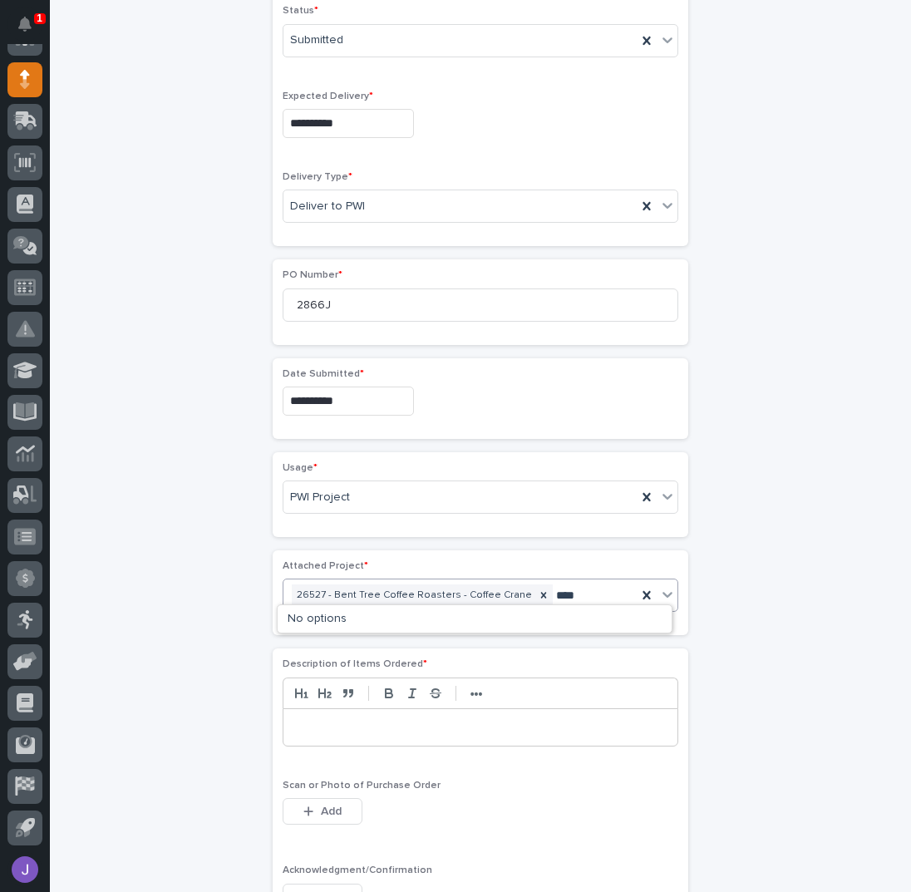
type input "*****"
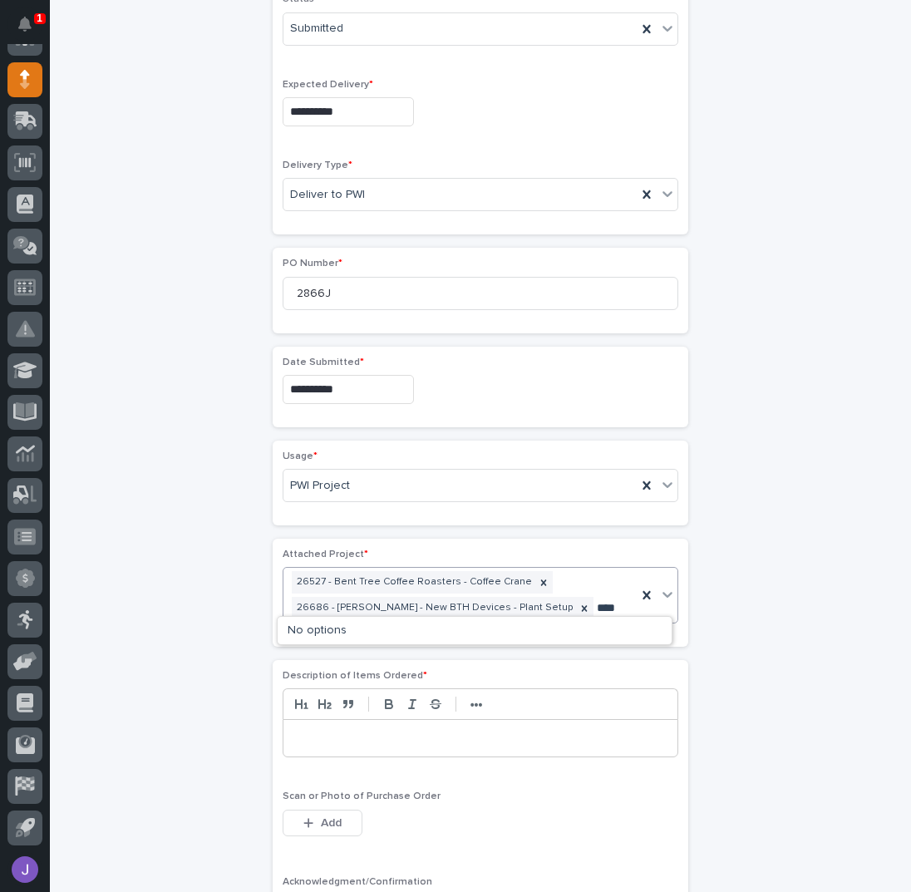
type input "*****"
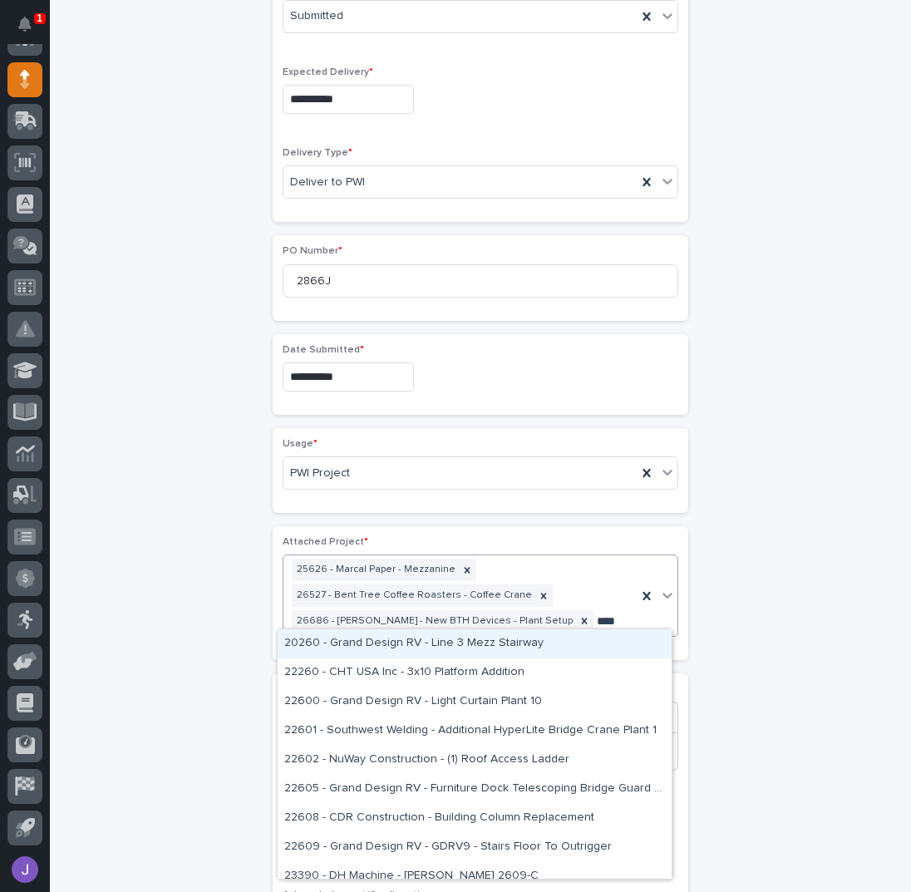
type input "*****"
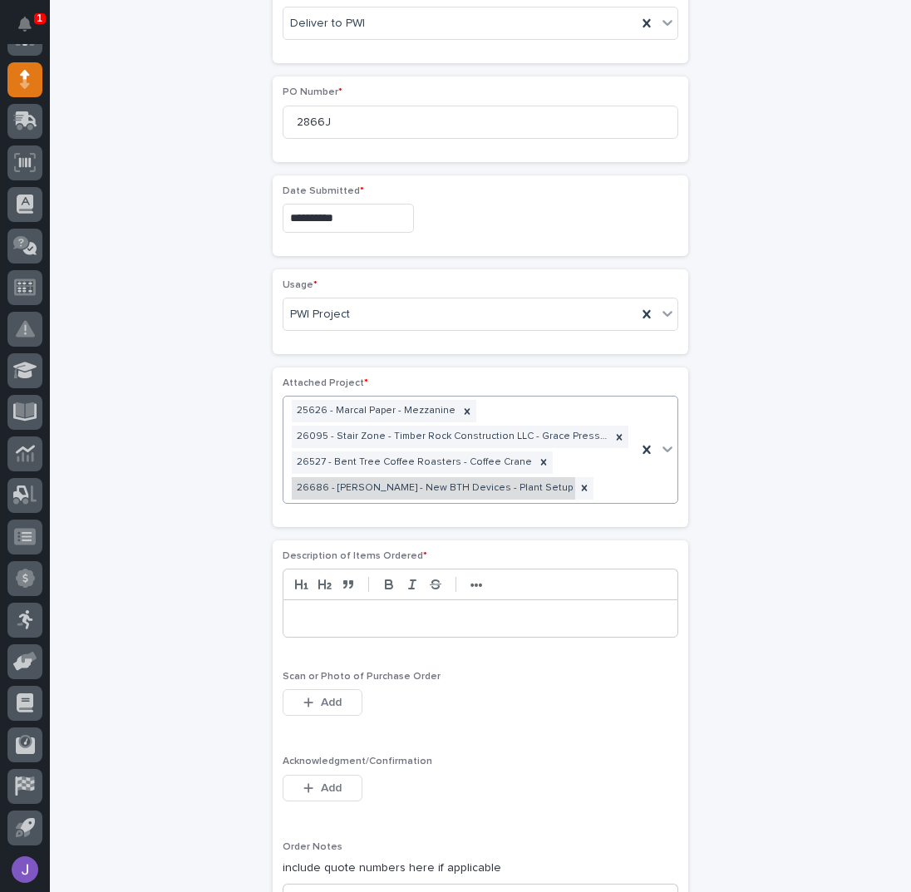
scroll to position [803, 0]
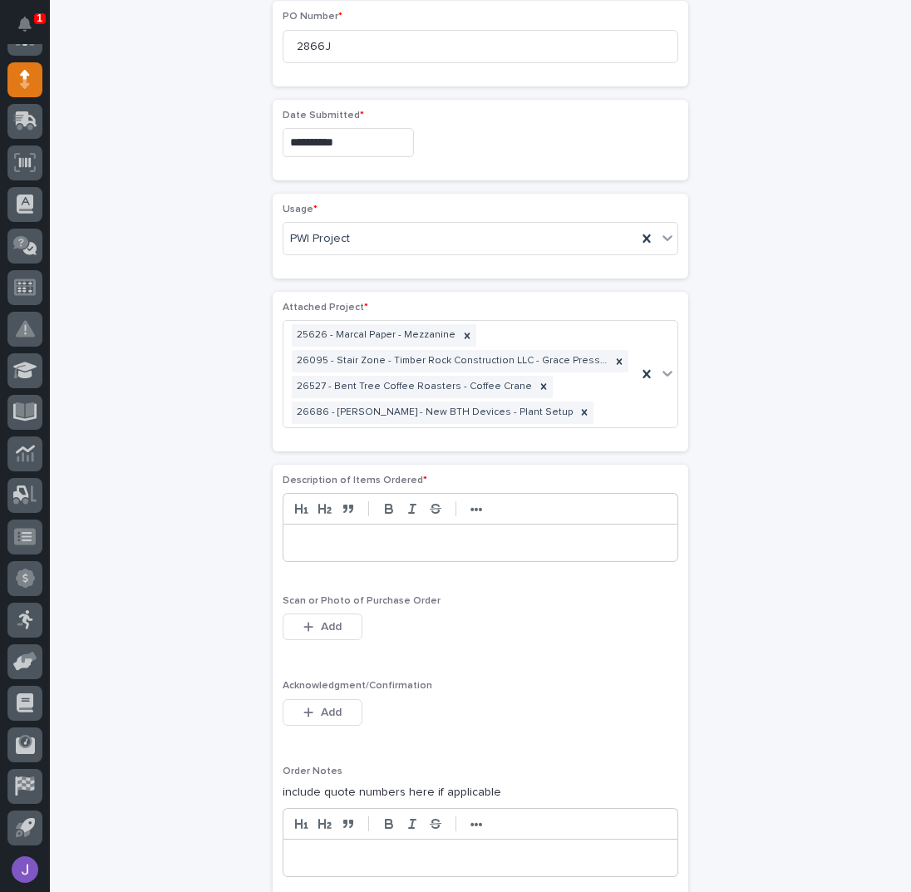
click at [352, 538] on p at bounding box center [480, 543] width 369 height 17
click at [316, 699] on button "Add" at bounding box center [323, 712] width 80 height 27
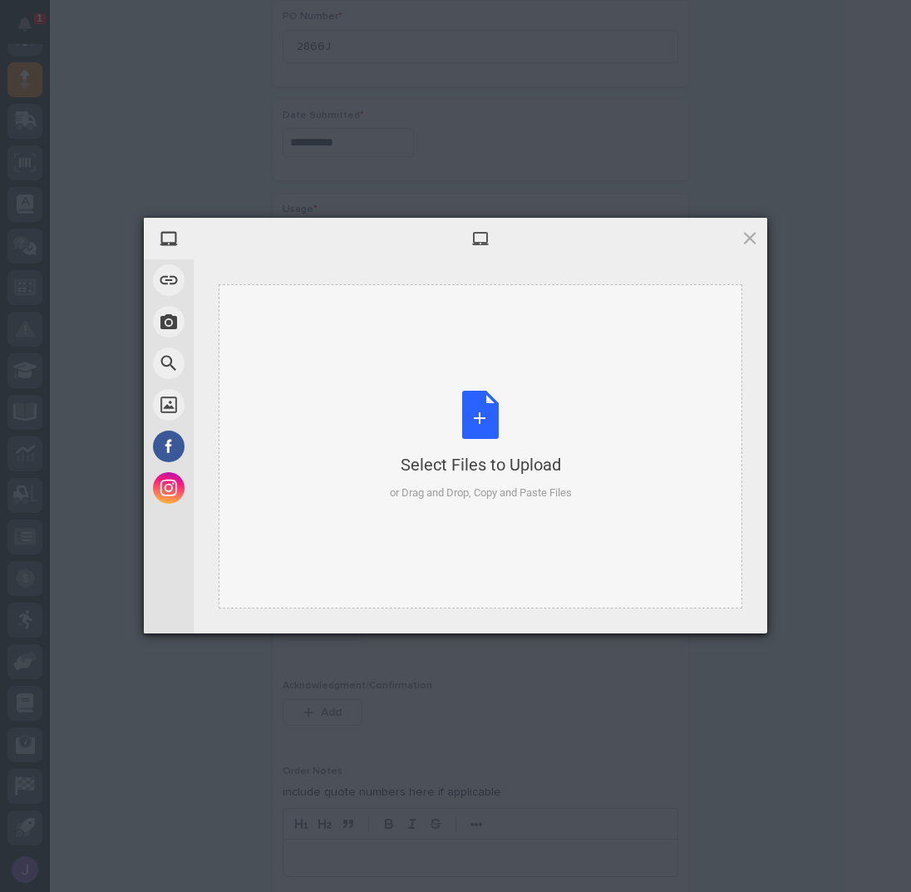
click at [484, 421] on div "Select Files to Upload or Drag and Drop, Copy and Paste Files" at bounding box center [481, 446] width 182 height 111
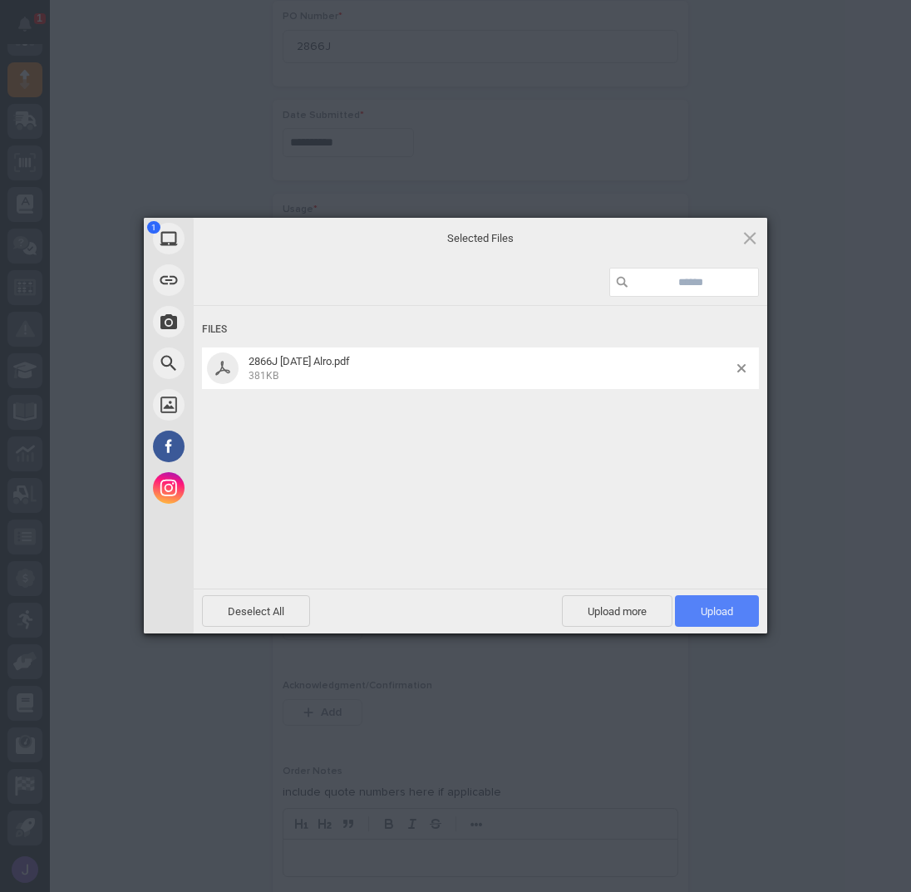
click at [713, 620] on span "Upload 1" at bounding box center [717, 611] width 84 height 32
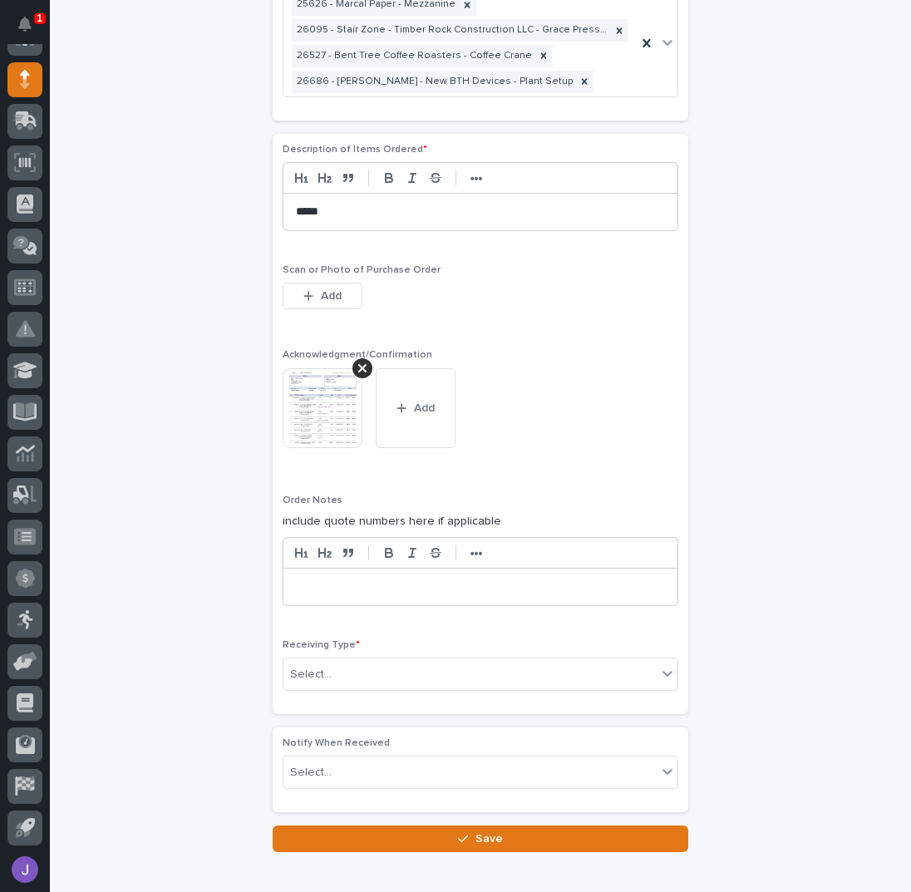
scroll to position [1214, 0]
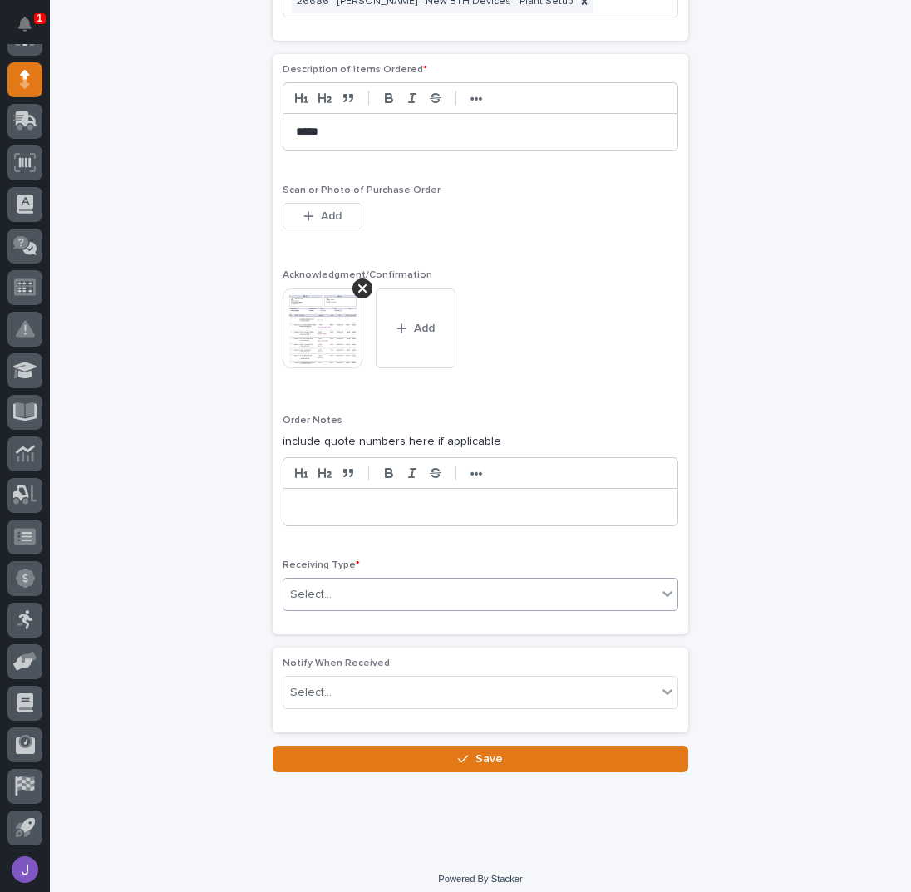
click at [371, 584] on div "Select..." at bounding box center [469, 594] width 373 height 27
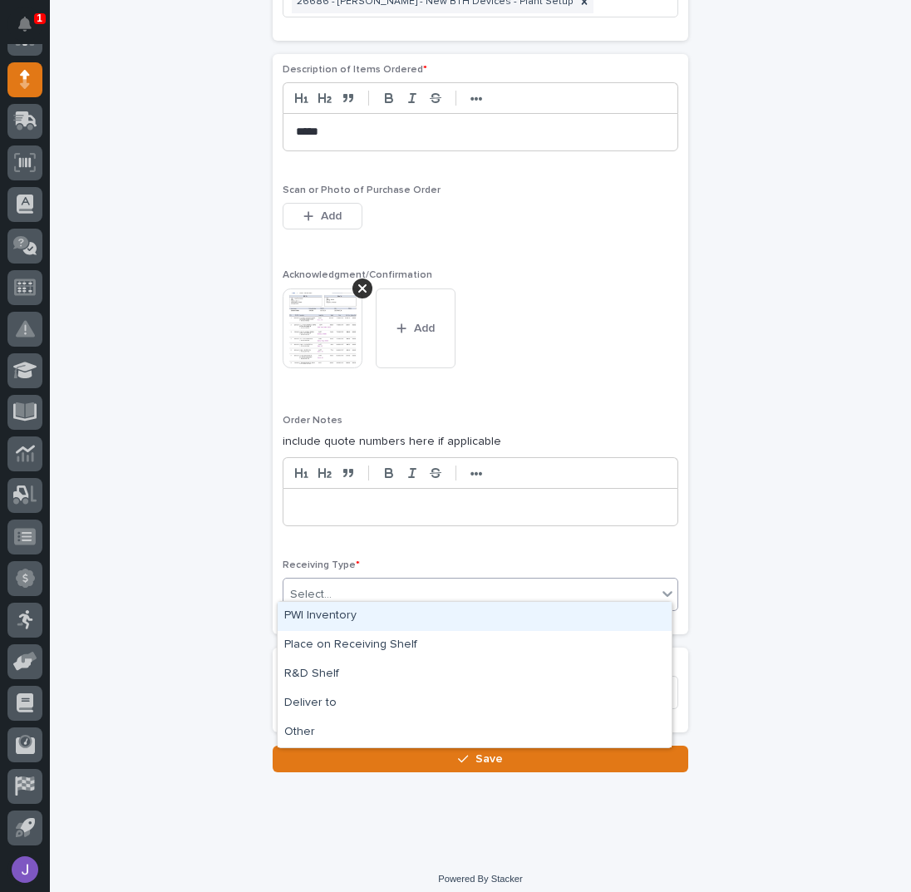
drag, startPoint x: 343, startPoint y: 609, endPoint x: 336, endPoint y: 615, distance: 10.0
click at [343, 611] on div "PWI Inventory" at bounding box center [475, 616] width 394 height 29
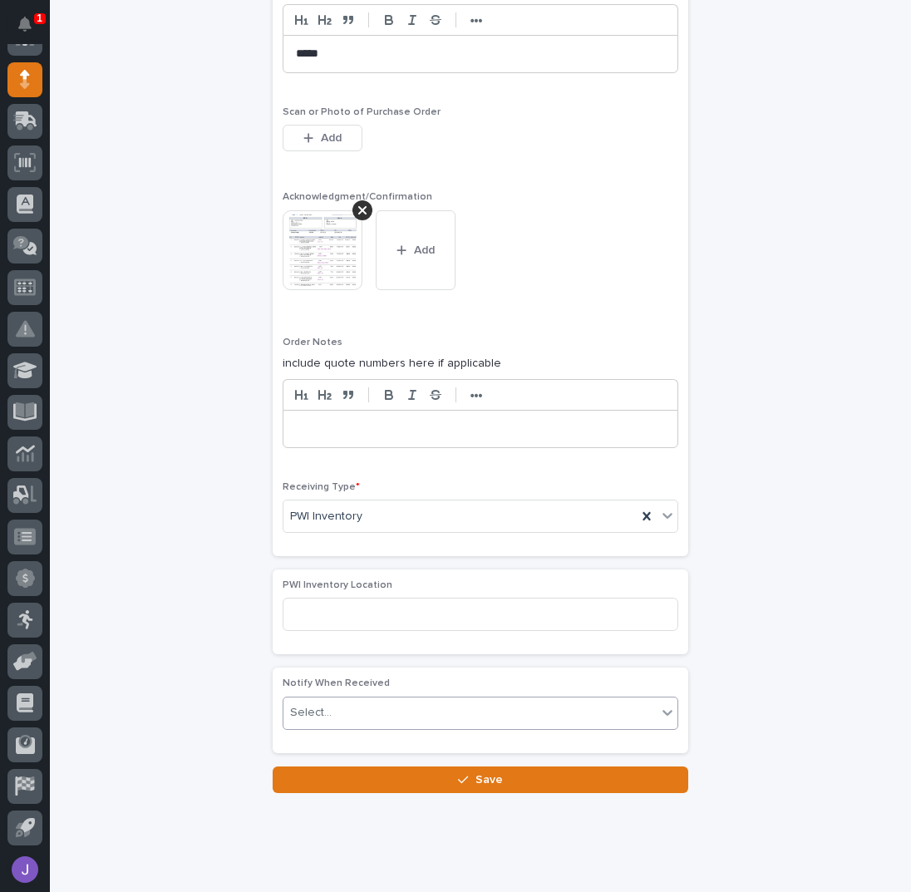
scroll to position [1296, 0]
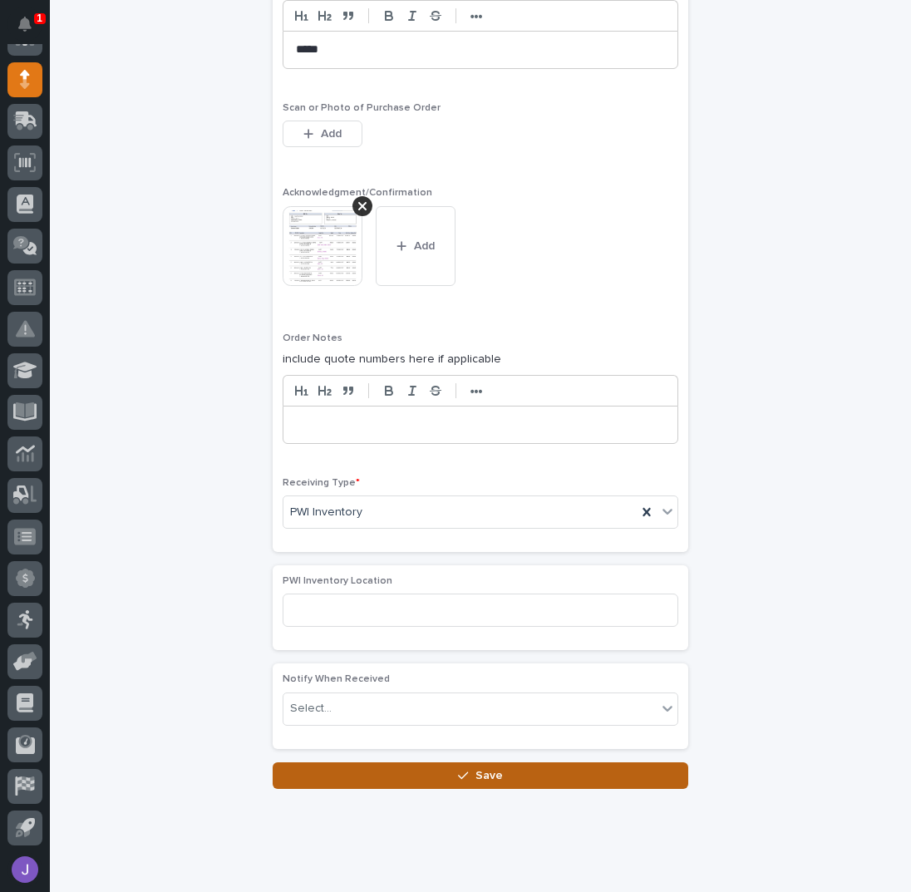
click at [342, 762] on button "Save" at bounding box center [481, 775] width 416 height 27
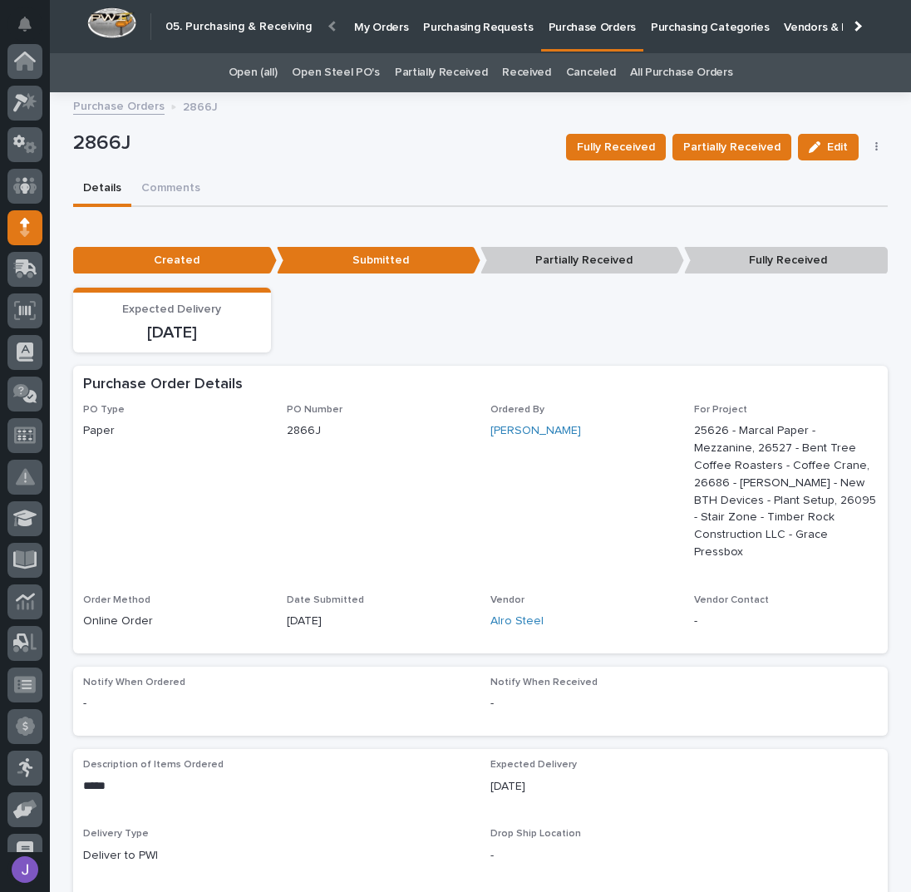
scroll to position [148, 0]
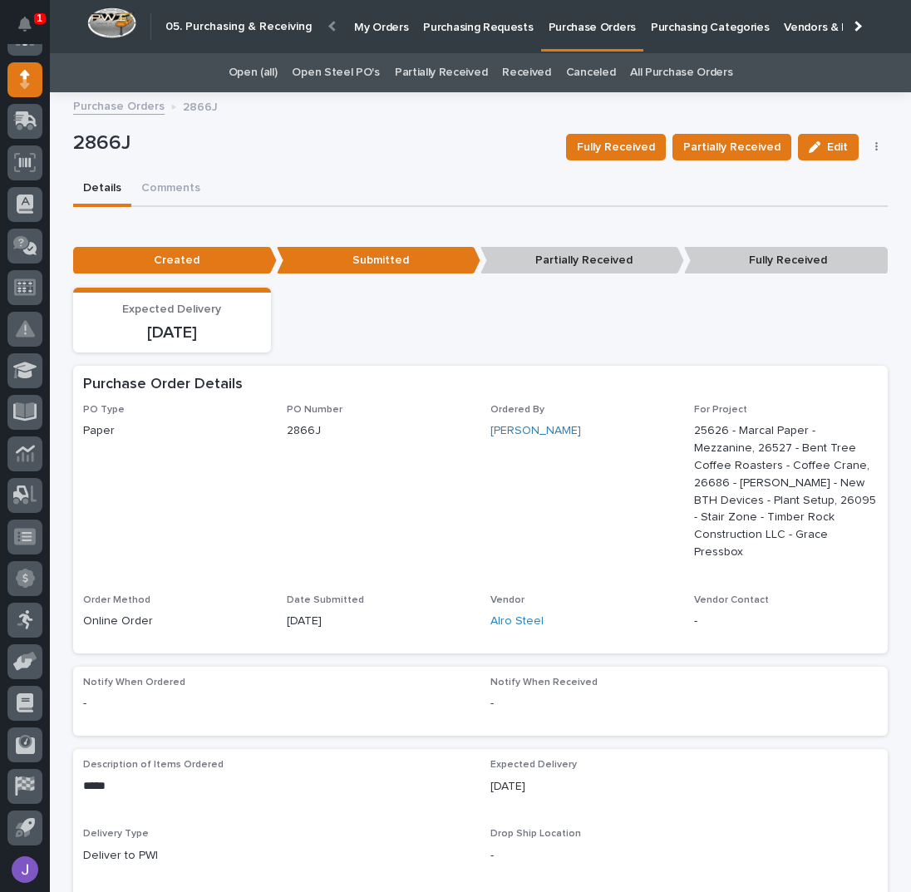
click at [447, 34] on p "Purchasing Requests" at bounding box center [478, 17] width 110 height 35
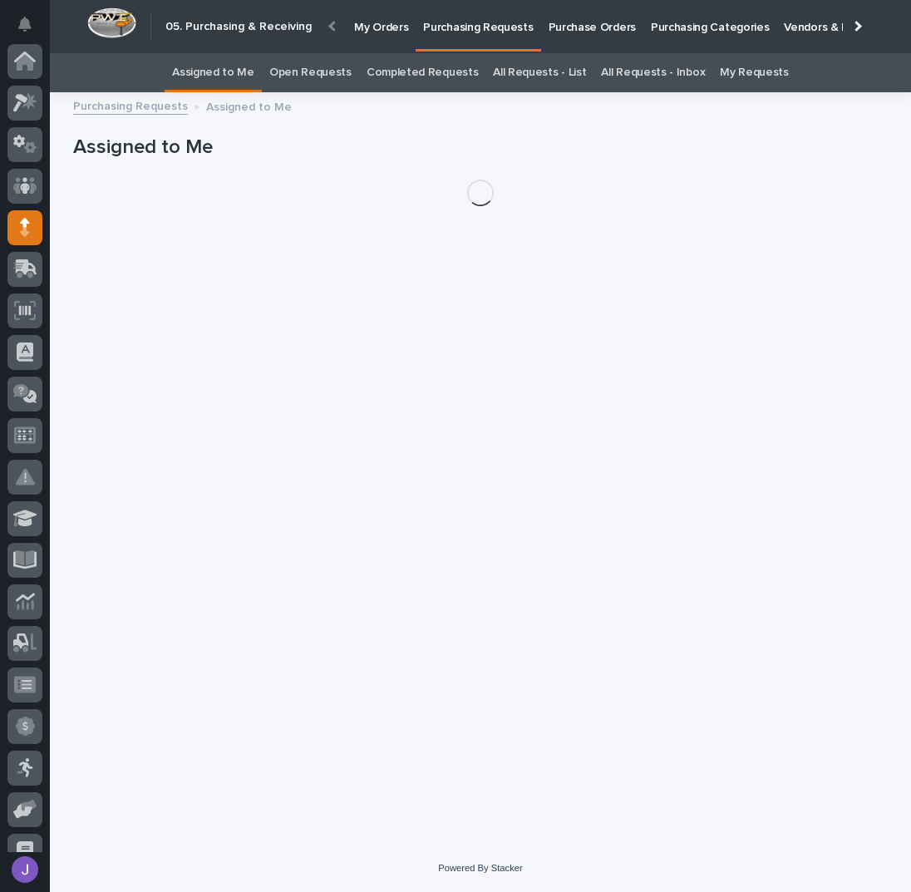
scroll to position [148, 0]
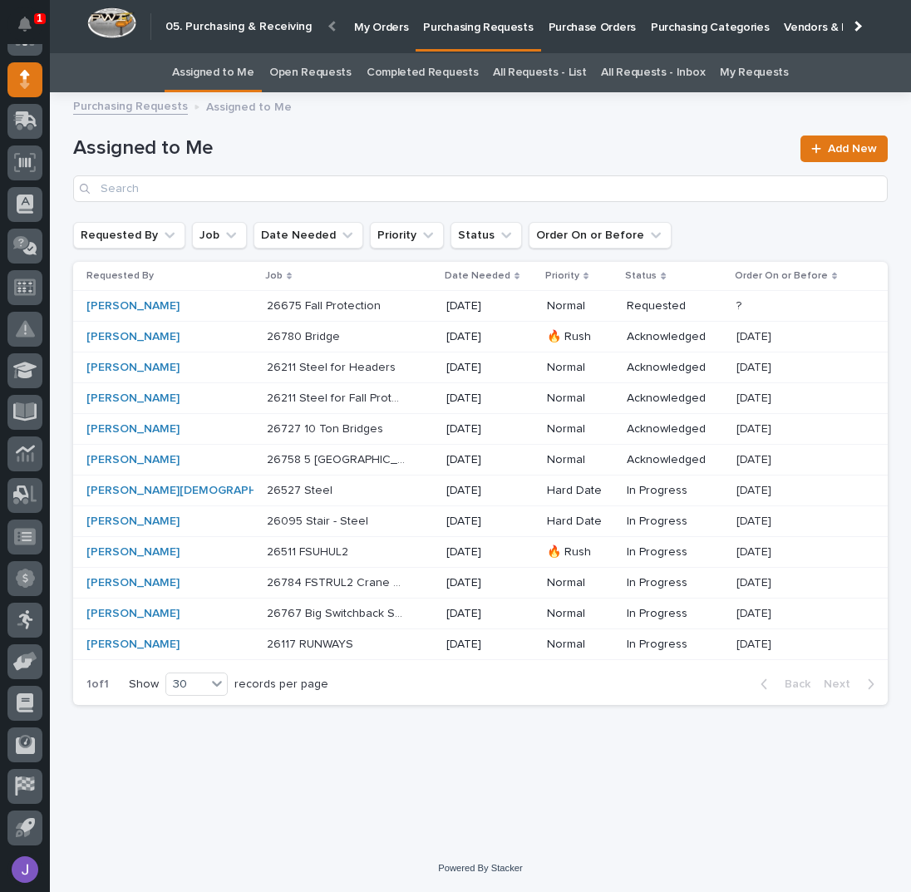
click at [373, 522] on div "26095 Stair - Steel 26095 Stair - Steel" at bounding box center [350, 521] width 166 height 27
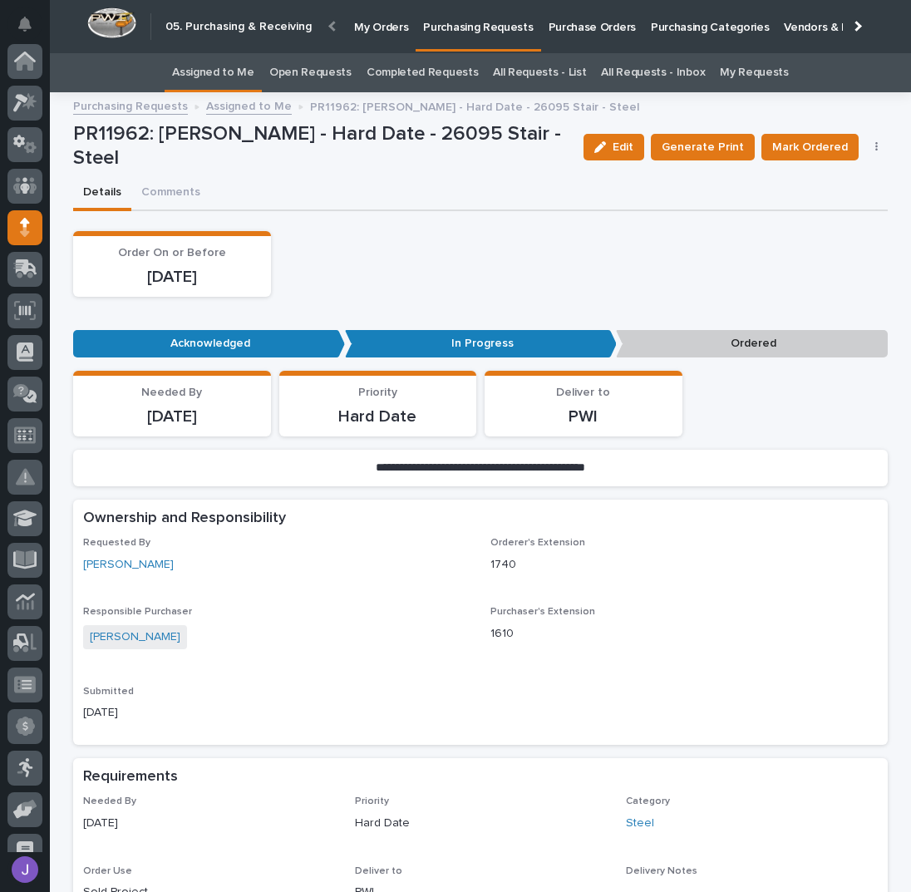
scroll to position [148, 0]
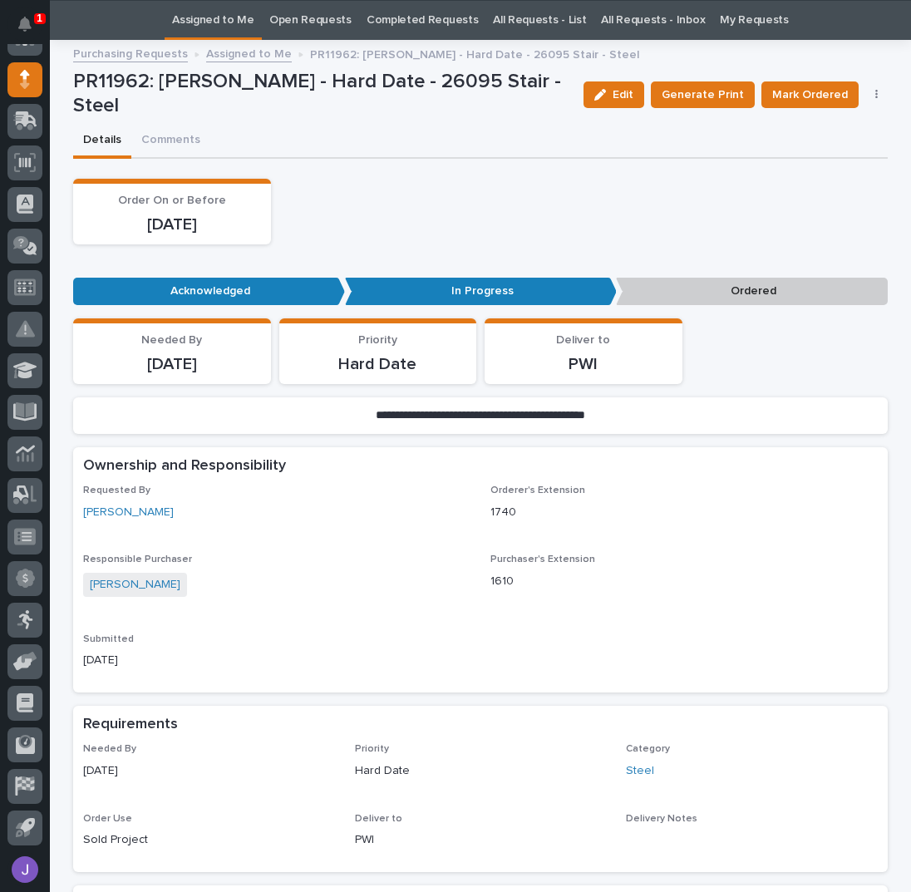
click at [871, 100] on div "Edit Generate Print Mark Ordered Cancel Order Edit Linked PO's" at bounding box center [733, 95] width 312 height 50
click at [875, 99] on icon "button" at bounding box center [876, 95] width 3 height 12
click at [823, 150] on span "Edit Linked PO's" at bounding box center [823, 155] width 85 height 20
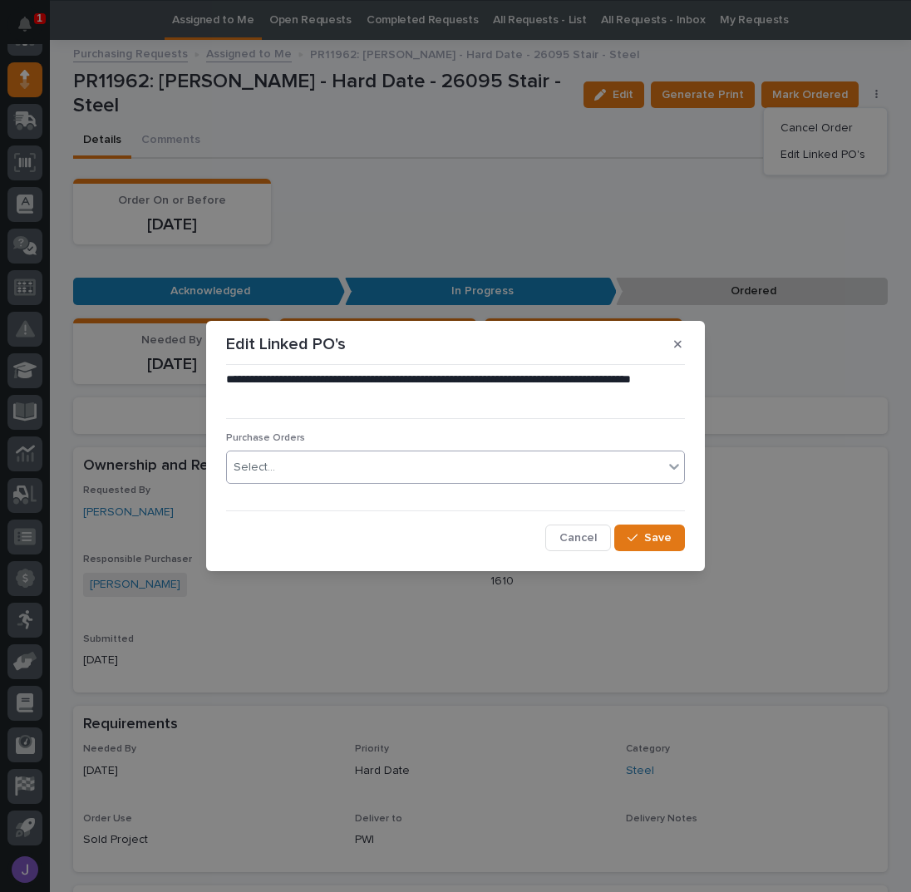
click at [358, 473] on div "Select..." at bounding box center [445, 467] width 436 height 27
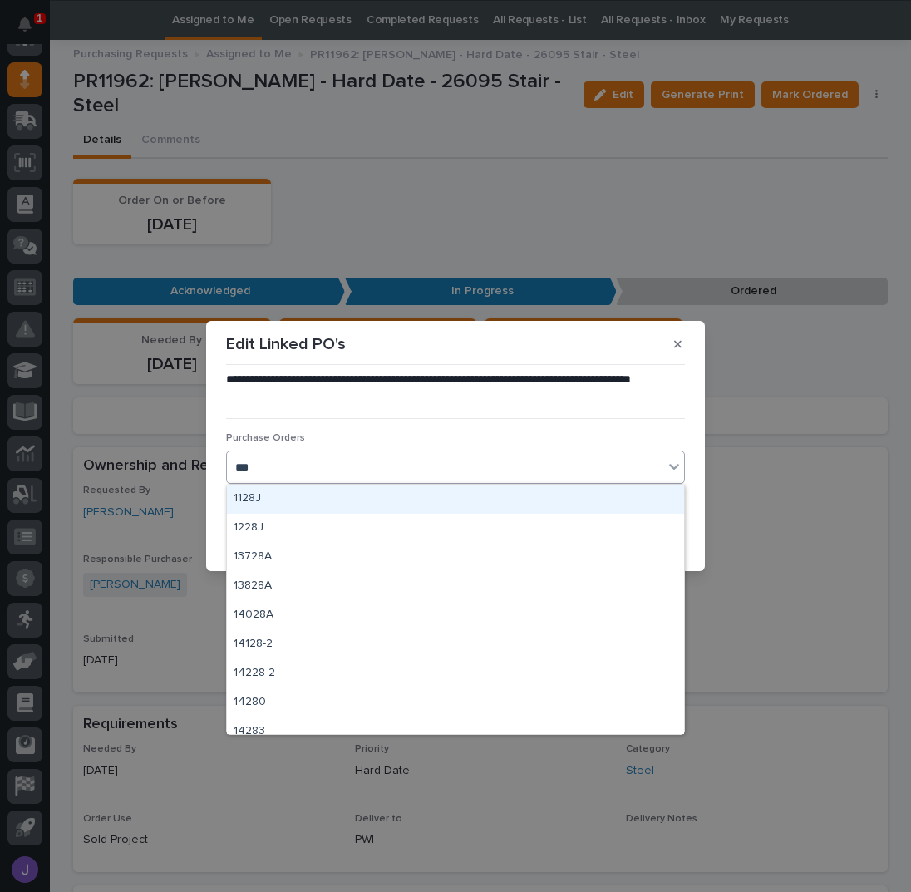
type input "****"
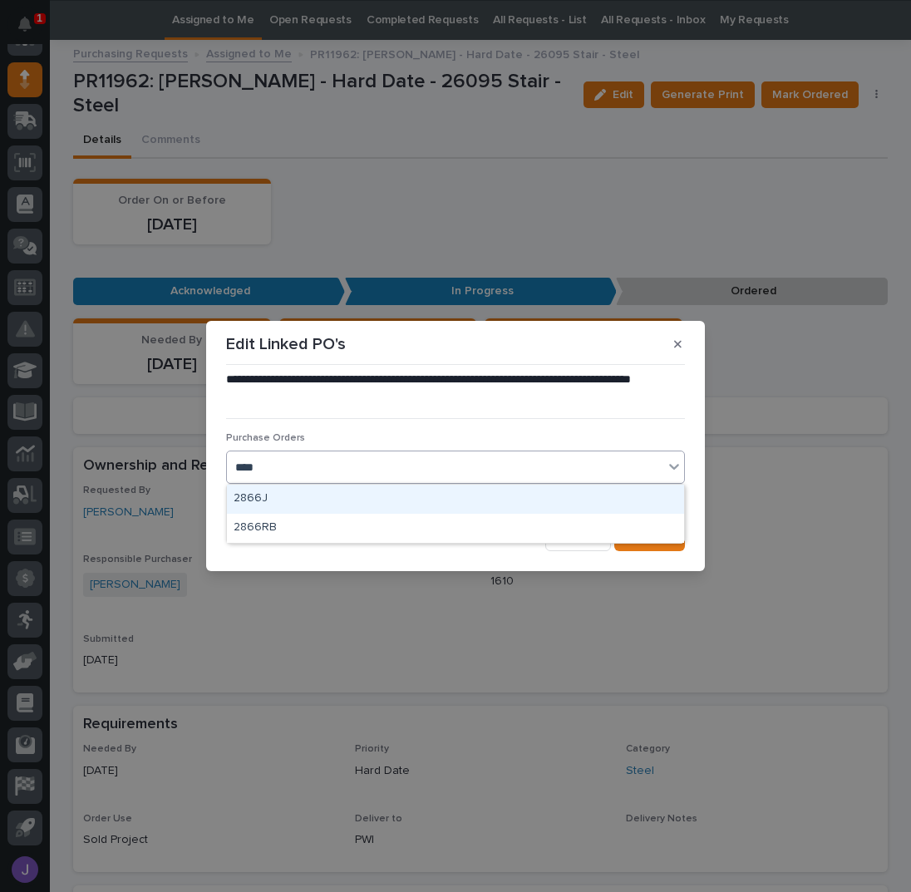
click at [298, 500] on div "2866J" at bounding box center [455, 499] width 457 height 29
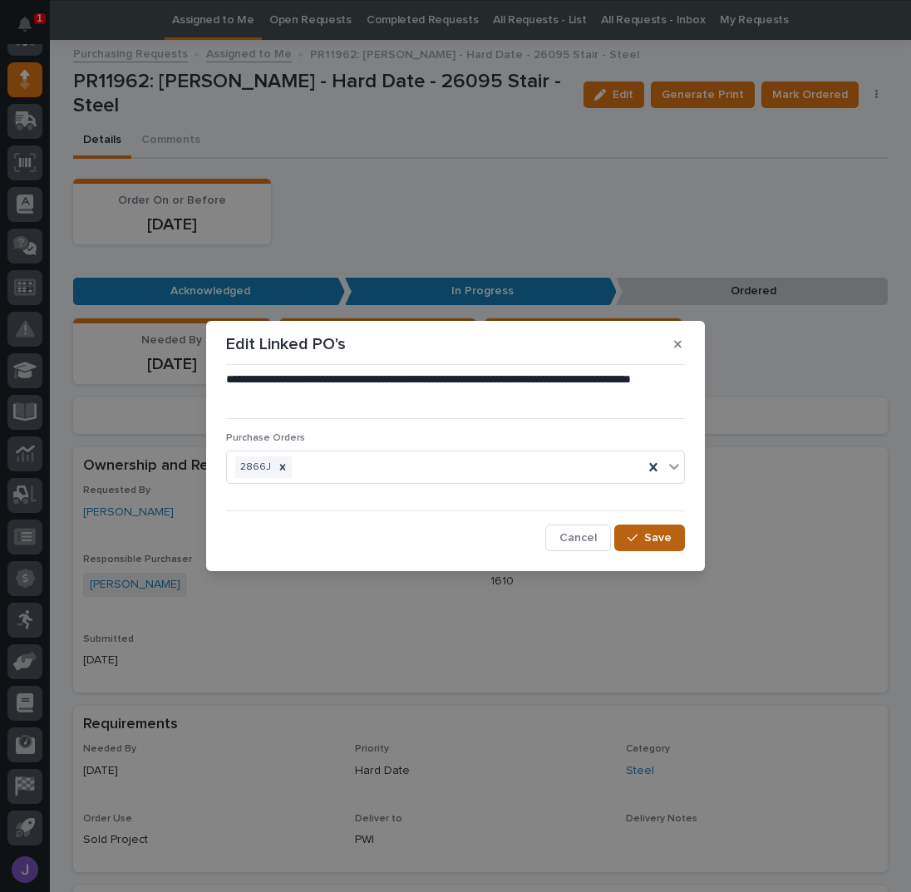
click at [648, 532] on span "Save" at bounding box center [657, 537] width 27 height 15
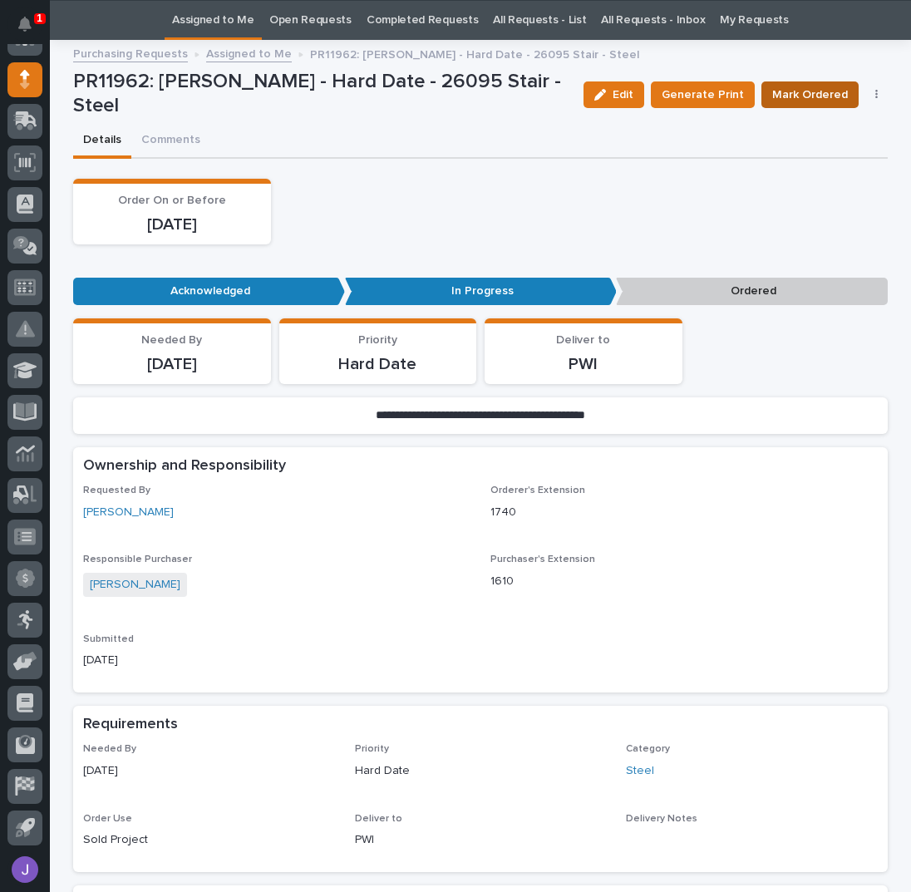
click at [791, 98] on span "Mark Ordered" at bounding box center [810, 95] width 76 height 20
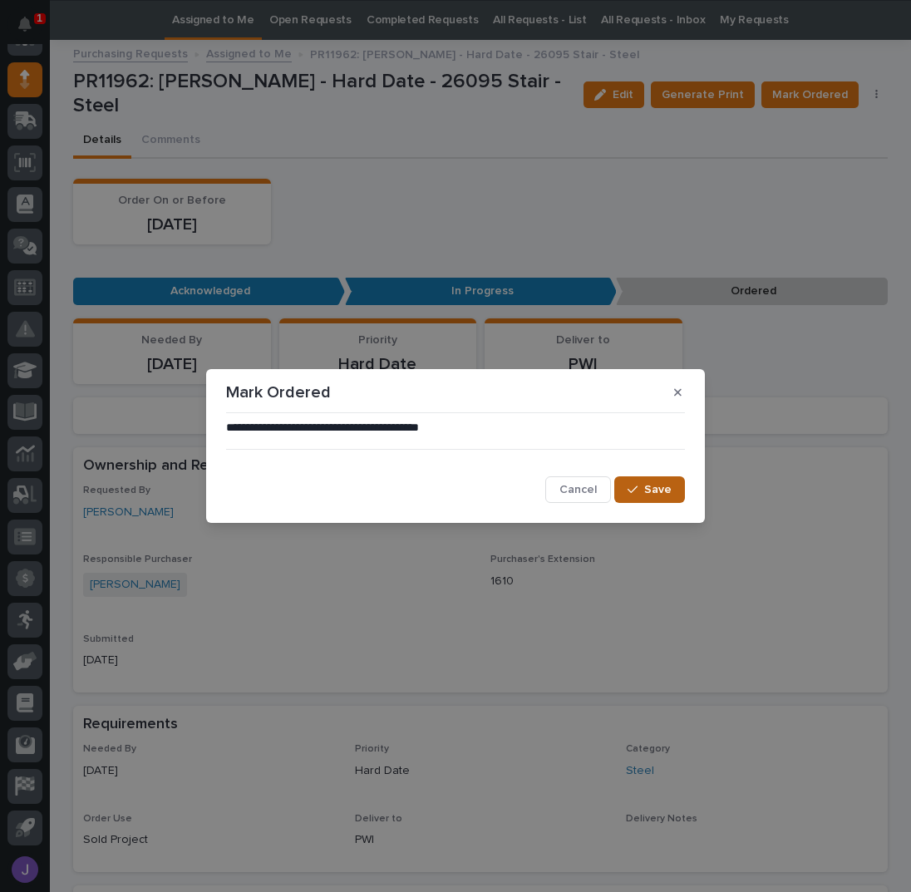
click at [649, 481] on button "Save" at bounding box center [649, 489] width 71 height 27
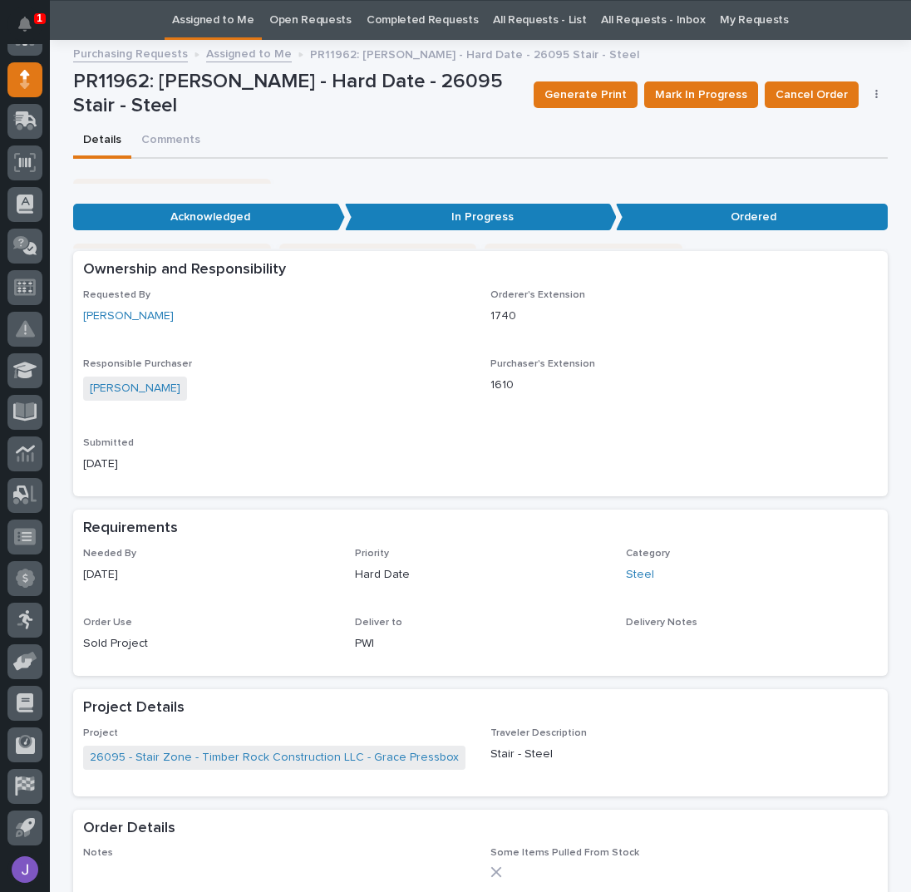
click at [219, 13] on link "Assigned to Me" at bounding box center [213, 20] width 82 height 39
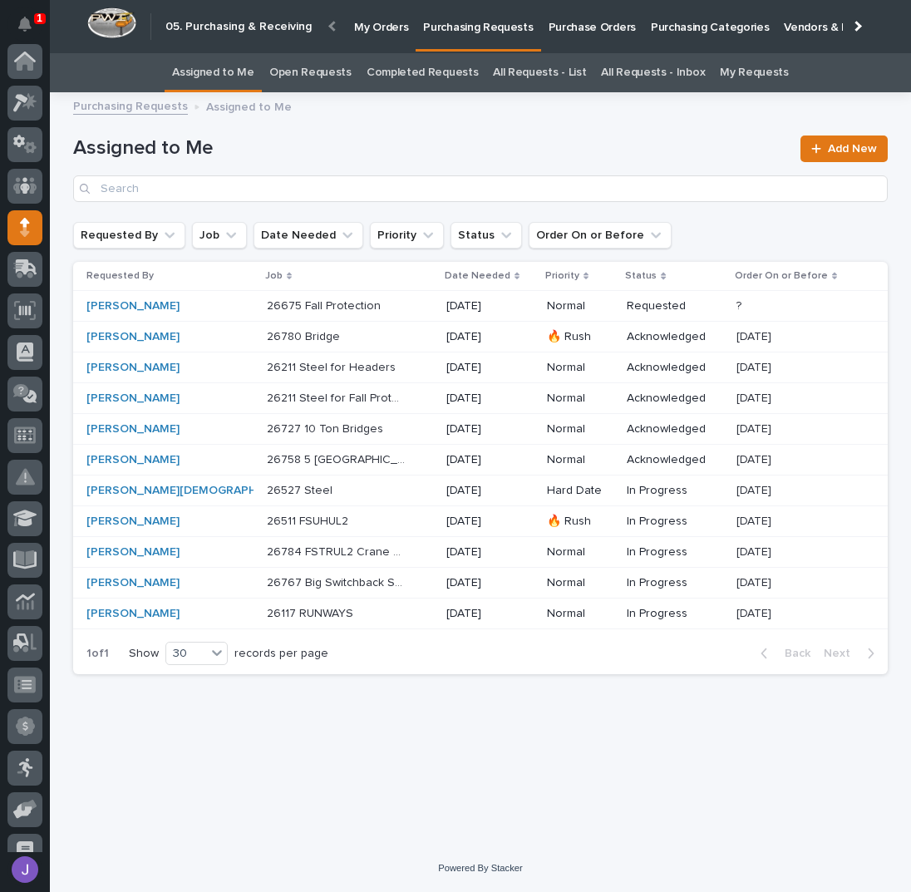
scroll to position [148, 0]
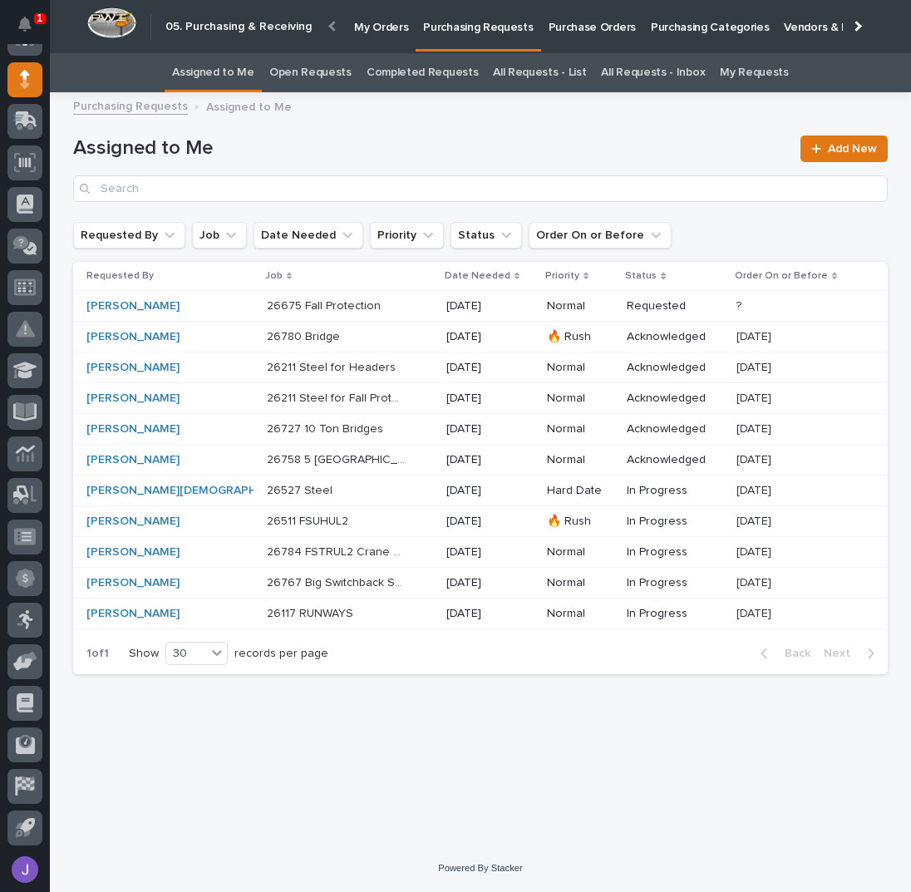
click at [362, 492] on div "26527 Steel 26527 Steel" at bounding box center [350, 490] width 166 height 27
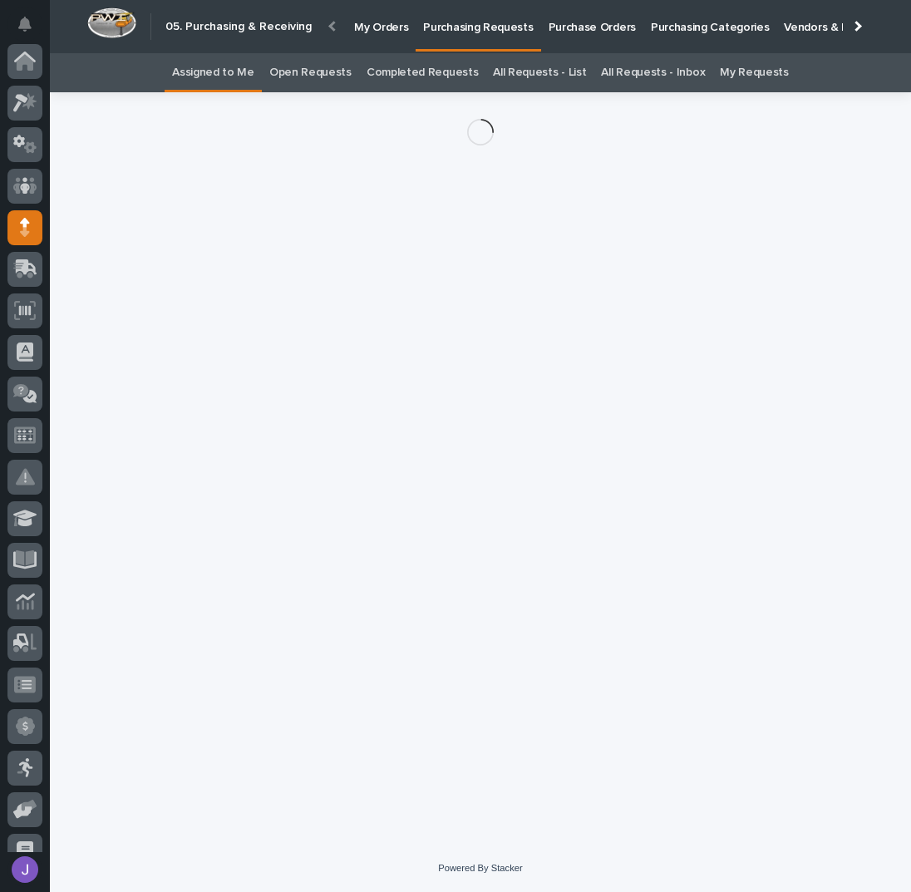
scroll to position [148, 0]
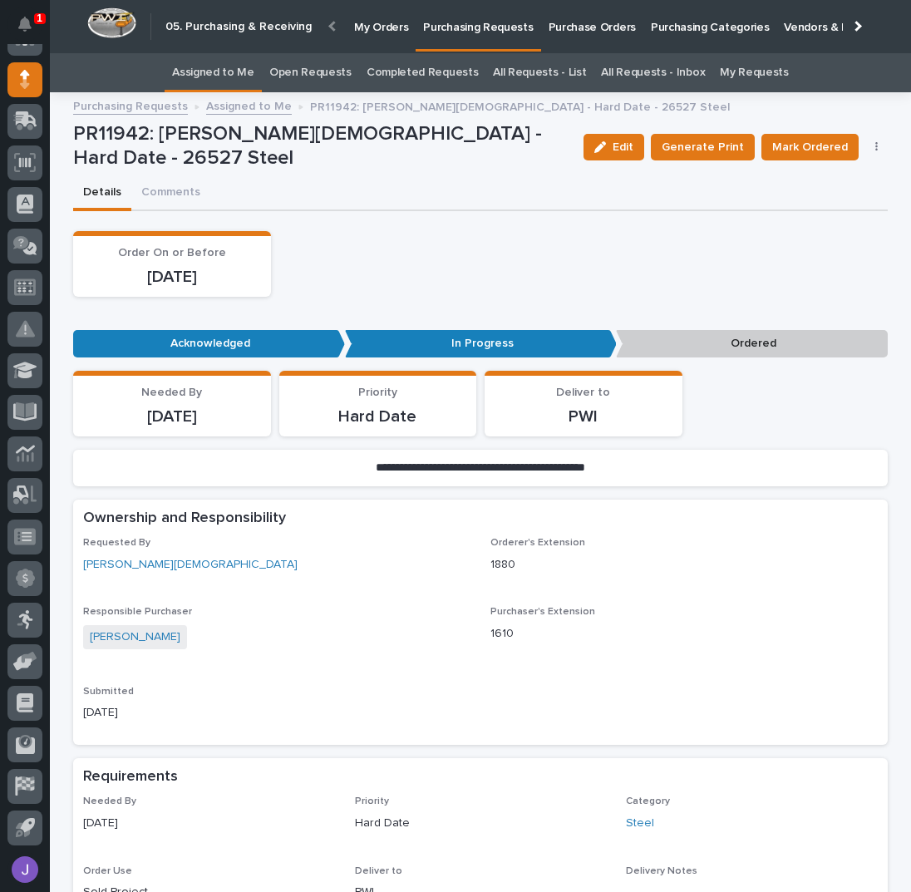
click at [875, 147] on button "button" at bounding box center [876, 147] width 23 height 12
click at [822, 203] on span "Edit Linked PO's" at bounding box center [823, 207] width 85 height 20
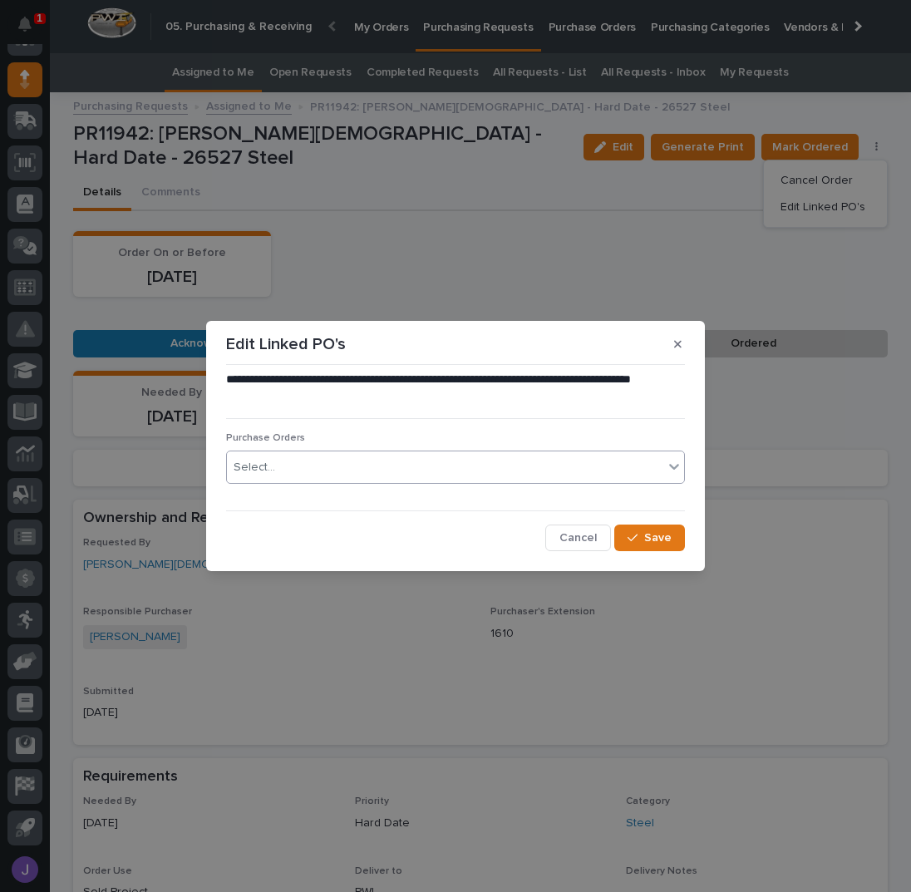
click at [422, 465] on div "Select..." at bounding box center [445, 467] width 436 height 27
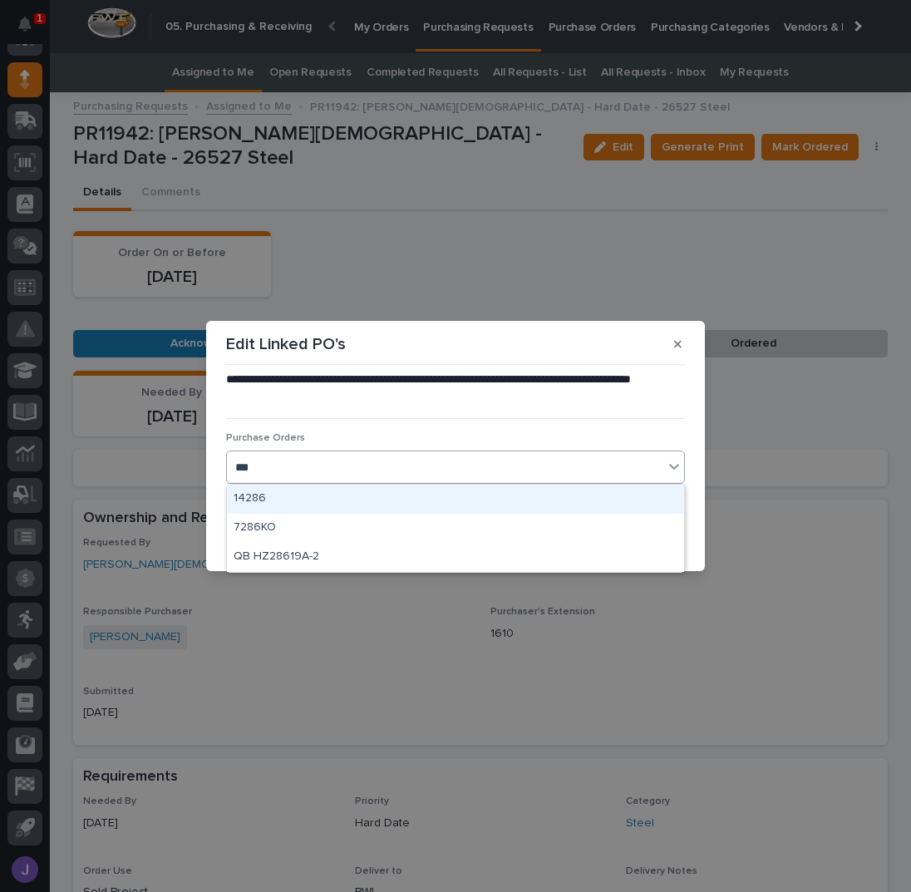
type input "****"
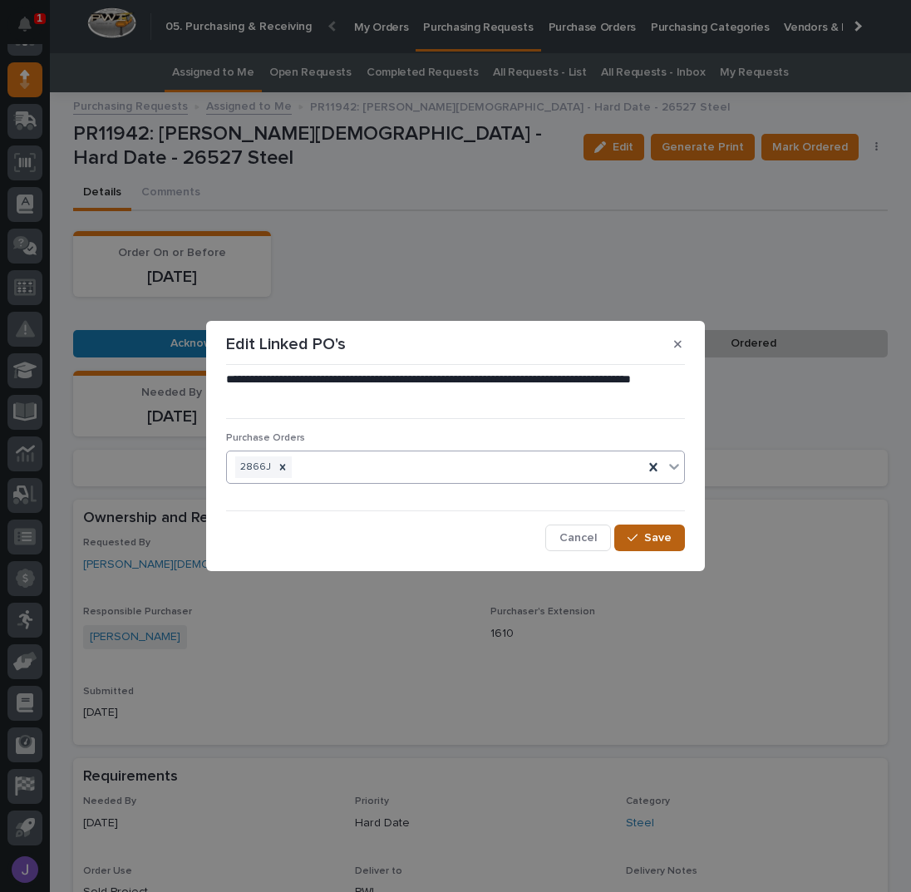
click at [639, 549] on div "**********" at bounding box center [455, 461] width 467 height 188
click at [639, 543] on button "Save" at bounding box center [649, 538] width 71 height 27
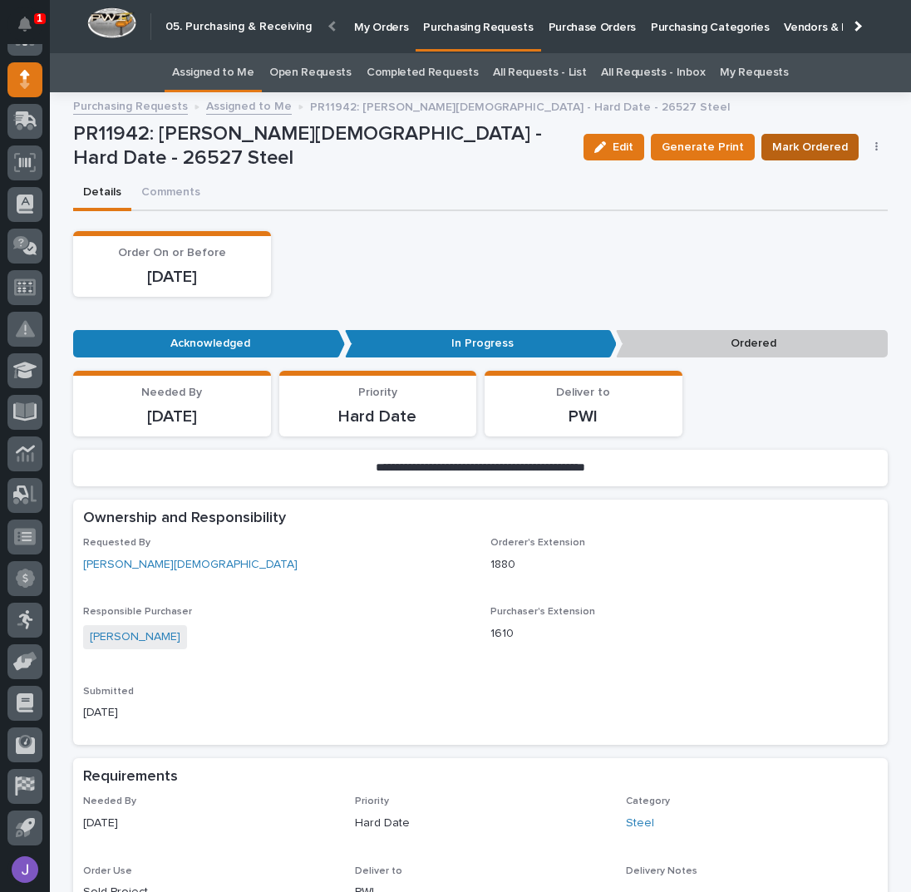
click at [812, 134] on button "Mark Ordered" at bounding box center [809, 147] width 97 height 27
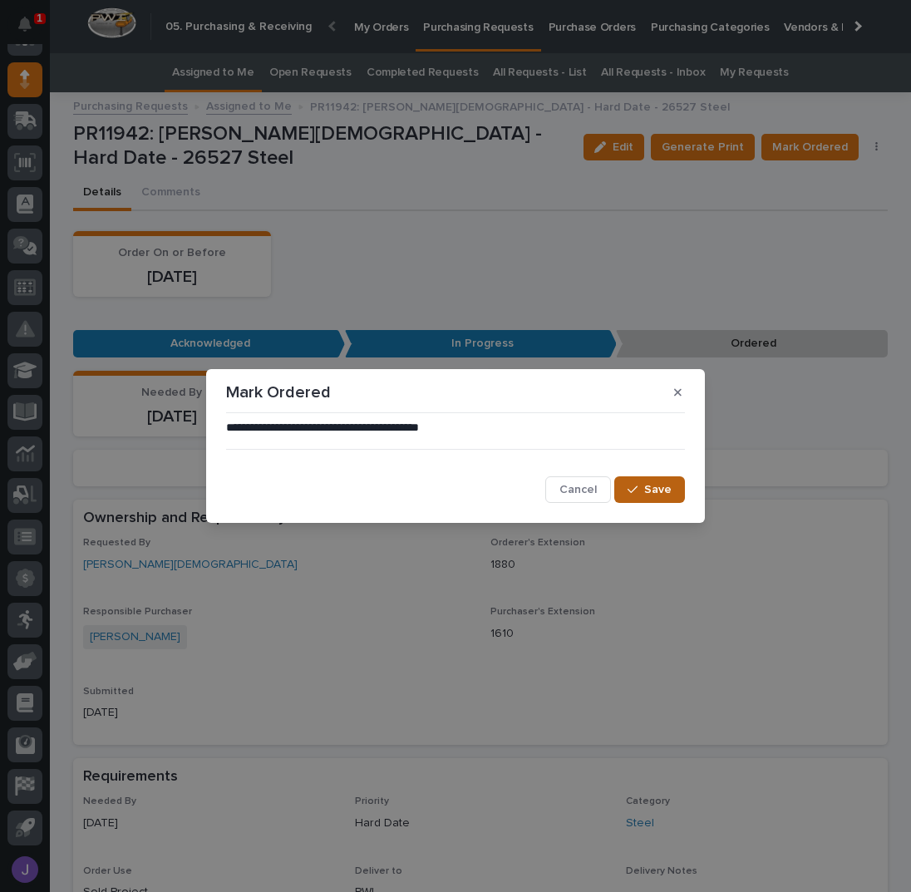
click at [638, 499] on button "Save" at bounding box center [649, 489] width 71 height 27
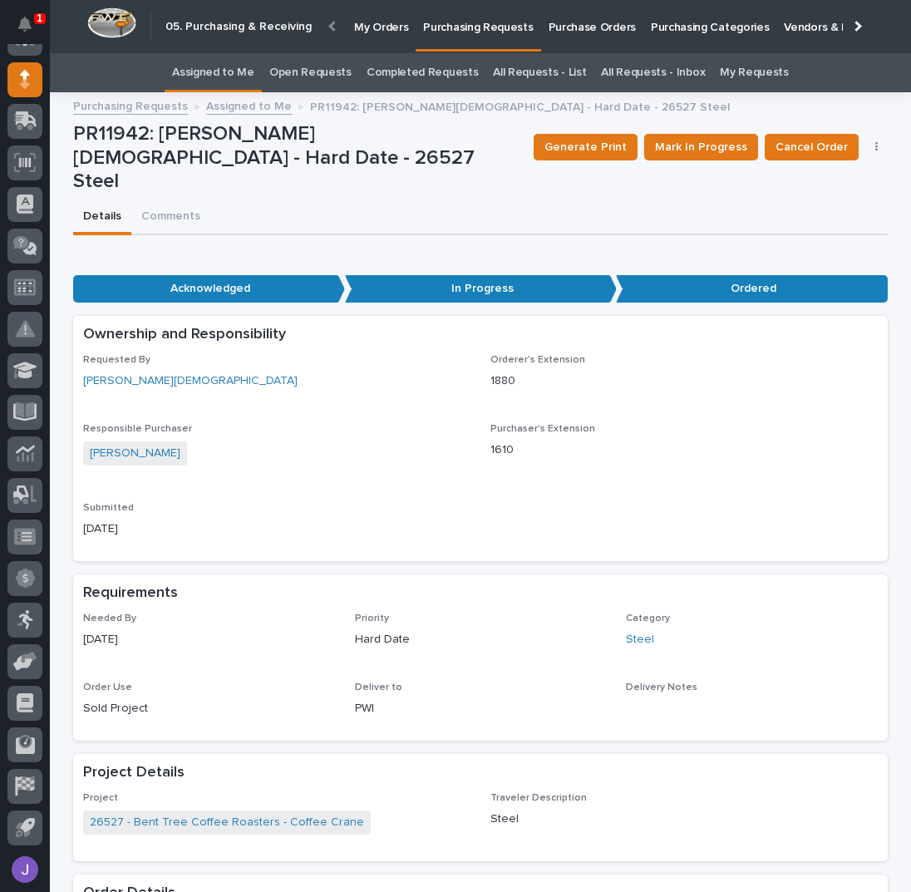
click at [246, 59] on link "Assigned to Me" at bounding box center [213, 72] width 82 height 39
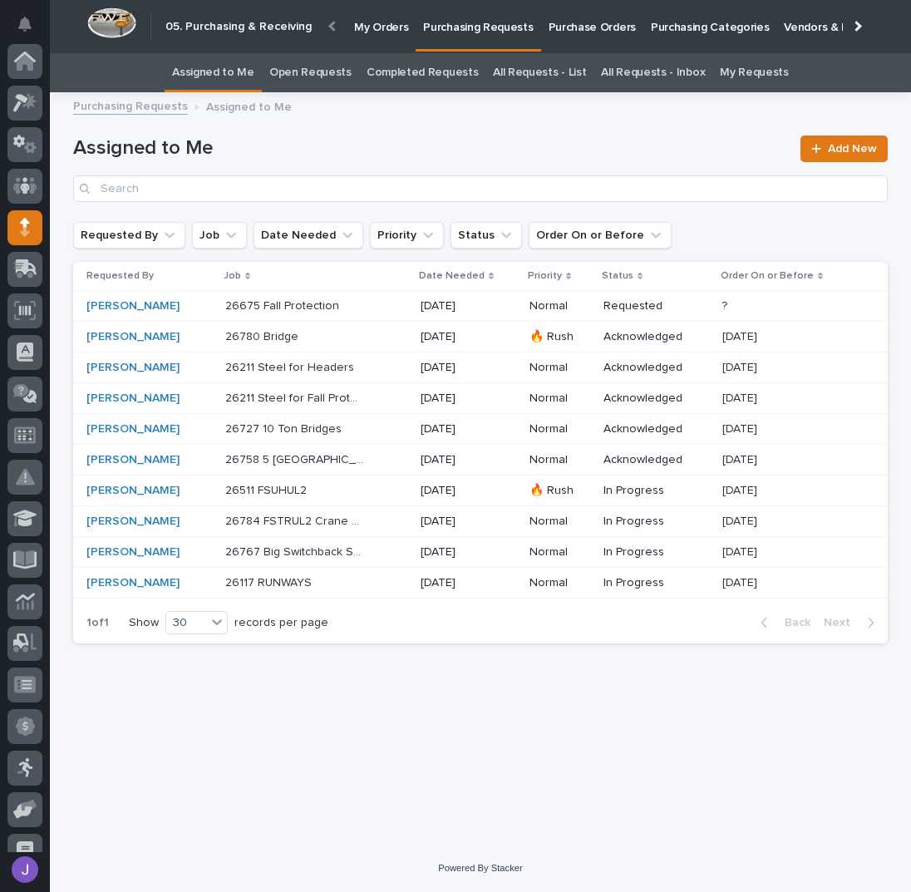
scroll to position [148, 0]
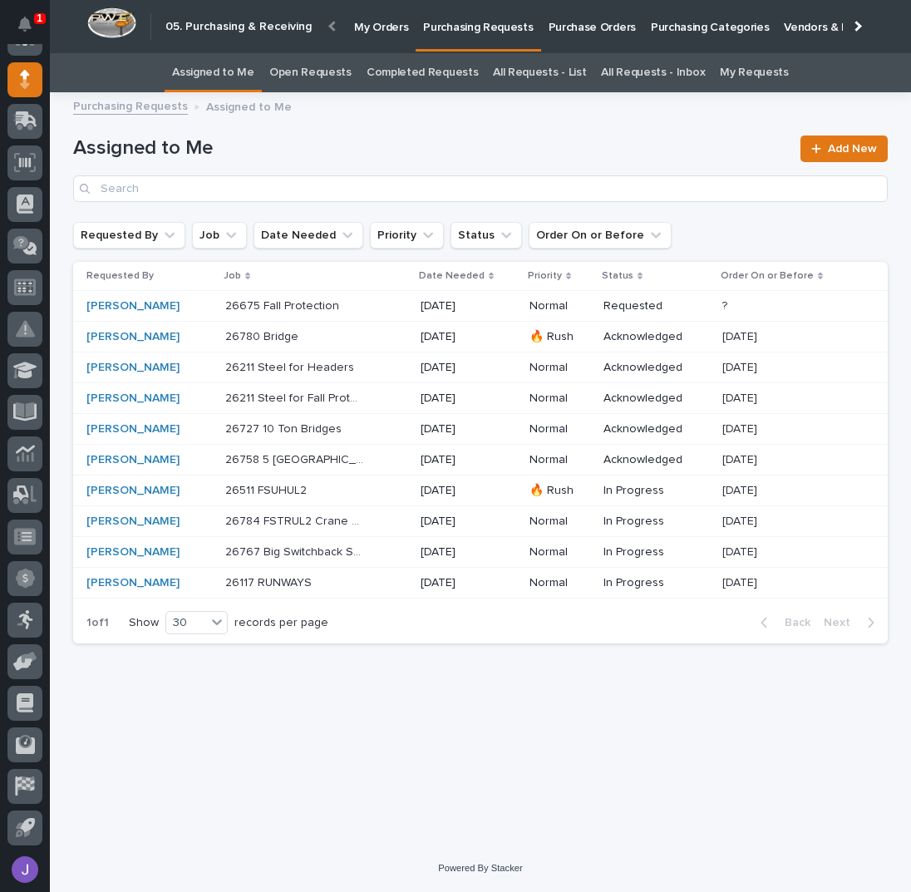
click at [379, 489] on div "26511 FSUHUL2 26511 FSUHUL2" at bounding box center [316, 490] width 182 height 27
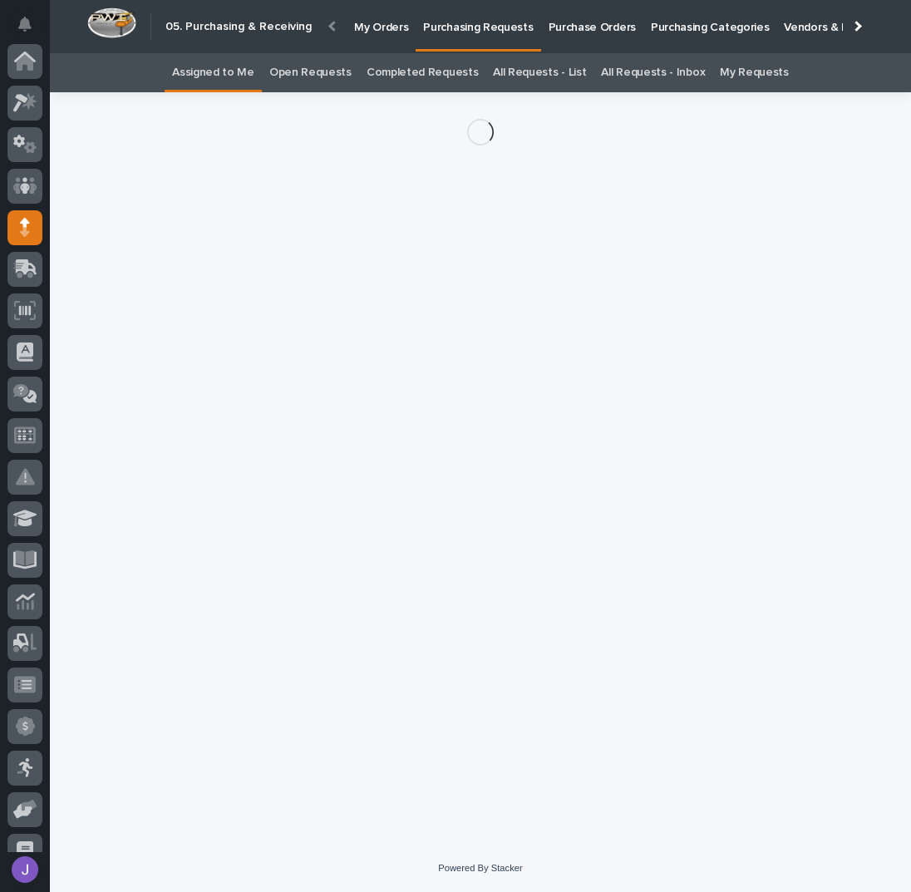
scroll to position [148, 0]
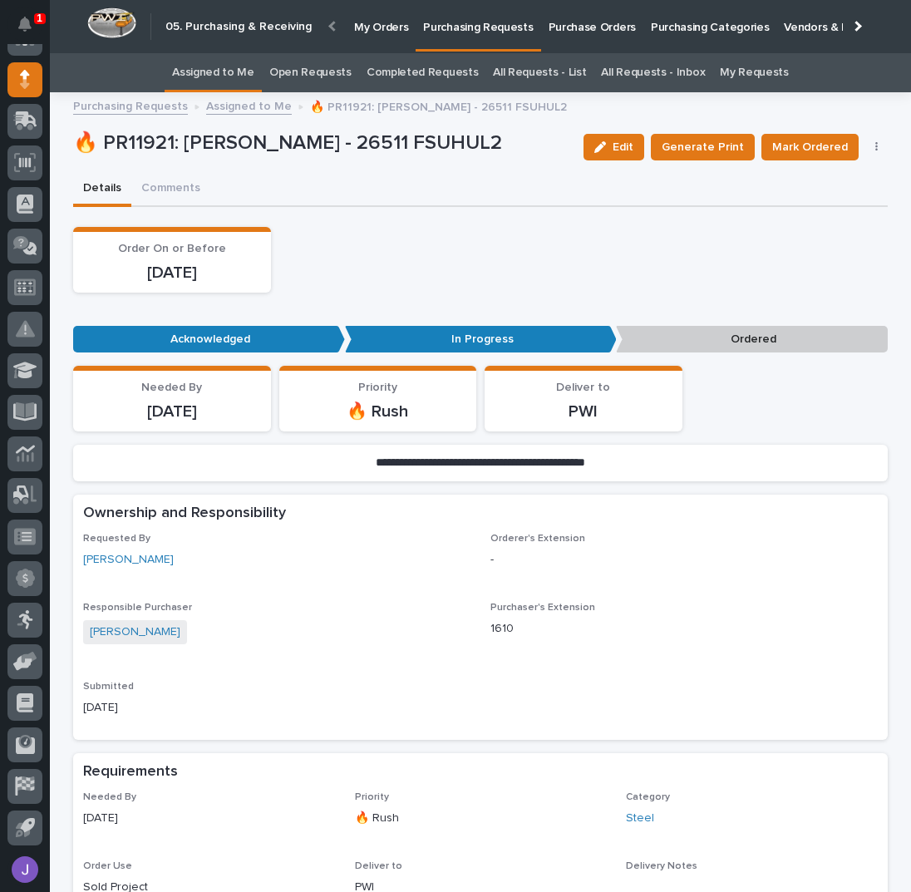
click at [873, 145] on button "button" at bounding box center [876, 147] width 23 height 12
click at [819, 205] on span "Edit Linked PO's" at bounding box center [823, 207] width 85 height 20
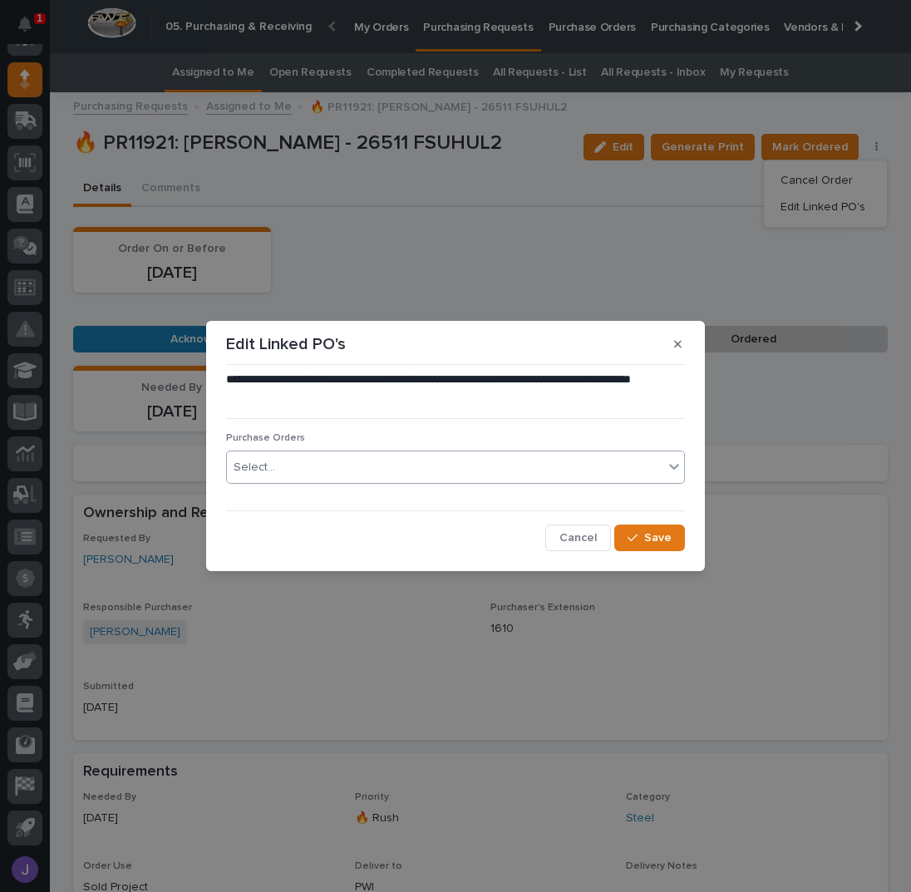
click at [252, 464] on div "Select..." at bounding box center [255, 467] width 42 height 17
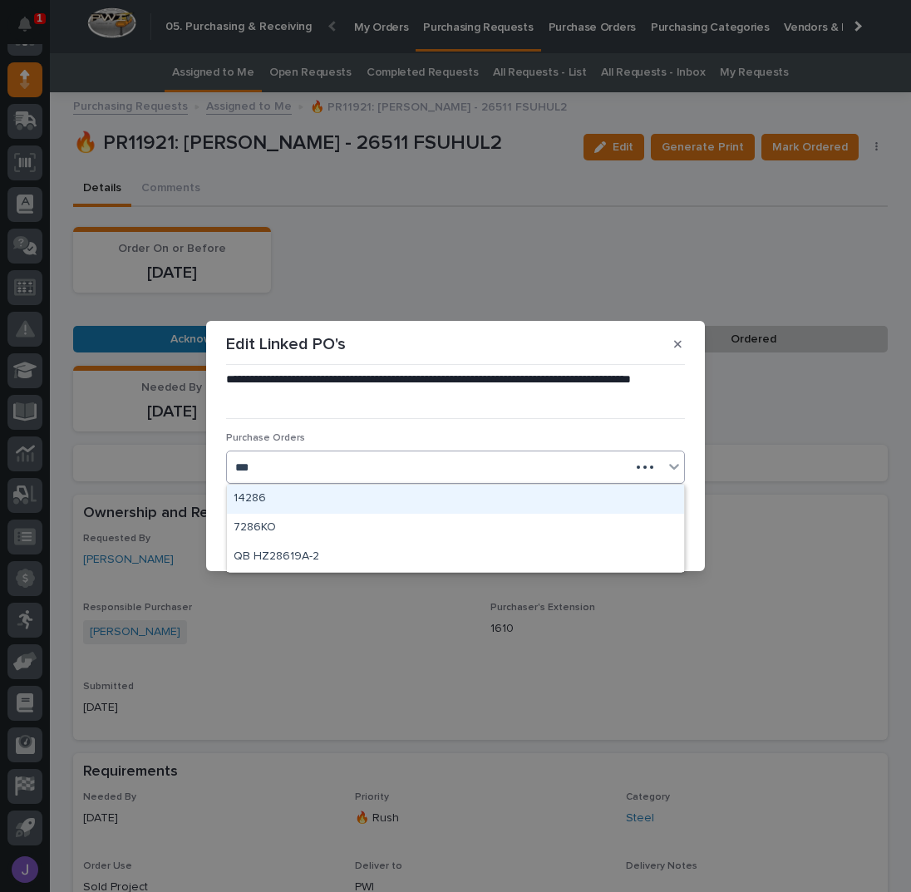
type input "****"
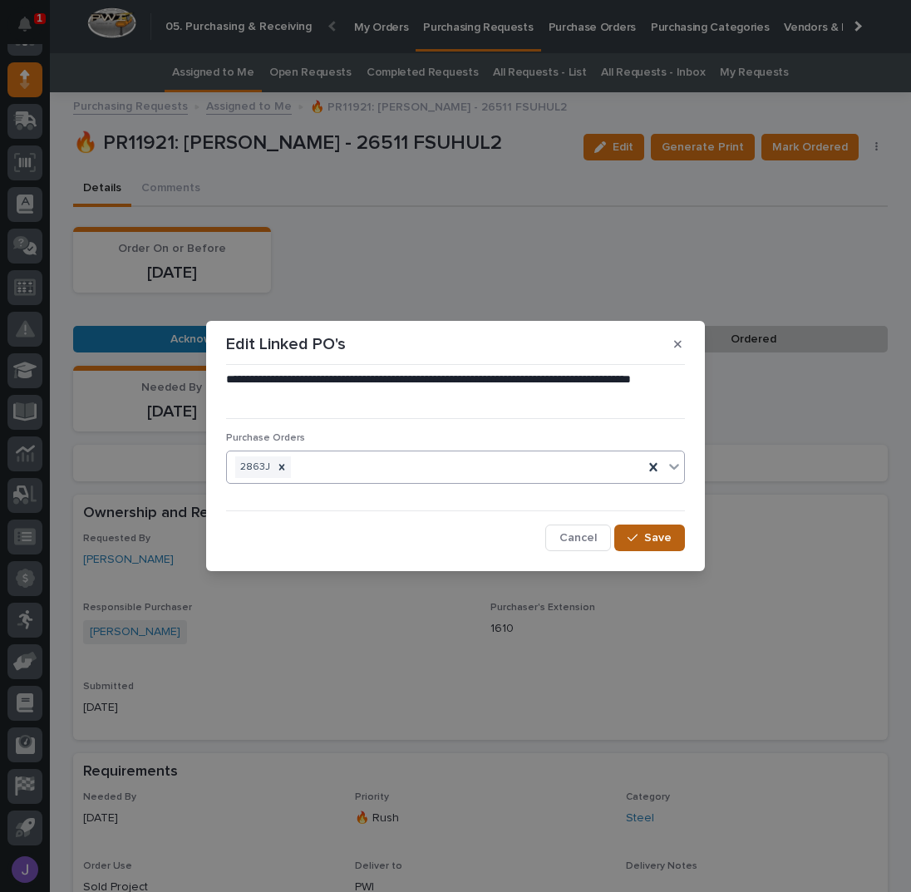
click at [665, 530] on span "Save" at bounding box center [657, 537] width 27 height 15
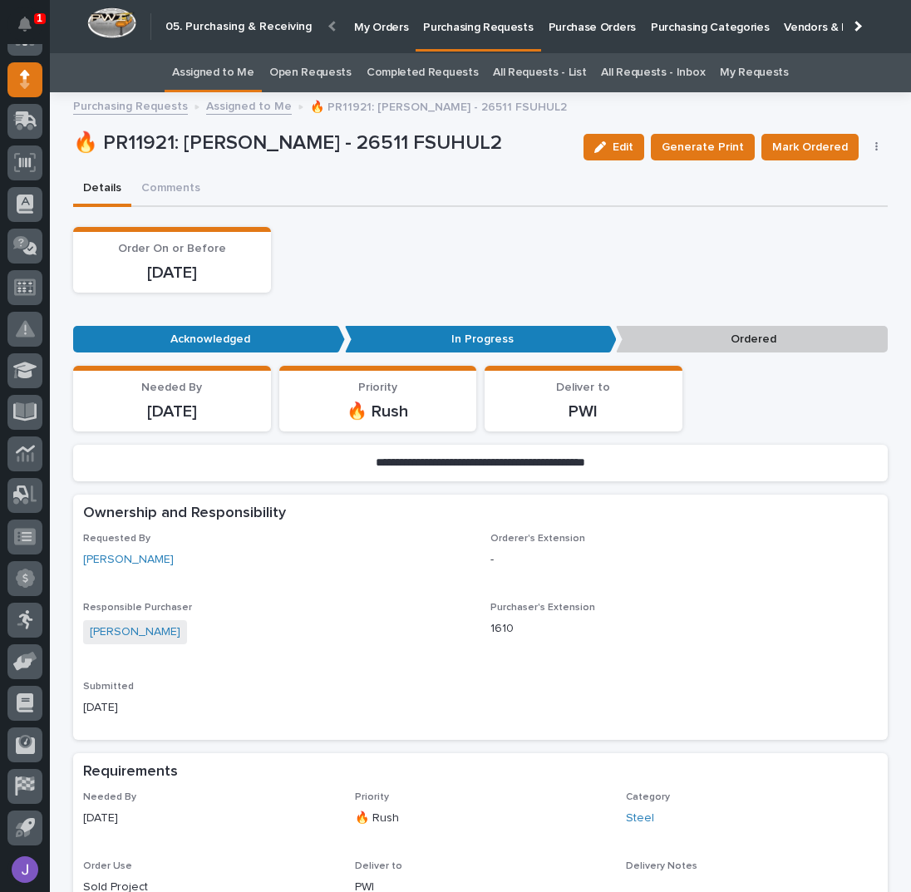
click at [875, 146] on icon "button" at bounding box center [876, 147] width 2 height 10
click at [845, 201] on span "Edit Linked PO's" at bounding box center [823, 207] width 85 height 20
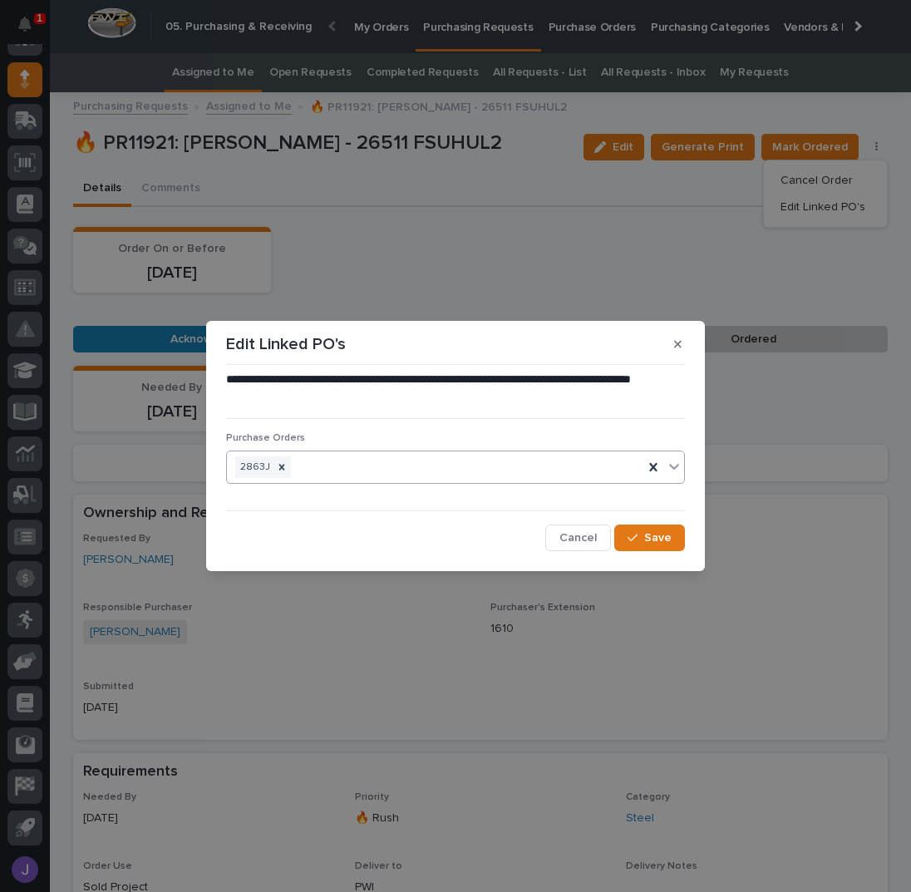
click at [341, 475] on div "2863J" at bounding box center [435, 467] width 416 height 29
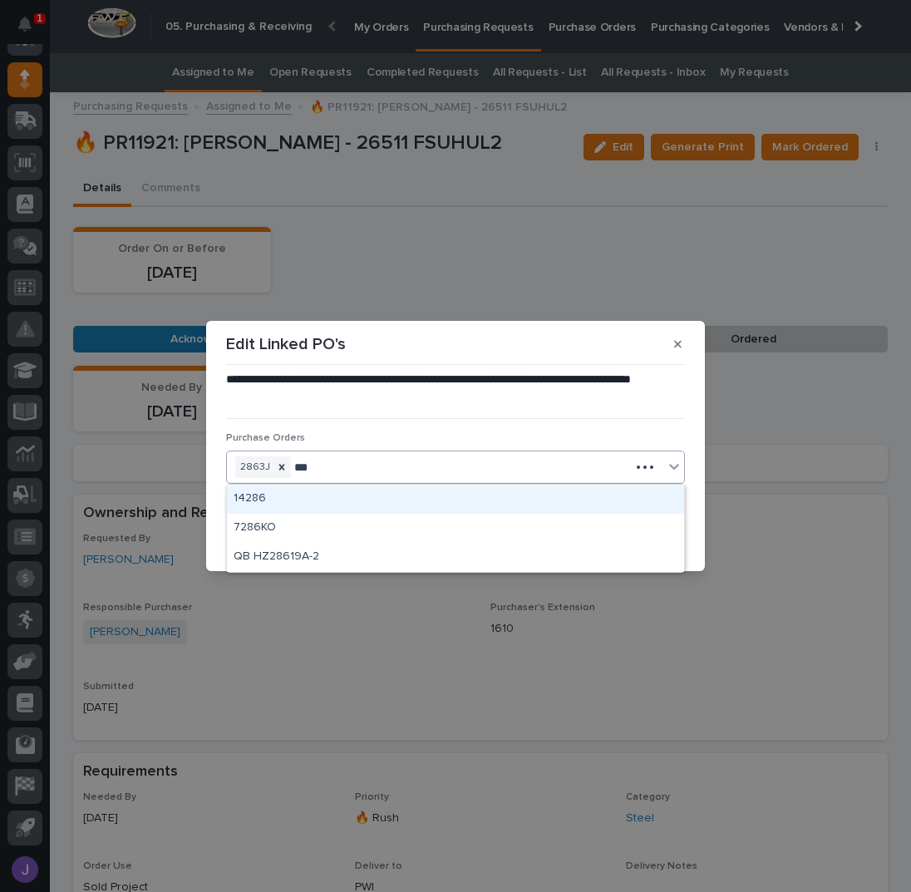
type input "****"
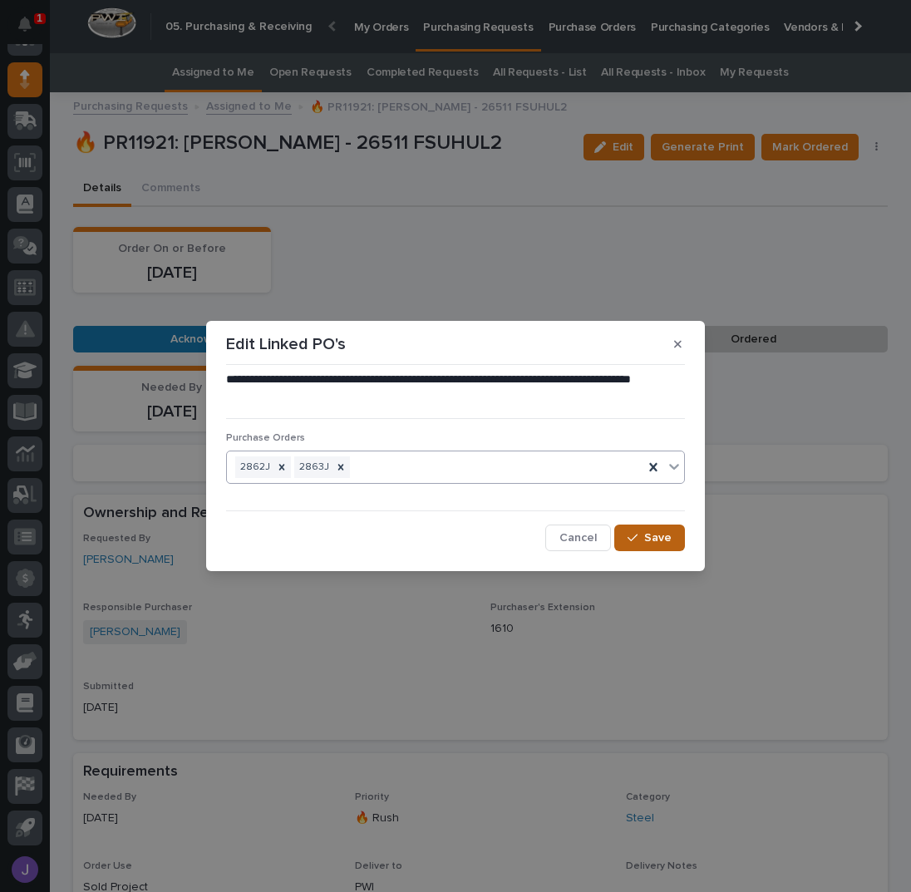
click at [676, 543] on button "Save" at bounding box center [649, 538] width 71 height 27
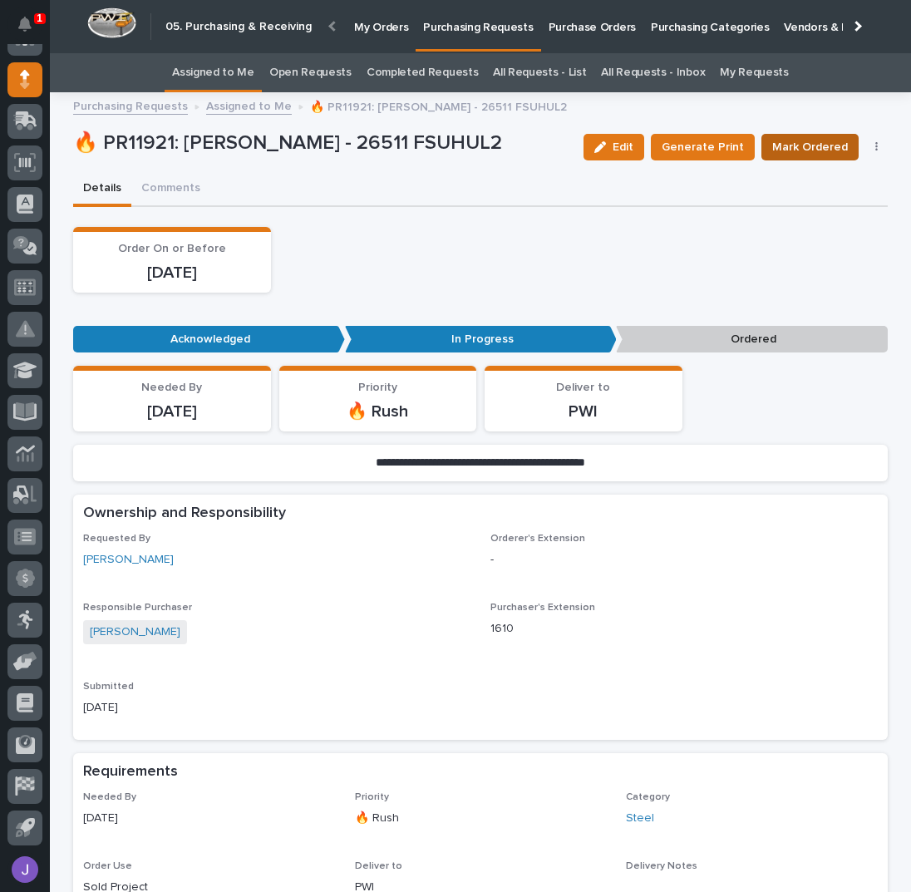
click at [816, 139] on span "Mark Ordered" at bounding box center [810, 147] width 76 height 20
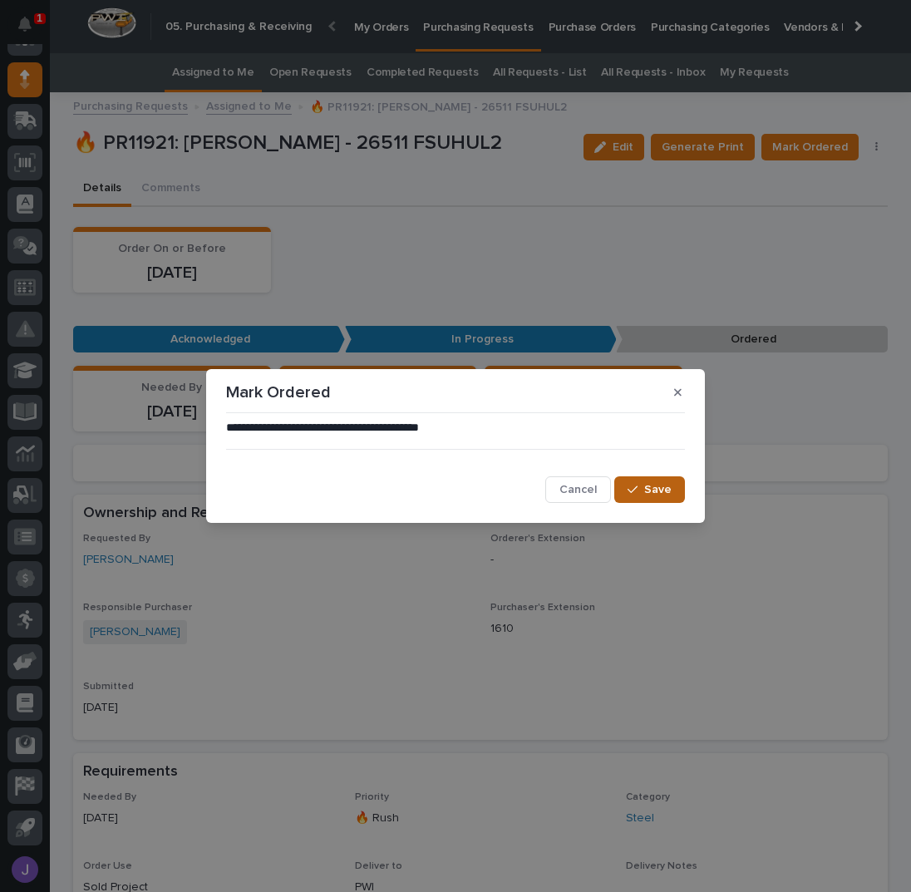
click at [663, 492] on span "Save" at bounding box center [657, 489] width 27 height 15
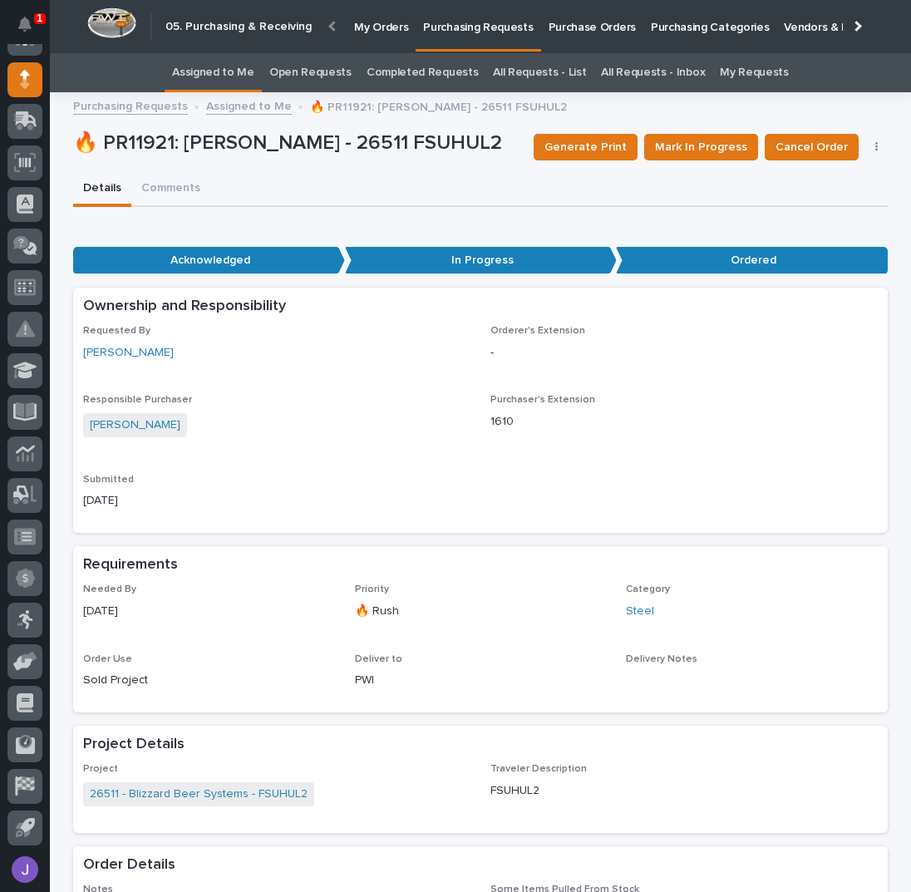
click at [217, 71] on link "Assigned to Me" at bounding box center [213, 72] width 82 height 39
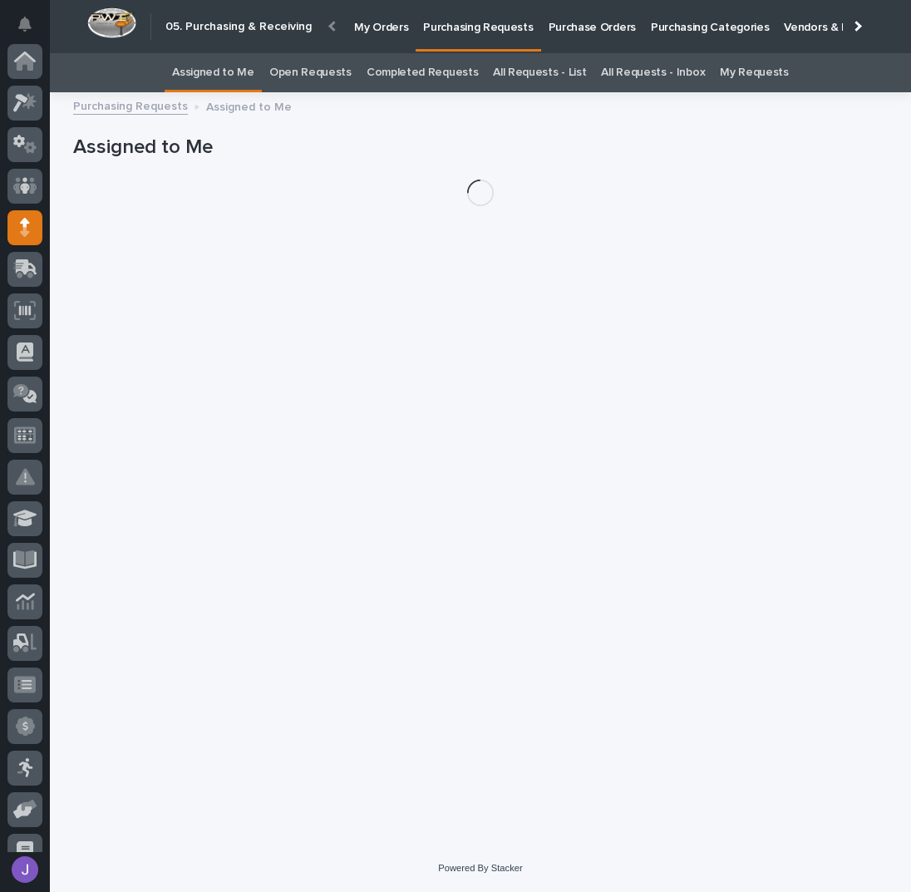
scroll to position [148, 0]
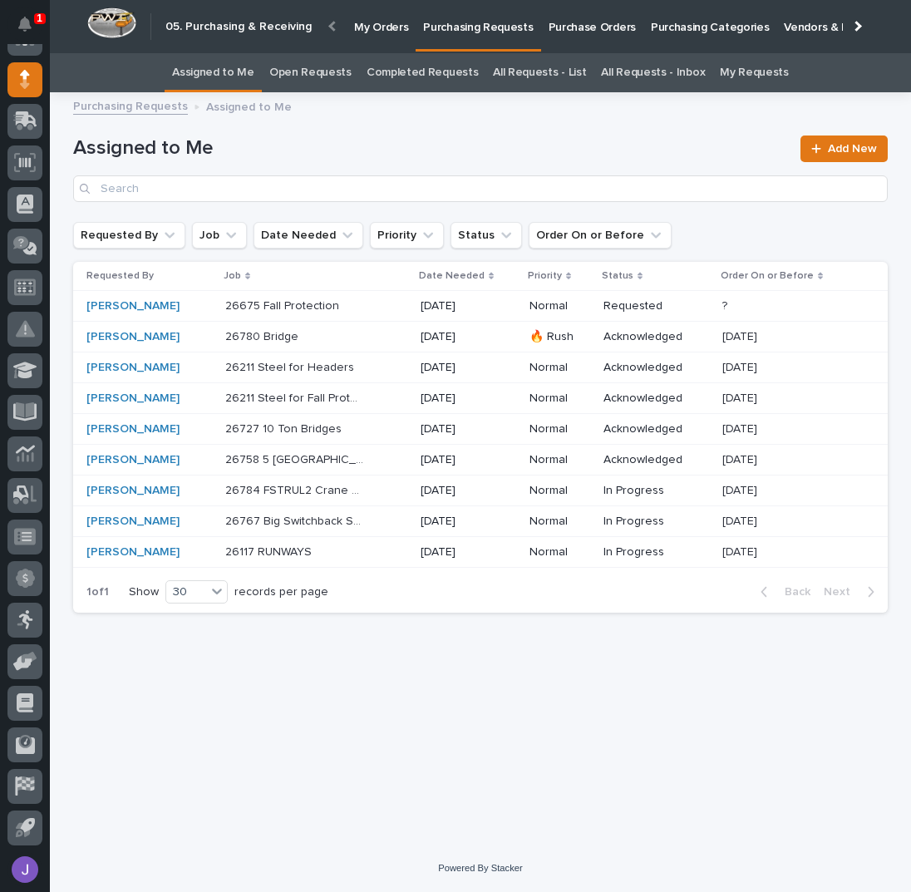
click at [374, 393] on div "26211 Steel for Fall Protection 26211 Steel for Fall Protection" at bounding box center [316, 398] width 182 height 27
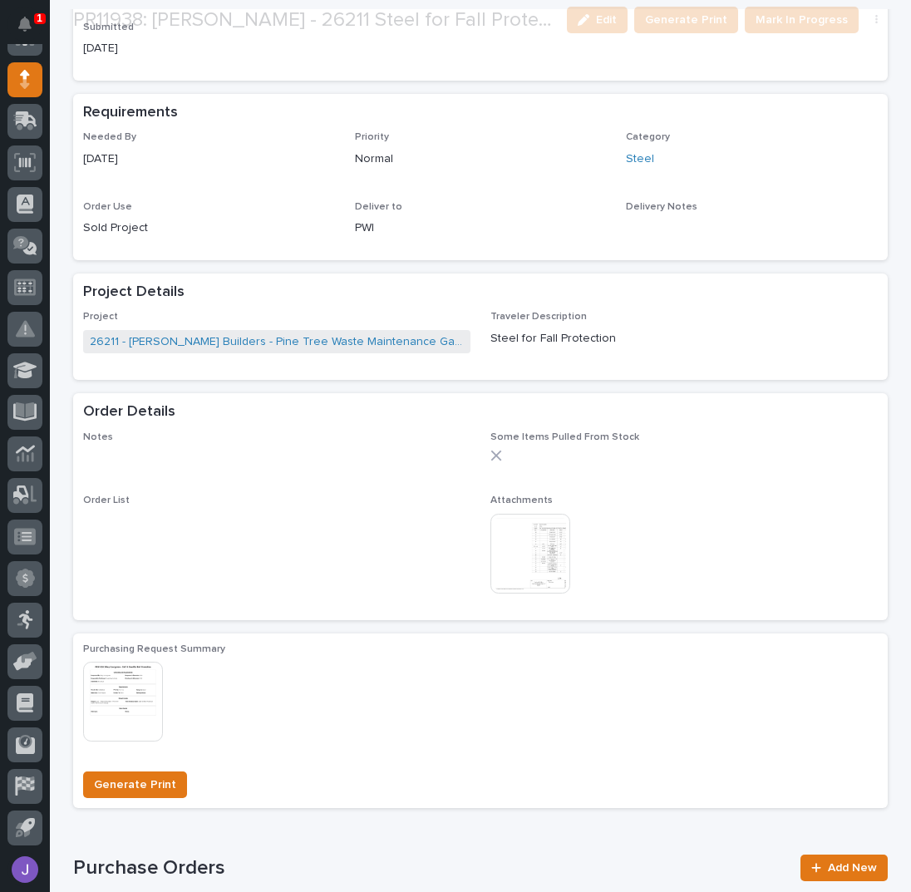
scroll to position [665, 0]
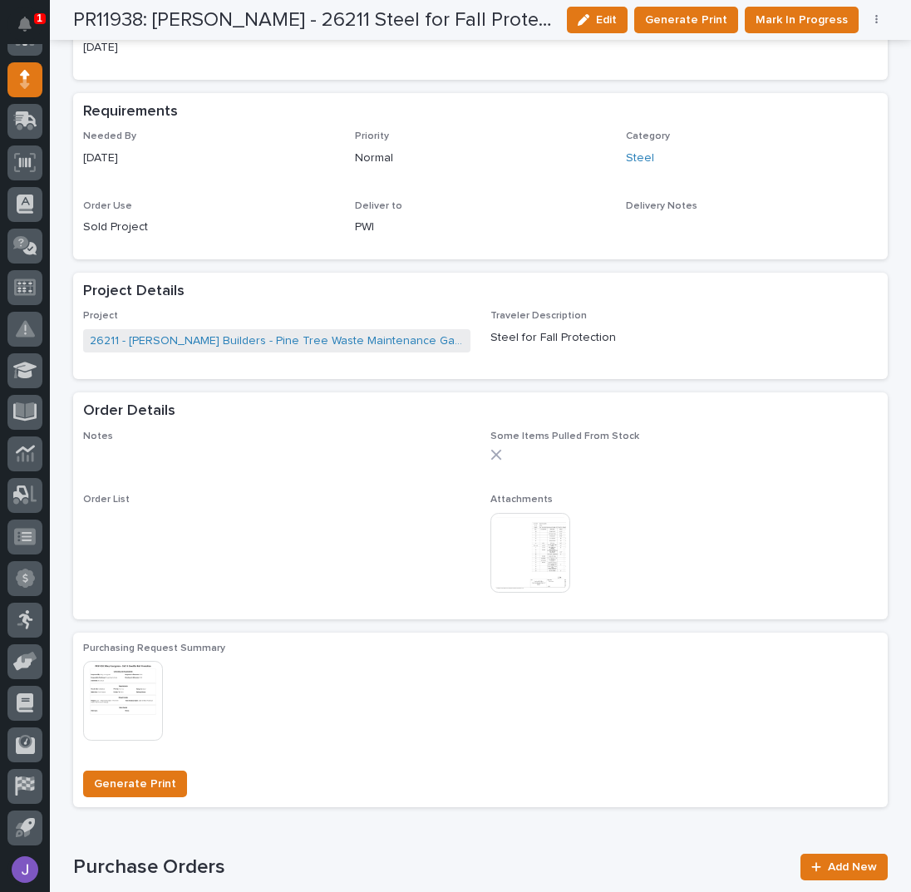
click at [532, 556] on img at bounding box center [530, 553] width 80 height 80
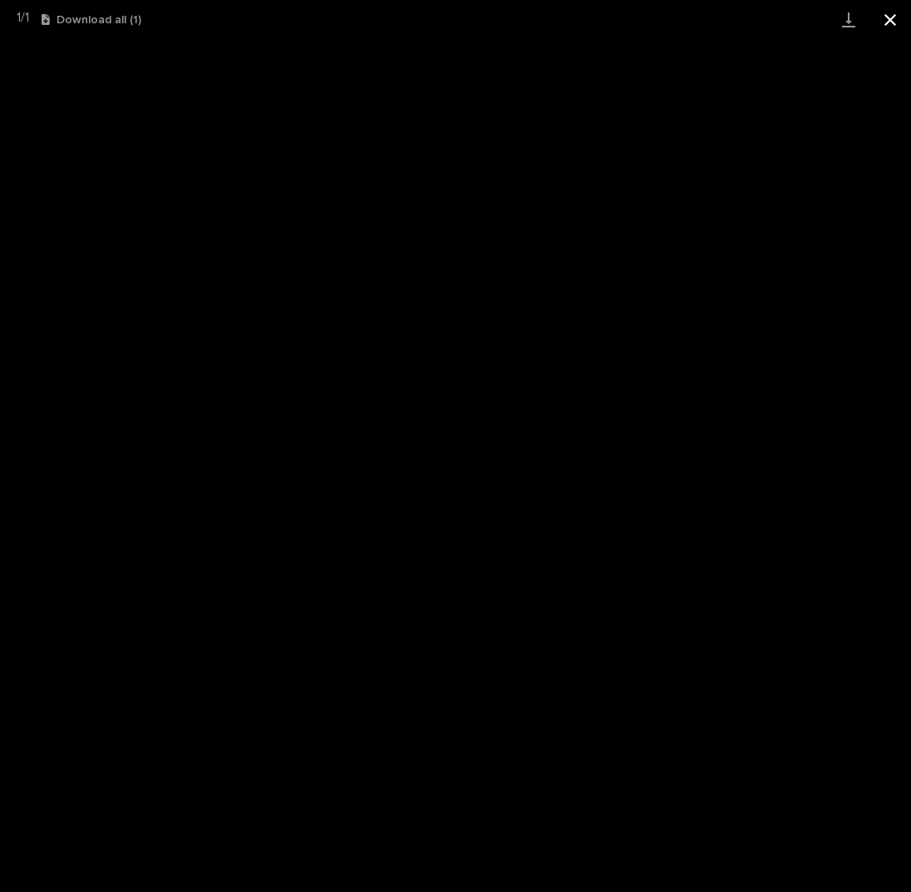
click at [891, 26] on button "Close gallery" at bounding box center [891, 19] width 42 height 39
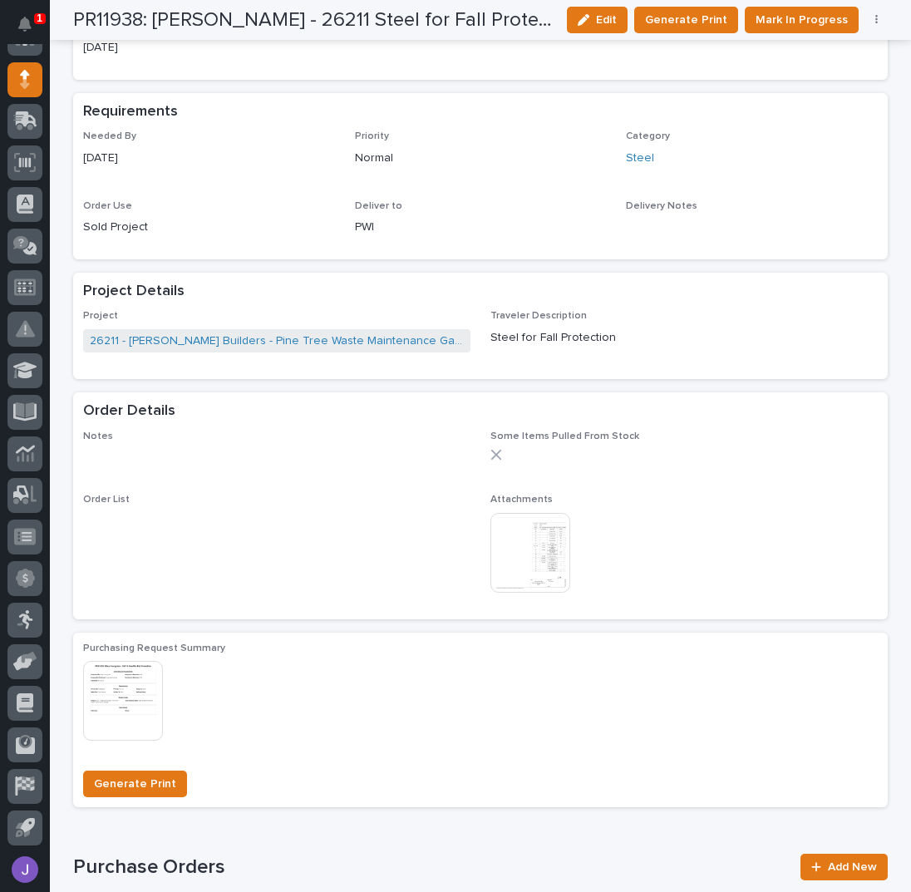
scroll to position [0, 0]
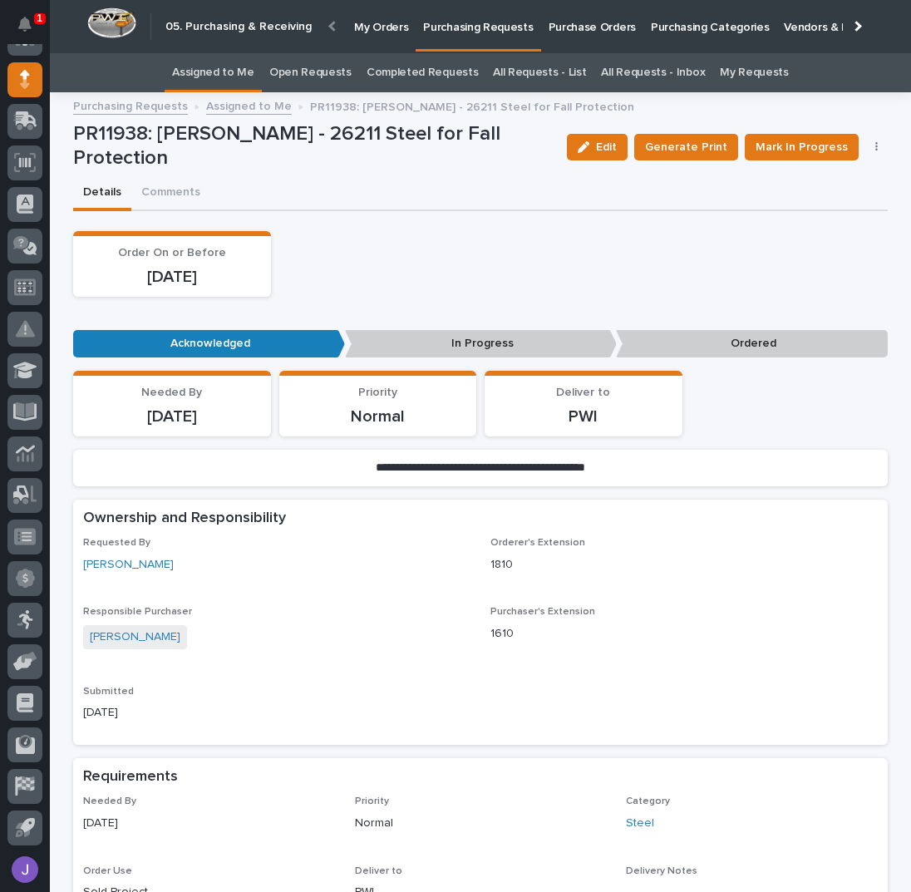
click at [243, 74] on link "Assigned to Me" at bounding box center [213, 72] width 82 height 39
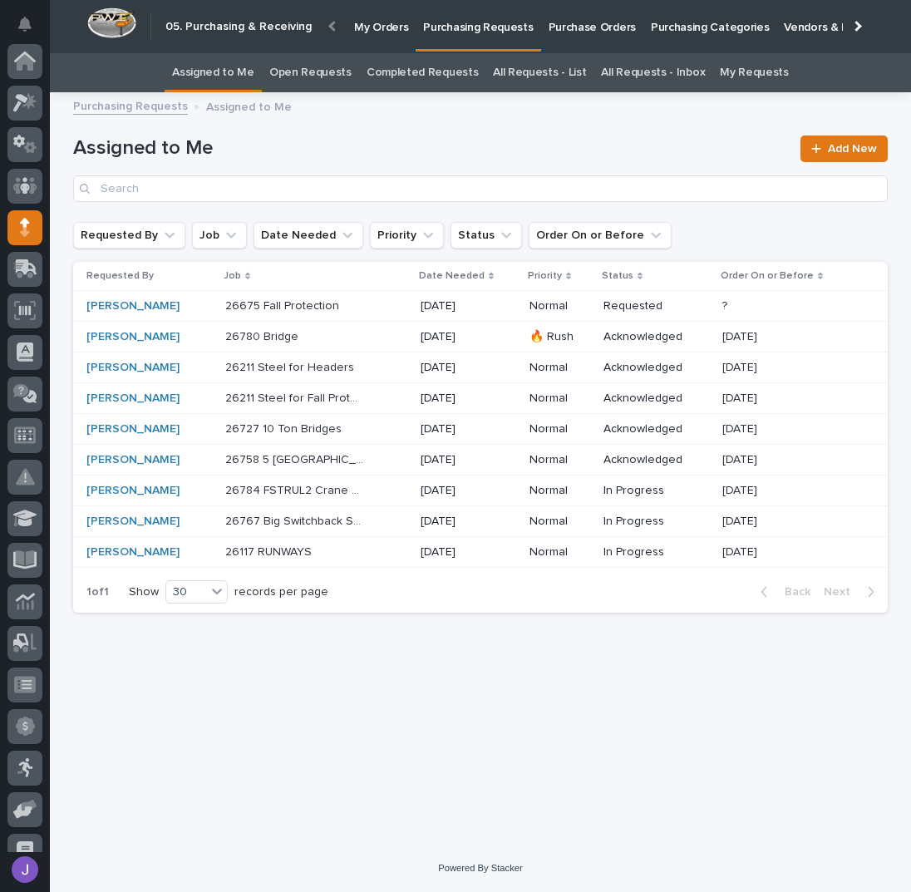
scroll to position [148, 0]
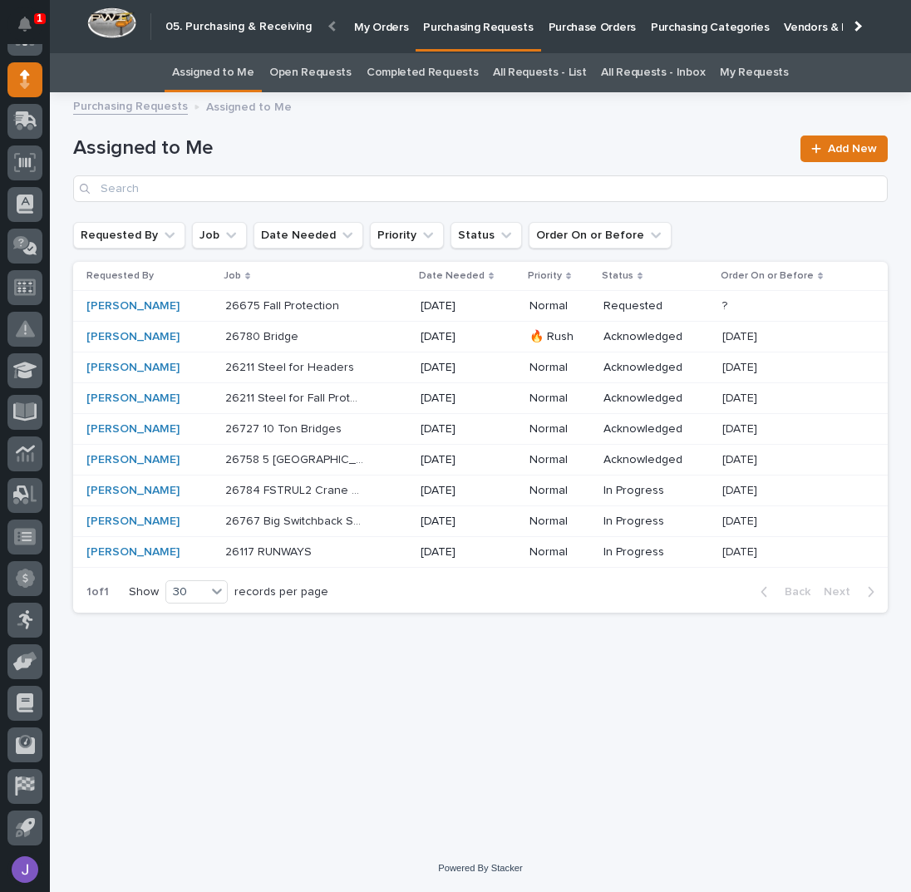
click at [378, 370] on div "26211 Steel for Headers 26211 Steel for Headers" at bounding box center [316, 367] width 182 height 27
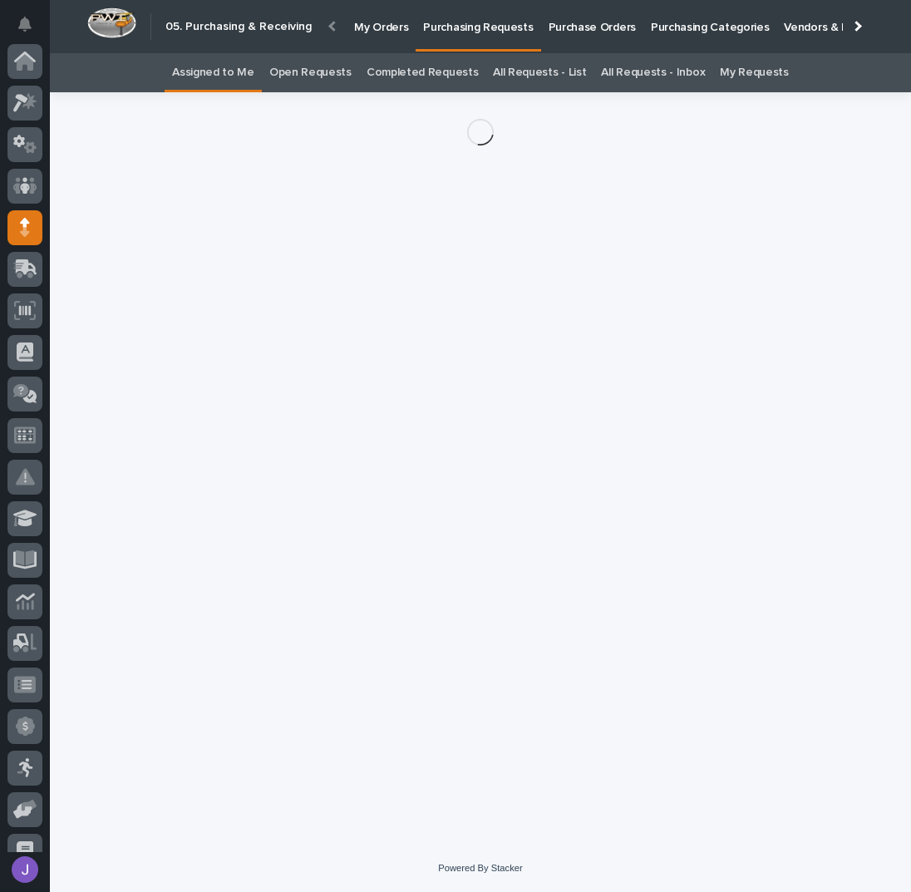
scroll to position [148, 0]
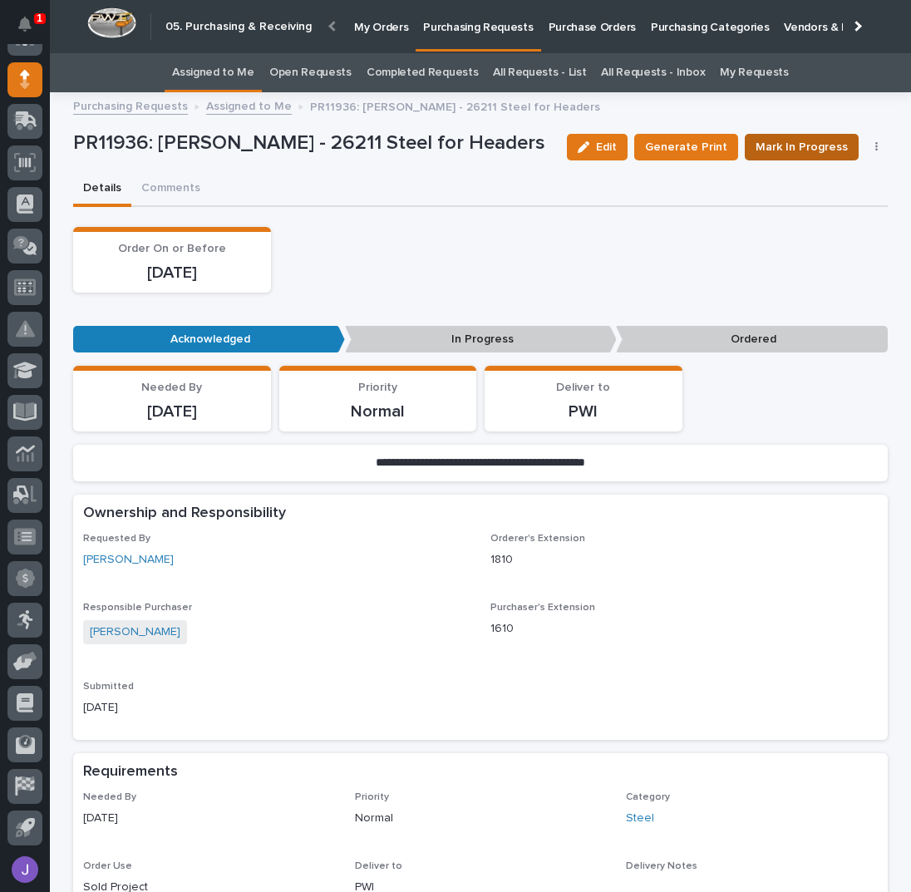
click at [776, 147] on span "Mark In Progress" at bounding box center [802, 147] width 92 height 20
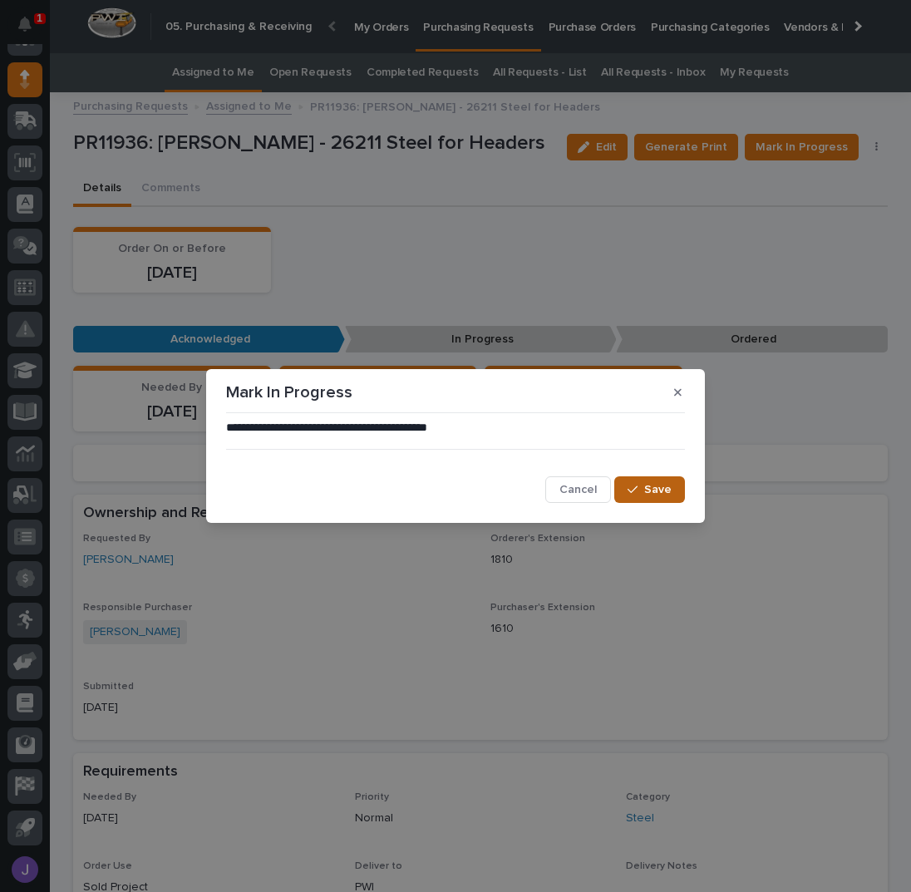
click at [667, 498] on button "Save" at bounding box center [649, 489] width 71 height 27
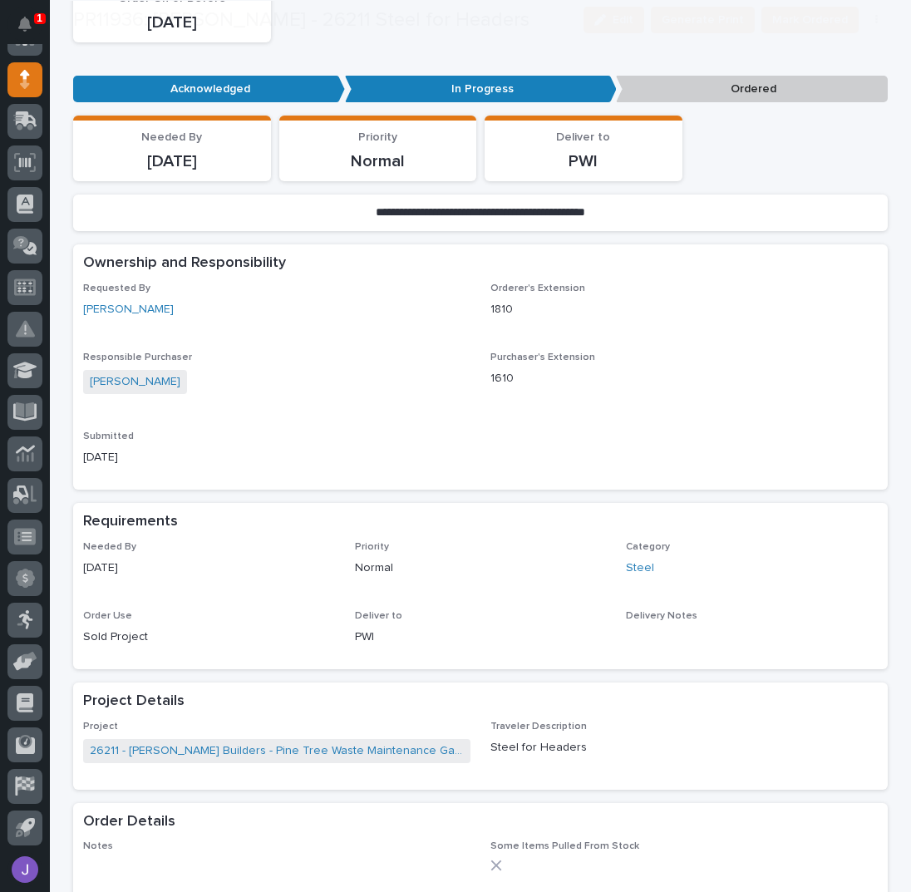
scroll to position [443, 0]
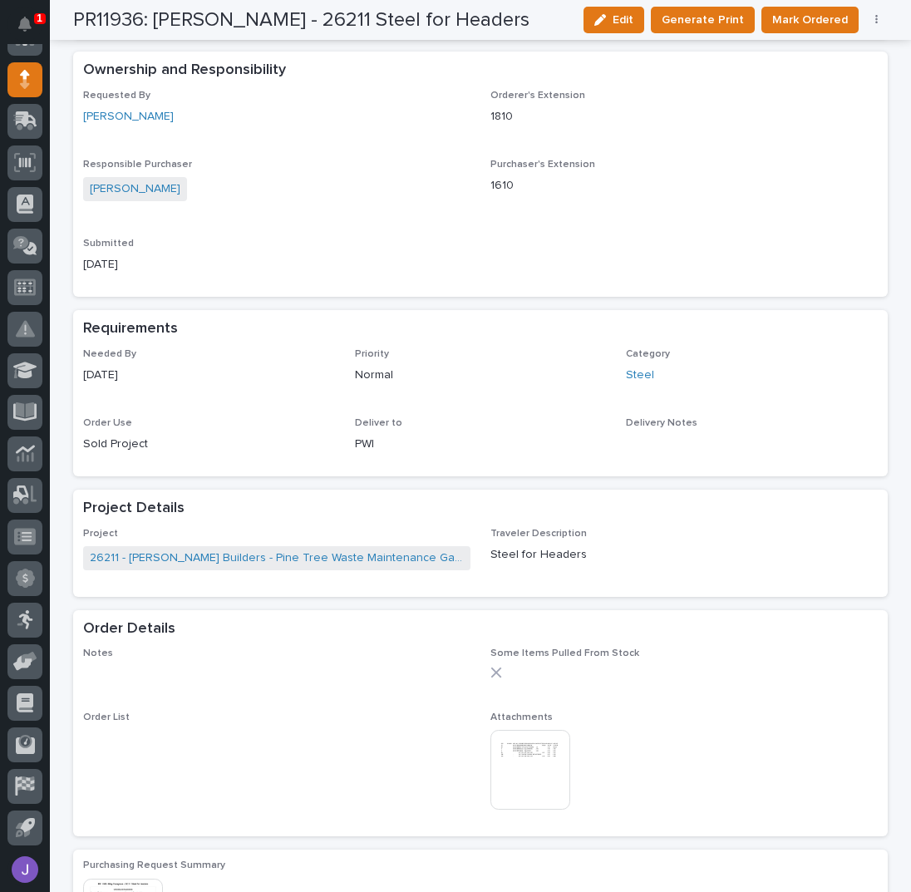
click at [547, 775] on img at bounding box center [530, 770] width 80 height 80
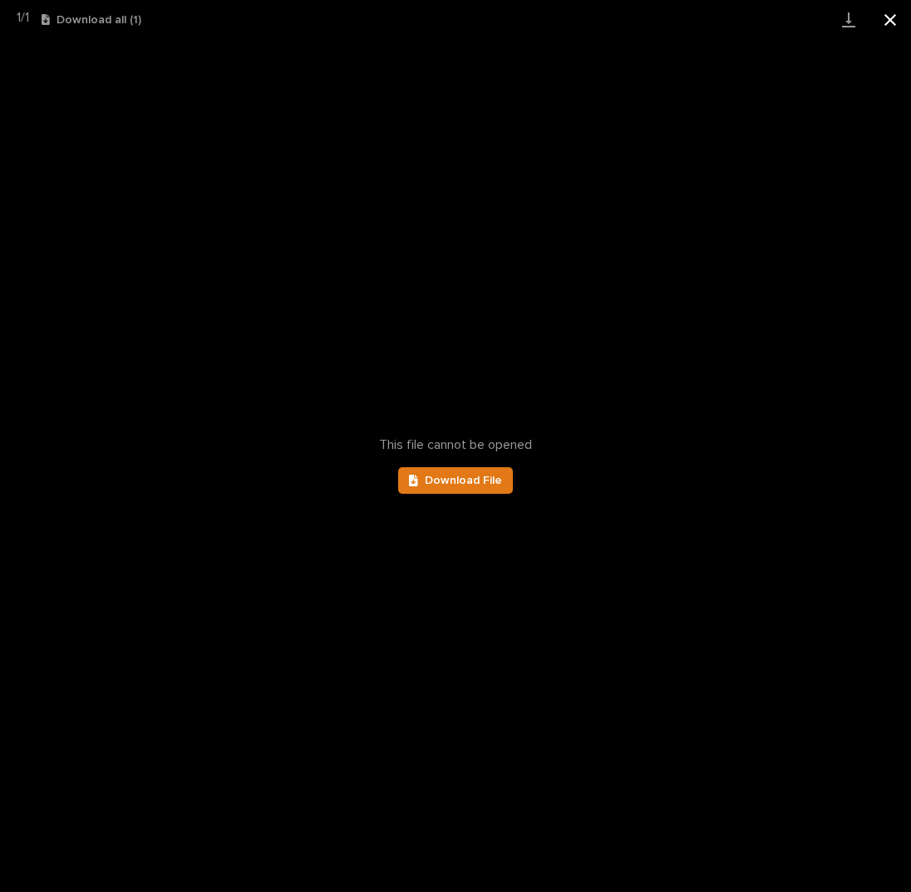
click at [897, 12] on button "Close gallery" at bounding box center [891, 19] width 42 height 39
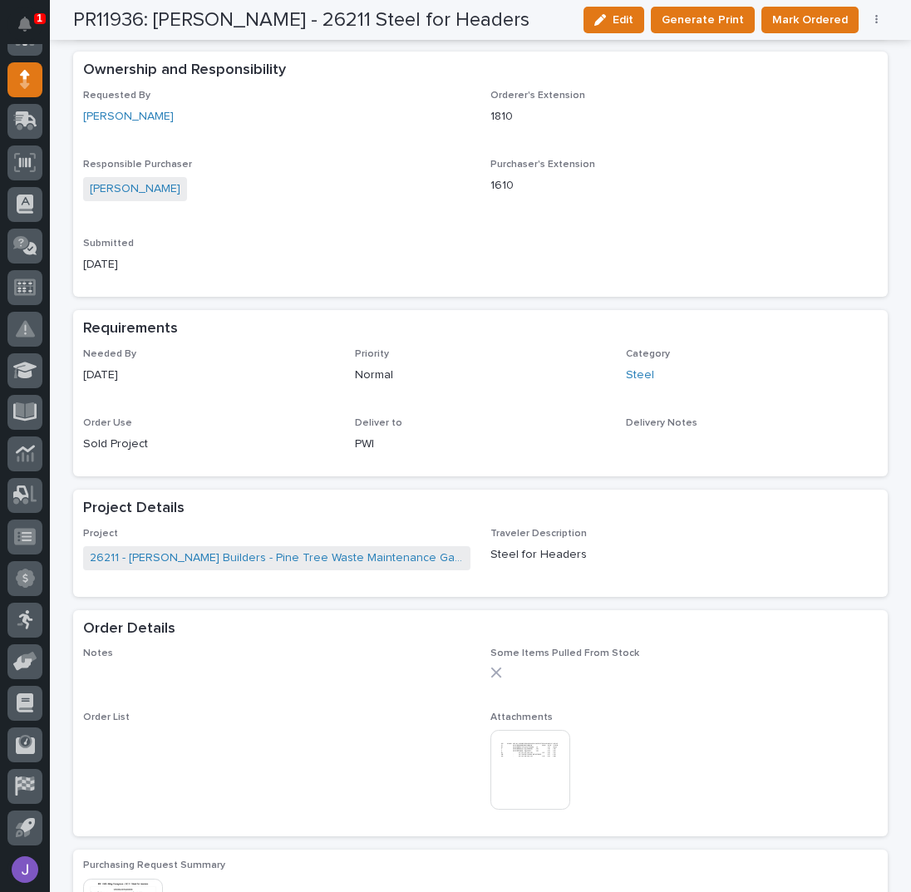
click at [872, 18] on button "button" at bounding box center [876, 20] width 23 height 12
click at [841, 86] on span "Edit Linked PO's" at bounding box center [823, 80] width 85 height 20
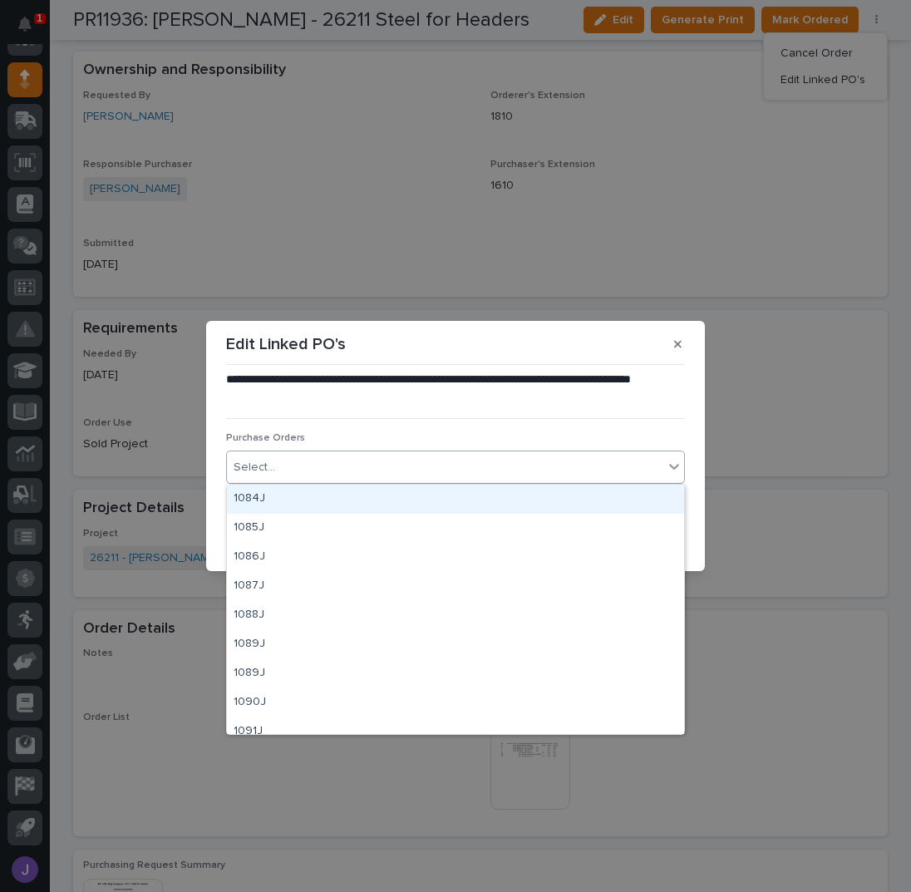
click at [429, 475] on div "Select..." at bounding box center [445, 467] width 436 height 27
type input "****"
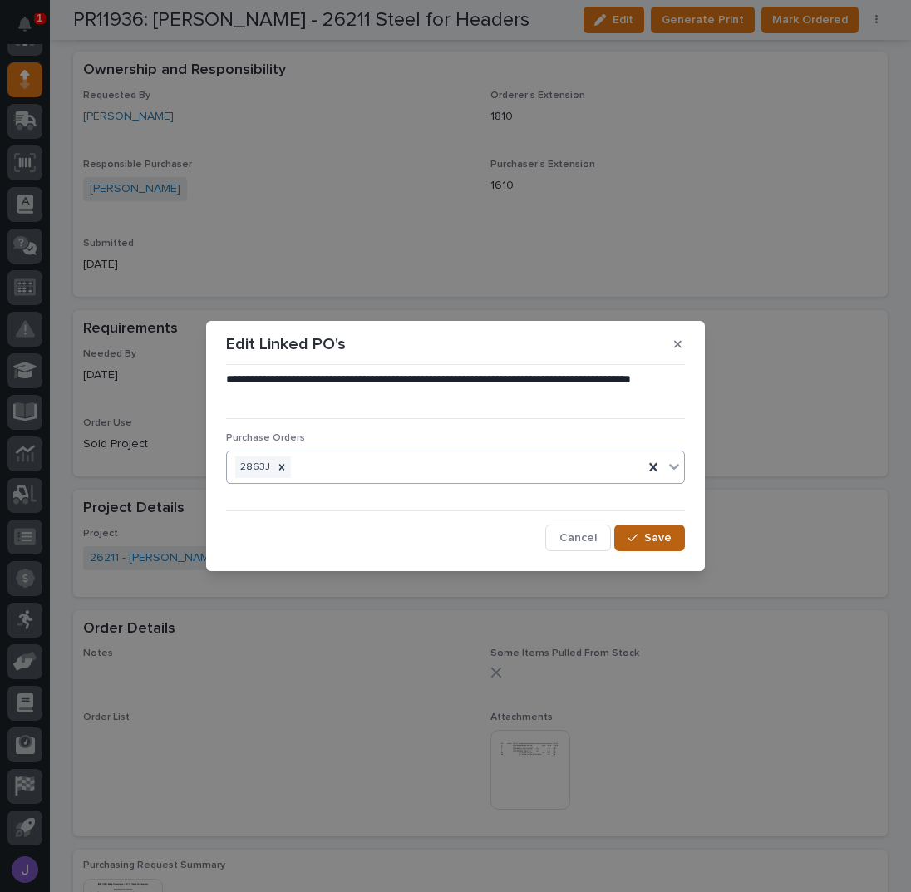
click at [658, 545] on button "Save" at bounding box center [649, 538] width 71 height 27
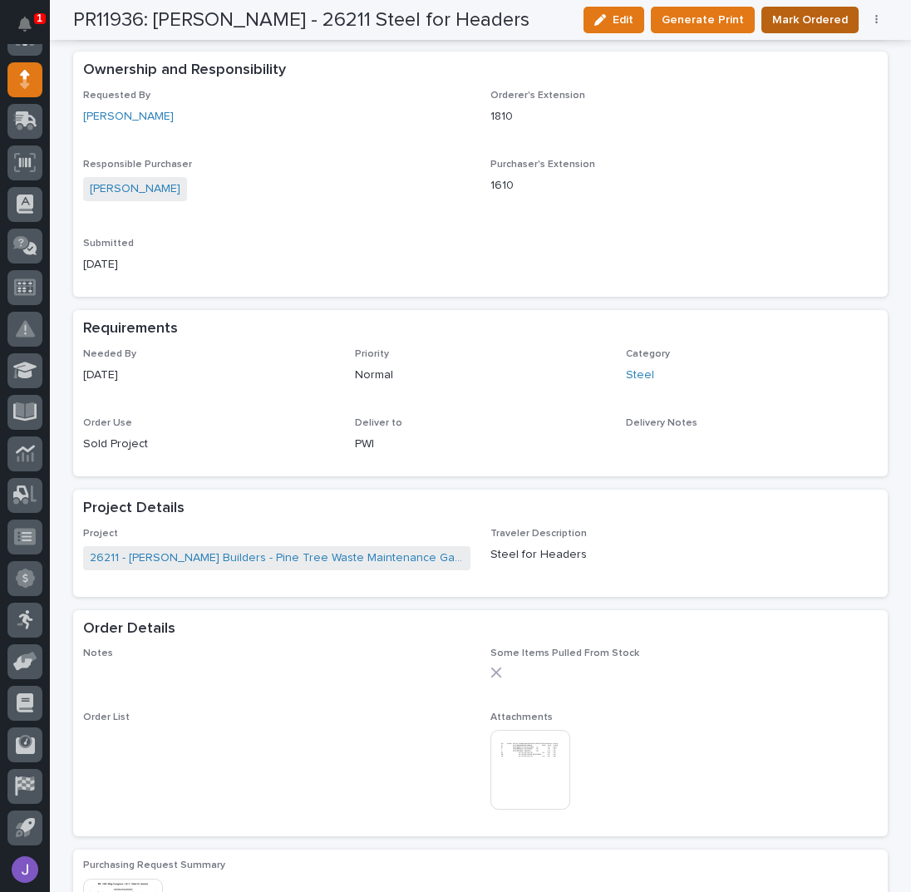
scroll to position [431, 0]
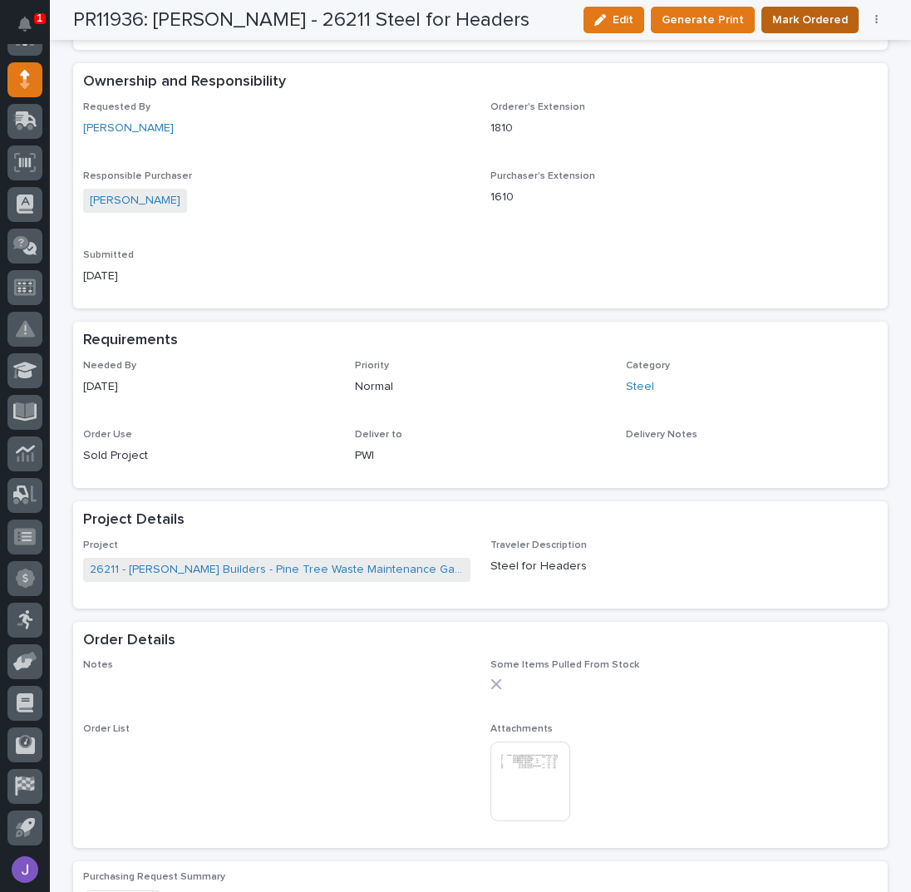
click at [827, 24] on span "Mark Ordered" at bounding box center [810, 20] width 76 height 20
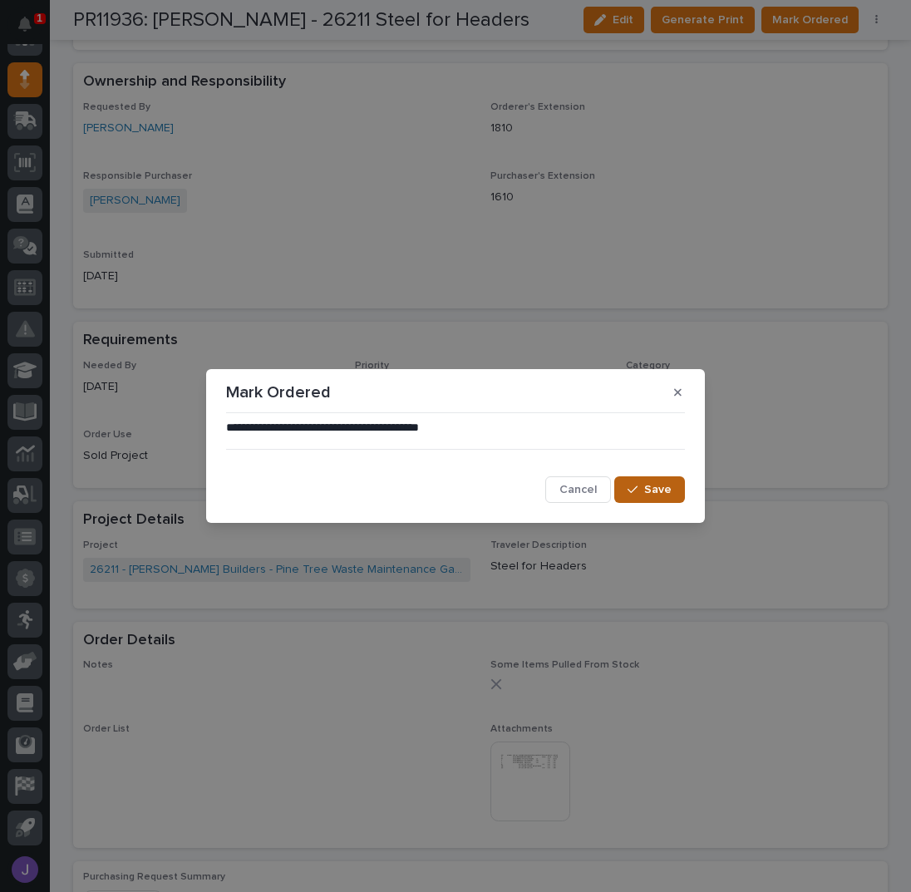
click at [645, 498] on button "Save" at bounding box center [649, 489] width 71 height 27
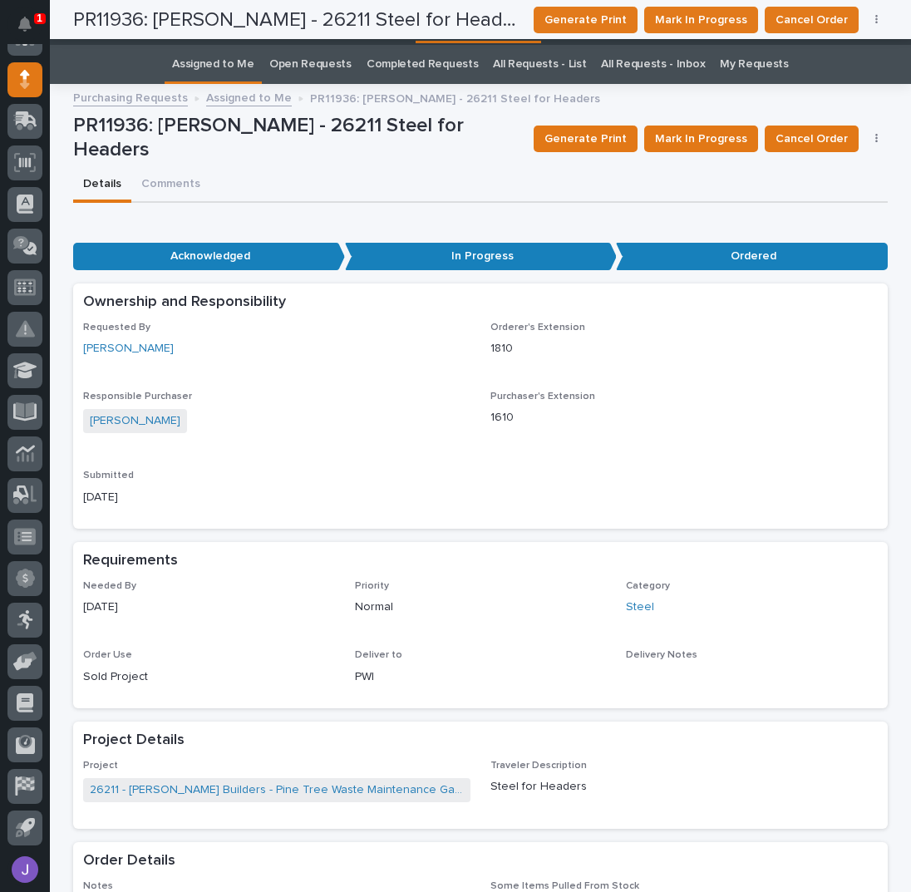
scroll to position [0, 0]
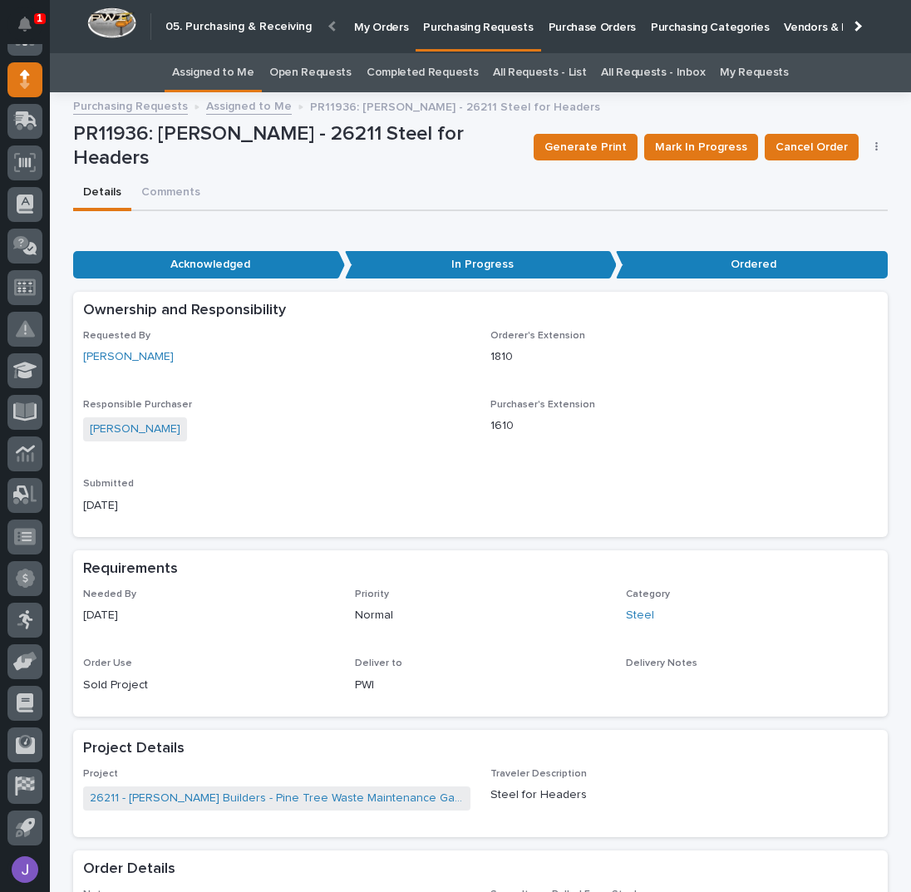
click at [233, 72] on link "Assigned to Me" at bounding box center [213, 72] width 82 height 39
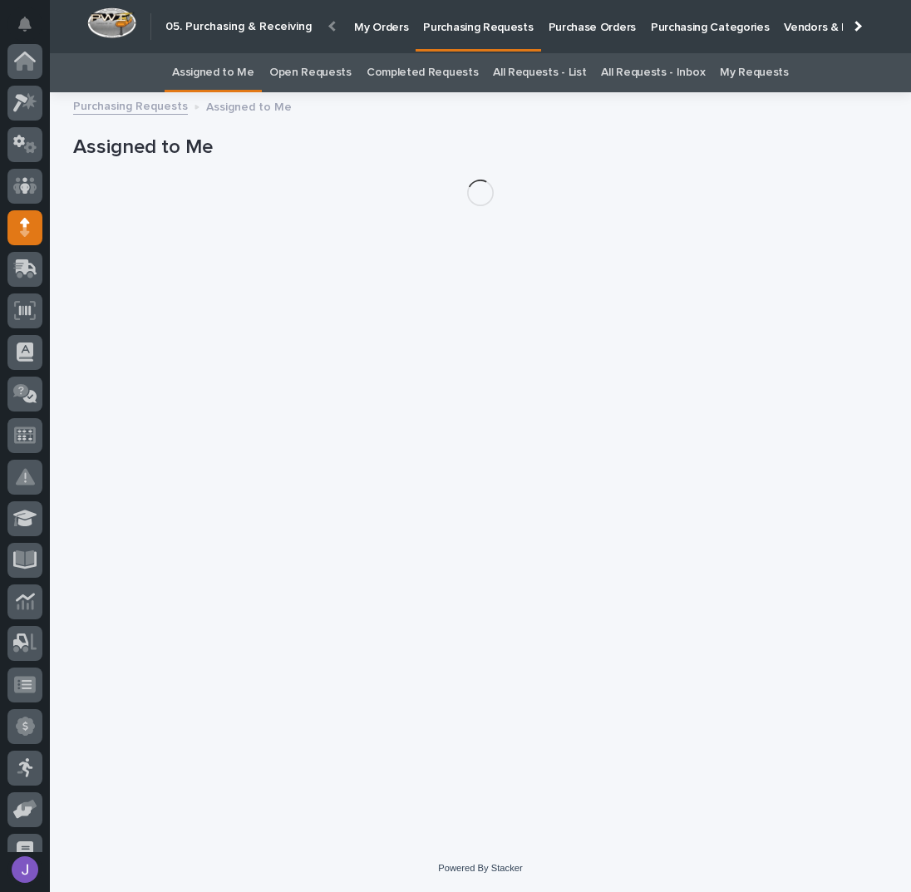
scroll to position [148, 0]
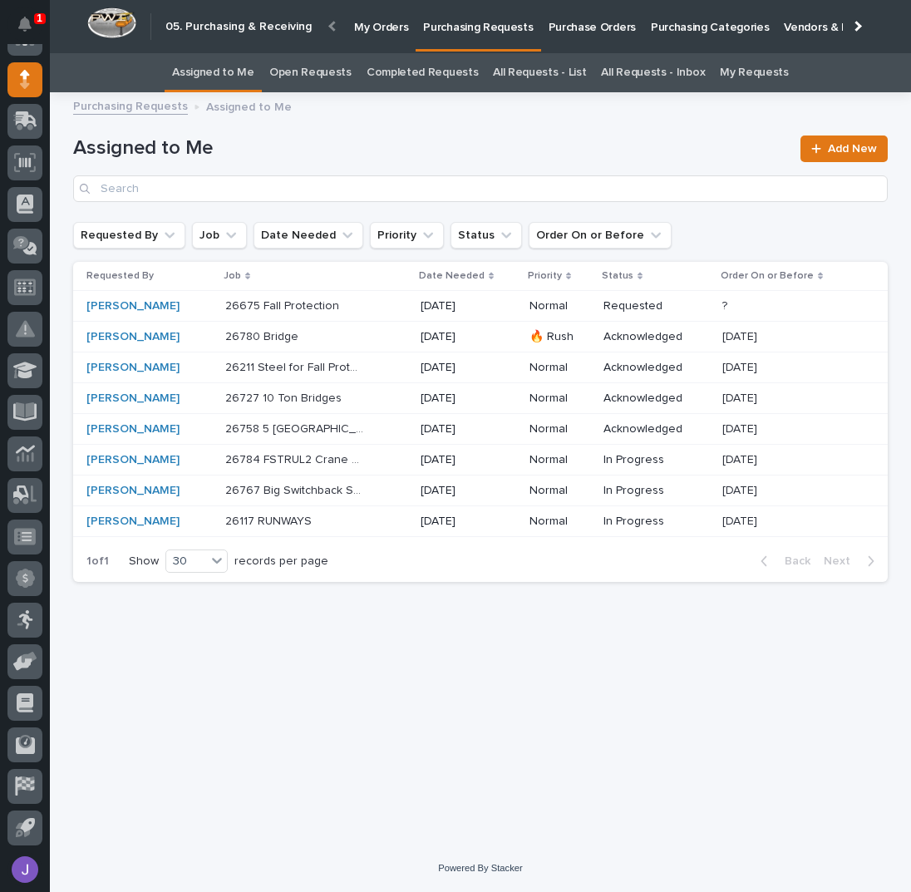
click at [397, 496] on div "26767 Big Switchback Stair-steel 26767 Big Switchback Stair-steel" at bounding box center [316, 490] width 182 height 27
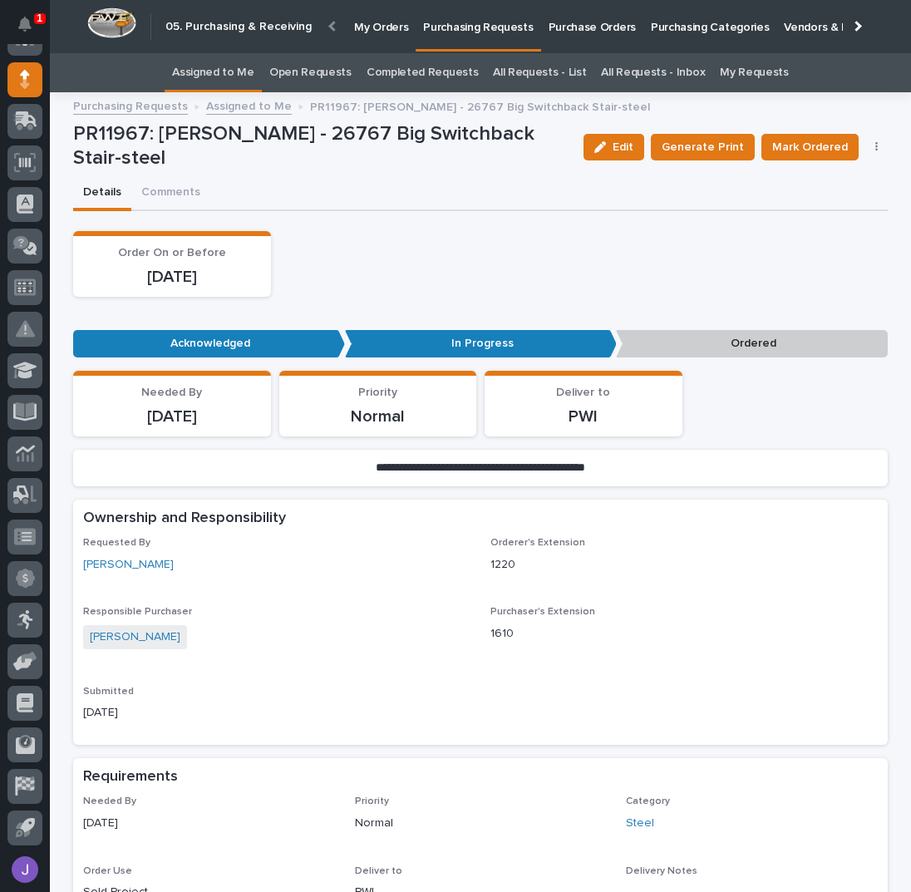
click at [224, 74] on link "Assigned to Me" at bounding box center [213, 72] width 82 height 39
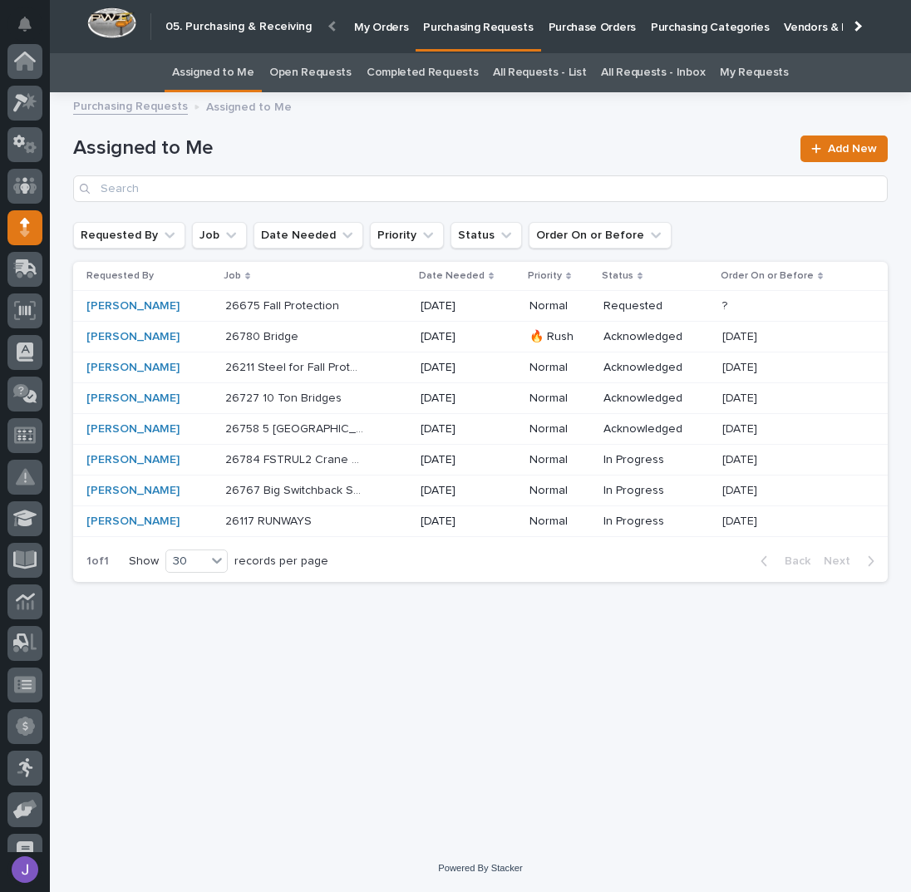
scroll to position [148, 0]
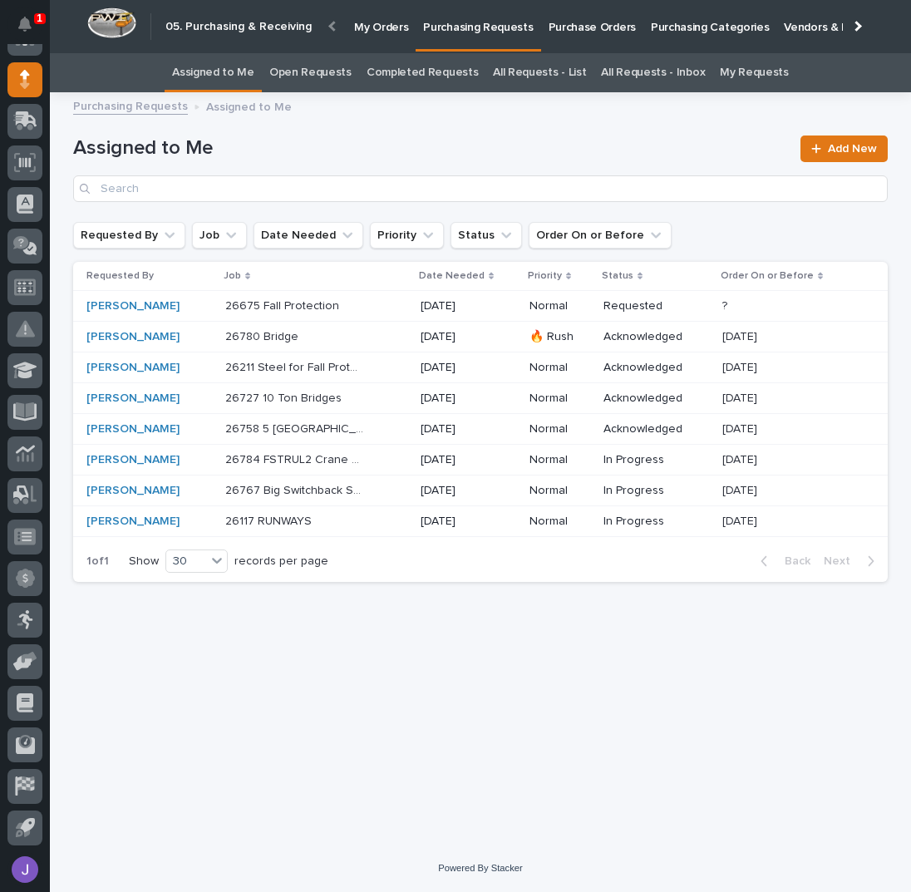
click at [371, 516] on div "26117 RUNWAYS 26117 RUNWAYS" at bounding box center [316, 521] width 182 height 27
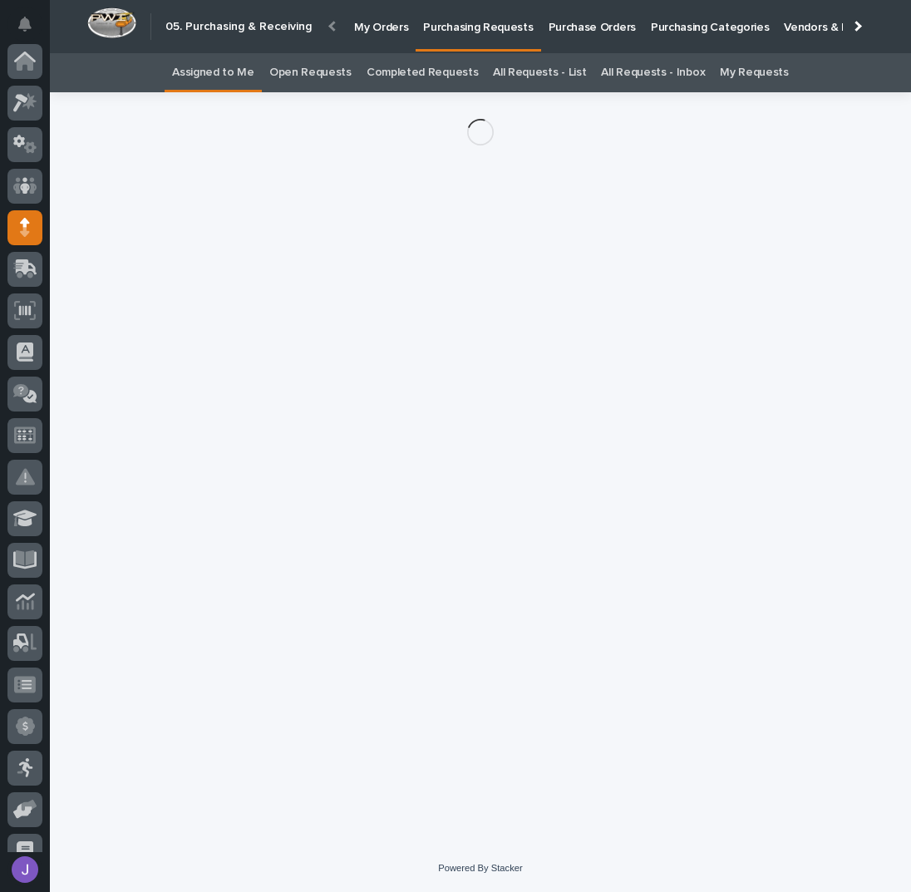
scroll to position [148, 0]
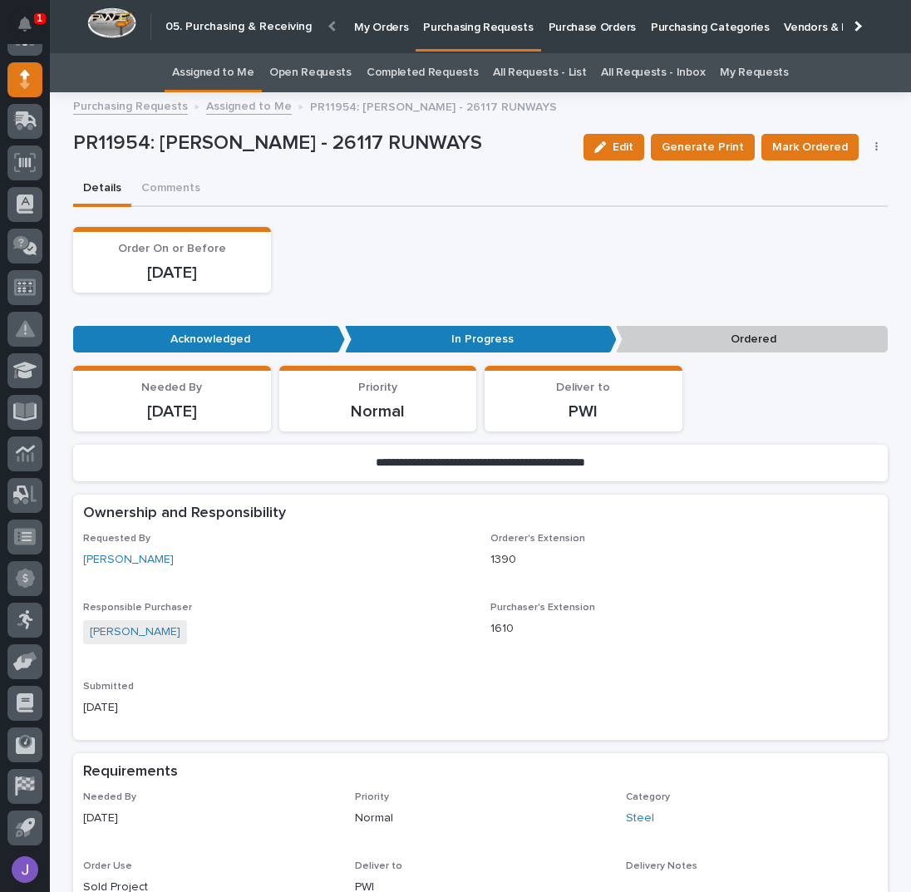
click at [865, 144] on button "button" at bounding box center [876, 147] width 23 height 12
click at [825, 200] on span "Edit Linked PO's" at bounding box center [823, 207] width 85 height 20
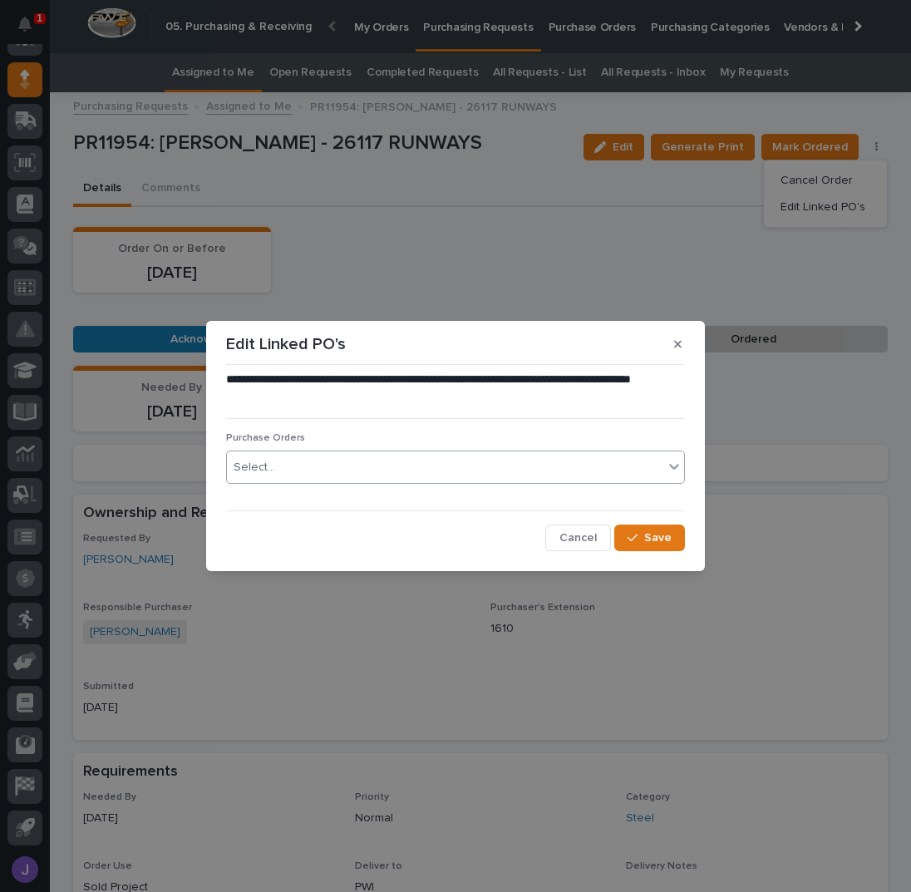
click at [354, 458] on div "Select..." at bounding box center [445, 467] width 436 height 27
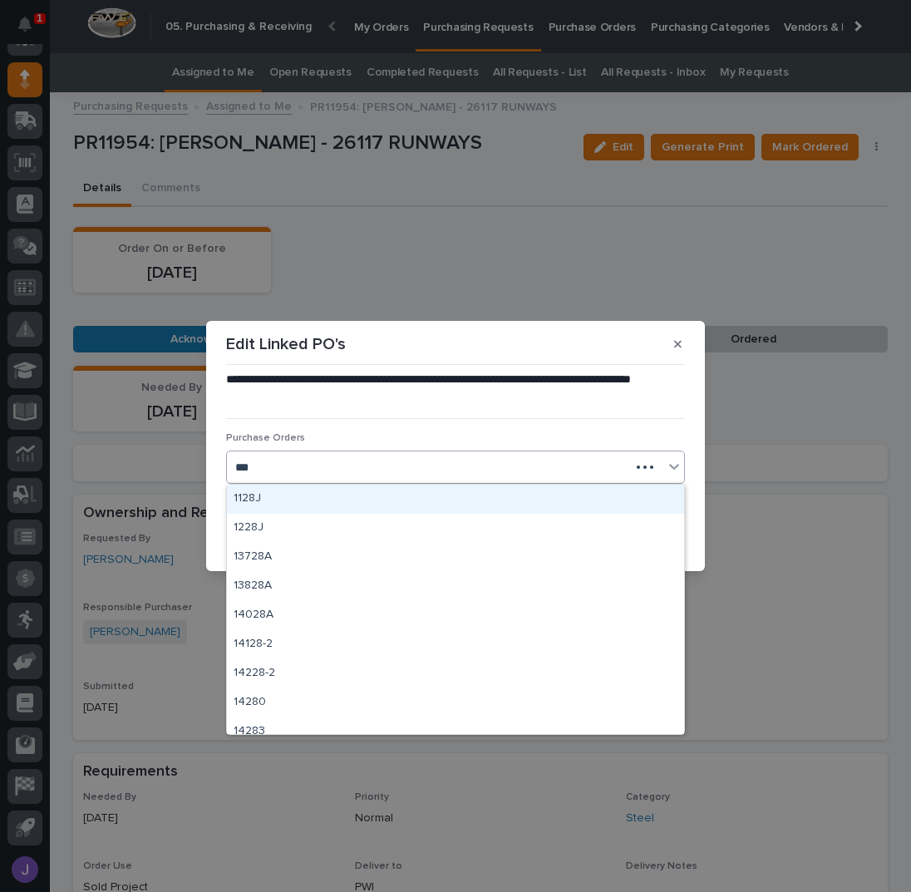
type input "****"
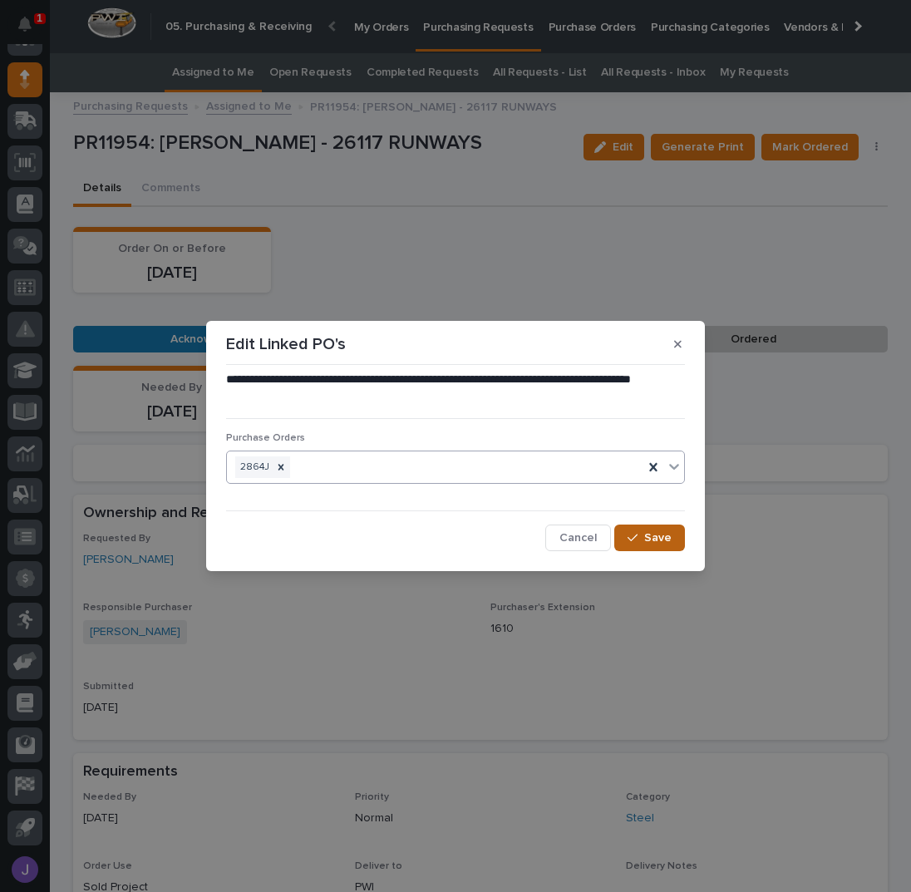
click at [670, 536] on span "Save" at bounding box center [657, 537] width 27 height 15
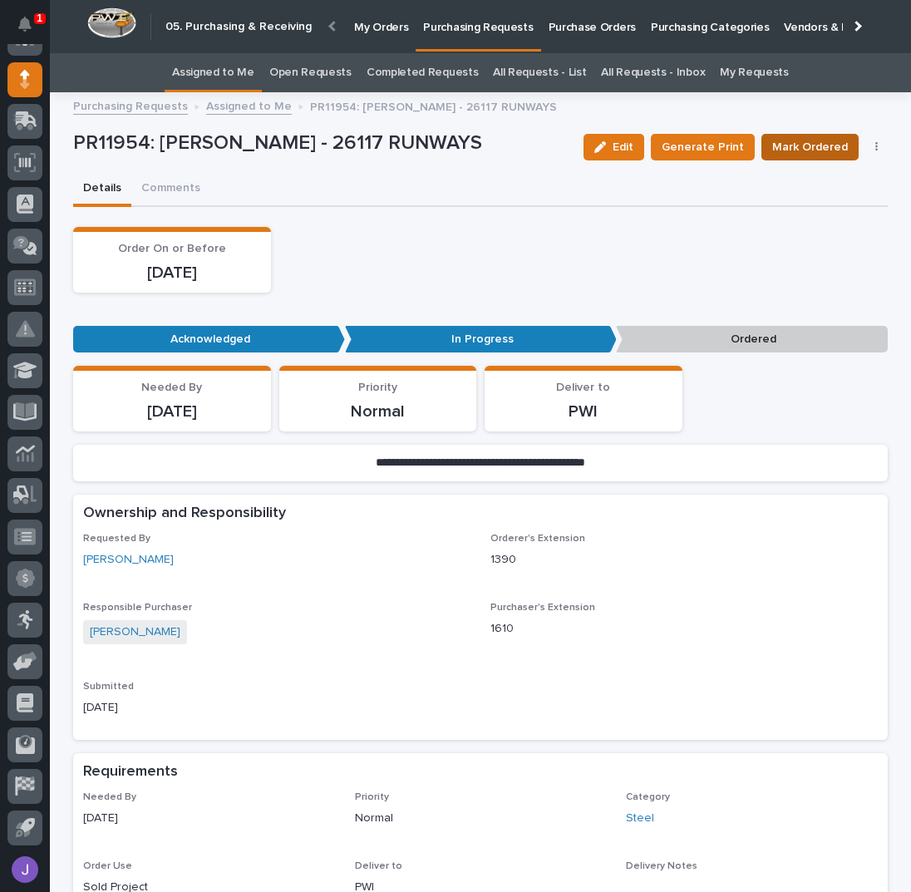
click at [786, 145] on span "Mark Ordered" at bounding box center [810, 147] width 76 height 20
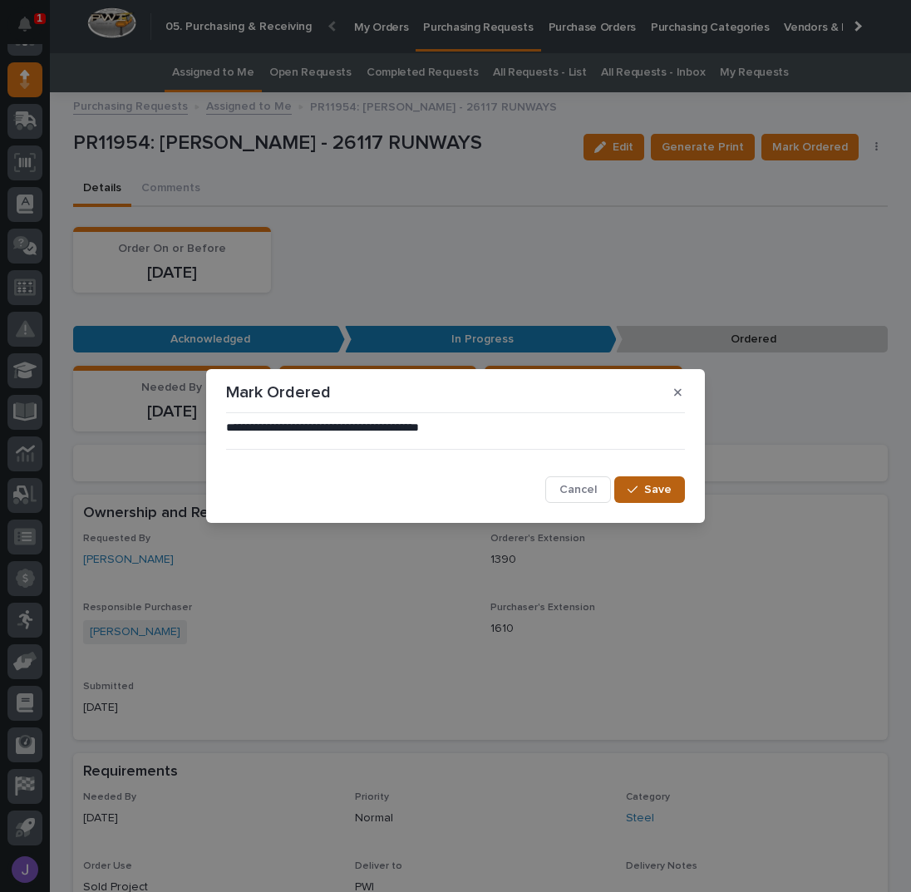
click at [630, 482] on button "Save" at bounding box center [649, 489] width 71 height 27
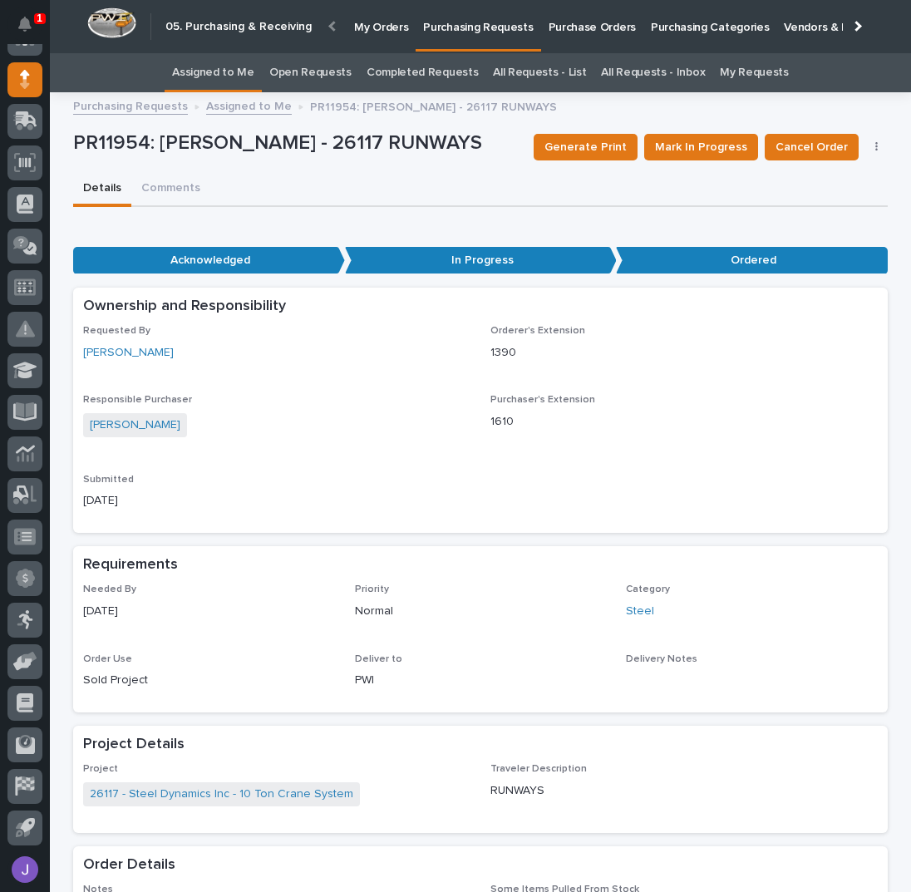
click at [214, 76] on link "Assigned to Me" at bounding box center [213, 72] width 82 height 39
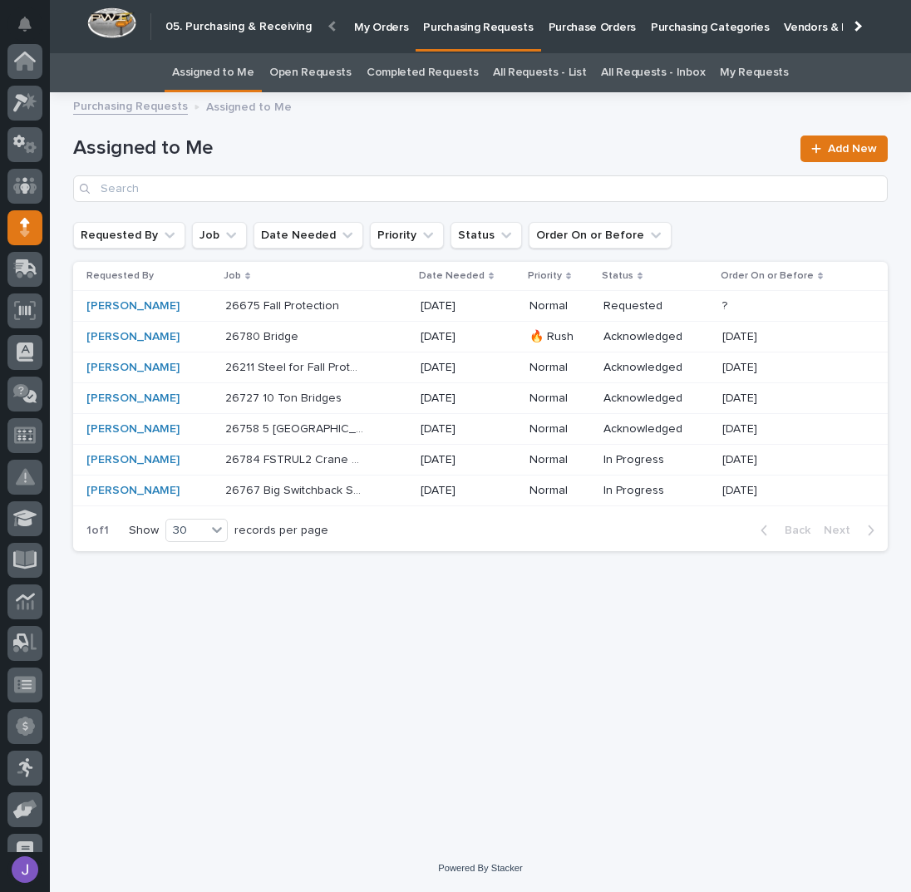
scroll to position [148, 0]
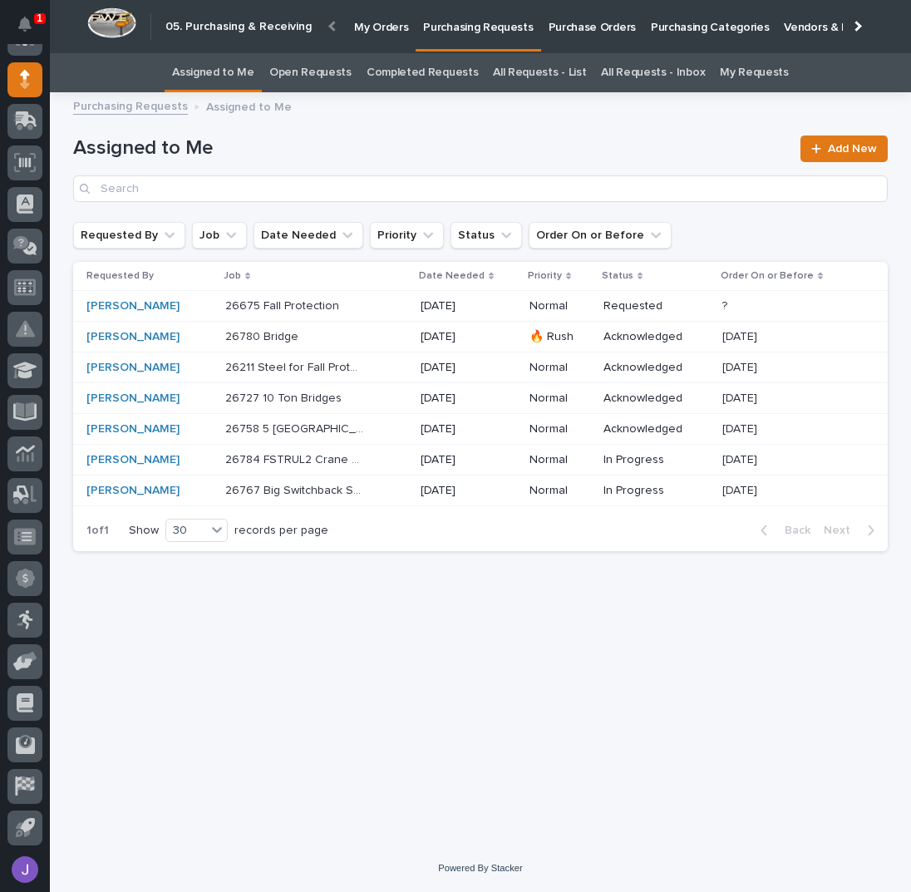
click at [382, 455] on div "26784 FSTRUL2 Crane System 26784 FSTRUL2 Crane System" at bounding box center [316, 459] width 182 height 27
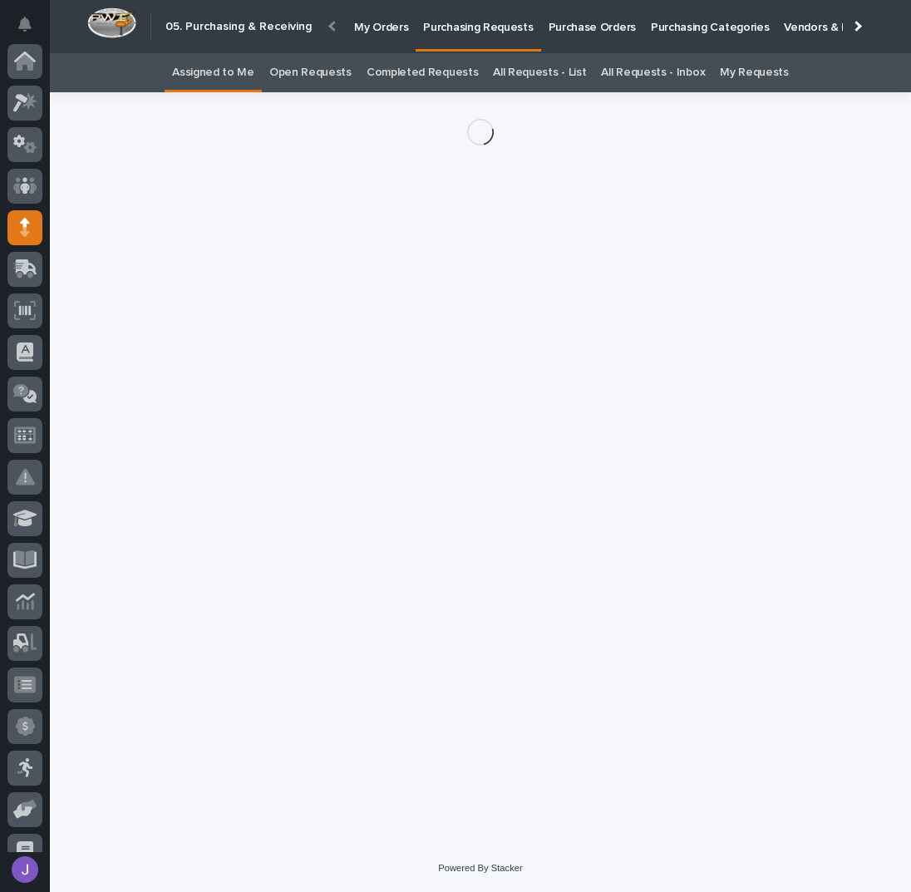
scroll to position [148, 0]
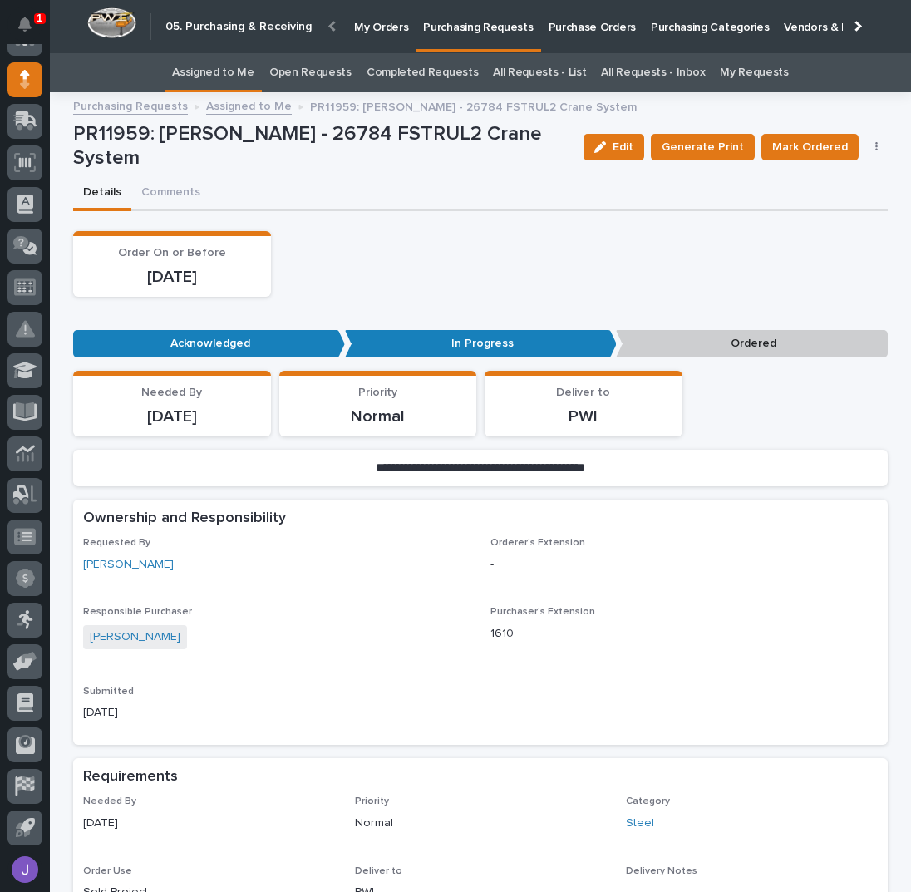
click at [868, 145] on button "button" at bounding box center [876, 147] width 23 height 12
click at [816, 208] on span "Edit Linked PO's" at bounding box center [823, 207] width 85 height 20
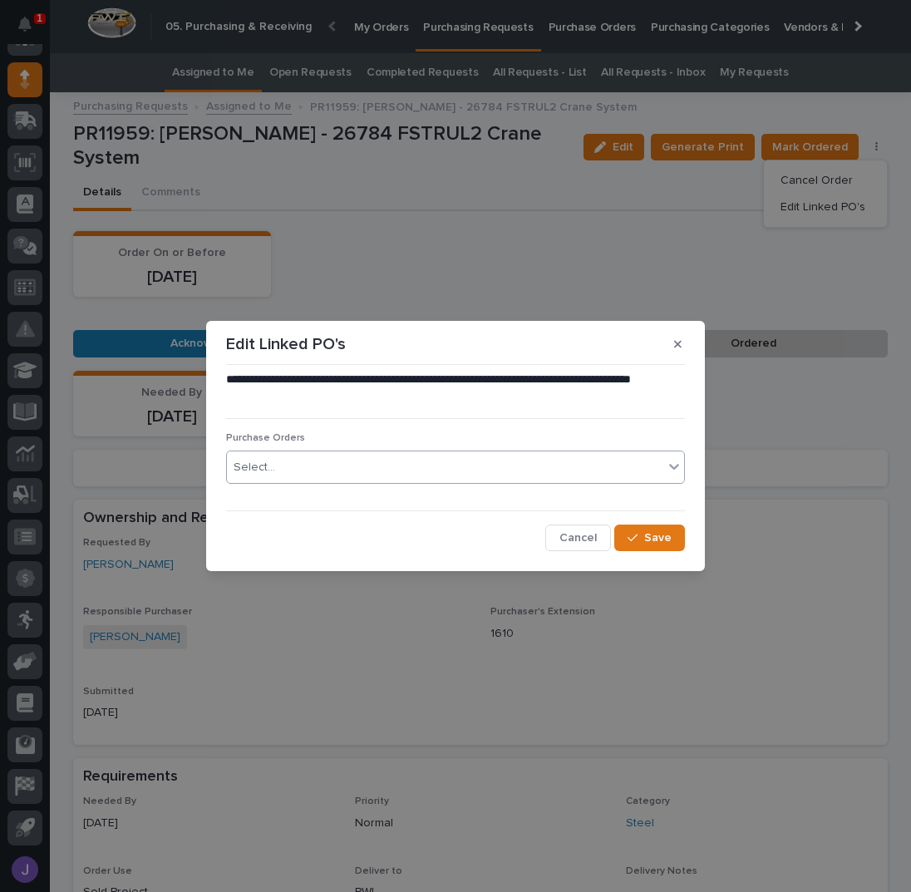
click at [416, 480] on div "Select..." at bounding box center [445, 467] width 436 height 27
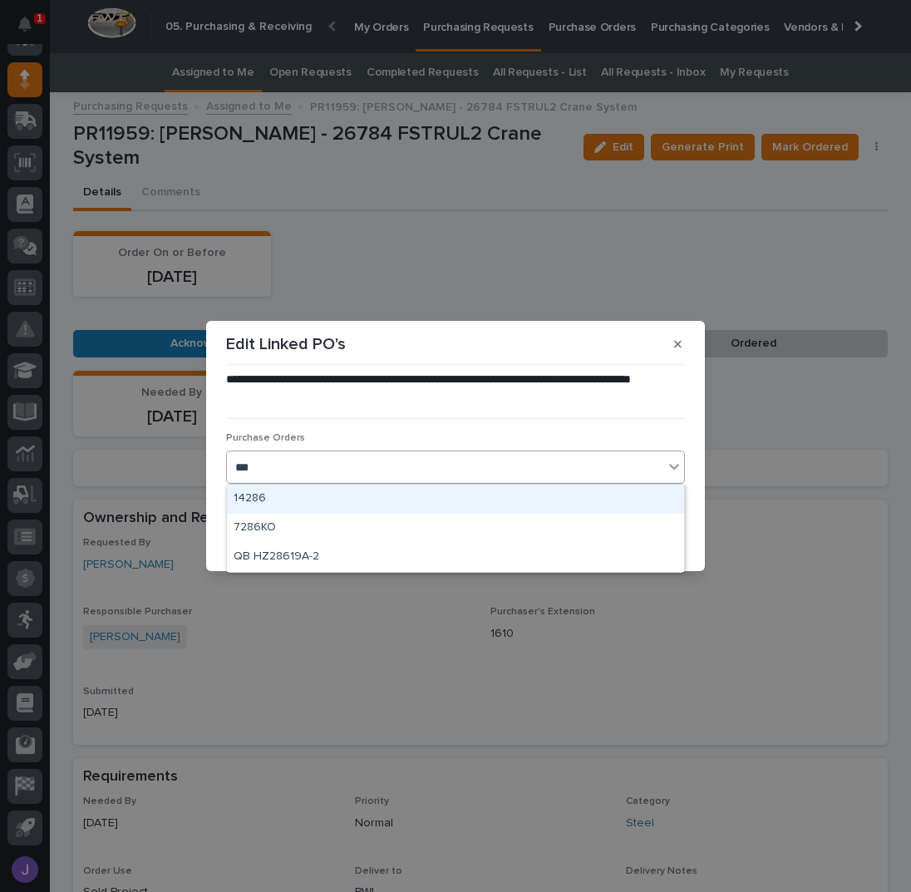
type input "****"
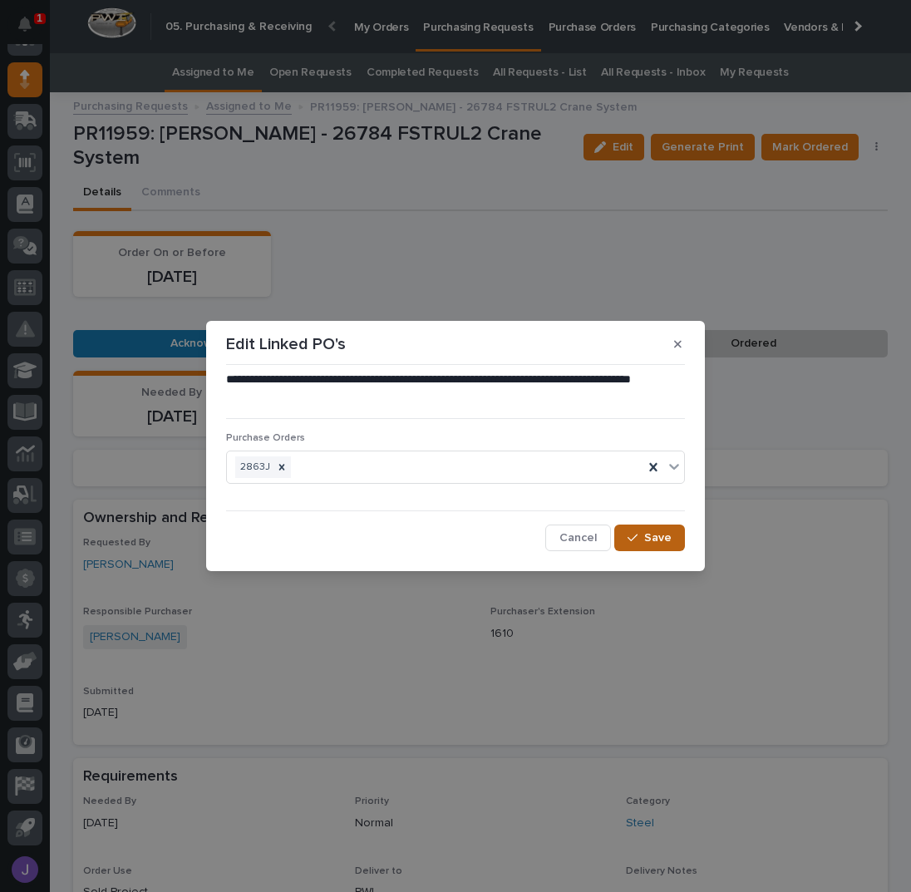
click at [650, 538] on span "Save" at bounding box center [657, 537] width 27 height 15
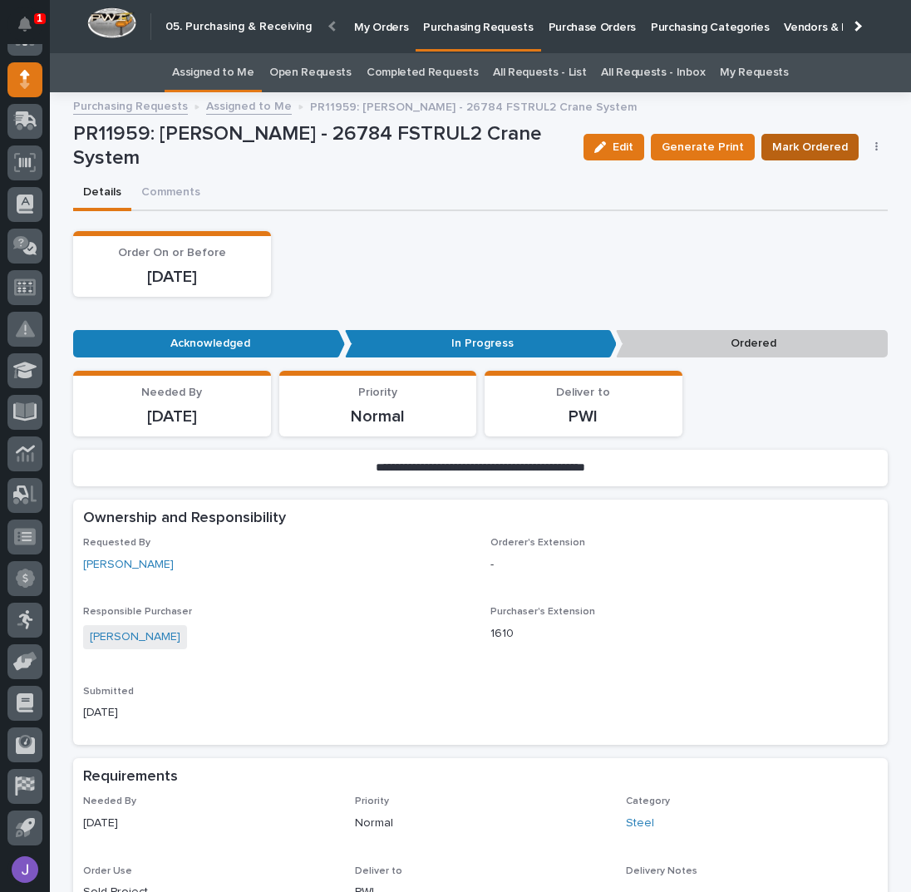
click at [807, 143] on span "Mark Ordered" at bounding box center [810, 147] width 76 height 20
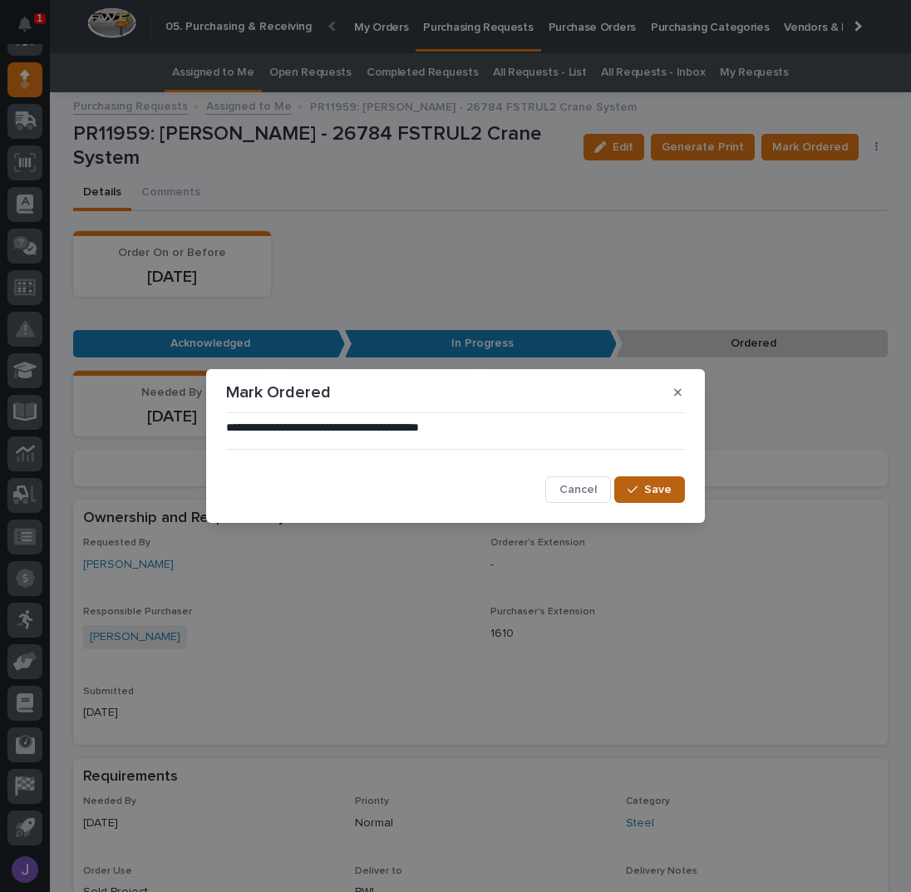
click at [636, 493] on icon "button" at bounding box center [633, 490] width 10 height 12
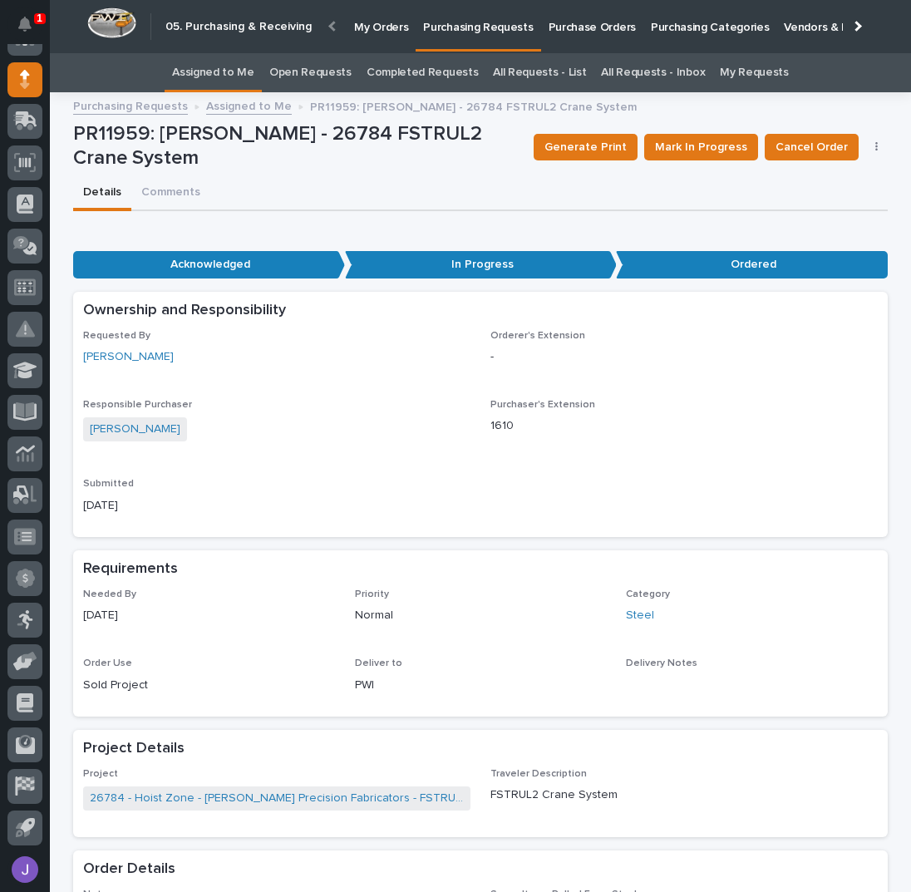
click at [233, 70] on link "Assigned to Me" at bounding box center [213, 72] width 82 height 39
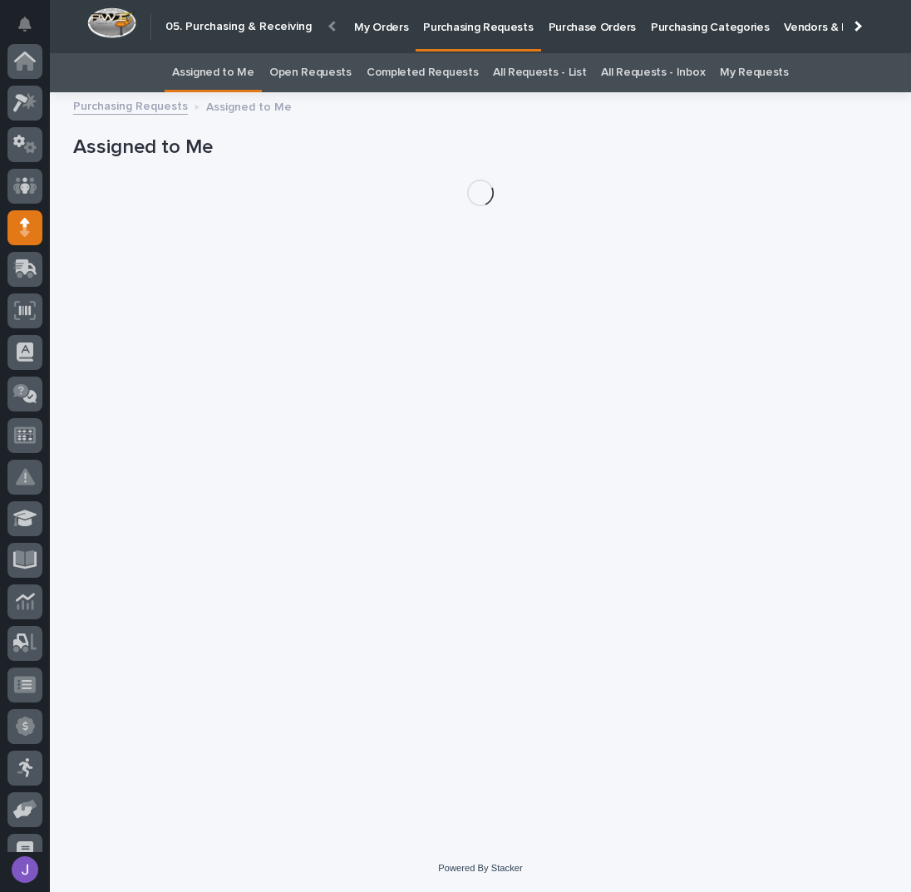
scroll to position [148, 0]
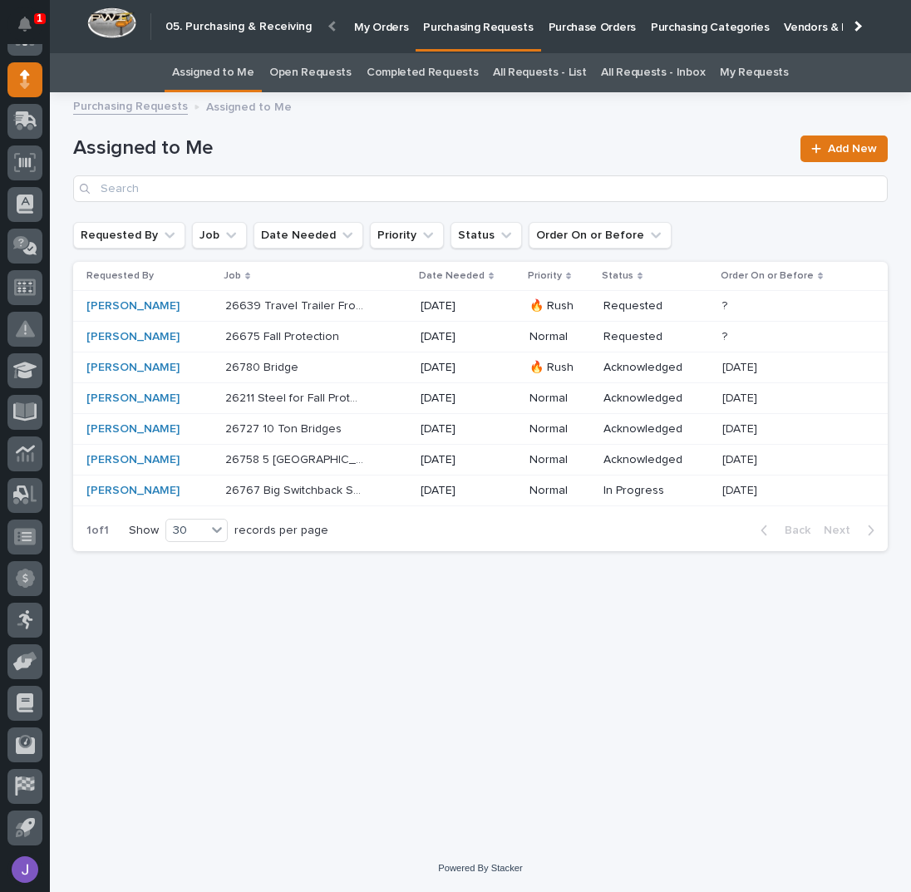
click at [236, 593] on div "Loading... Saving… Loading... Saving… Assigned to Me Add New Requested By Job D…" at bounding box center [480, 452] width 831 height 701
click at [187, 370] on div "[PERSON_NAME]" at bounding box center [149, 368] width 126 height 14
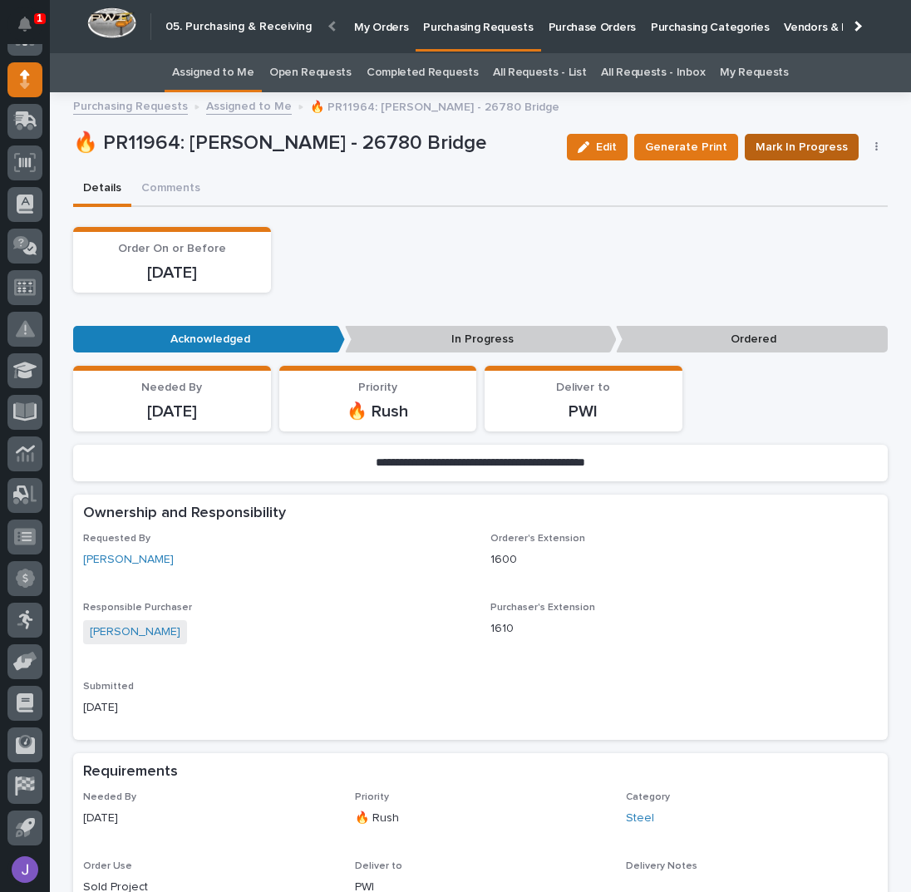
click at [835, 150] on span "Mark In Progress" at bounding box center [802, 147] width 92 height 20
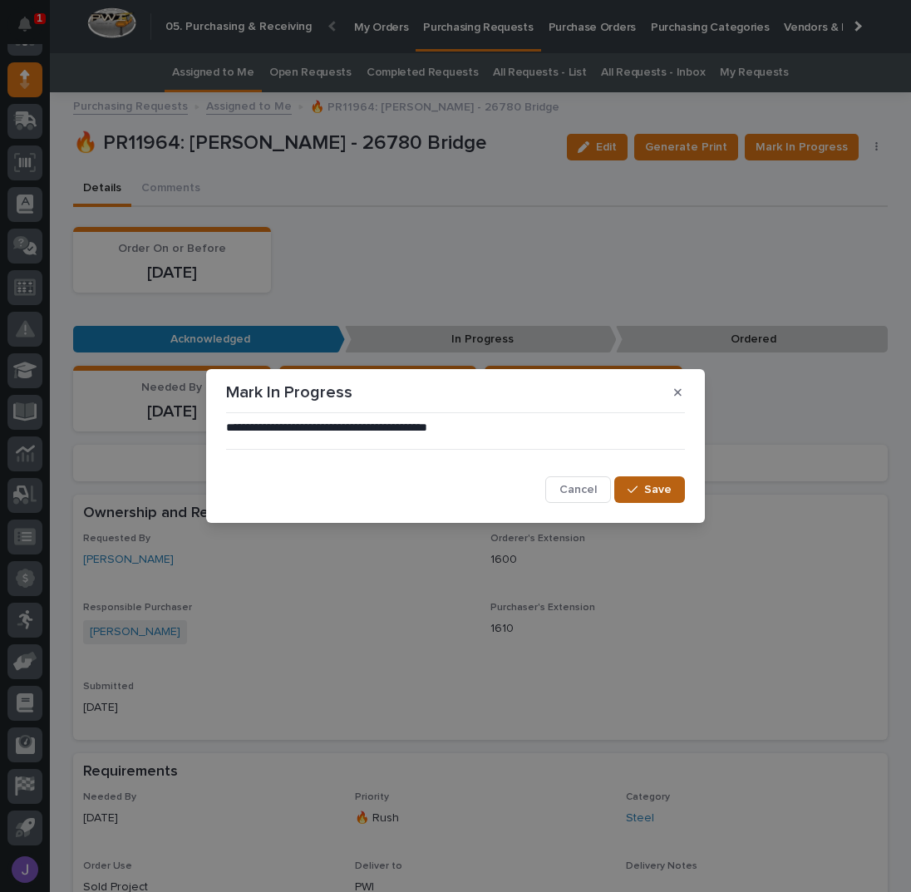
click at [655, 496] on span "Save" at bounding box center [657, 489] width 27 height 15
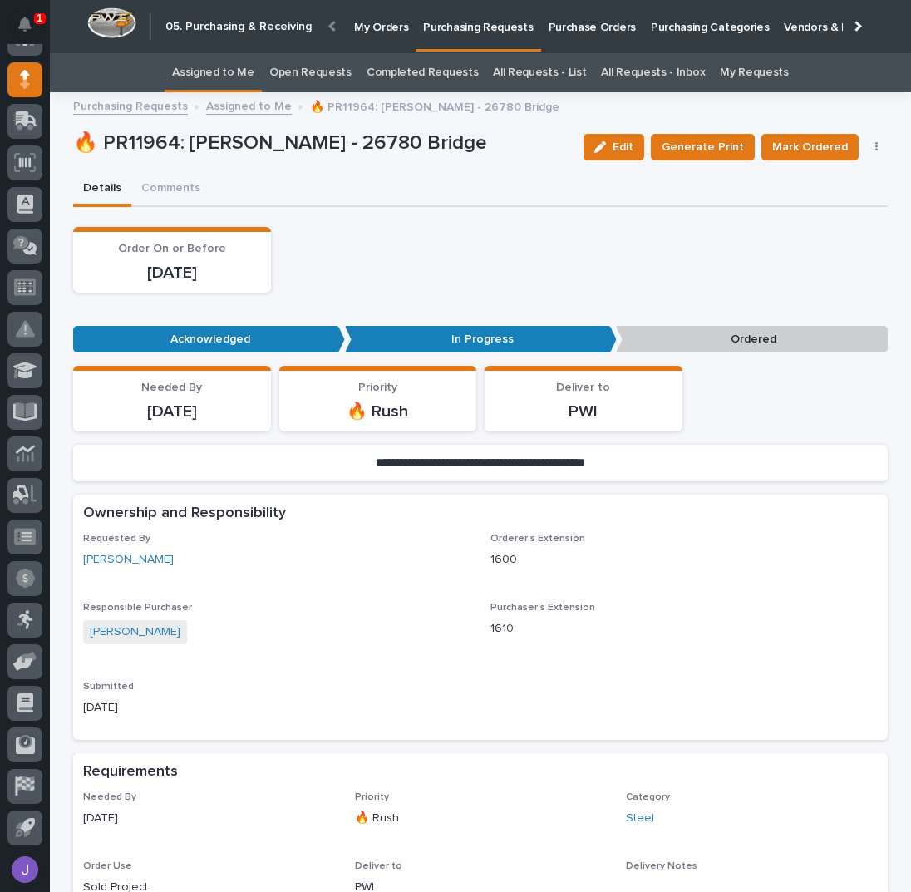
click at [865, 146] on button "button" at bounding box center [876, 147] width 23 height 12
click at [843, 206] on span "Edit Linked PO's" at bounding box center [823, 207] width 85 height 20
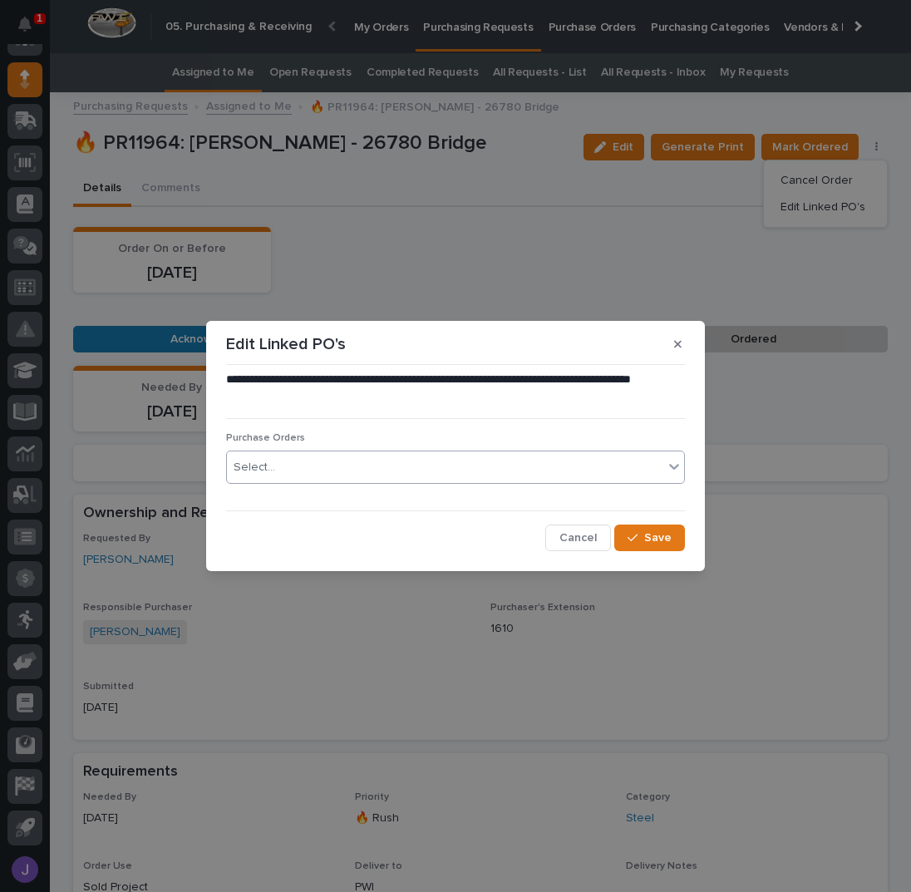
click at [357, 475] on div "Select..." at bounding box center [445, 467] width 436 height 27
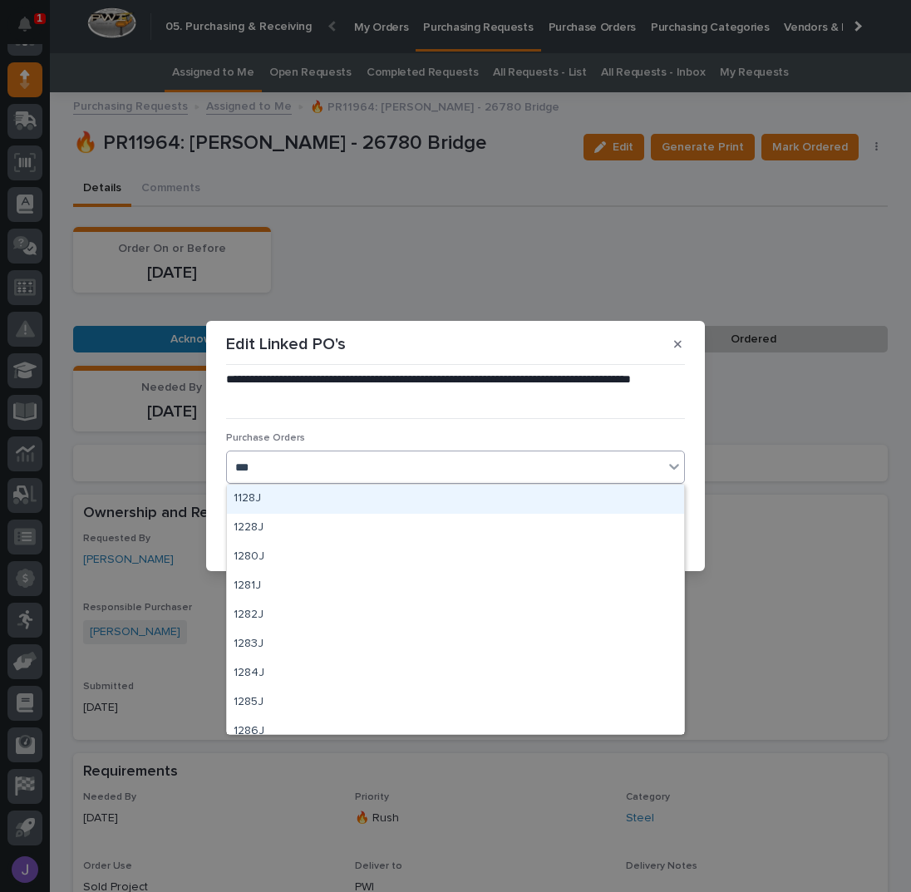
type input "****"
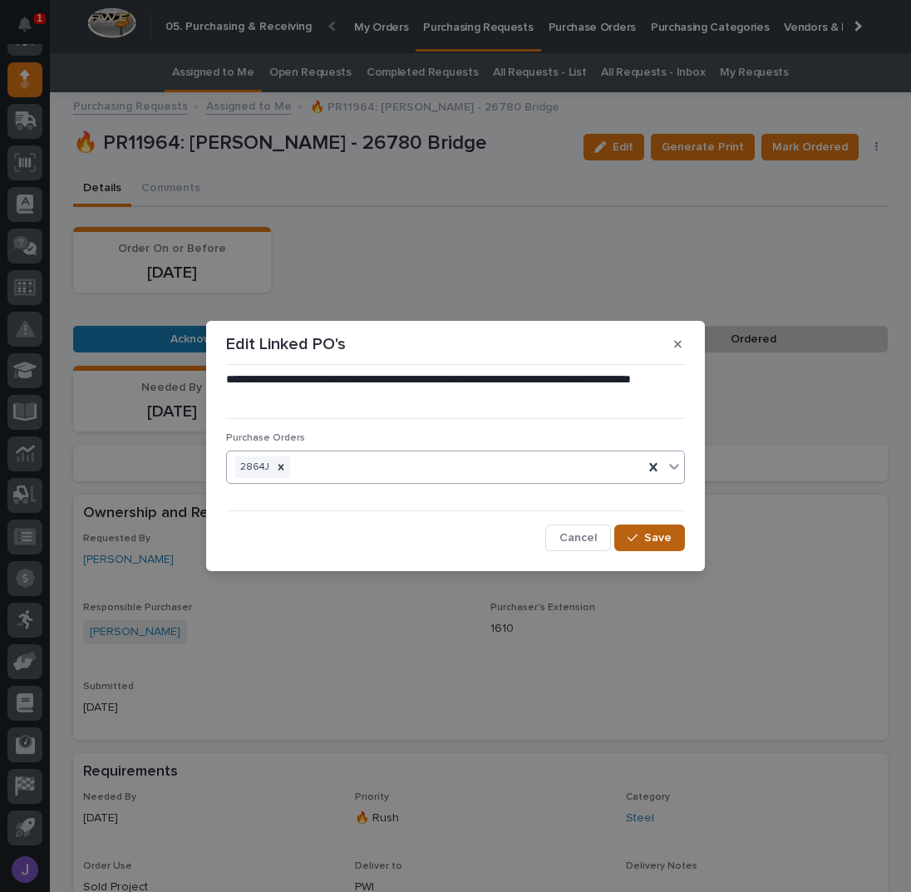
click at [633, 530] on button "Save" at bounding box center [649, 538] width 71 height 27
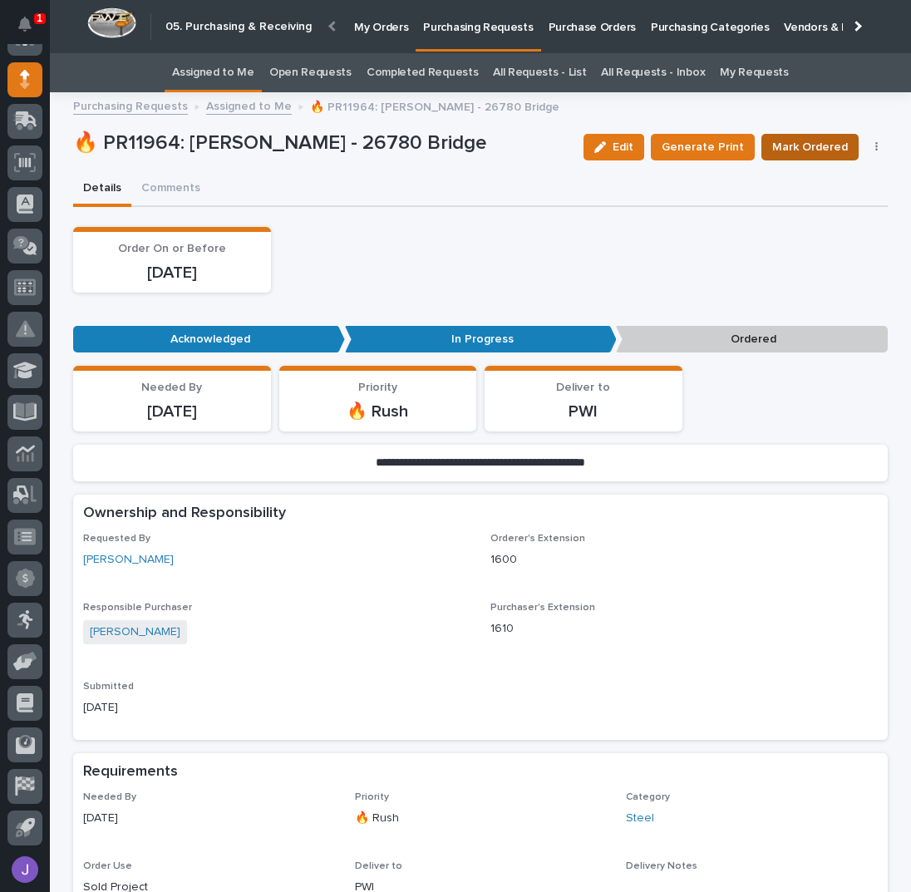
click at [791, 147] on span "Mark Ordered" at bounding box center [810, 147] width 76 height 20
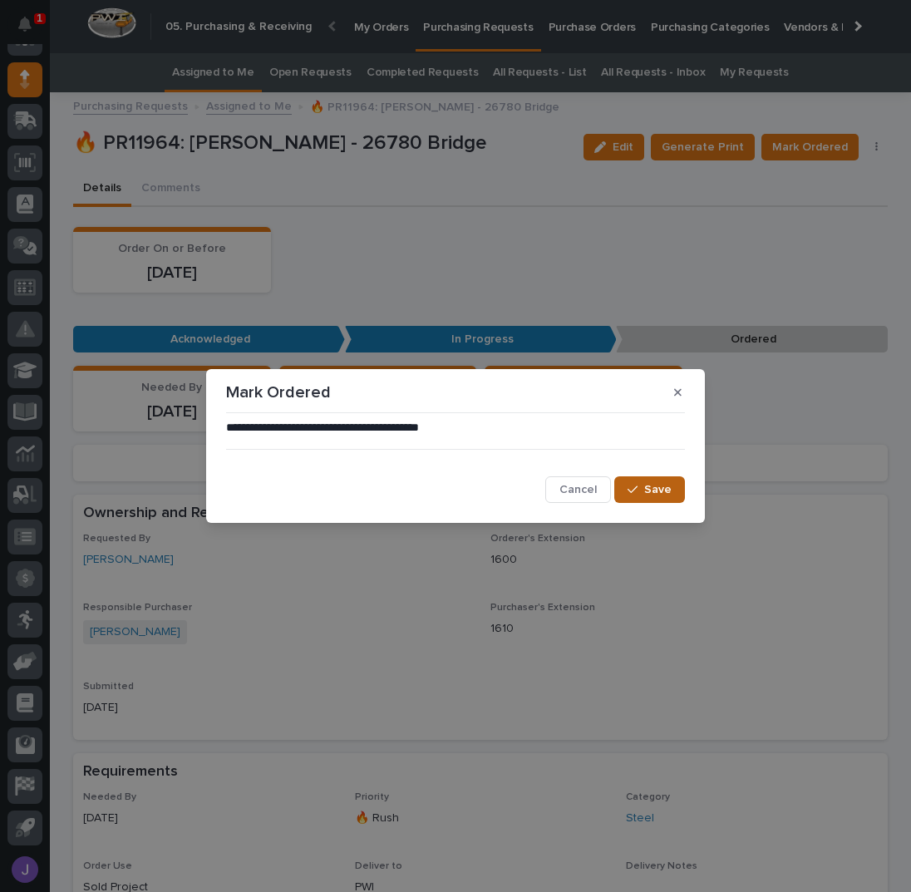
click at [639, 485] on div "button" at bounding box center [636, 490] width 17 height 12
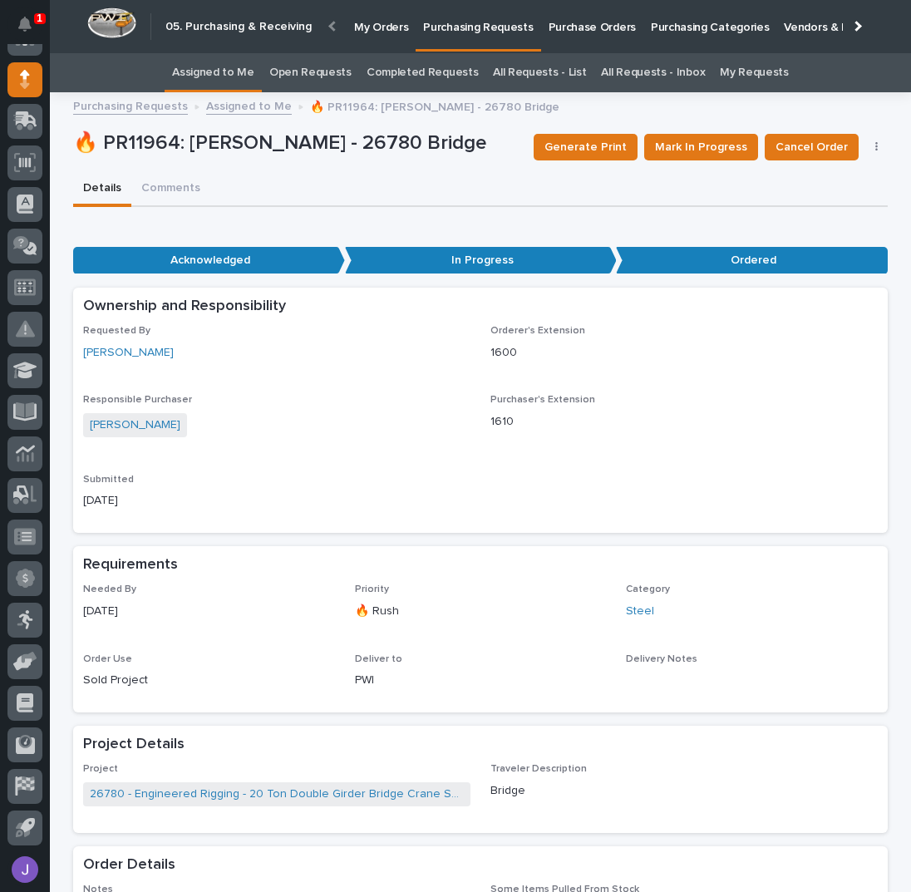
click at [241, 81] on link "Assigned to Me" at bounding box center [213, 72] width 82 height 39
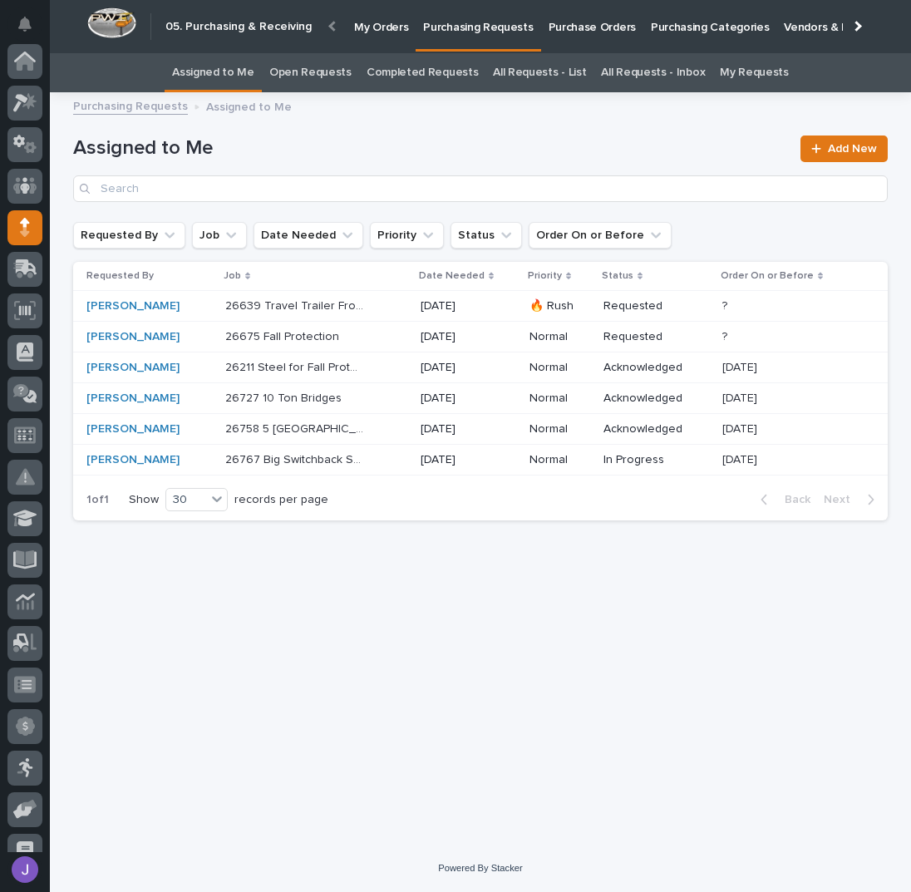
scroll to position [148, 0]
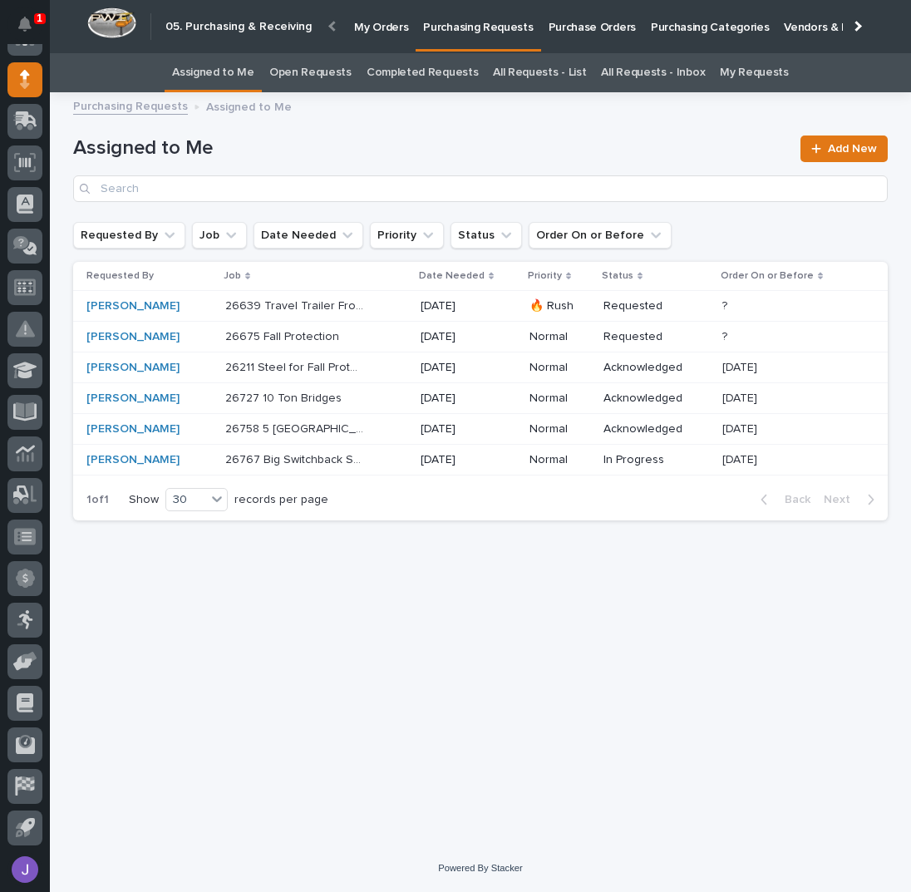
click at [295, 308] on p "26639 Travel Trailer Front Rotation" at bounding box center [296, 304] width 142 height 17
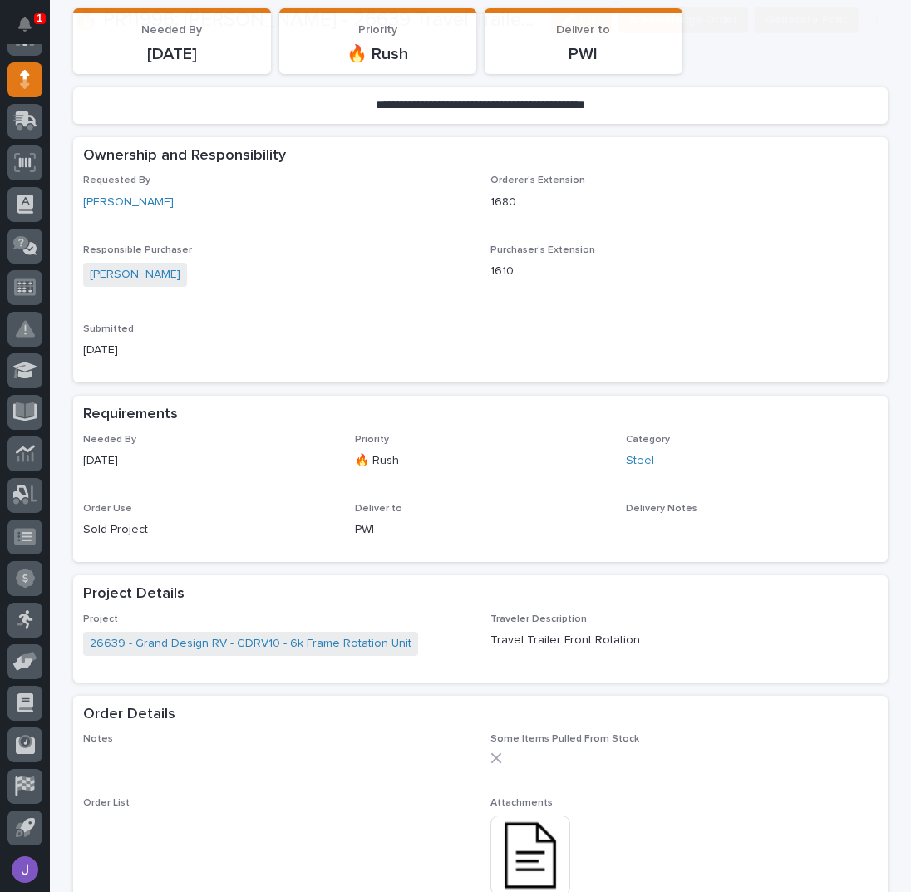
scroll to position [443, 0]
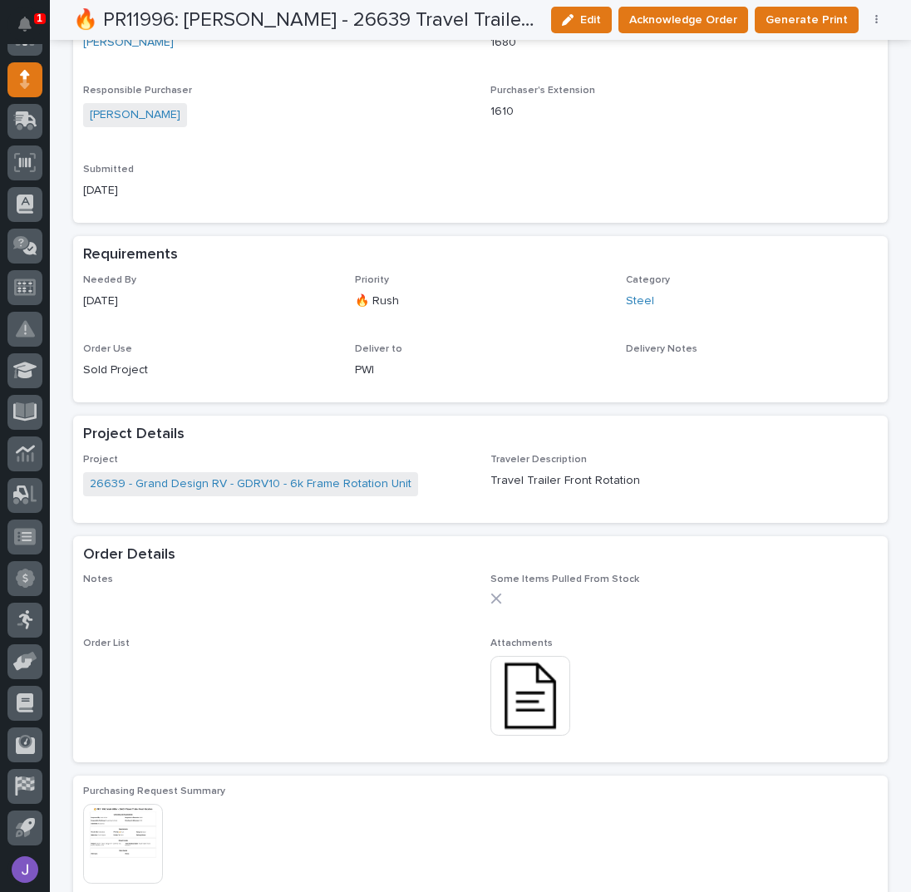
drag, startPoint x: 244, startPoint y: 335, endPoint x: -628, endPoint y: 469, distance: 882.3
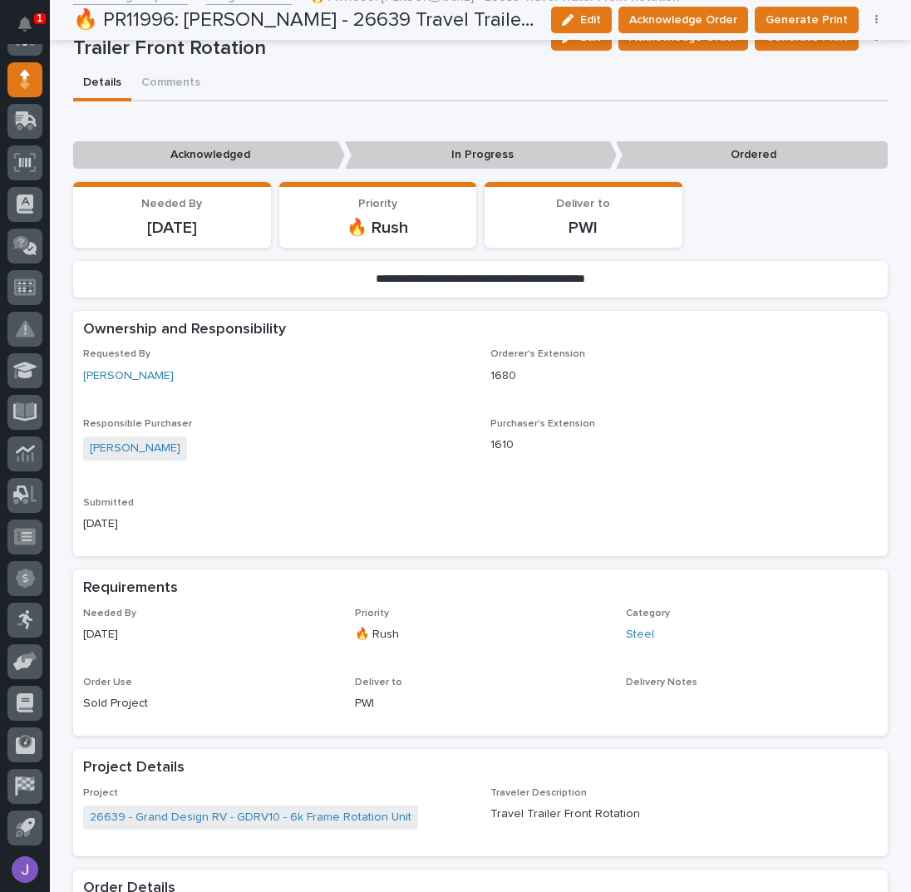
scroll to position [0, 0]
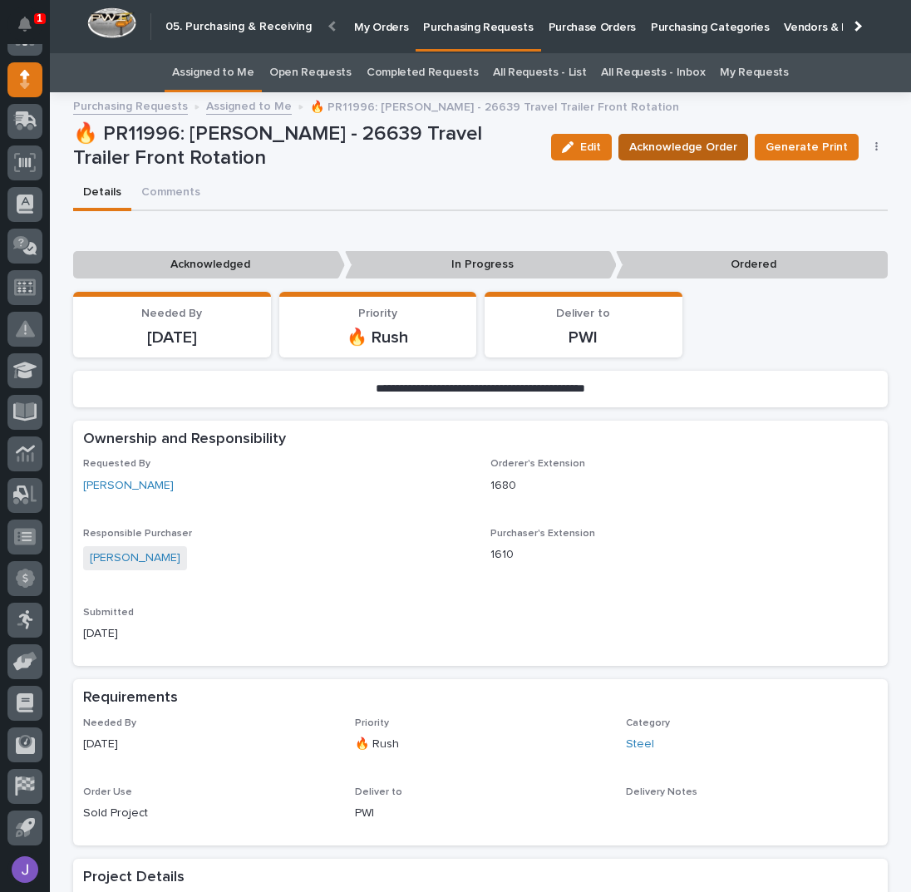
click at [663, 149] on span "Acknowledge Order" at bounding box center [683, 147] width 108 height 20
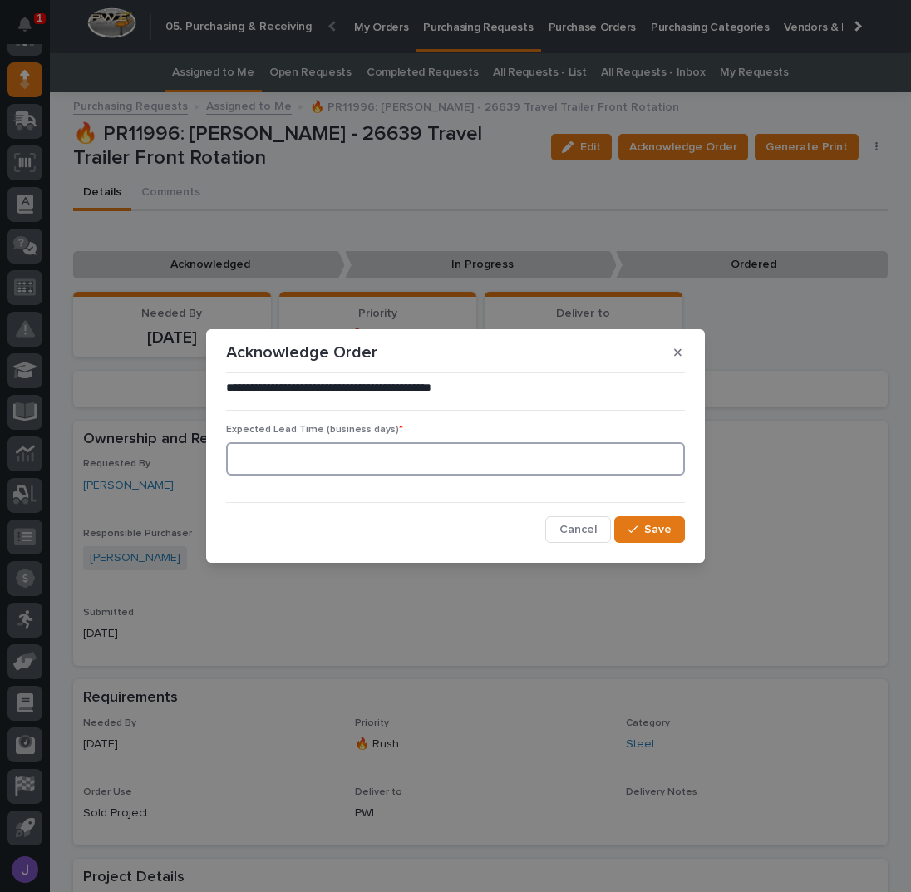
click at [432, 466] on input at bounding box center [455, 458] width 459 height 33
type input "0"
click at [647, 525] on span "Save" at bounding box center [657, 529] width 27 height 15
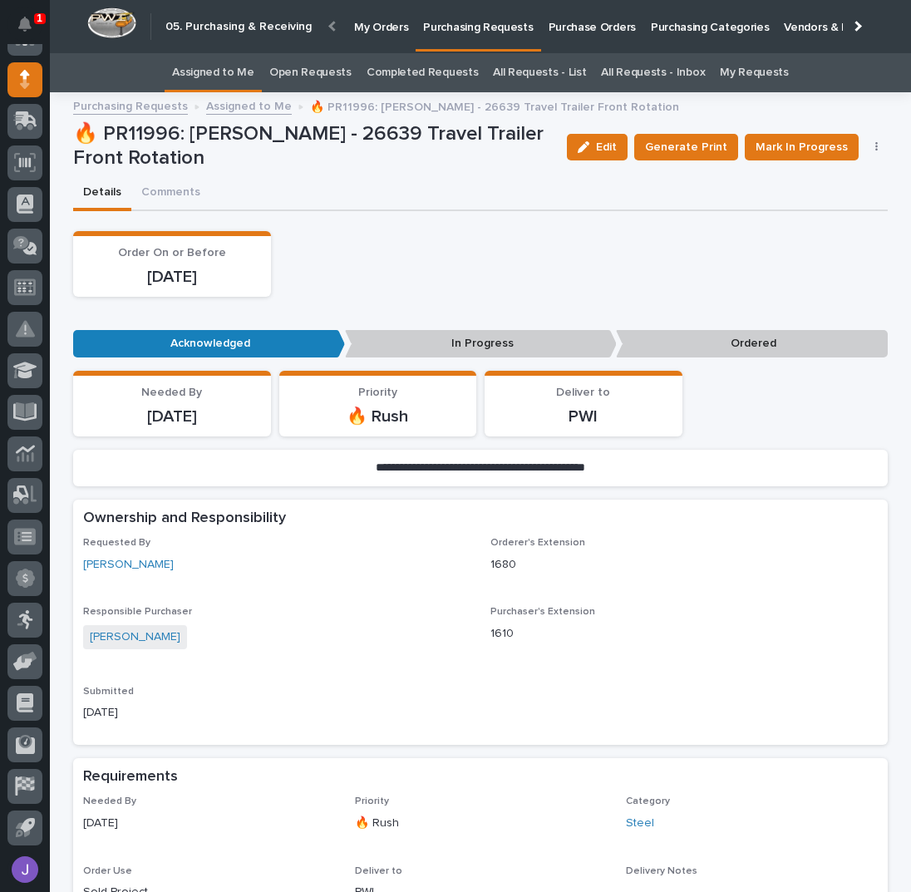
click at [237, 67] on link "Assigned to Me" at bounding box center [213, 72] width 82 height 39
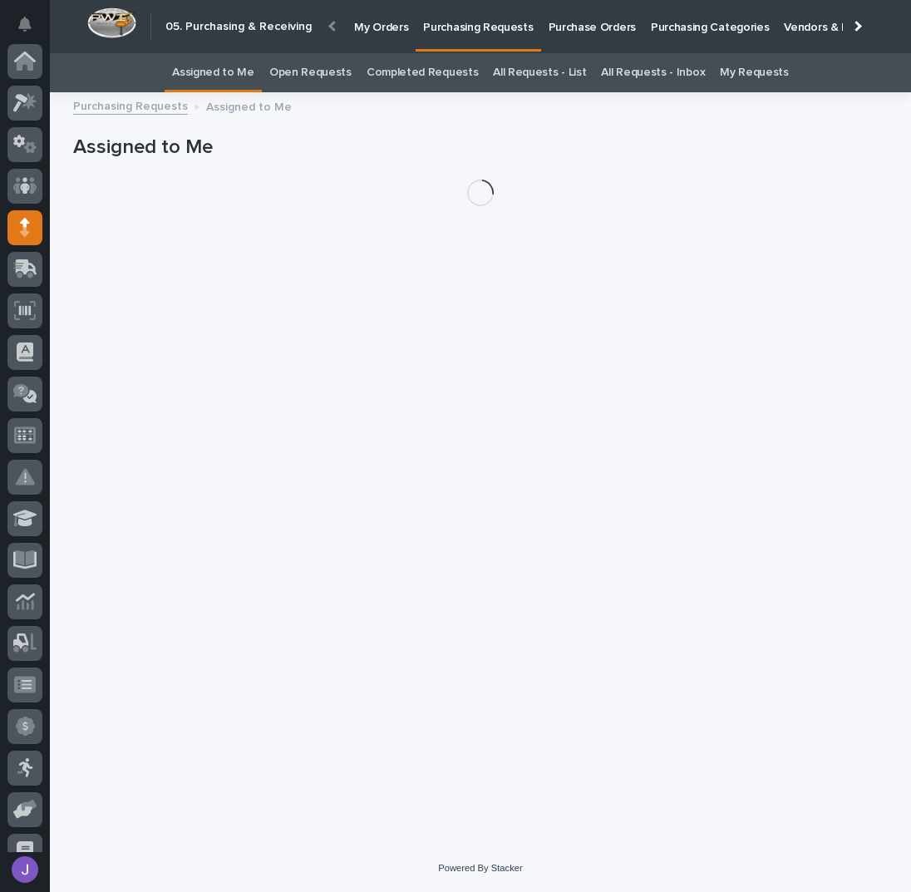
scroll to position [148, 0]
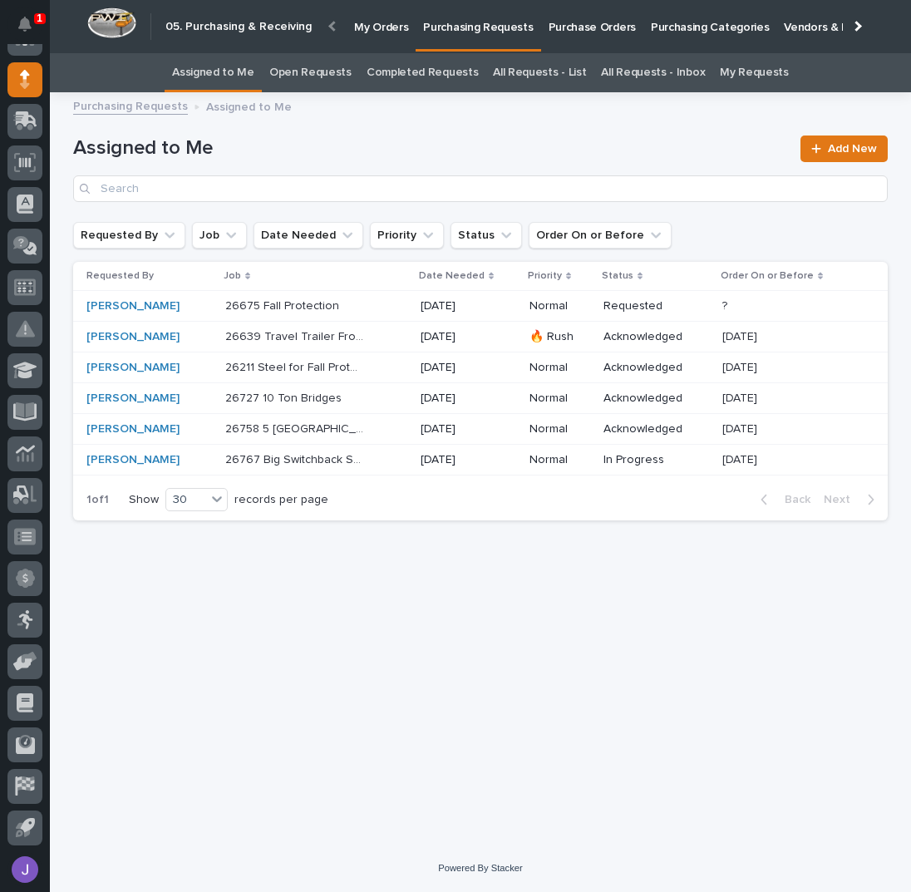
click at [387, 397] on div "26727 10 Ton Bridges 26727 10 [PERSON_NAME]" at bounding box center [316, 398] width 182 height 27
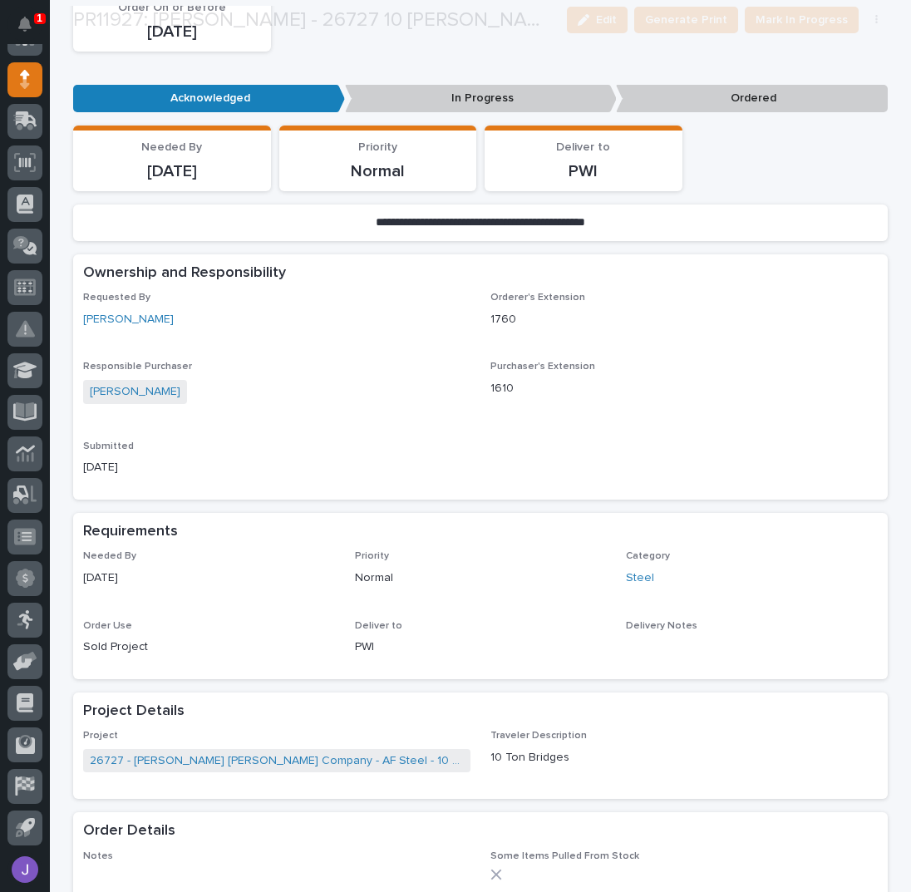
scroll to position [665, 0]
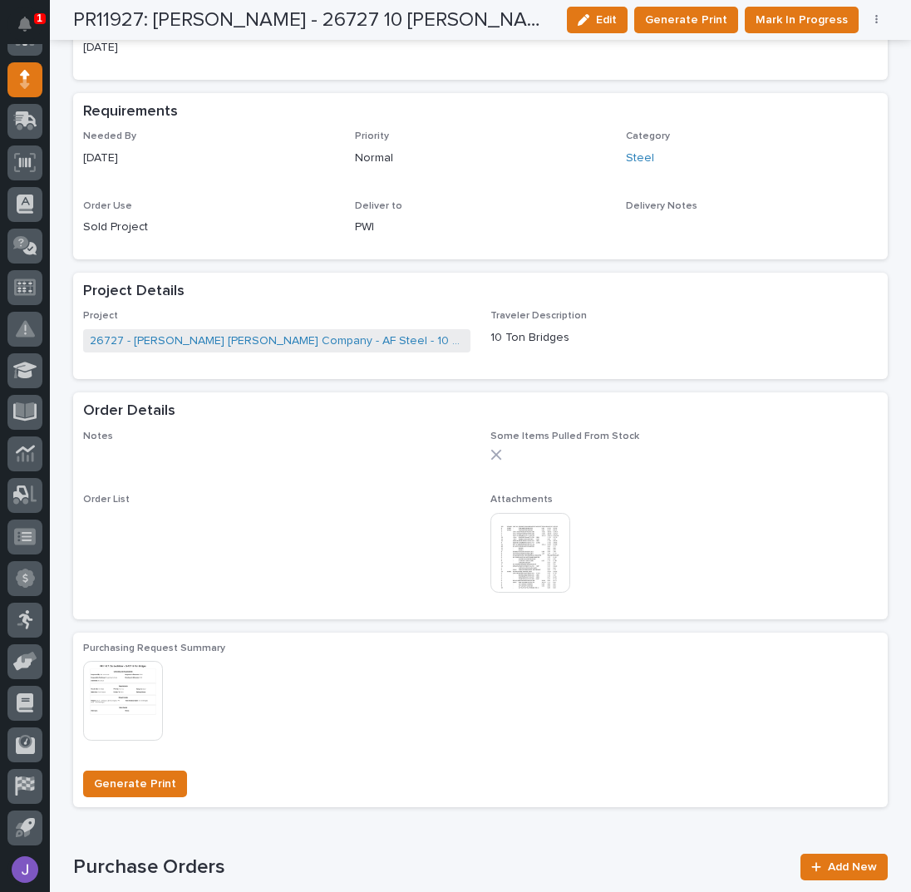
click at [537, 549] on img at bounding box center [530, 553] width 80 height 80
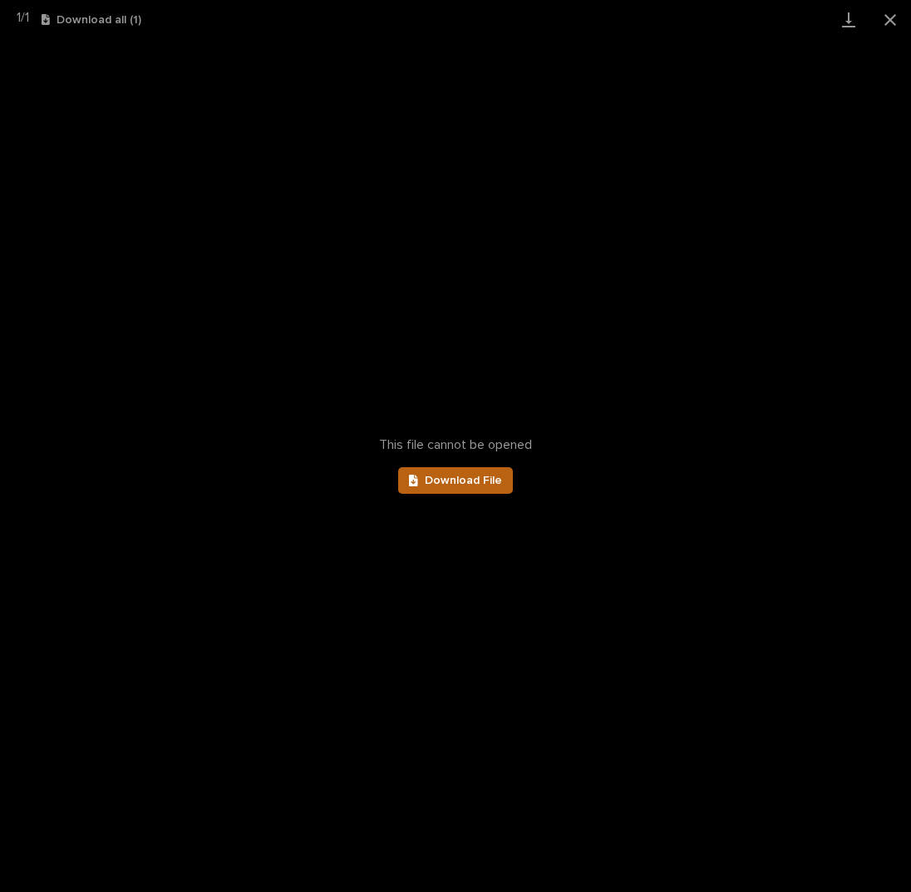
click at [490, 482] on span "Download File" at bounding box center [463, 481] width 77 height 12
click at [889, 22] on button "Close gallery" at bounding box center [891, 19] width 42 height 39
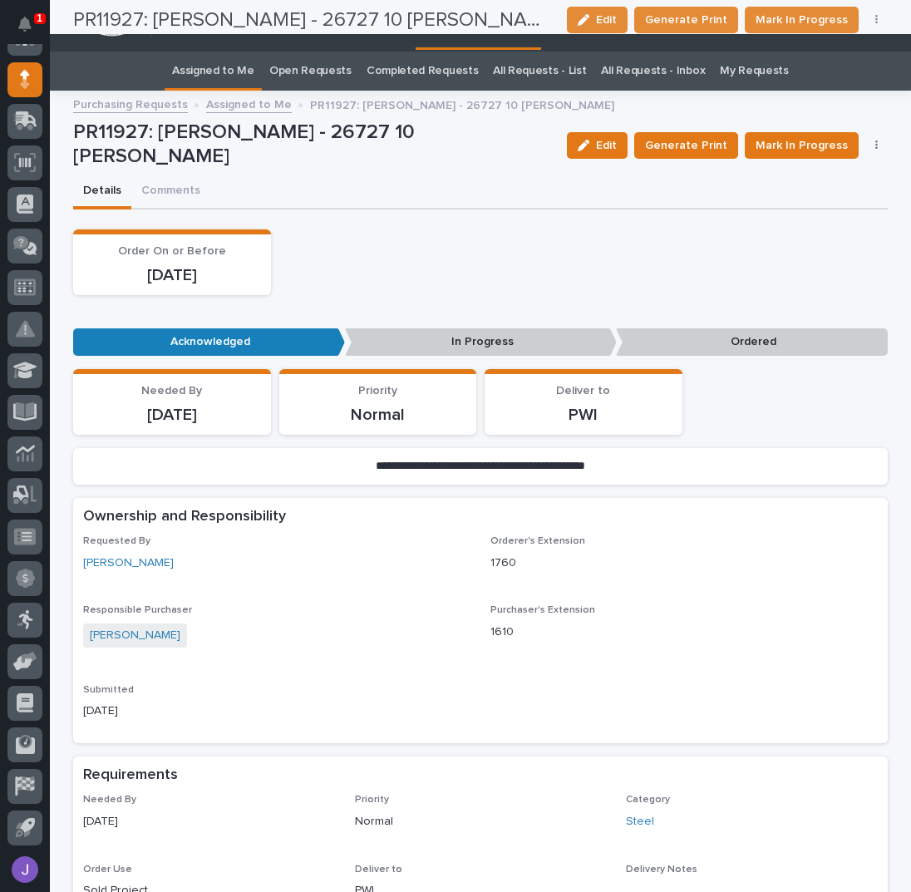
scroll to position [0, 0]
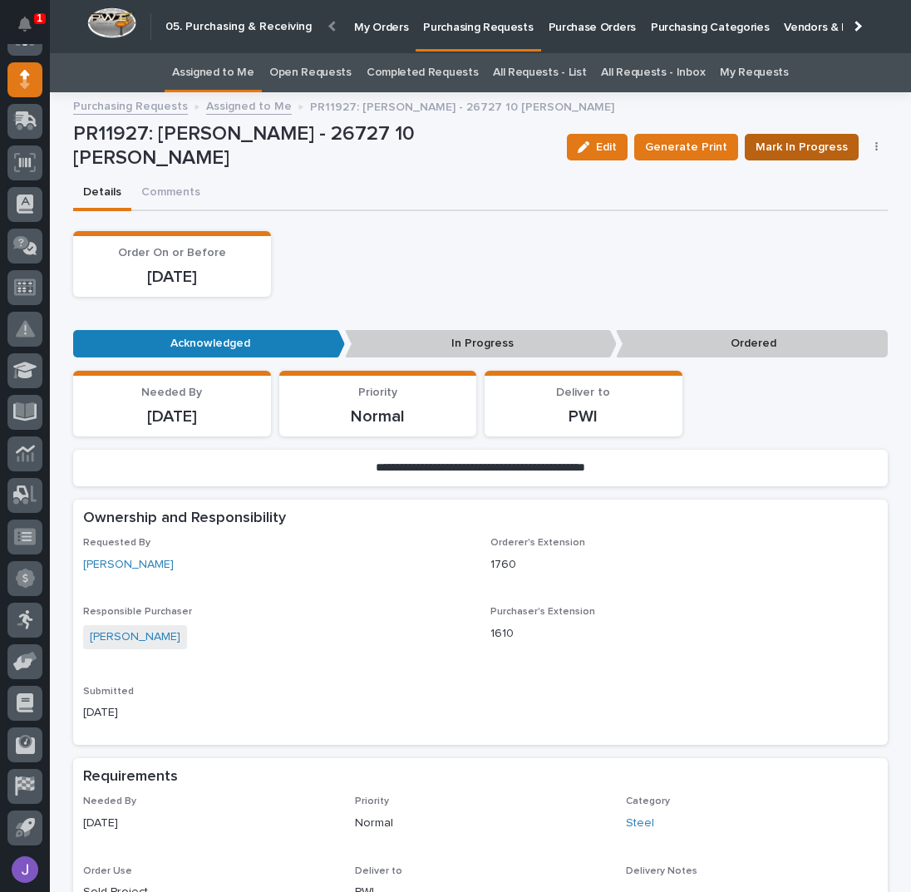
click at [786, 144] on span "Mark In Progress" at bounding box center [802, 147] width 92 height 20
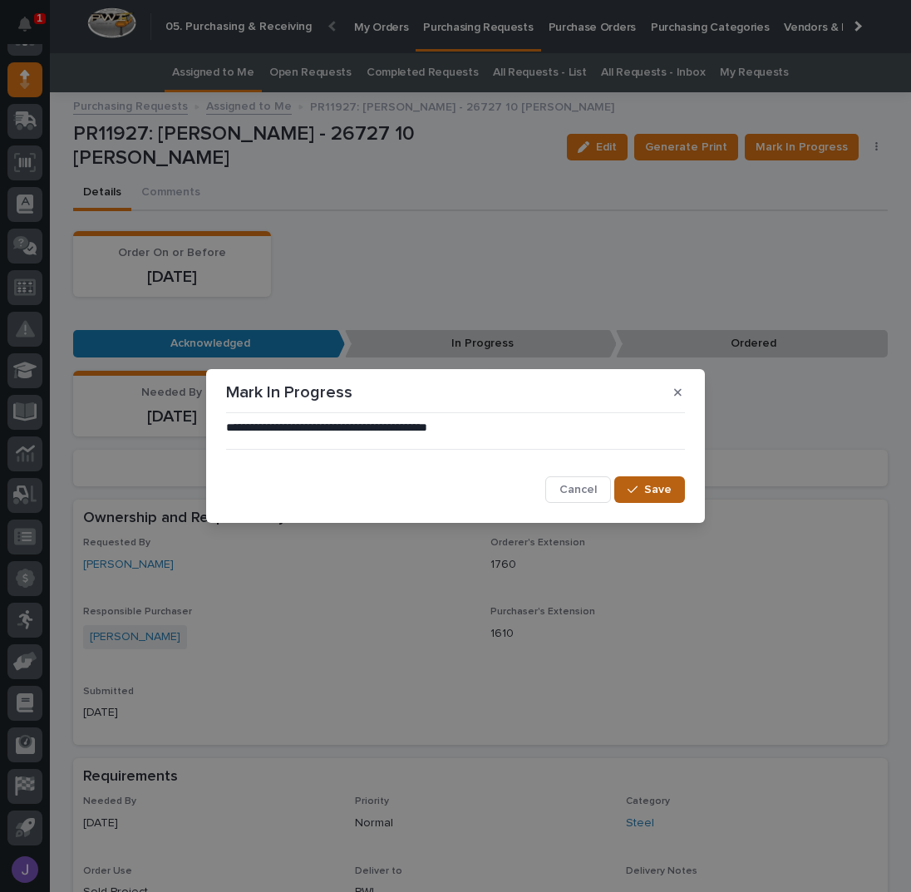
click at [661, 485] on span "Save" at bounding box center [657, 489] width 27 height 15
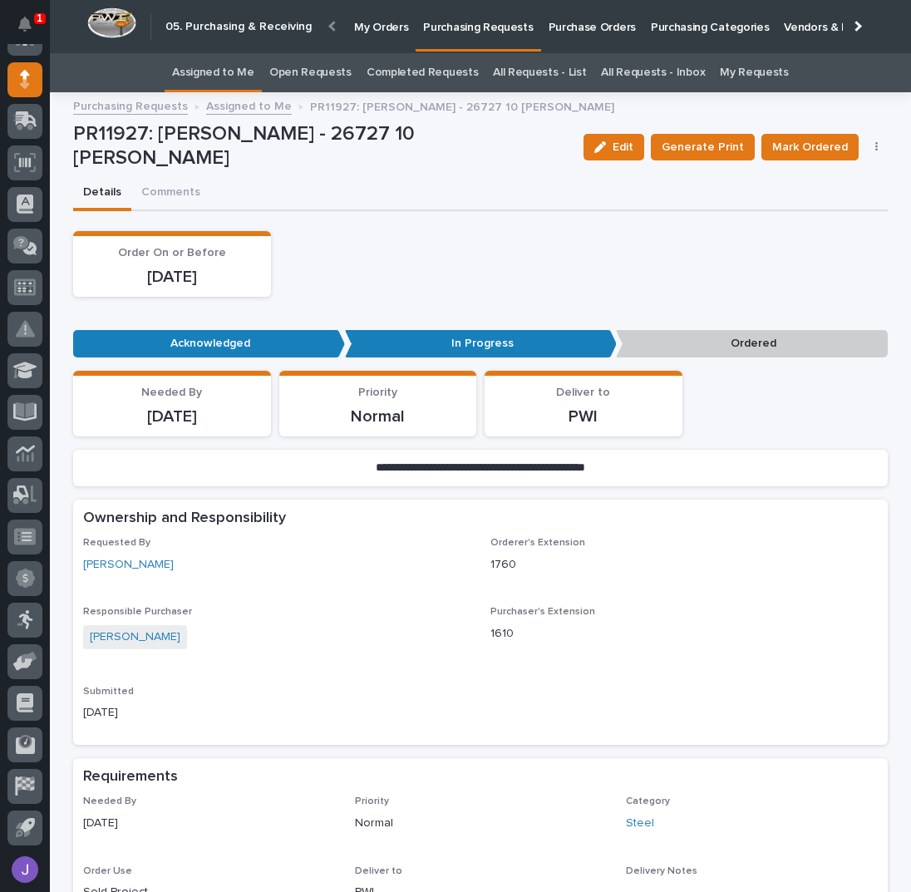
click at [442, 259] on div "Order On or Before [DATE]" at bounding box center [480, 264] width 815 height 66
click at [243, 70] on link "Assigned to Me" at bounding box center [213, 72] width 82 height 39
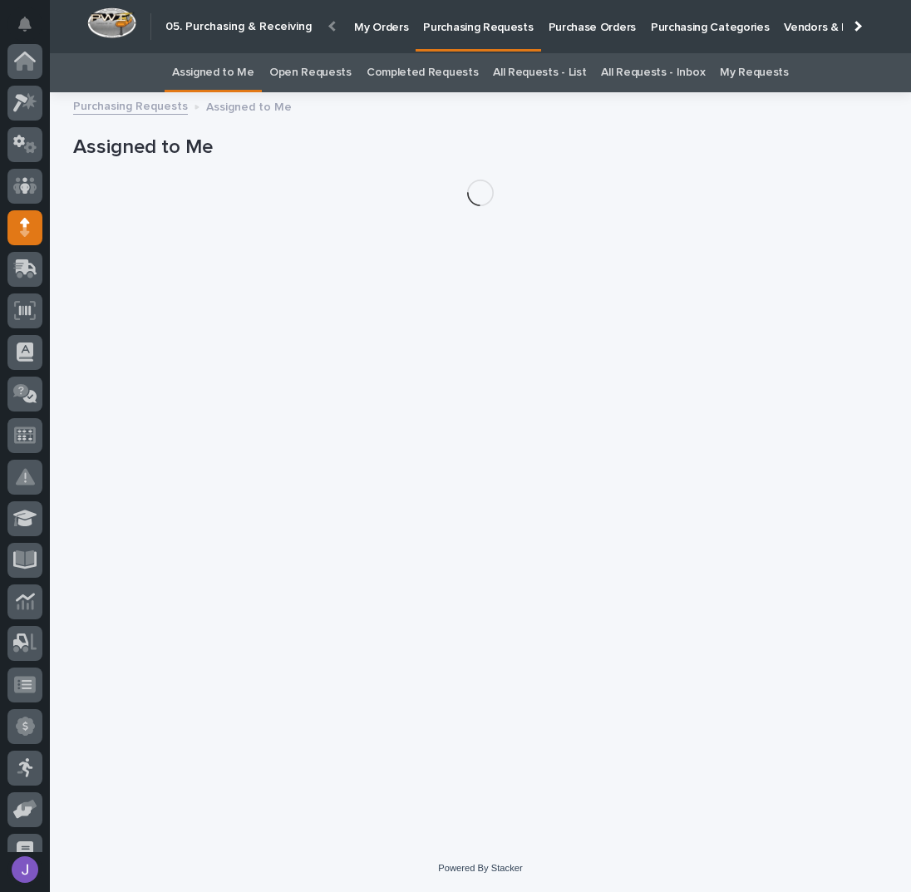
scroll to position [148, 0]
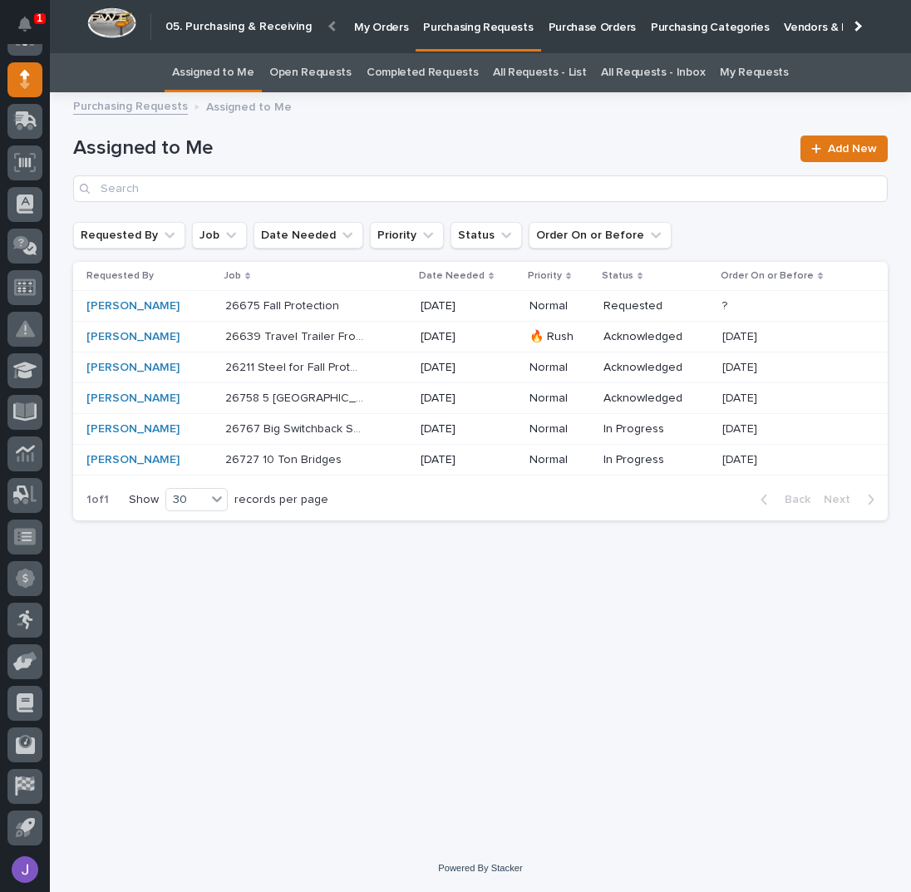
click at [390, 368] on div "26211 Steel for Fall Protection 26211 Steel for Fall Protection" at bounding box center [316, 367] width 182 height 27
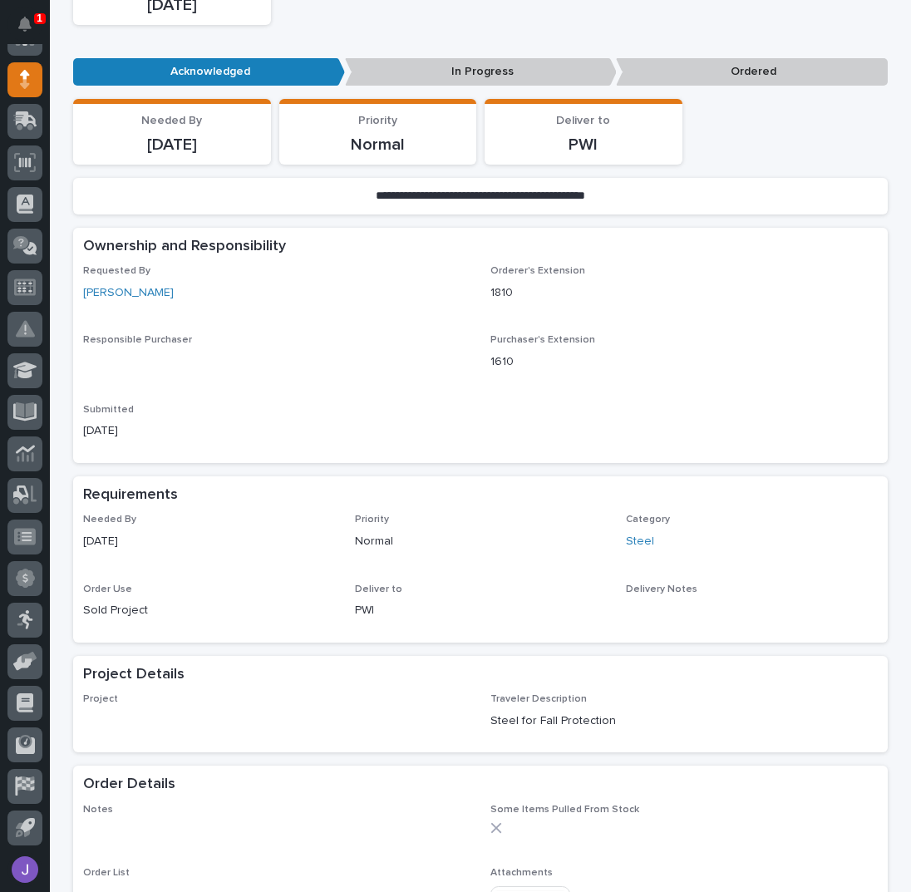
scroll to position [545, 0]
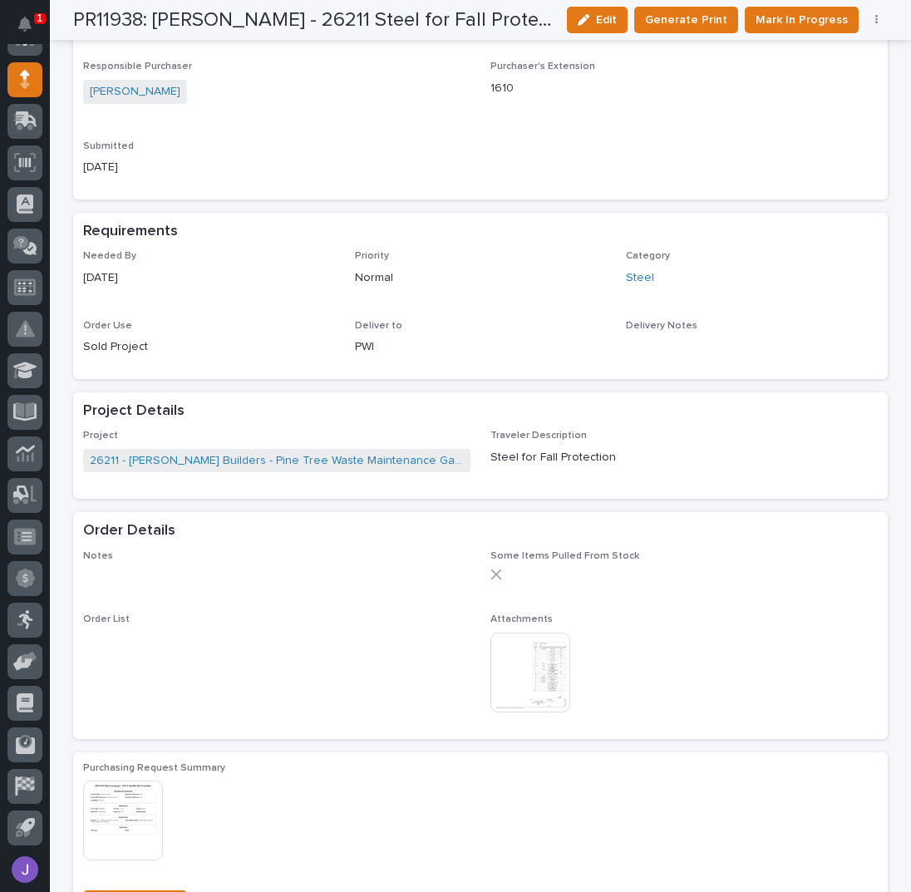
click at [528, 664] on img at bounding box center [530, 673] width 80 height 80
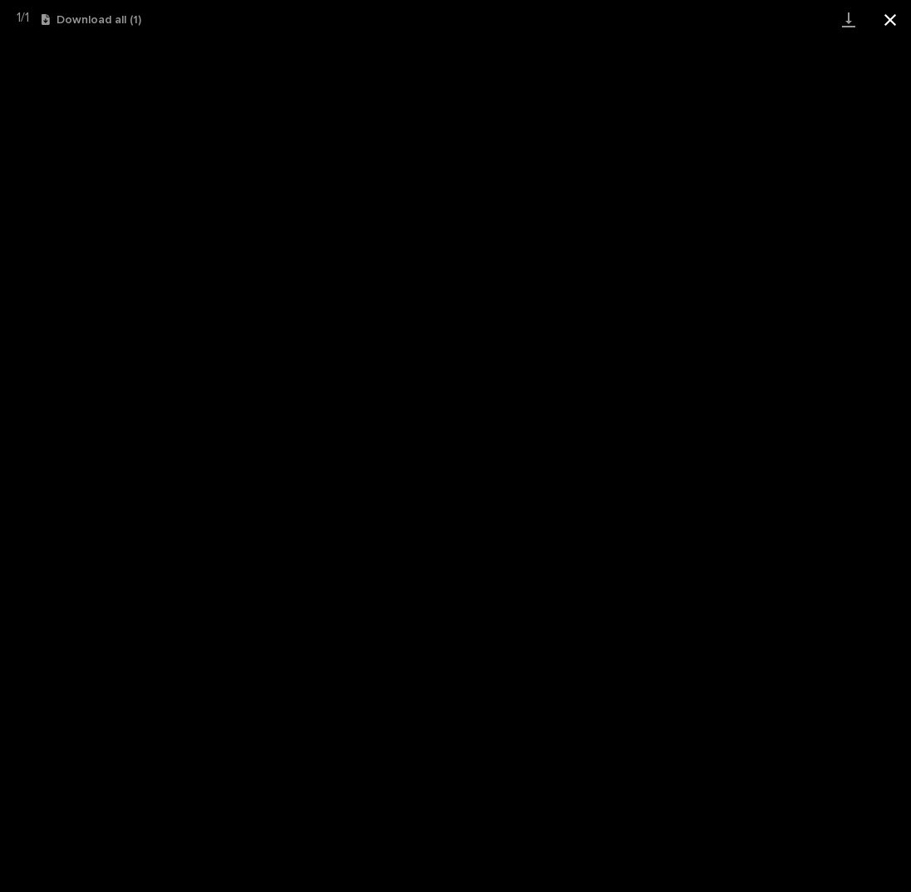
click at [894, 17] on button "Close gallery" at bounding box center [891, 19] width 42 height 39
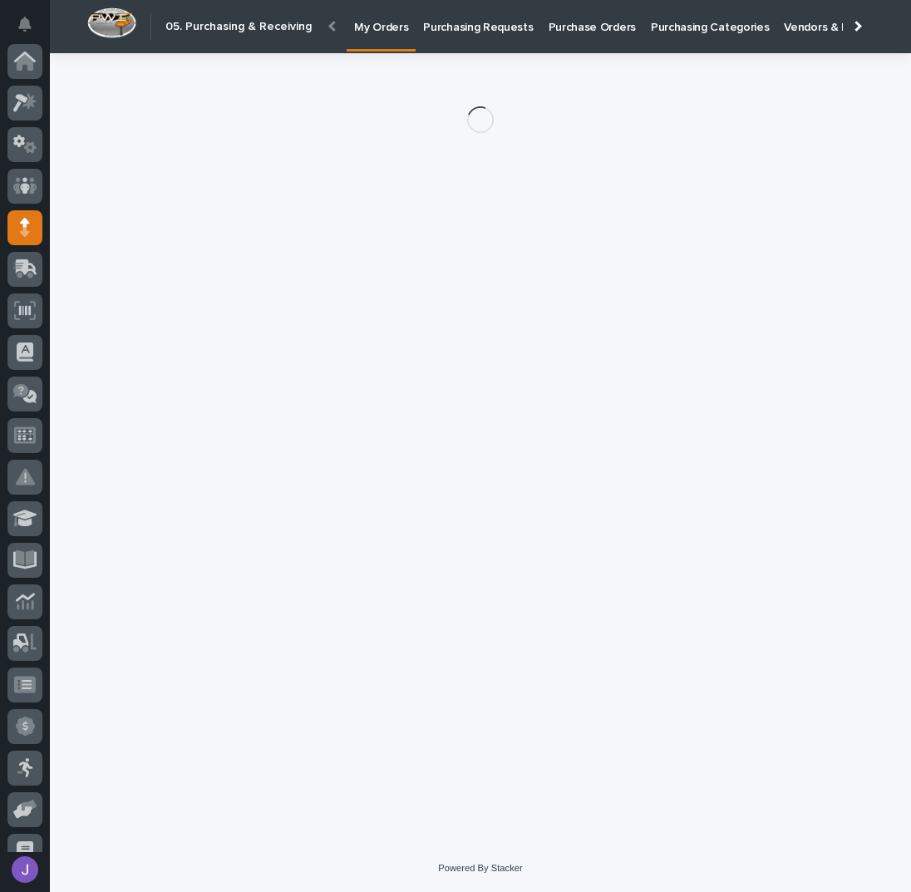
scroll to position [148, 0]
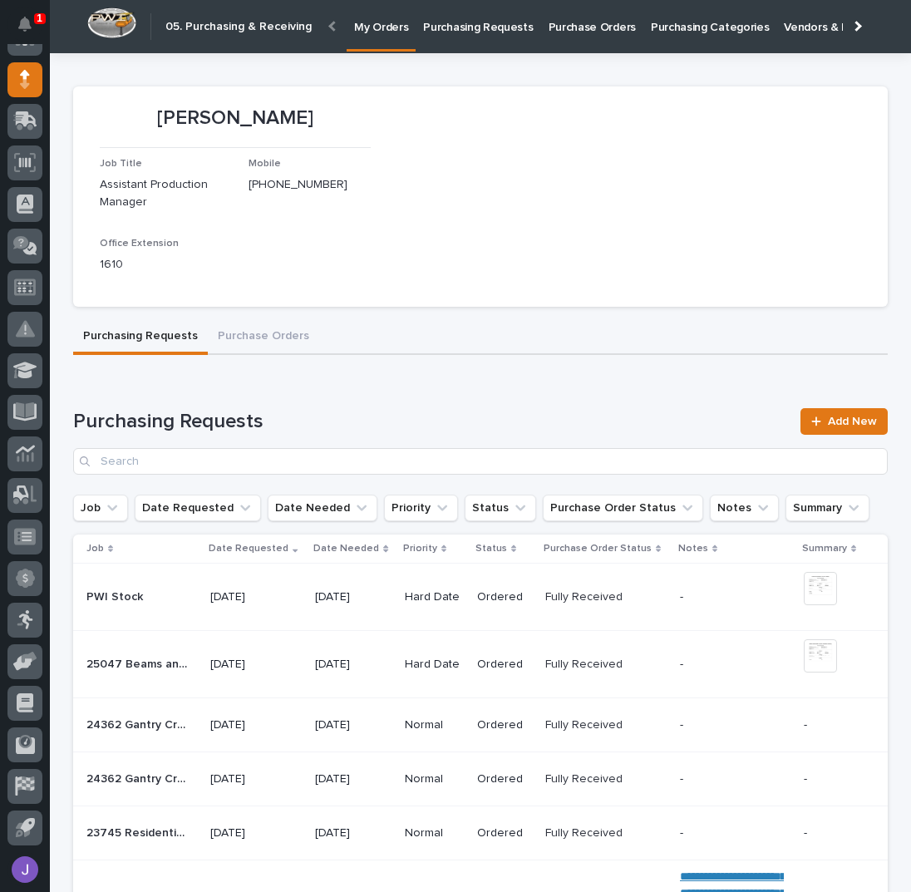
click at [441, 24] on p "Purchasing Requests" at bounding box center [478, 17] width 110 height 35
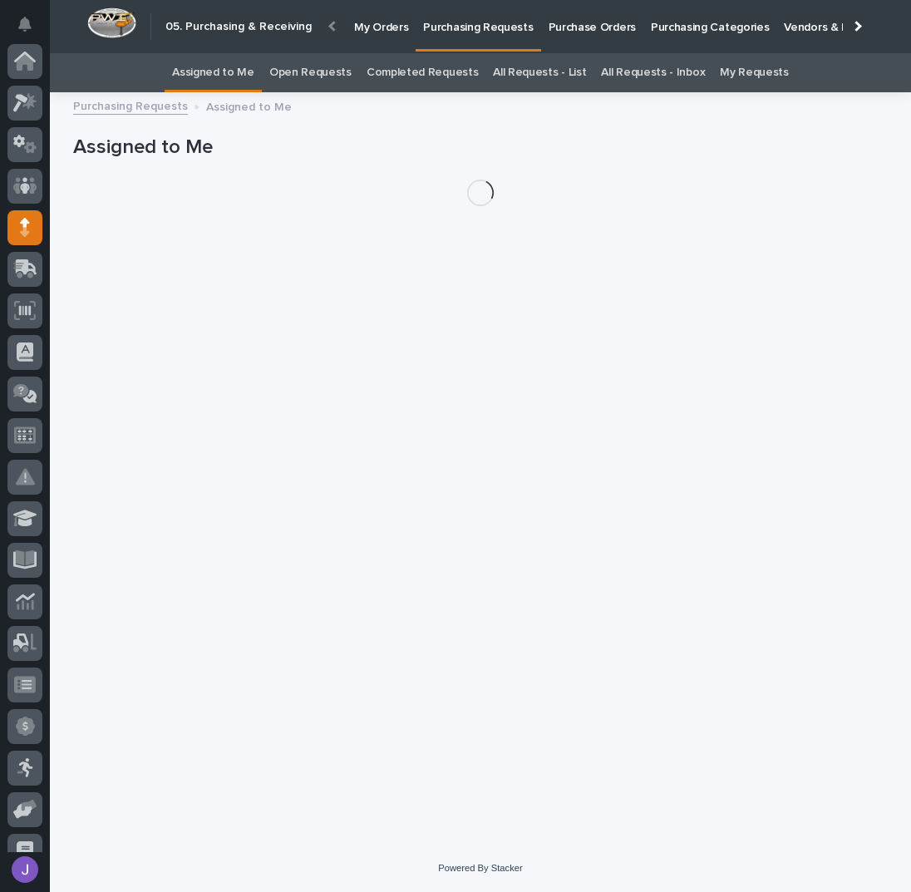
scroll to position [148, 0]
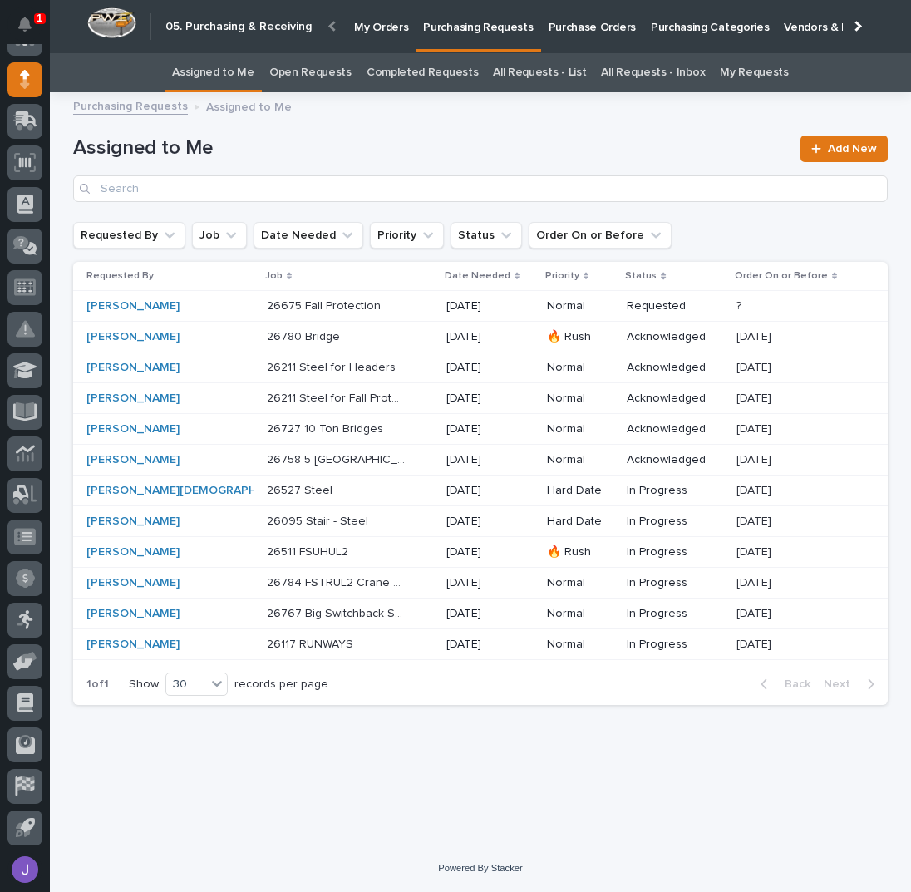
click at [338, 331] on p at bounding box center [336, 337] width 139 height 14
